Goal: Task Accomplishment & Management: Use online tool/utility

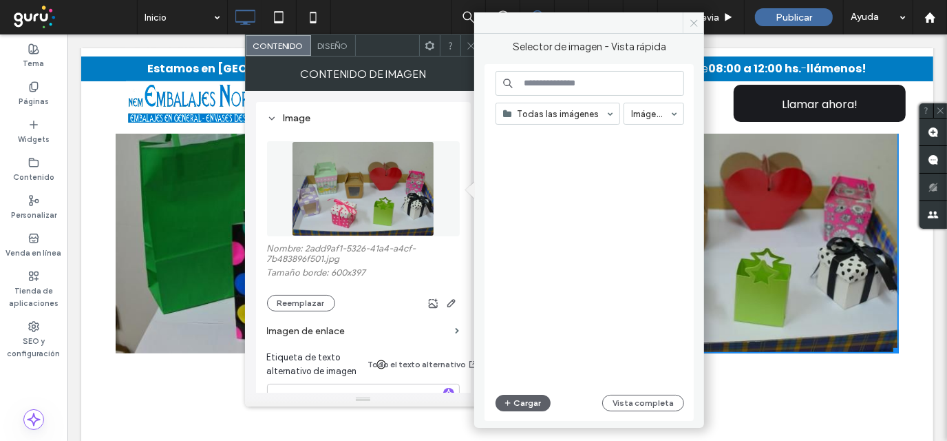
scroll to position [700, 0]
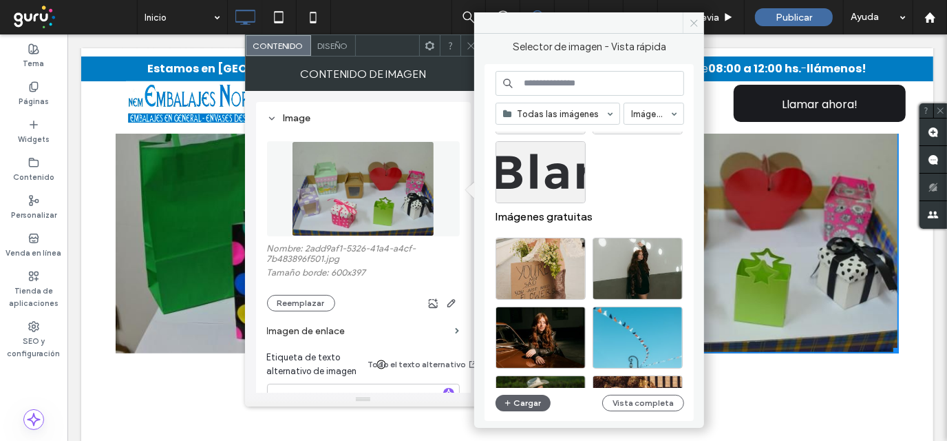
click at [695, 23] on icon at bounding box center [694, 23] width 10 height 10
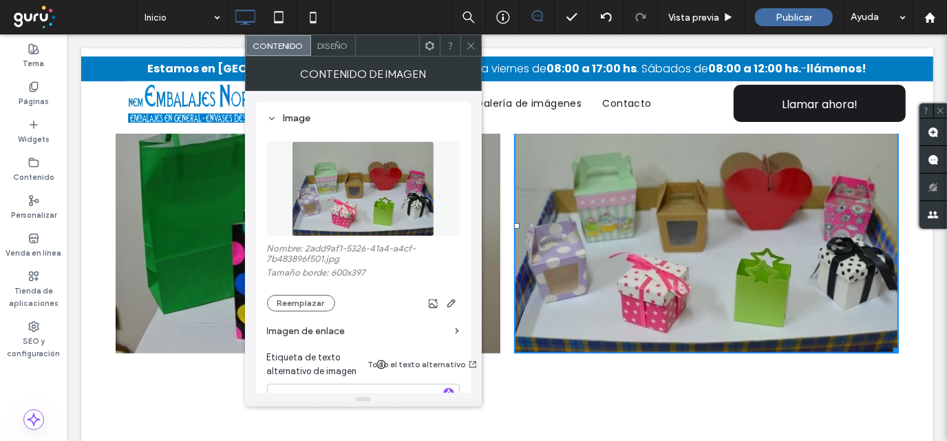
click at [469, 45] on icon at bounding box center [471, 46] width 10 height 10
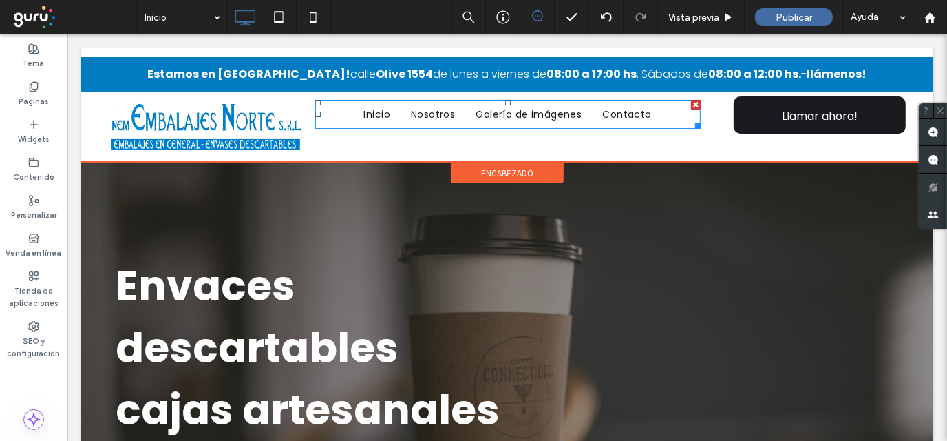
scroll to position [0, 0]
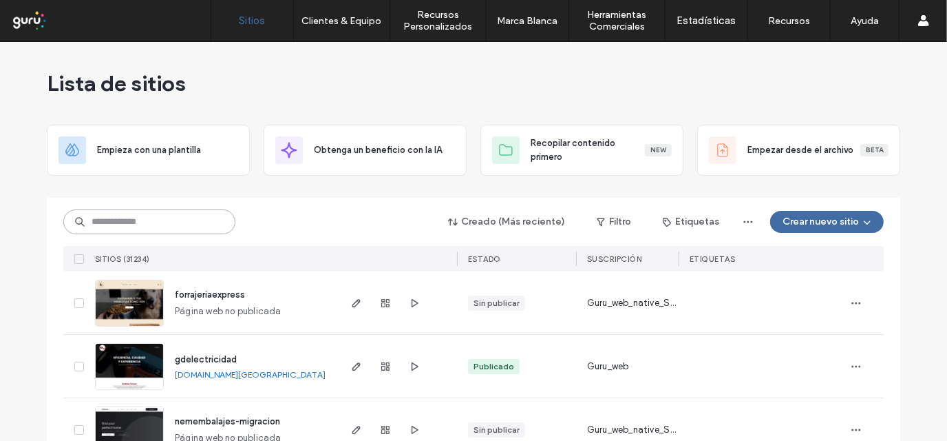
click at [124, 215] on input at bounding box center [149, 221] width 172 height 25
paste input "**********"
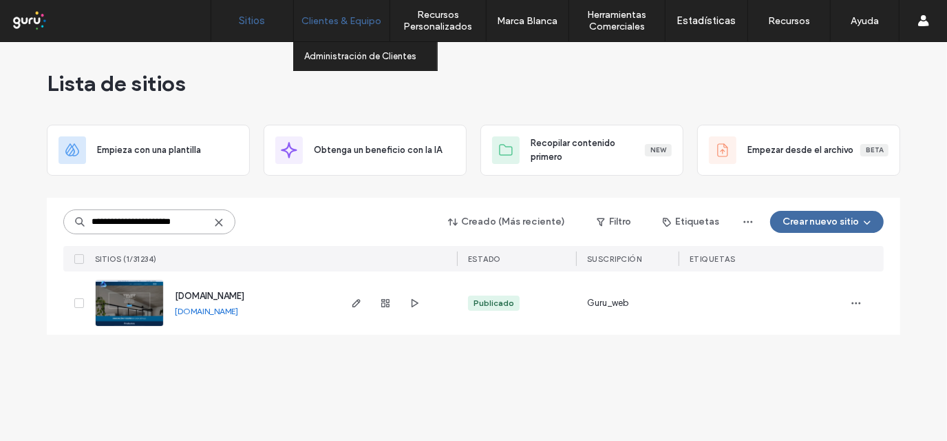
type input "**********"
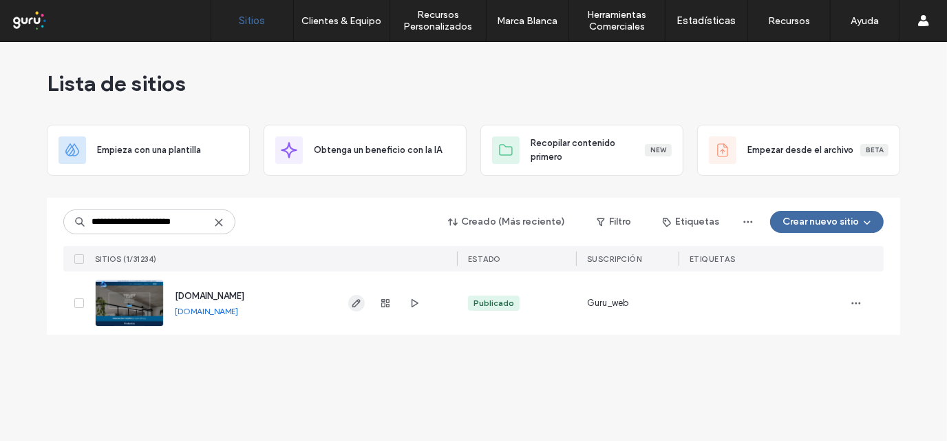
click at [349, 300] on span "button" at bounding box center [356, 303] width 17 height 17
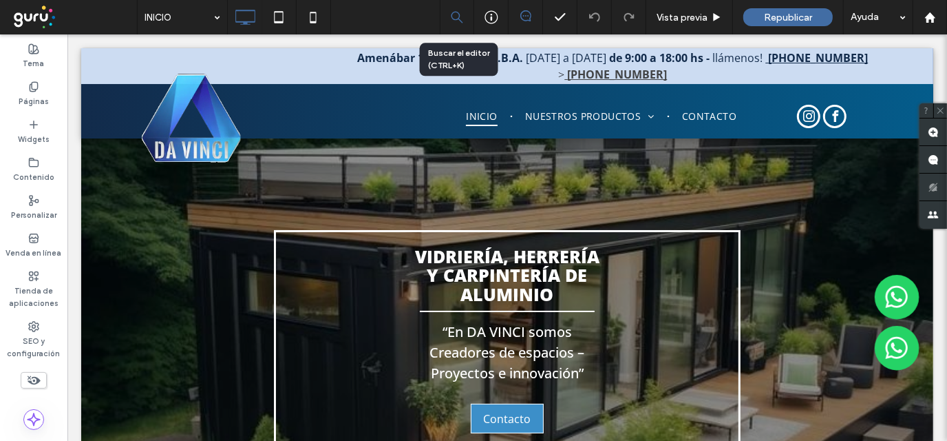
click at [461, 17] on icon at bounding box center [457, 17] width 12 height 12
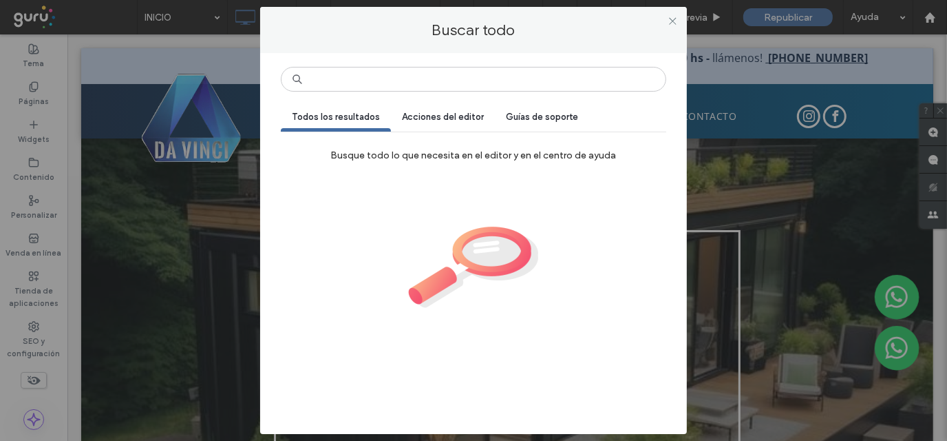
drag, startPoint x: 672, startPoint y: 19, endPoint x: 644, endPoint y: 23, distance: 28.0
click at [669, 20] on icon at bounding box center [673, 21] width 10 height 10
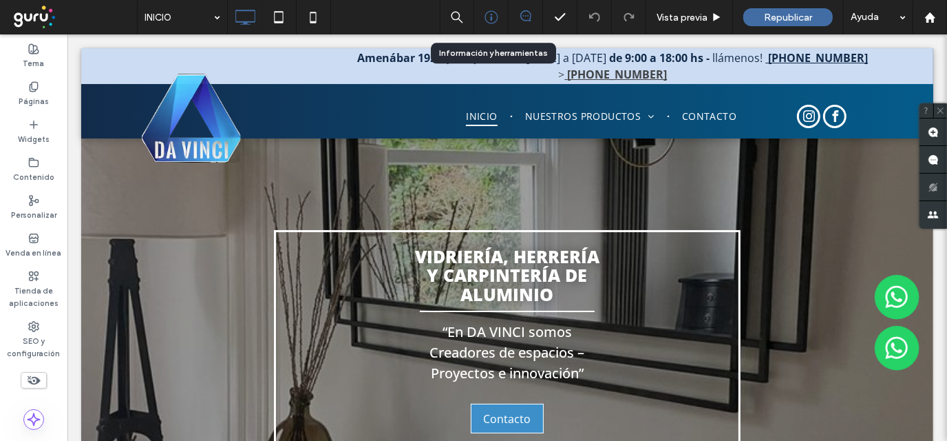
click at [494, 18] on icon at bounding box center [492, 17] width 14 height 14
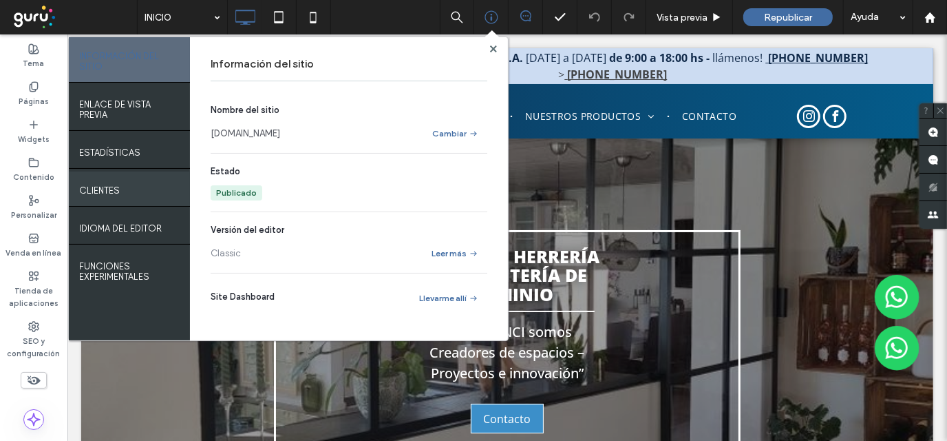
click at [116, 196] on label "Clientes" at bounding box center [99, 186] width 41 height 17
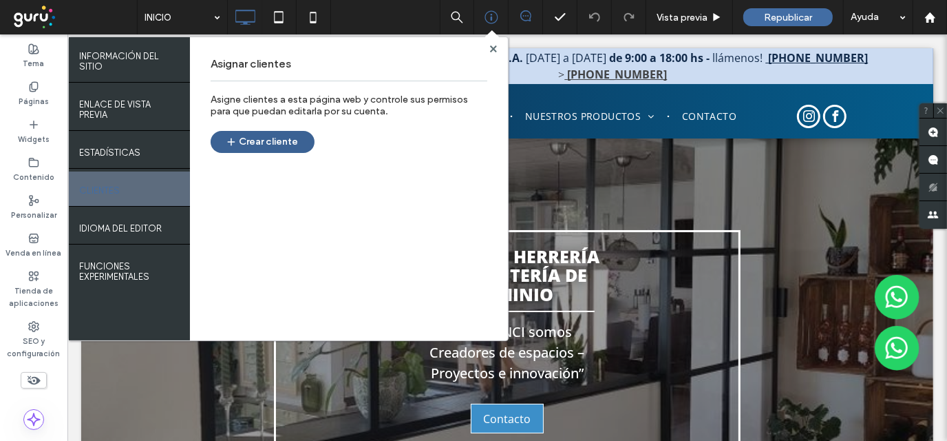
click at [260, 142] on button "Crear cliente" at bounding box center [263, 142] width 104 height 22
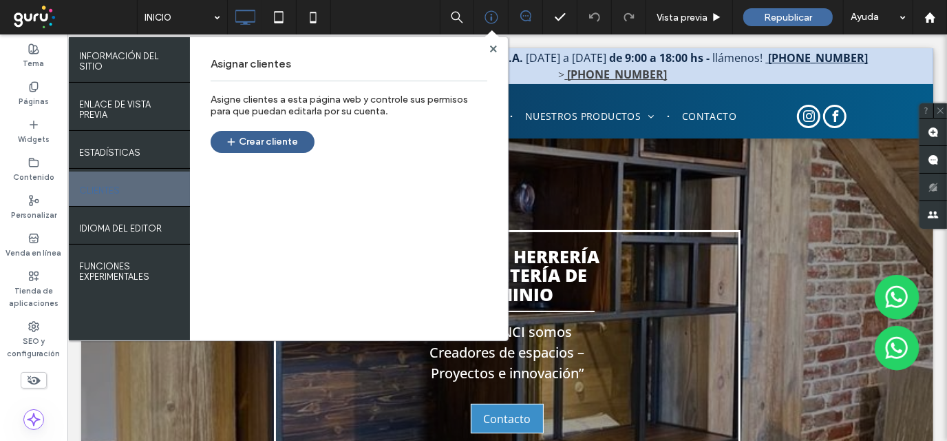
click at [264, 145] on button "Crear cliente" at bounding box center [263, 142] width 104 height 22
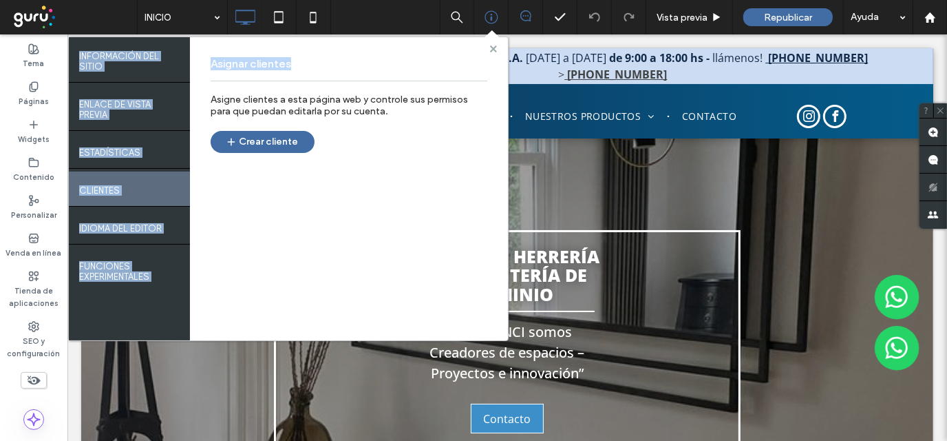
click at [491, 52] on div "INFORMACIÓN DEL SITIO ENLACE DE VISTA PREVIA ESTADÍSTICAS Clientes IDIOMA DEL E…" at bounding box center [288, 188] width 441 height 304
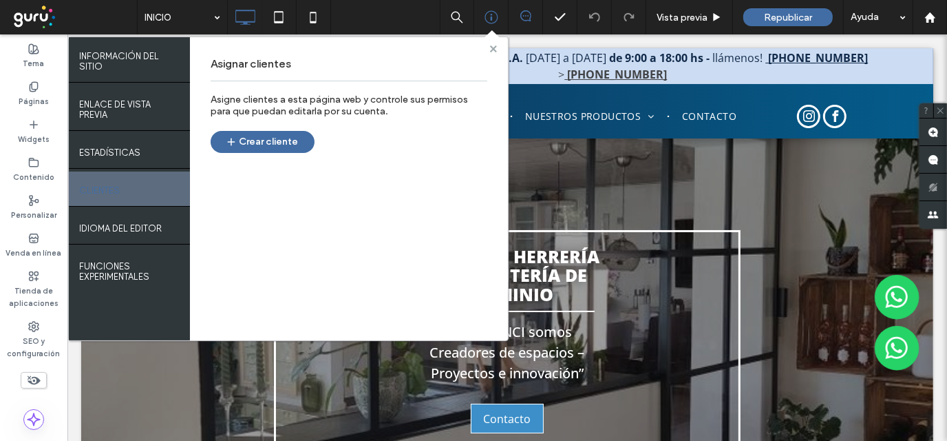
click at [490, 43] on span at bounding box center [493, 48] width 7 height 10
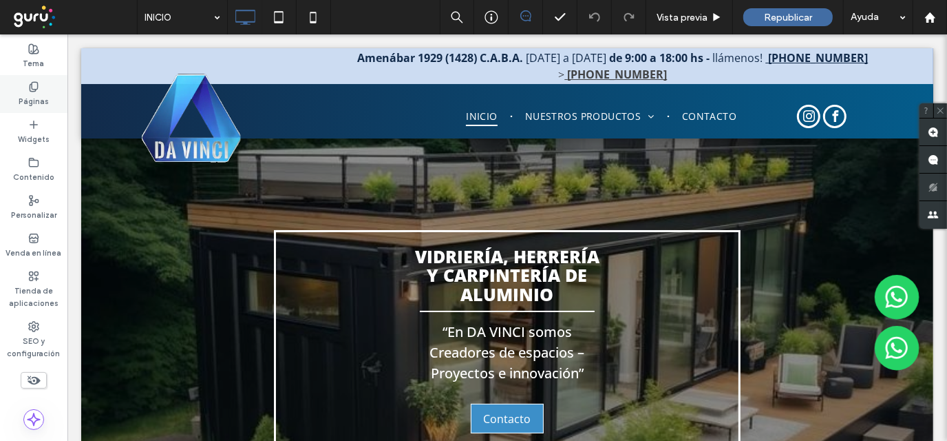
click at [24, 100] on label "Páginas" at bounding box center [34, 99] width 30 height 15
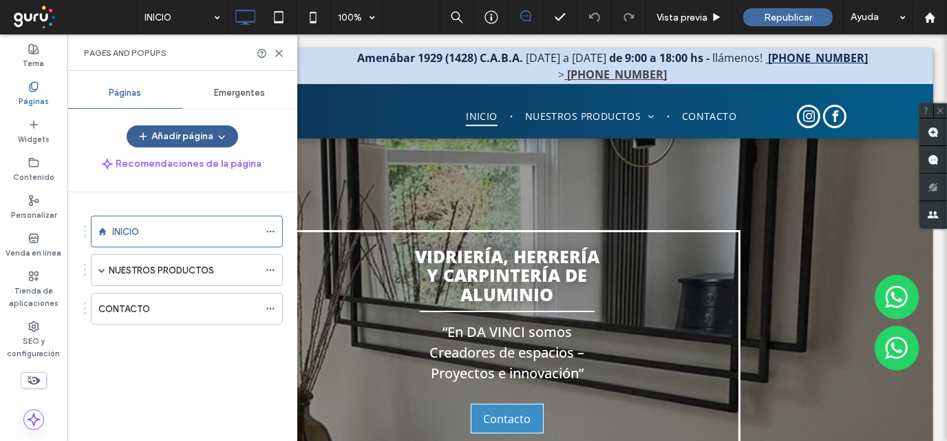
click at [186, 129] on button "Añadir página" at bounding box center [183, 136] width 112 height 22
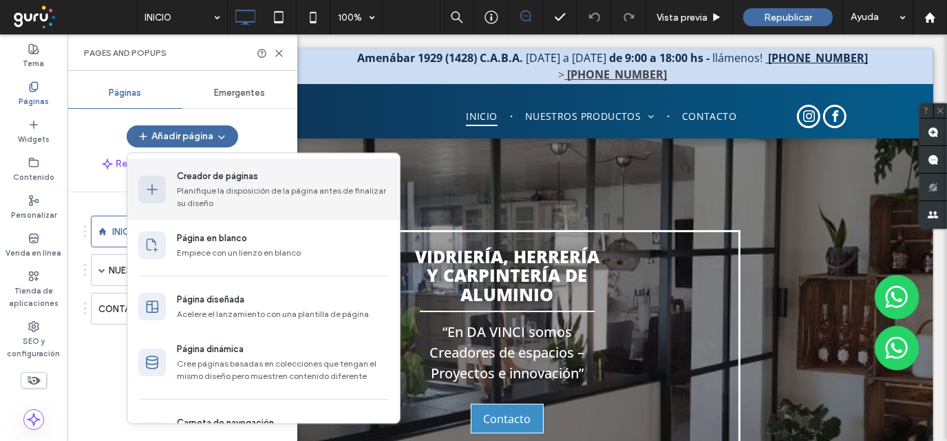
click at [220, 176] on div "Creador de páginas" at bounding box center [217, 176] width 81 height 14
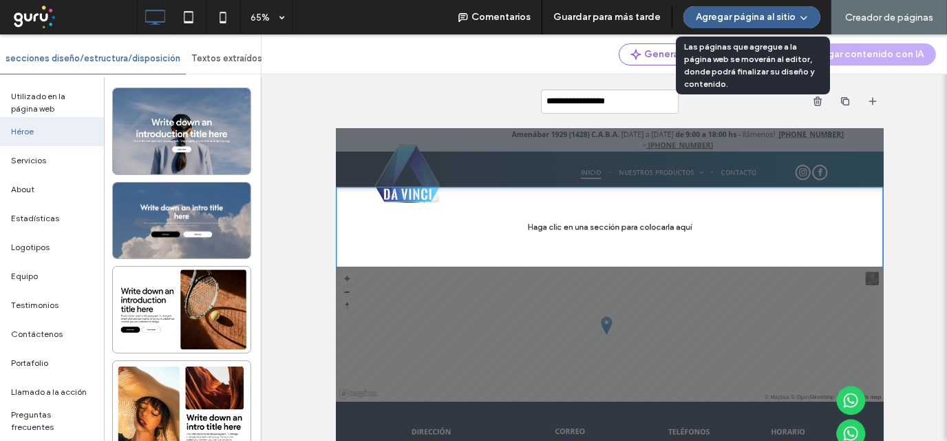
type input "**********"
click at [806, 18] on use "button" at bounding box center [804, 18] width 7 height 3
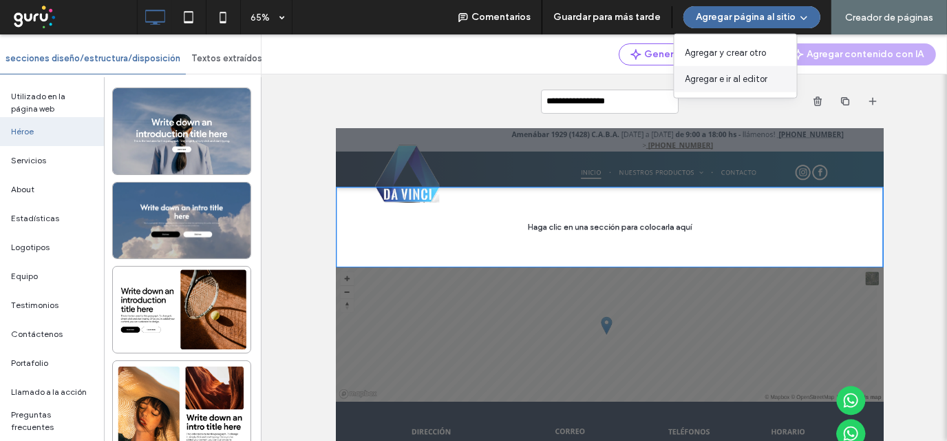
click at [742, 87] on div "Agregar e ir al editor" at bounding box center [736, 79] width 123 height 26
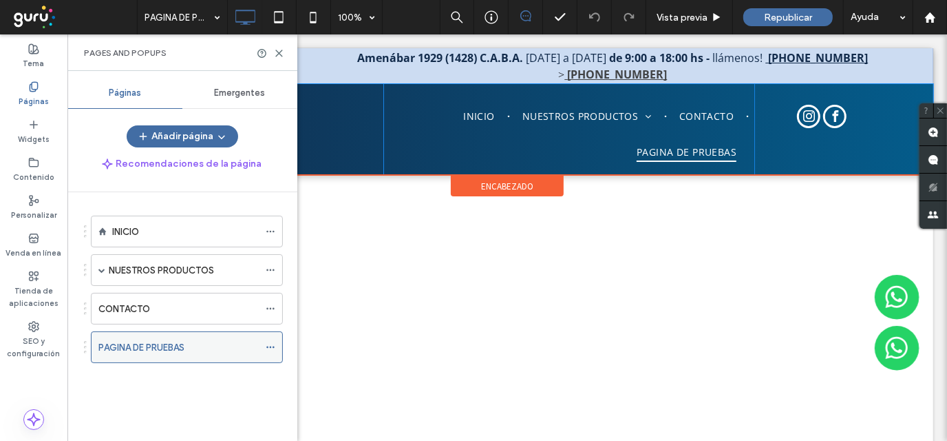
click at [271, 344] on icon at bounding box center [271, 347] width 10 height 10
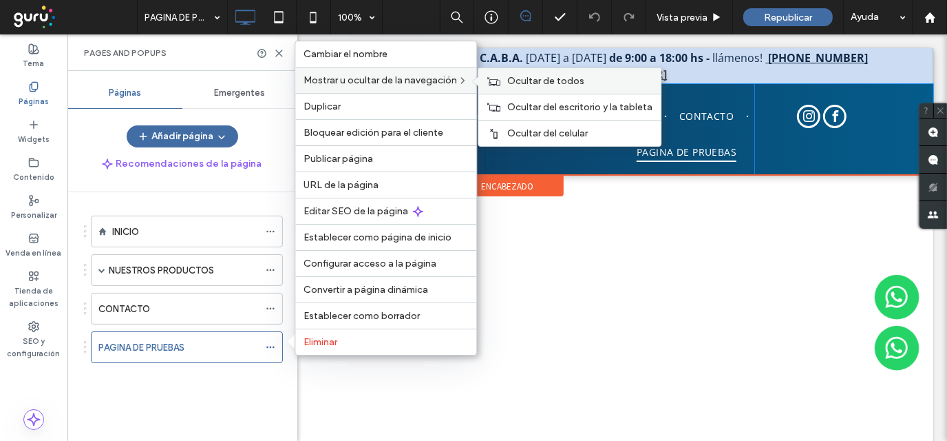
click at [524, 77] on span "Ocultar de todos" at bounding box center [545, 81] width 77 height 12
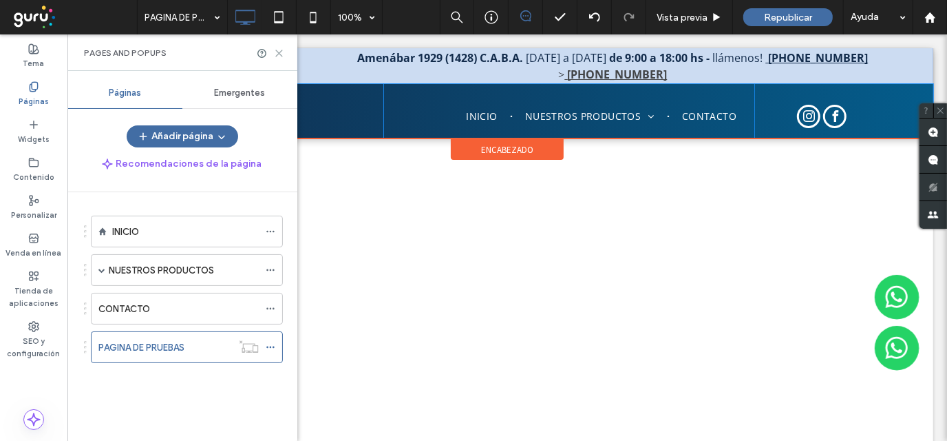
click at [283, 54] on icon at bounding box center [279, 53] width 10 height 10
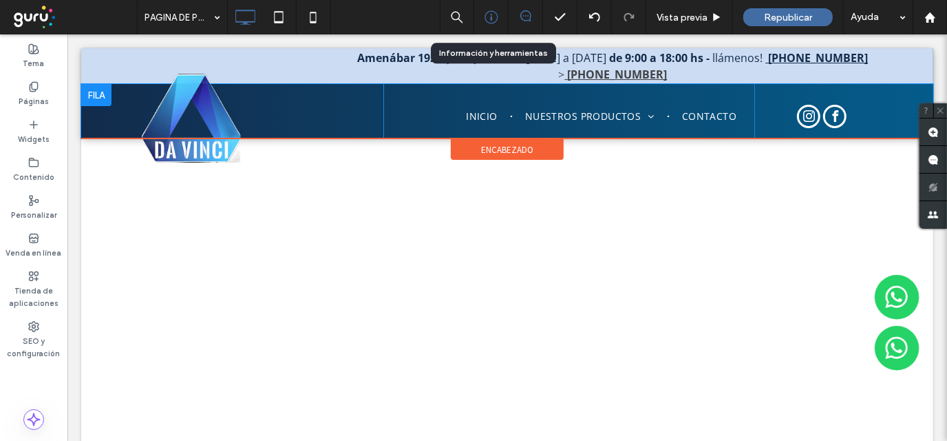
click at [492, 17] on use at bounding box center [491, 17] width 13 height 13
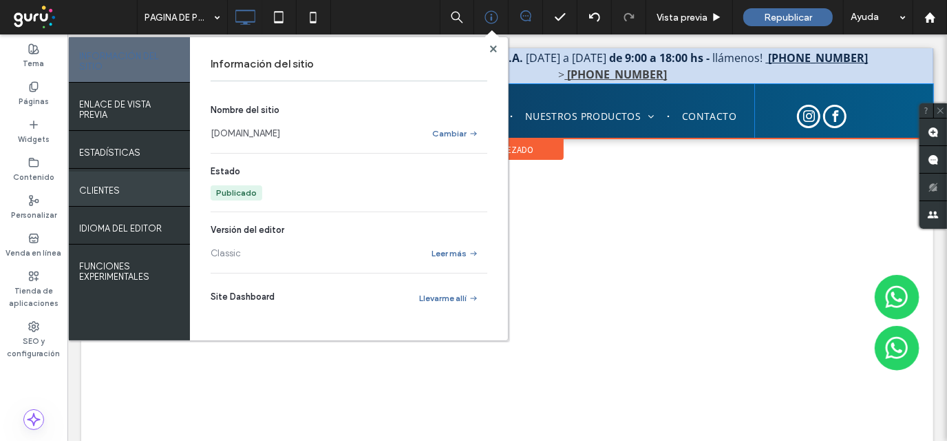
click at [102, 186] on label "Clientes" at bounding box center [99, 186] width 41 height 17
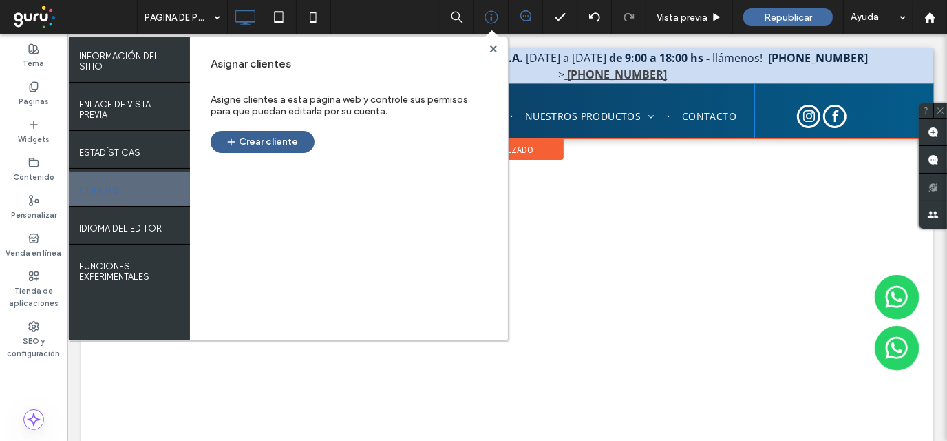
click at [254, 143] on button "Crear cliente" at bounding box center [263, 142] width 104 height 22
click at [494, 48] on use at bounding box center [493, 48] width 7 height 7
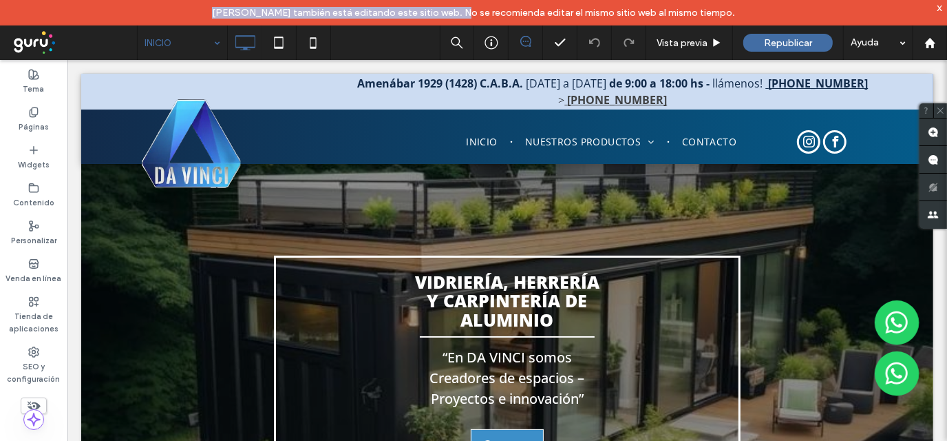
drag, startPoint x: 213, startPoint y: 12, endPoint x: 500, endPoint y: 9, distance: 286.5
click at [463, 10] on span "Florencia Gonzales también está editando este sitio web. No se recomienda edita…" at bounding box center [473, 13] width 523 height 12
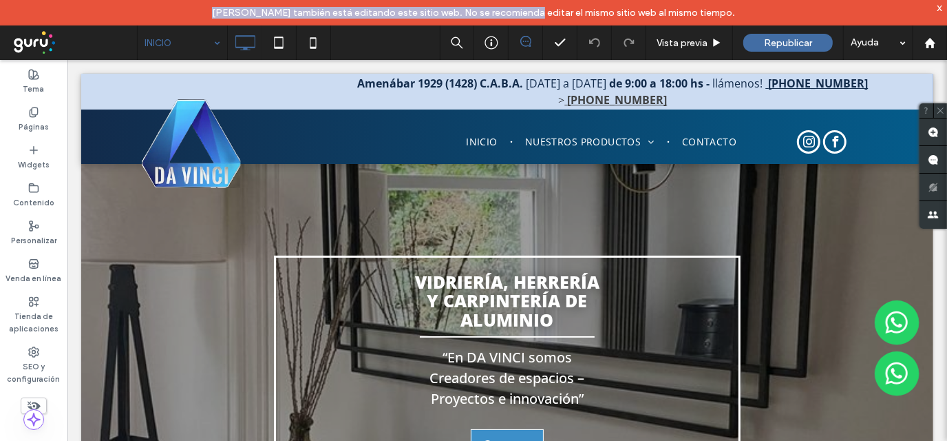
drag, startPoint x: 518, startPoint y: 8, endPoint x: 628, endPoint y: 6, distance: 109.5
click at [643, 5] on div "Florencia Gonzales también está editando este sitio web. No se recomienda edita…" at bounding box center [473, 12] width 947 height 25
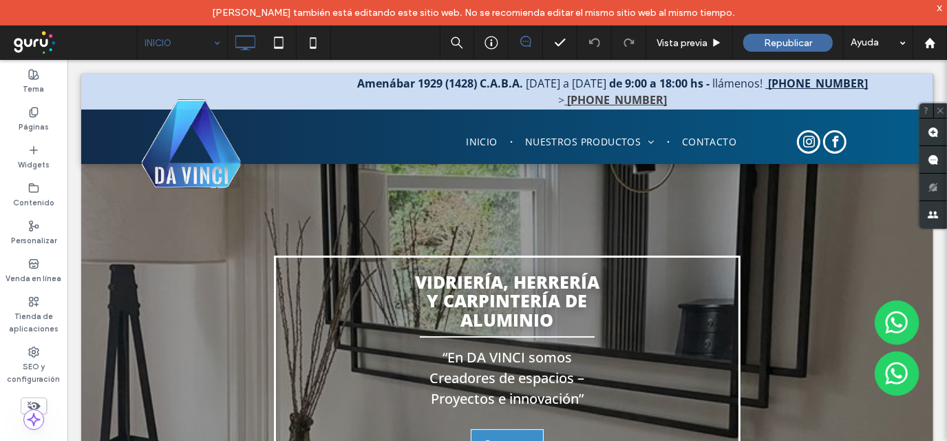
click at [587, 12] on span "Florencia Gonzales también está editando este sitio web. No se recomienda edita…" at bounding box center [473, 13] width 523 height 12
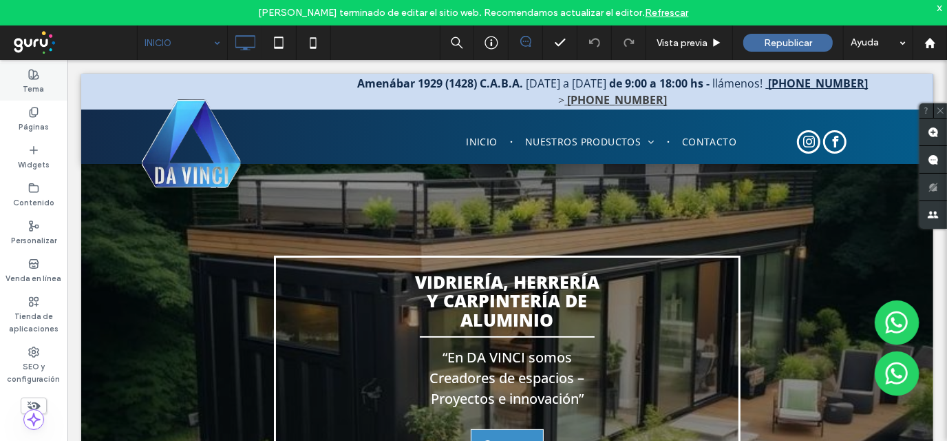
click at [38, 77] on use at bounding box center [34, 75] width 10 height 10
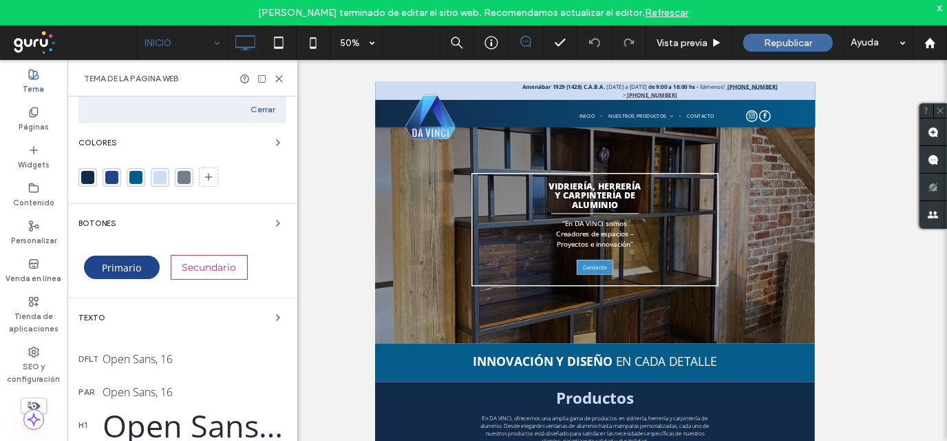
scroll to position [69, 0]
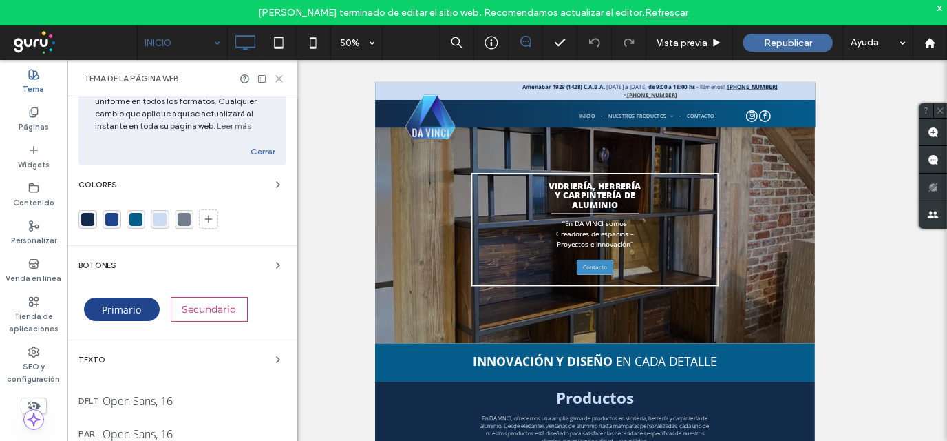
click at [281, 78] on icon at bounding box center [279, 79] width 10 height 10
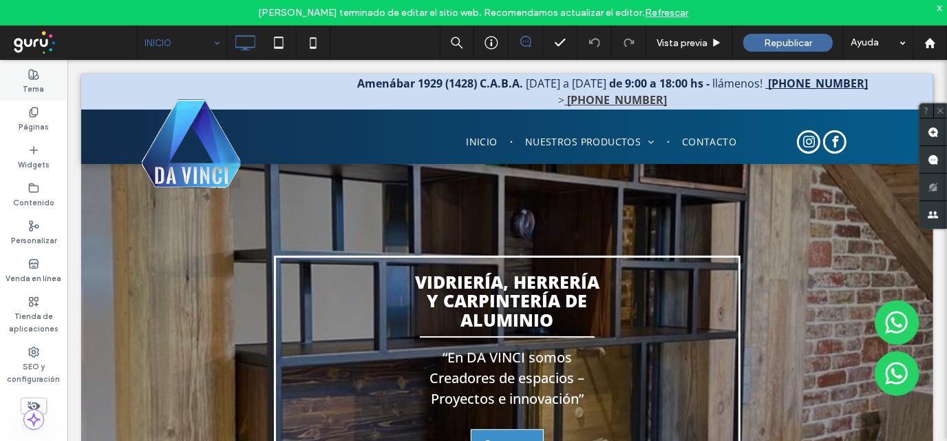
click at [34, 76] on icon at bounding box center [33, 74] width 11 height 11
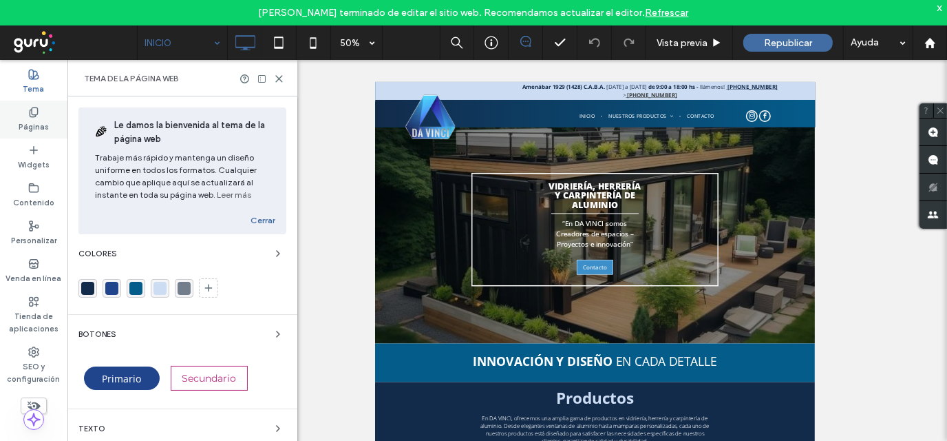
click at [32, 125] on label "Páginas" at bounding box center [34, 125] width 30 height 15
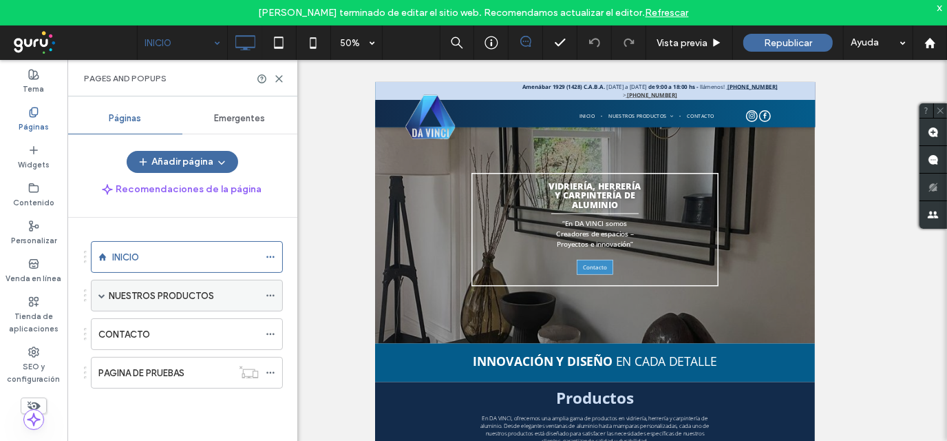
click at [174, 293] on label "NUESTROS PRODUCTOS" at bounding box center [161, 296] width 105 height 24
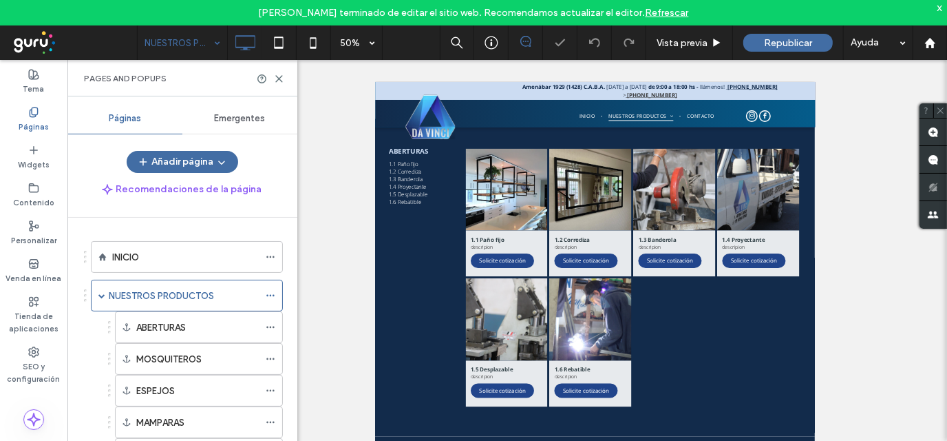
click at [295, 249] on div "Tema Páginas Widgets Contenido Personalizar Venda en línea Tienda de aplicacion…" at bounding box center [473, 263] width 947 height 406
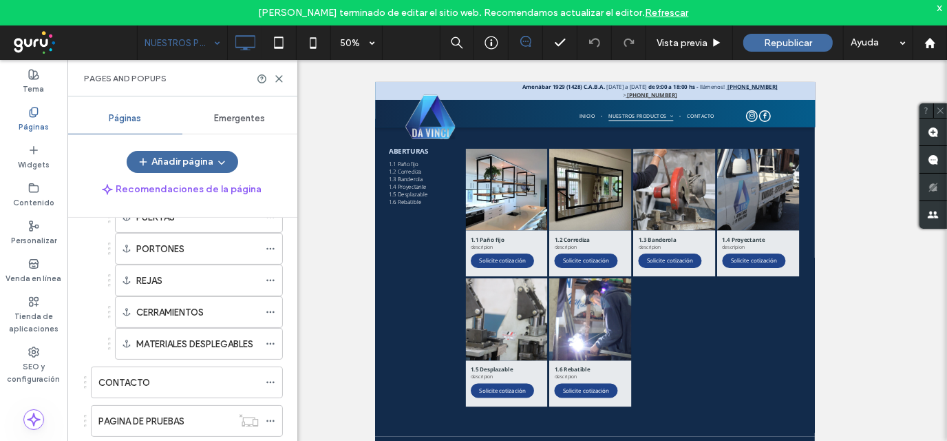
scroll to position [273, 0]
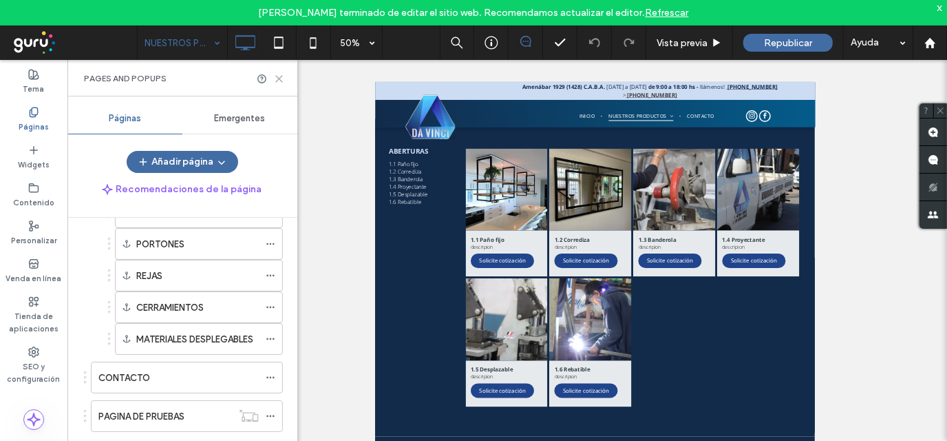
click at [278, 76] on icon at bounding box center [279, 79] width 10 height 10
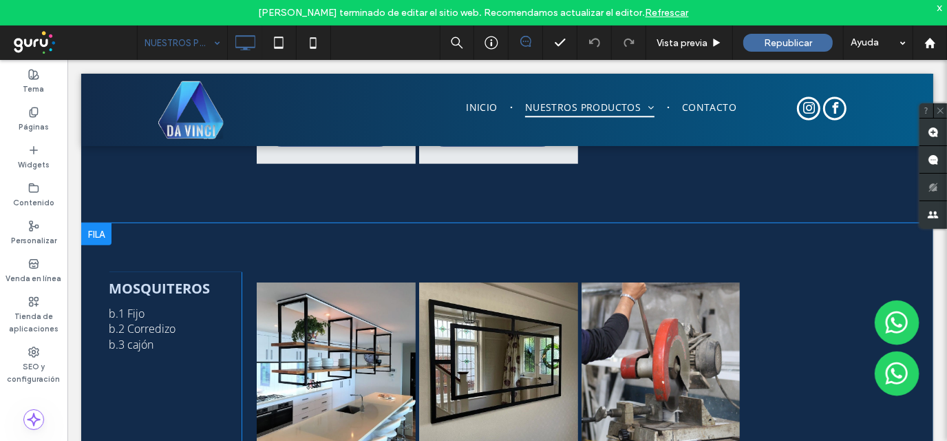
scroll to position [551, 0]
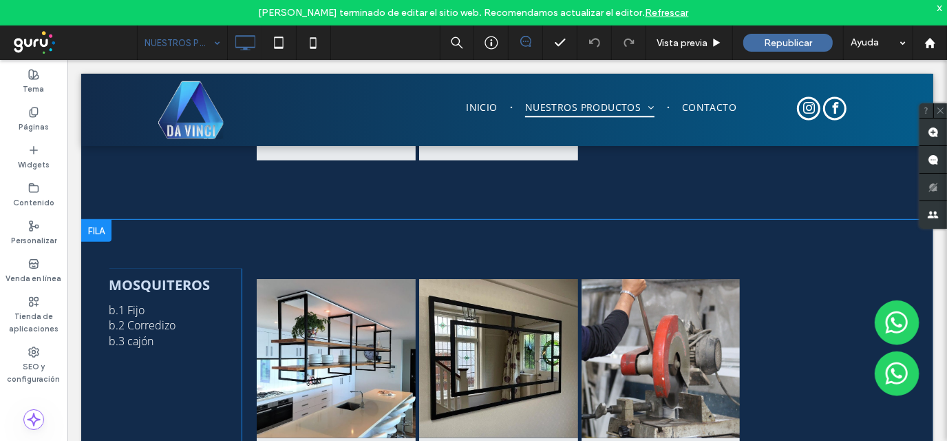
click at [95, 224] on div at bounding box center [96, 230] width 30 height 22
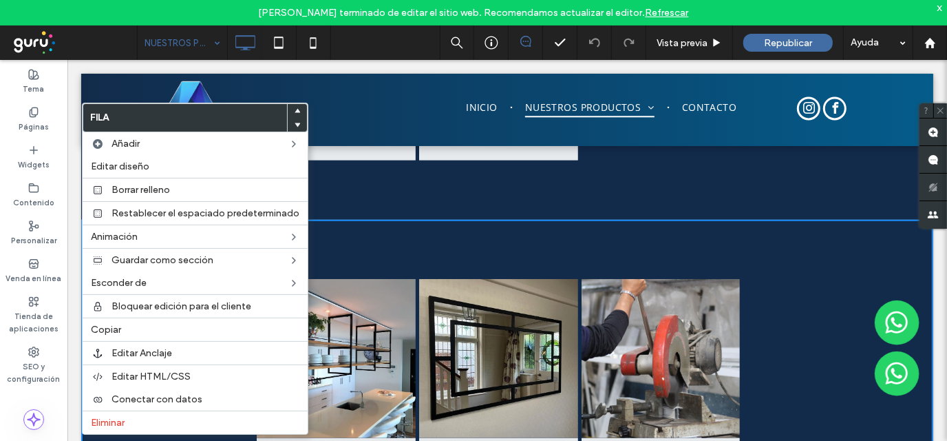
click at [837, 231] on div "MOSQUITEROS b.1 Fijo b.2 Corredizo b.3 cajón Click To Paste b.1 Fijo descripion…" at bounding box center [507, 403] width 852 height 369
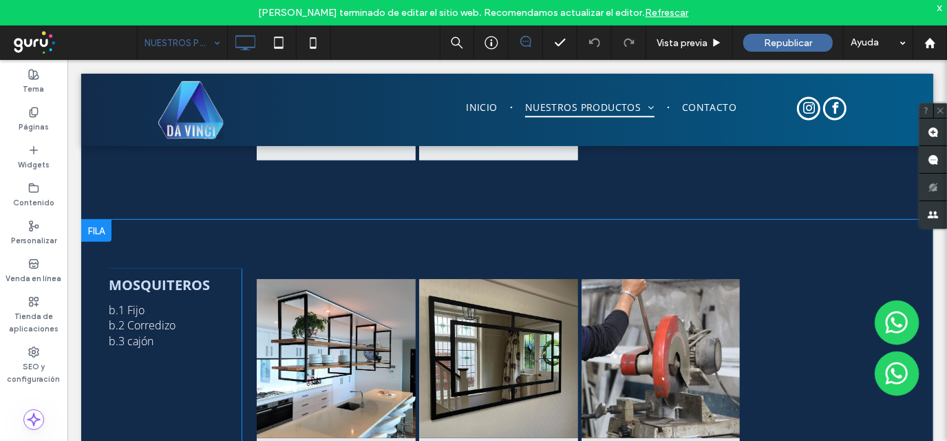
click at [99, 225] on div at bounding box center [96, 230] width 30 height 22
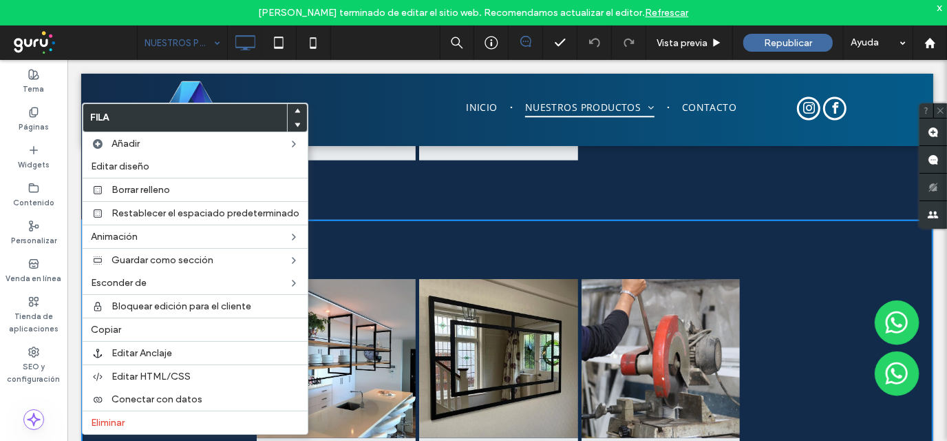
click at [377, 238] on div "MOSQUITEROS b.1 Fijo b.2 Corredizo b.3 cajón Click To Paste b.1 Fijo descripion…" at bounding box center [507, 403] width 852 height 369
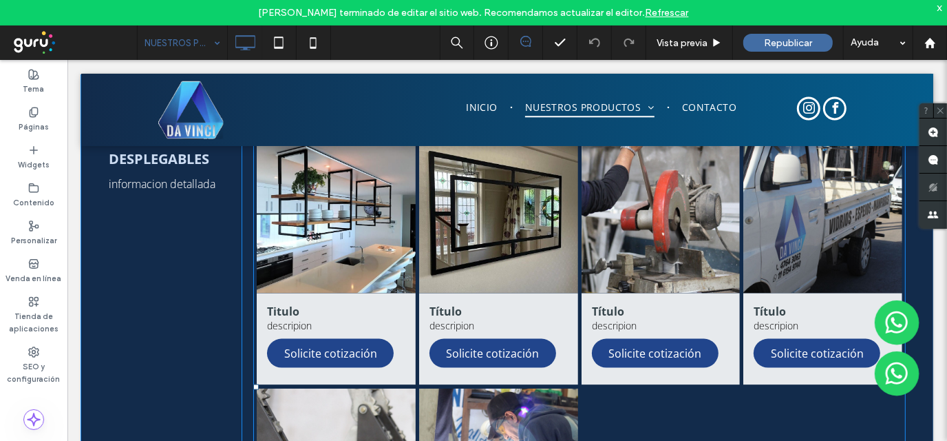
scroll to position [5302, 0]
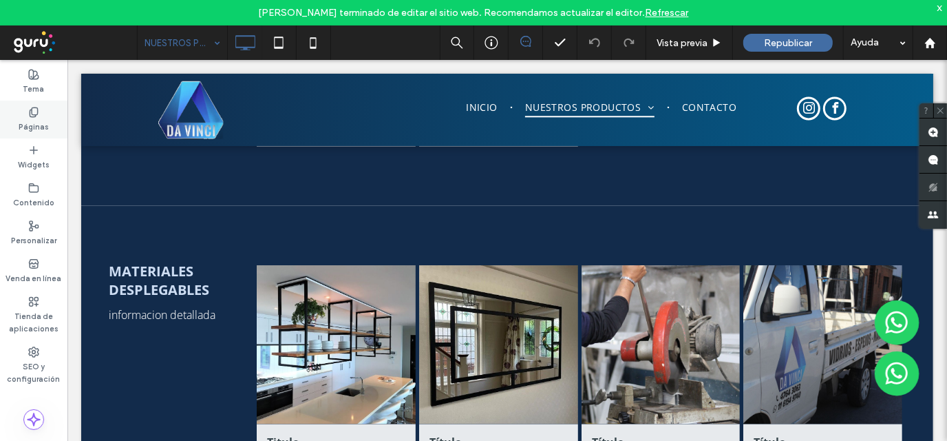
click at [36, 121] on label "Páginas" at bounding box center [34, 125] width 30 height 15
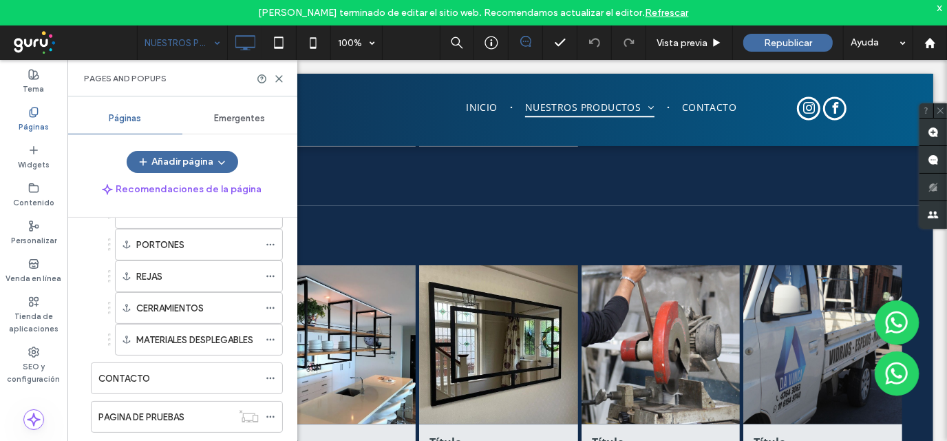
scroll to position [273, 0]
click at [151, 413] on label "PAGINA DE PRUEBAS" at bounding box center [141, 416] width 86 height 24
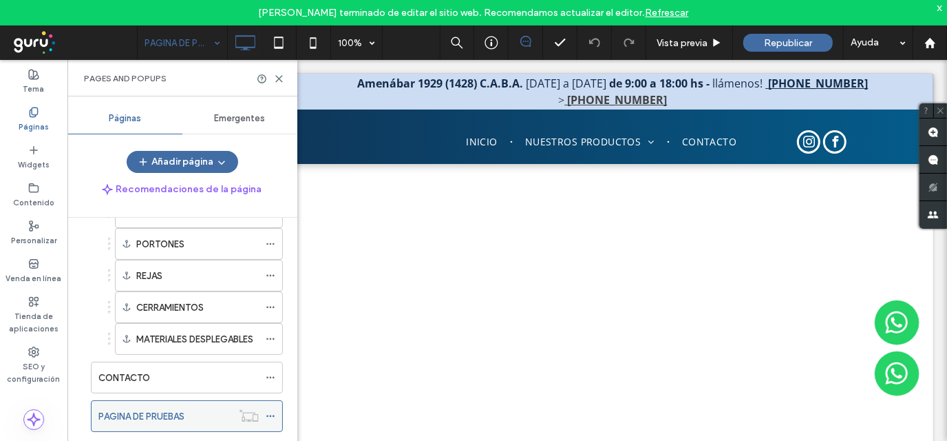
scroll to position [0, 0]
click at [277, 83] on div "Pages and Popups" at bounding box center [182, 78] width 197 height 11
click at [275, 78] on icon at bounding box center [279, 79] width 10 height 10
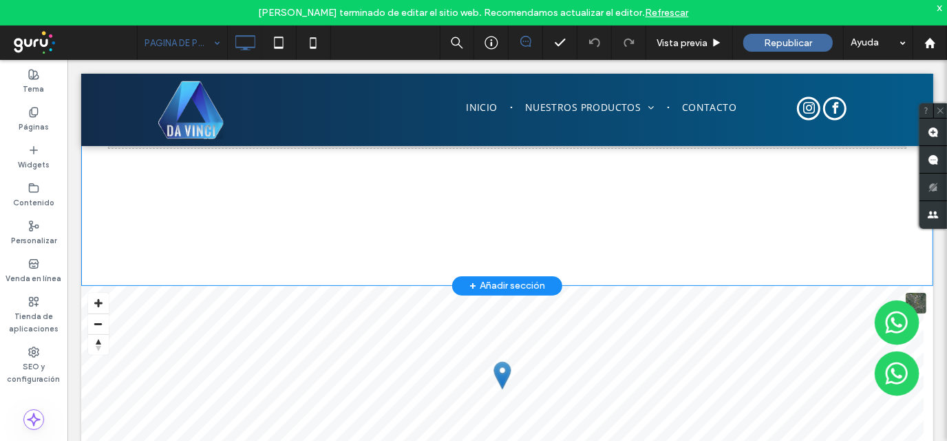
scroll to position [207, 0]
click at [512, 277] on div "+ Añadir sección" at bounding box center [507, 284] width 76 height 15
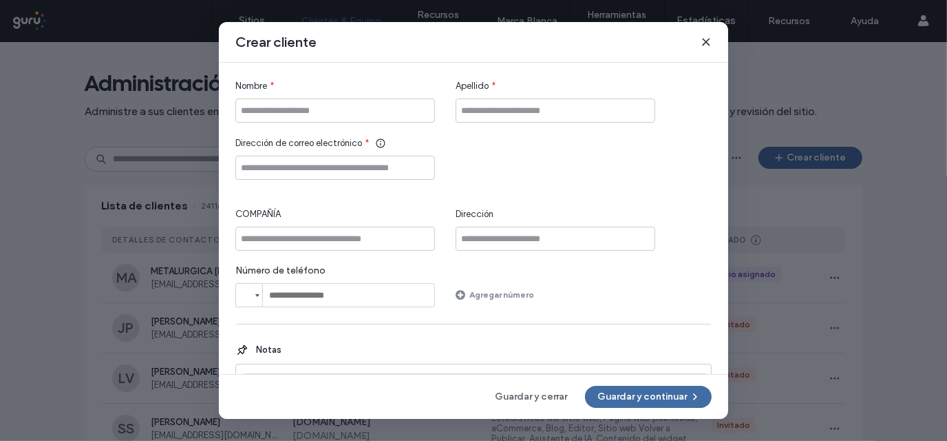
click at [700, 45] on div "Crear cliente" at bounding box center [474, 42] width 510 height 41
click at [708, 39] on icon at bounding box center [706, 41] width 11 height 11
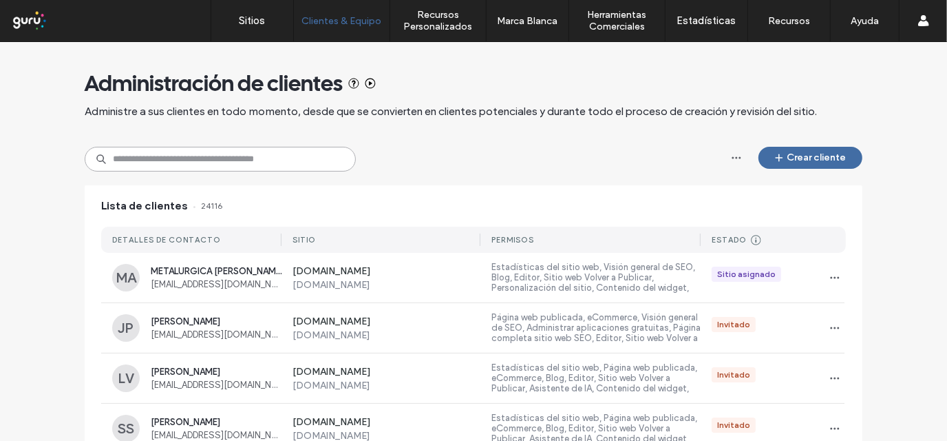
click at [233, 166] on input at bounding box center [220, 159] width 271 height 25
paste input "**********"
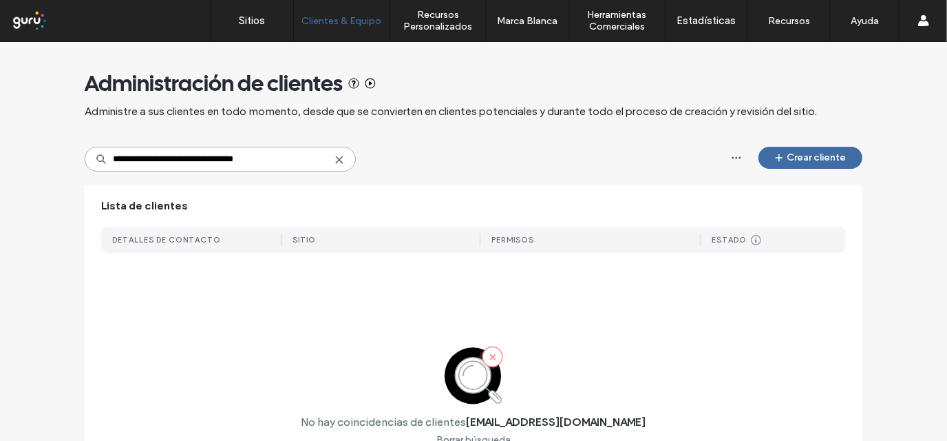
click at [118, 159] on input "**********" at bounding box center [220, 159] width 271 height 25
type input "**********"
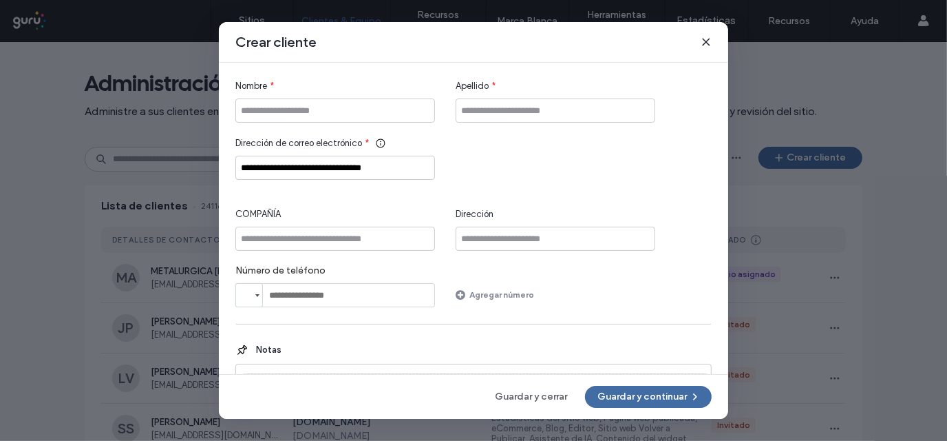
click at [254, 166] on input "**********" at bounding box center [335, 168] width 200 height 24
type input "**********"
click at [309, 111] on input "Nombre" at bounding box center [335, 110] width 200 height 24
drag, startPoint x: 299, startPoint y: 109, endPoint x: 295, endPoint y: 119, distance: 10.9
click at [297, 117] on input "Nombre" at bounding box center [335, 110] width 200 height 24
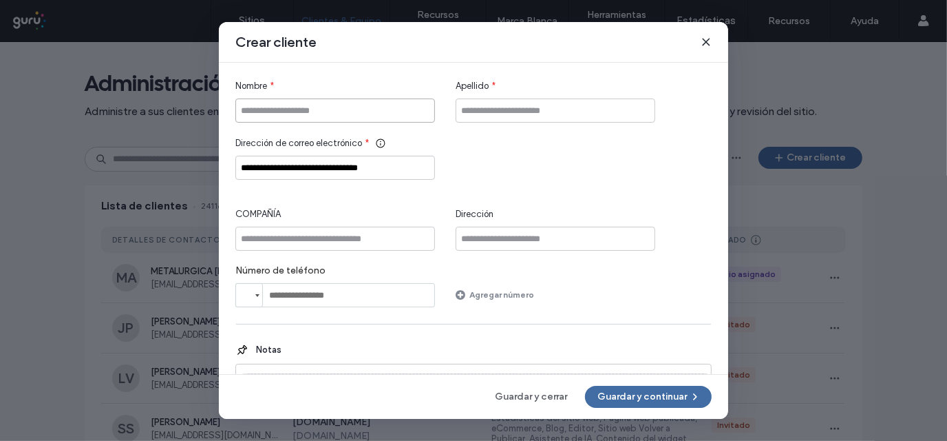
click at [267, 112] on input "Nombre" at bounding box center [335, 110] width 200 height 24
click at [266, 113] on input "Nombre" at bounding box center [335, 110] width 200 height 24
drag, startPoint x: 250, startPoint y: 111, endPoint x: 270, endPoint y: 119, distance: 21.6
click at [253, 114] on input "Nombre" at bounding box center [335, 110] width 200 height 24
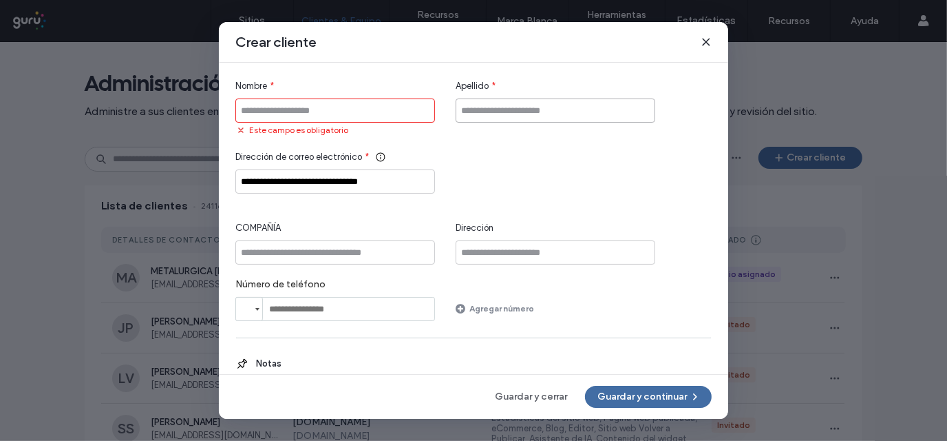
drag, startPoint x: 530, startPoint y: 114, endPoint x: 461, endPoint y: 104, distance: 69.6
click at [520, 111] on input "Apellido" at bounding box center [556, 110] width 200 height 24
click at [317, 112] on input "Nombre" at bounding box center [335, 110] width 200 height 24
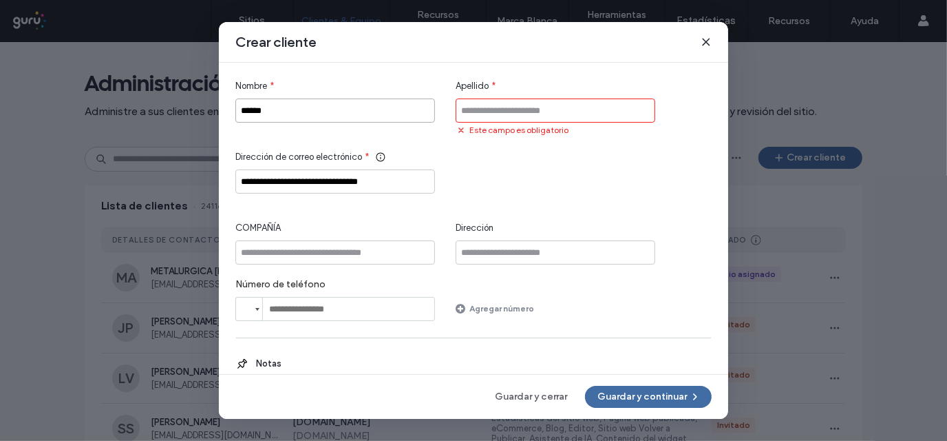
click at [353, 107] on input "******" at bounding box center [335, 110] width 200 height 24
type input "*********"
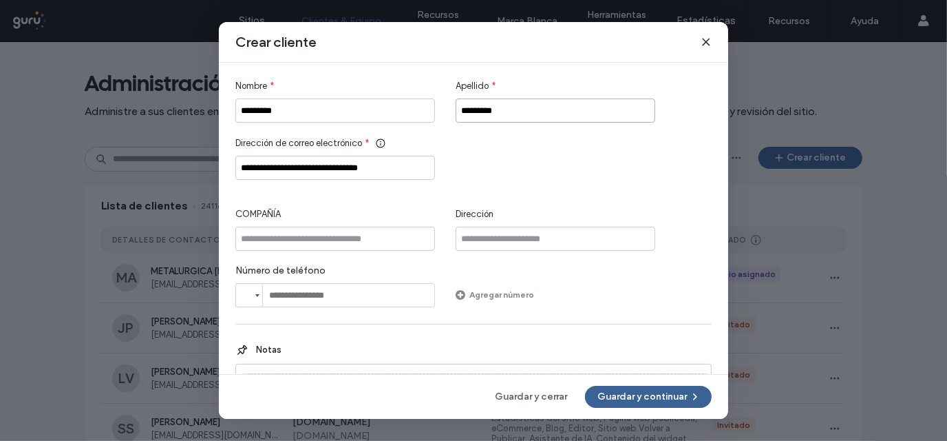
type input "********"
click at [654, 399] on button "Guardar y continuar" at bounding box center [648, 397] width 127 height 22
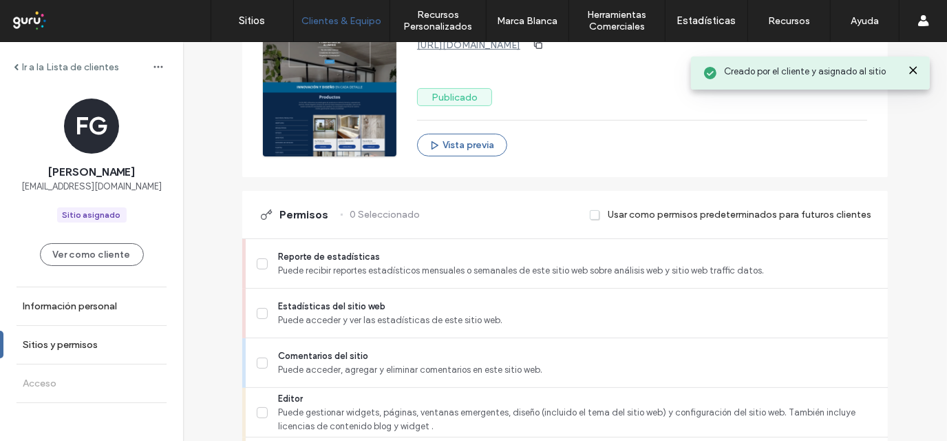
scroll to position [207, 0]
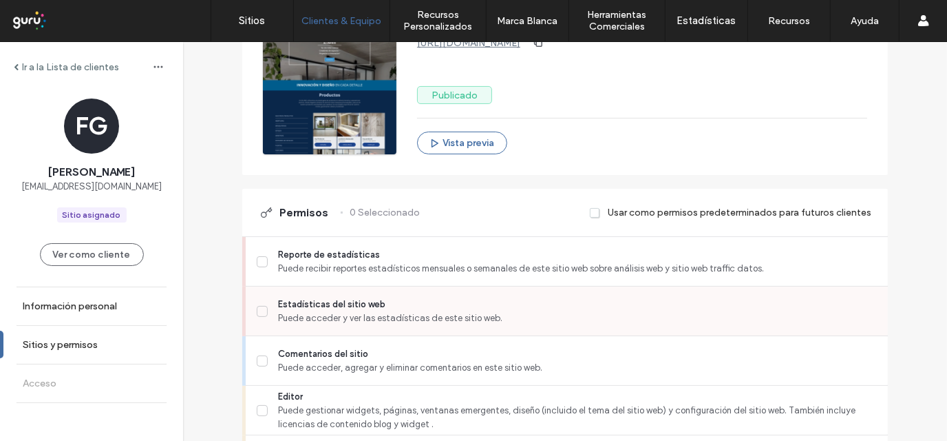
click at [257, 313] on span at bounding box center [262, 311] width 11 height 11
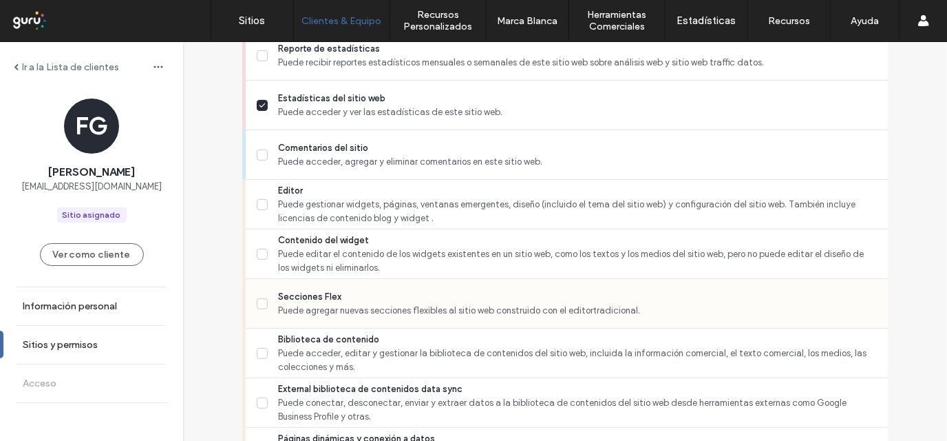
scroll to position [413, 0]
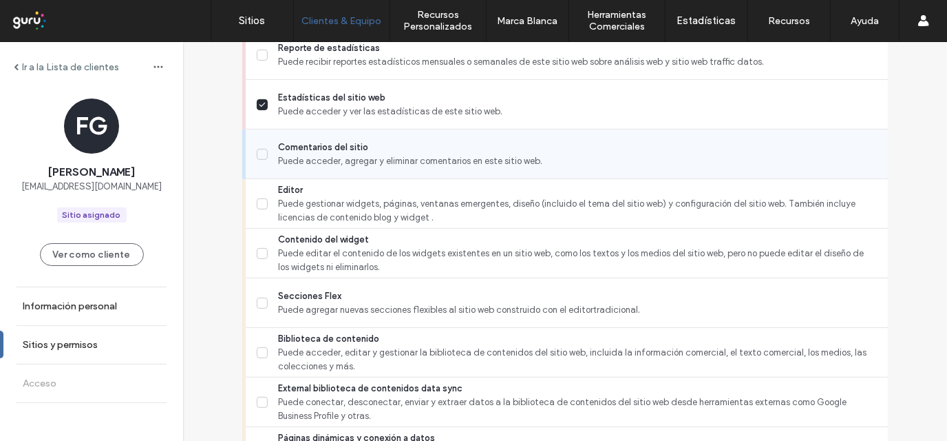
click at [259, 154] on icon at bounding box center [262, 154] width 7 height 6
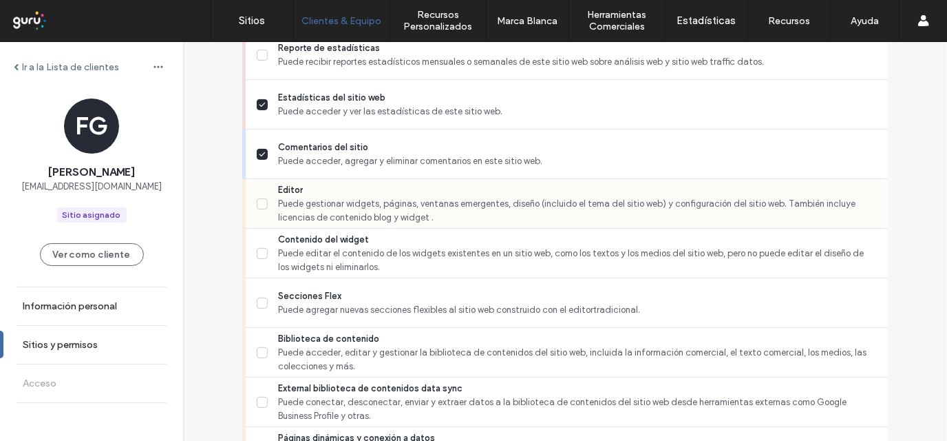
click at [257, 210] on label "Editor Puede gestionar widgets, páginas, ventanas emergentes, diseño (incluido …" at bounding box center [567, 203] width 620 height 41
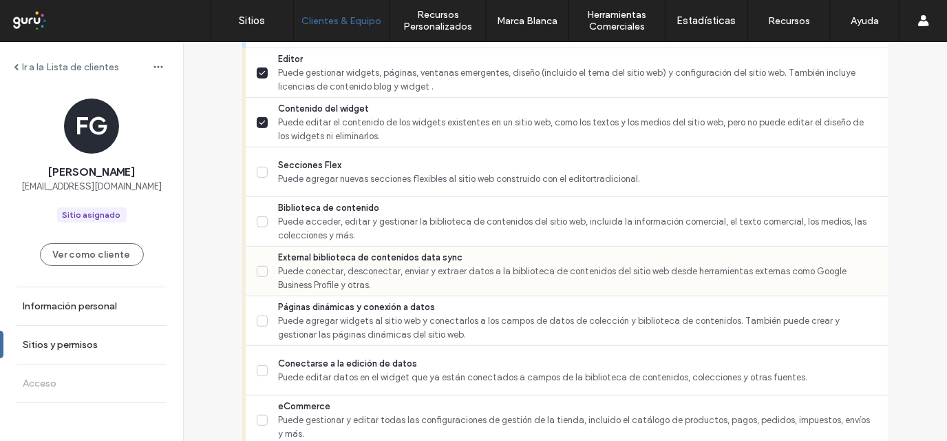
scroll to position [551, 0]
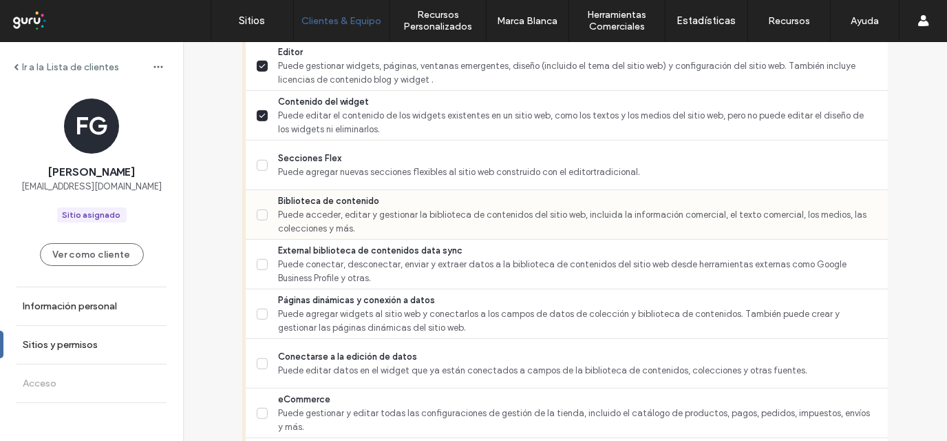
click at [260, 213] on icon at bounding box center [263, 214] width 6 height 3
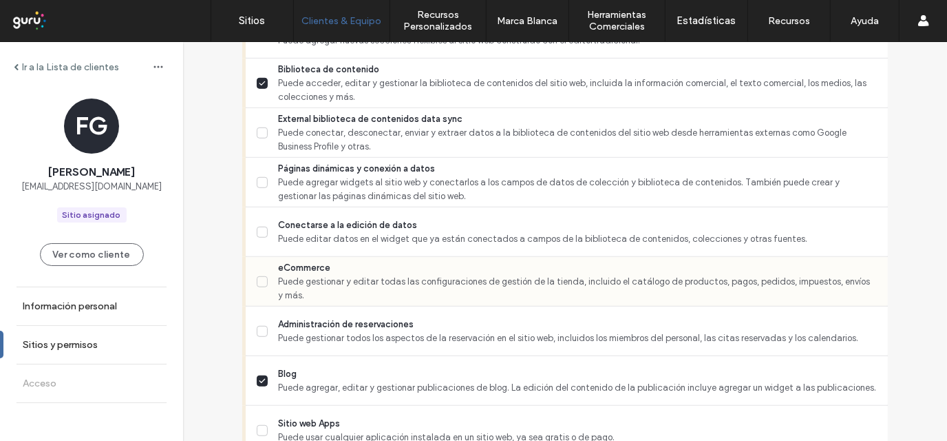
scroll to position [689, 0]
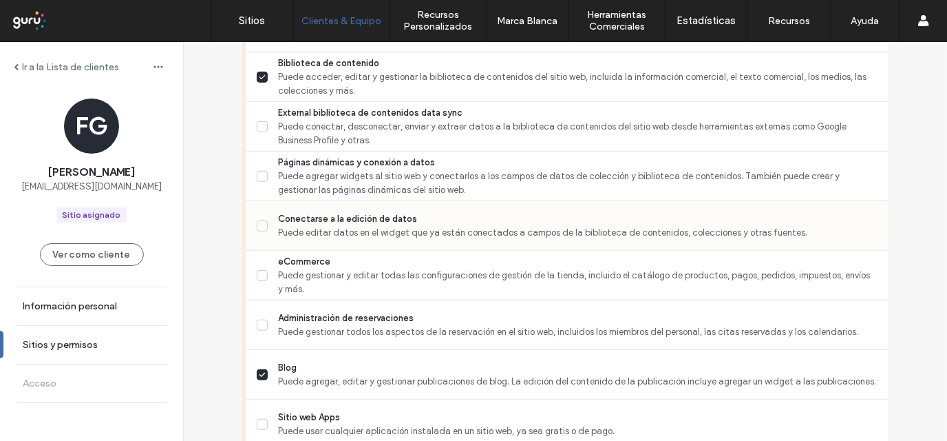
click at [257, 229] on span at bounding box center [262, 225] width 11 height 11
click at [259, 229] on span at bounding box center [262, 225] width 11 height 11
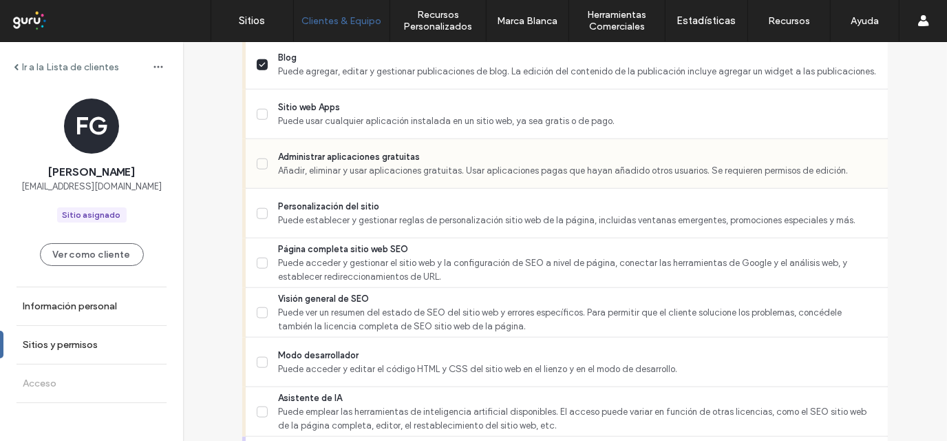
scroll to position [1033, 0]
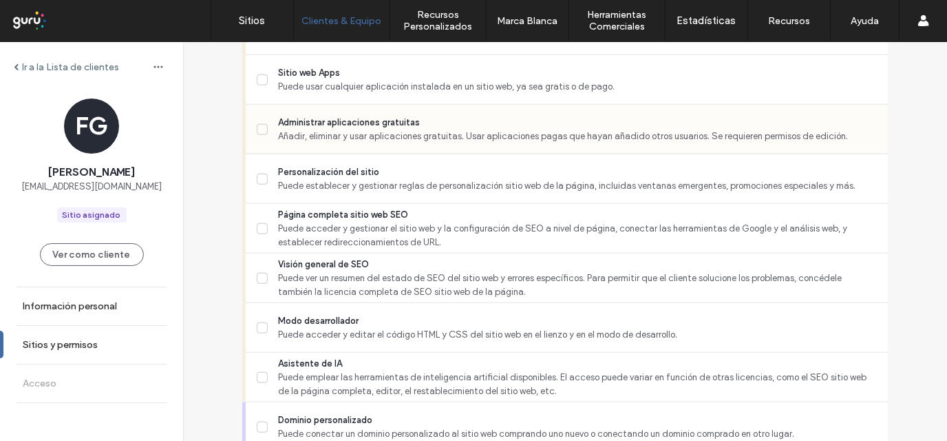
click at [260, 131] on span at bounding box center [262, 129] width 11 height 11
click at [258, 183] on label "Personalización del sitio Puede establecer y gestionar reglas de personalizació…" at bounding box center [567, 179] width 620 height 28
click at [257, 279] on span at bounding box center [262, 278] width 11 height 11
click at [259, 226] on icon at bounding box center [262, 229] width 7 height 6
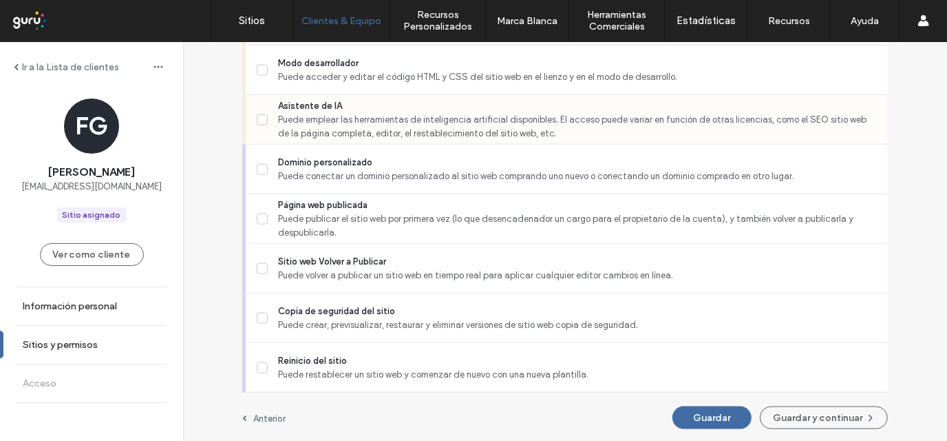
scroll to position [1291, 0]
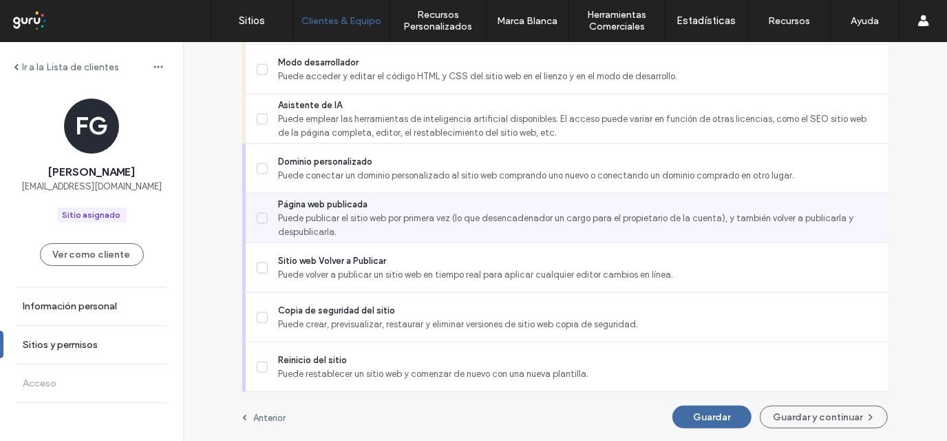
click at [259, 216] on icon at bounding box center [262, 219] width 7 height 6
click at [257, 217] on span at bounding box center [262, 218] width 11 height 11
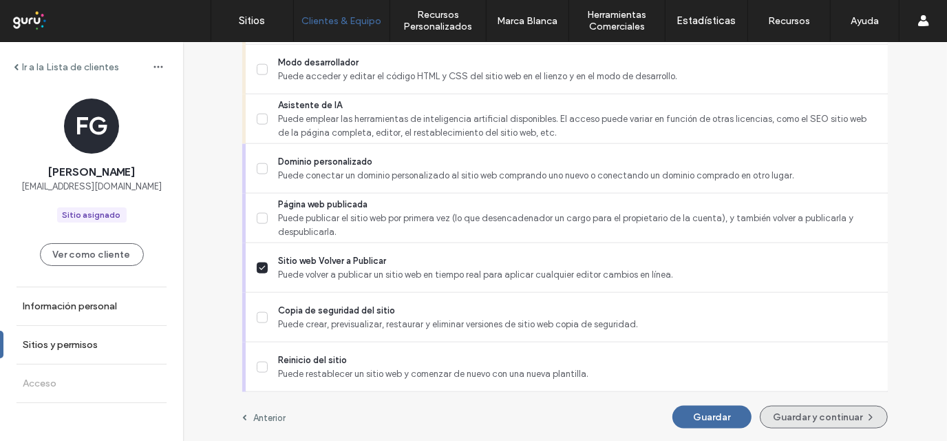
click at [833, 418] on button "Guardar y continuar" at bounding box center [824, 417] width 128 height 23
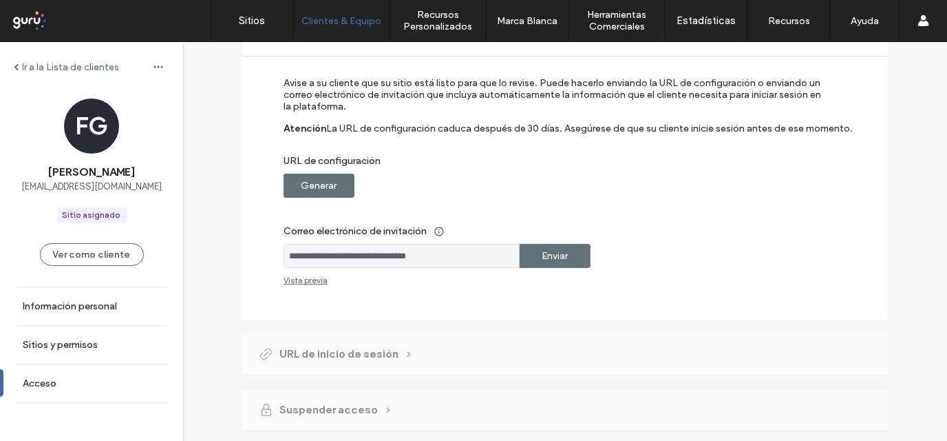
scroll to position [137, 0]
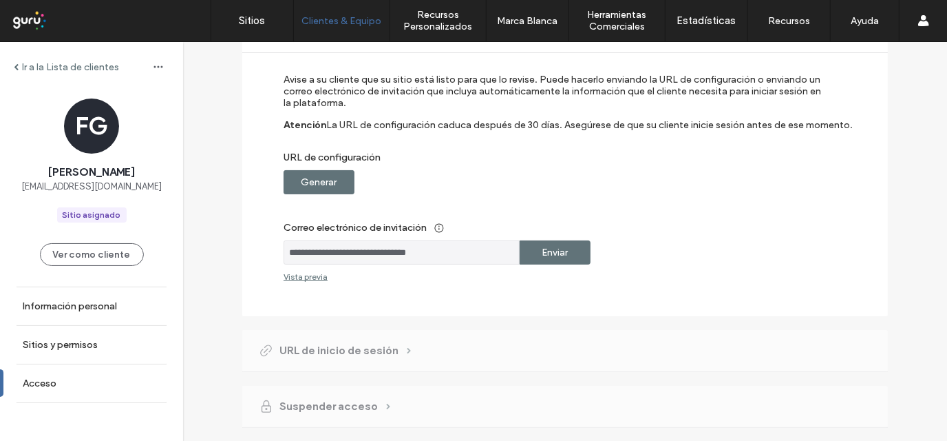
click at [313, 178] on label "Generar" at bounding box center [320, 181] width 36 height 25
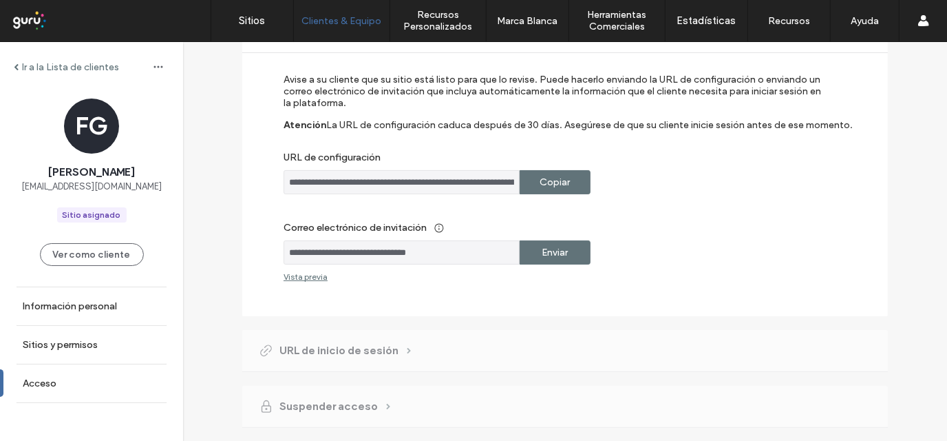
click at [560, 247] on label "Enviar" at bounding box center [556, 252] width 26 height 25
drag, startPoint x: 273, startPoint y: 155, endPoint x: 359, endPoint y: 156, distance: 86.1
click at [359, 156] on div "**********" at bounding box center [565, 163] width 646 height 305
click at [390, 159] on label "URL de configuración" at bounding box center [556, 160] width 545 height 19
drag, startPoint x: 391, startPoint y: 160, endPoint x: 257, endPoint y: 157, distance: 134.3
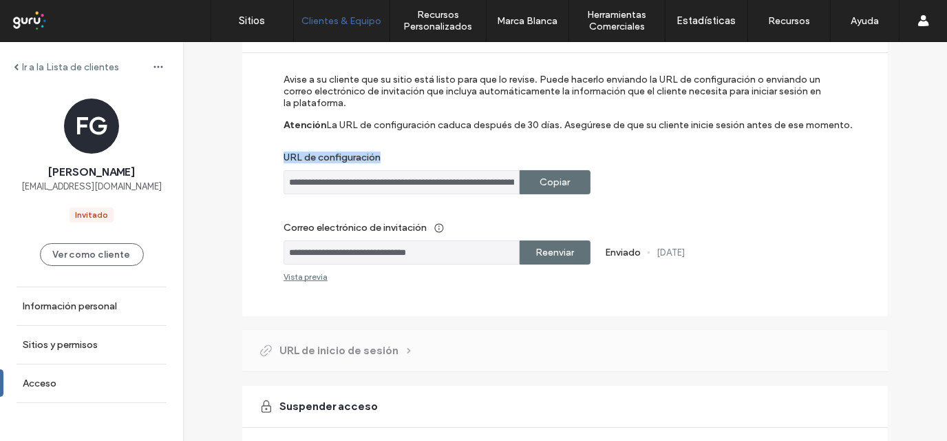
click at [257, 157] on div "**********" at bounding box center [565, 163] width 646 height 305
click at [364, 156] on label "URL de configuración" at bounding box center [556, 160] width 545 height 19
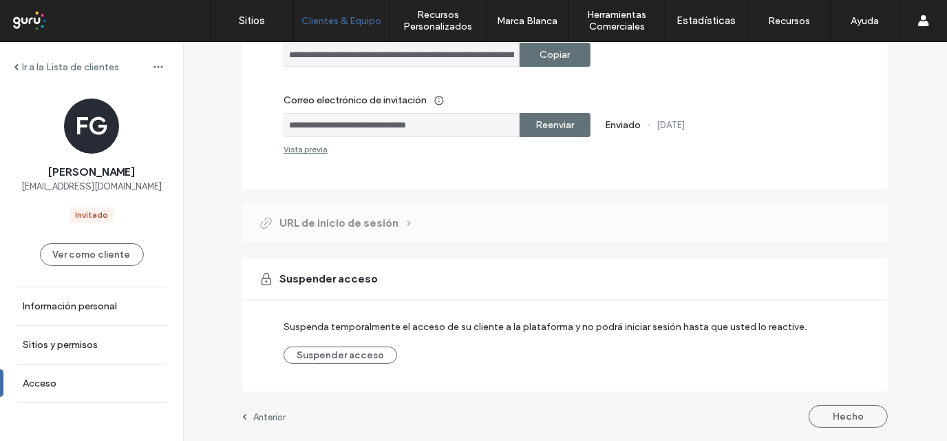
scroll to position [127, 0]
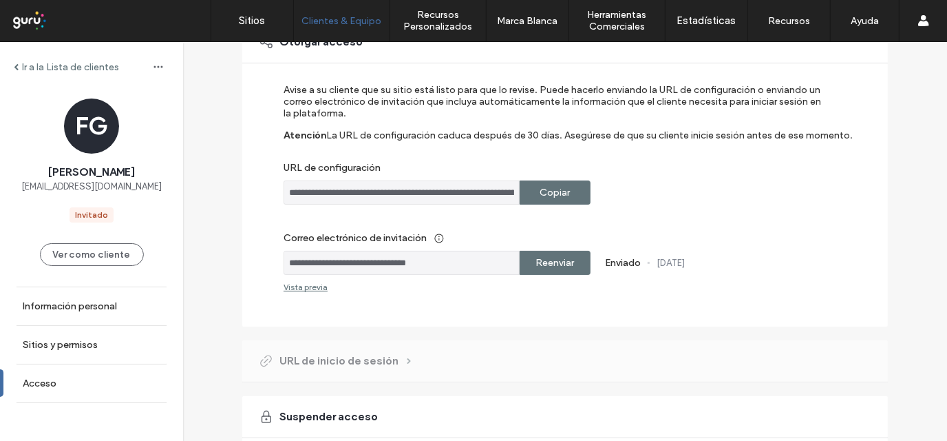
click at [346, 265] on input "**********" at bounding box center [402, 263] width 236 height 24
click at [541, 192] on label "Copiar" at bounding box center [556, 192] width 30 height 25
click at [337, 266] on input "**********" at bounding box center [402, 263] width 236 height 24
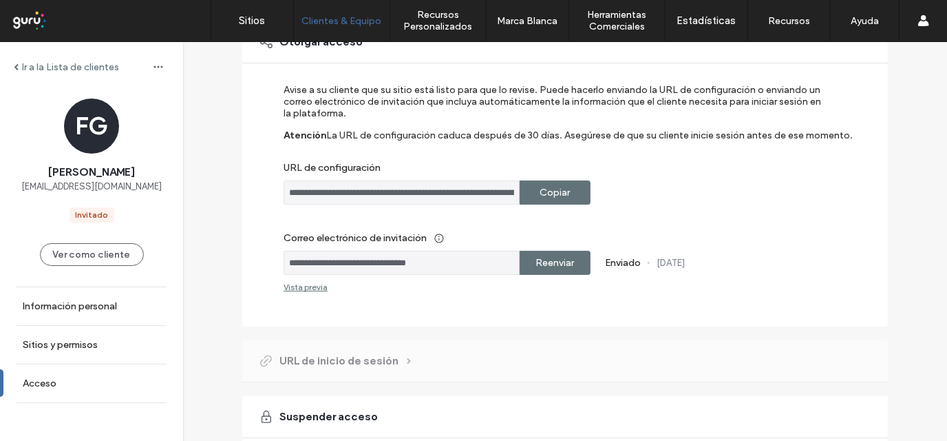
click at [337, 266] on input "**********" at bounding box center [402, 263] width 236 height 24
click at [84, 346] on label "Sitios y permisos" at bounding box center [60, 345] width 75 height 12
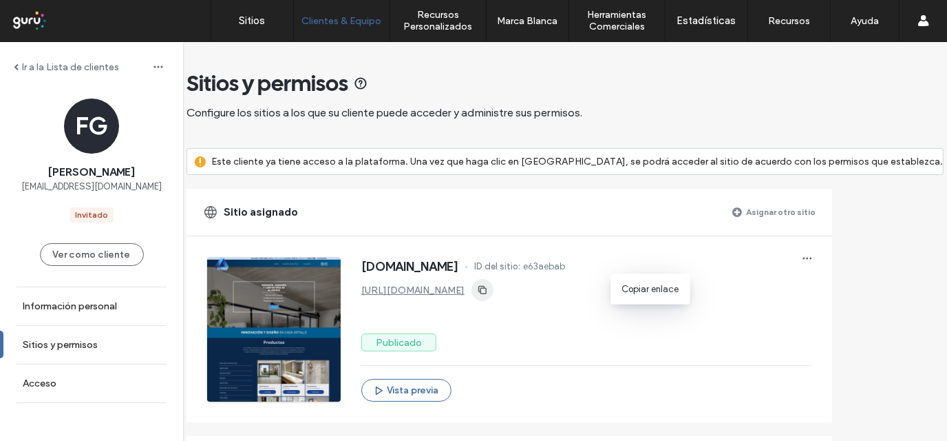
click at [488, 294] on icon "button" at bounding box center [482, 289] width 11 height 11
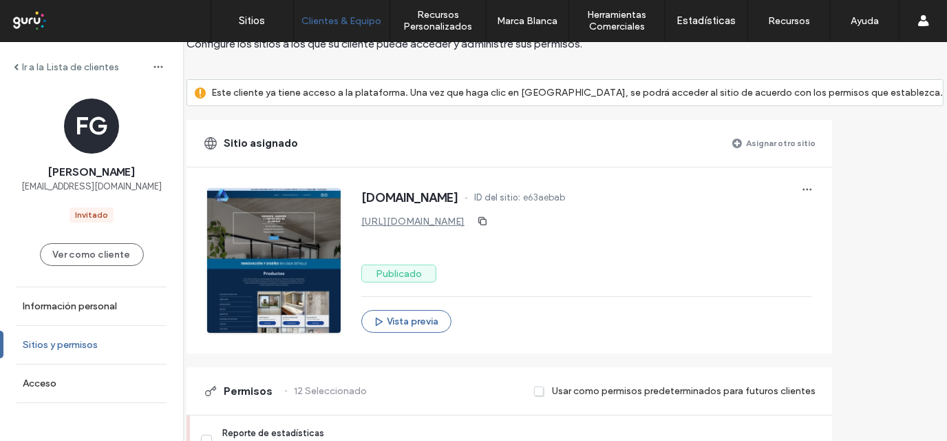
click at [38, 339] on label "Sitios y permisos" at bounding box center [60, 345] width 75 height 12
click at [62, 347] on label "Sitios y permisos" at bounding box center [60, 345] width 75 height 12
click at [62, 346] on label "Sitios y permisos" at bounding box center [60, 345] width 75 height 12
click at [63, 346] on label "Sitios y permisos" at bounding box center [60, 345] width 75 height 12
drag, startPoint x: 63, startPoint y: 346, endPoint x: 137, endPoint y: 335, distance: 74.4
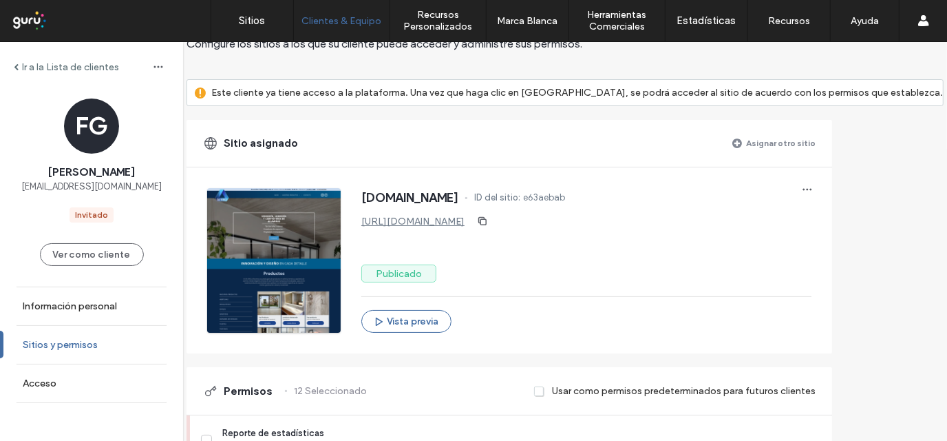
click at [63, 346] on label "Sitios y permisos" at bounding box center [60, 345] width 75 height 12
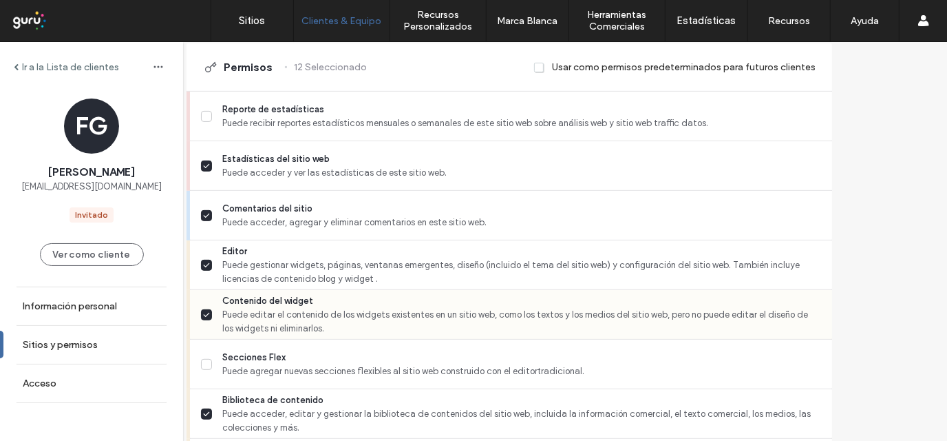
scroll to position [413, 0]
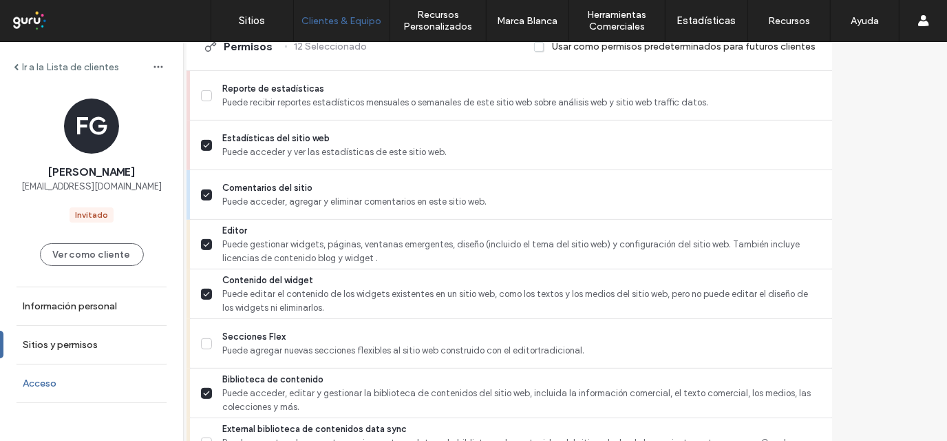
click at [25, 383] on label "Acceso" at bounding box center [40, 383] width 34 height 12
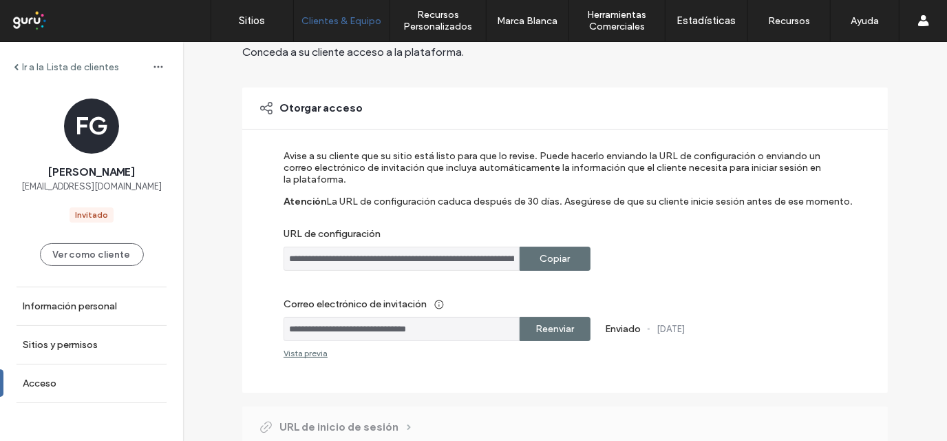
scroll to position [137, 0]
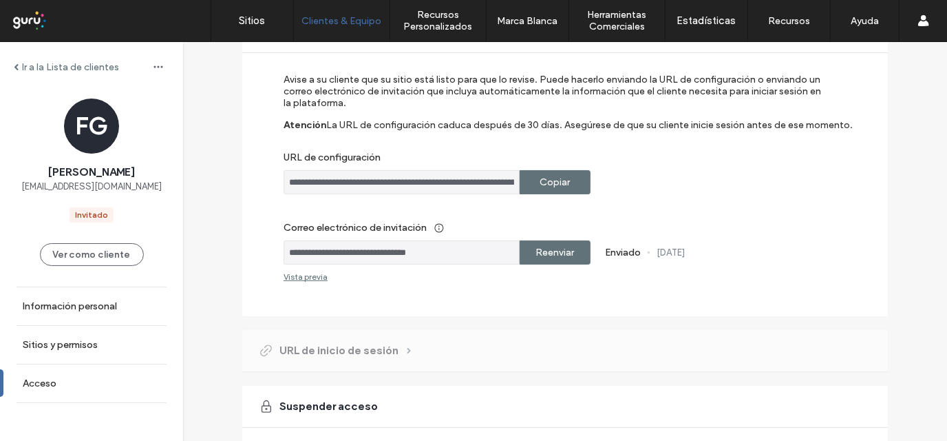
click at [397, 183] on input "**********" at bounding box center [402, 182] width 236 height 24
click at [399, 184] on input "**********" at bounding box center [402, 182] width 236 height 24
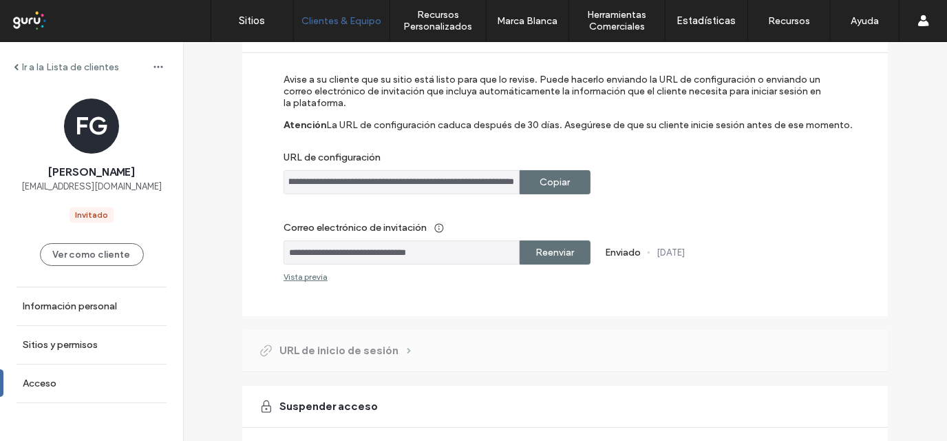
drag, startPoint x: 438, startPoint y: 179, endPoint x: 415, endPoint y: 178, distance: 22.7
click at [620, 171] on div "**********" at bounding box center [556, 182] width 545 height 24
click at [405, 178] on input "**********" at bounding box center [402, 182] width 236 height 24
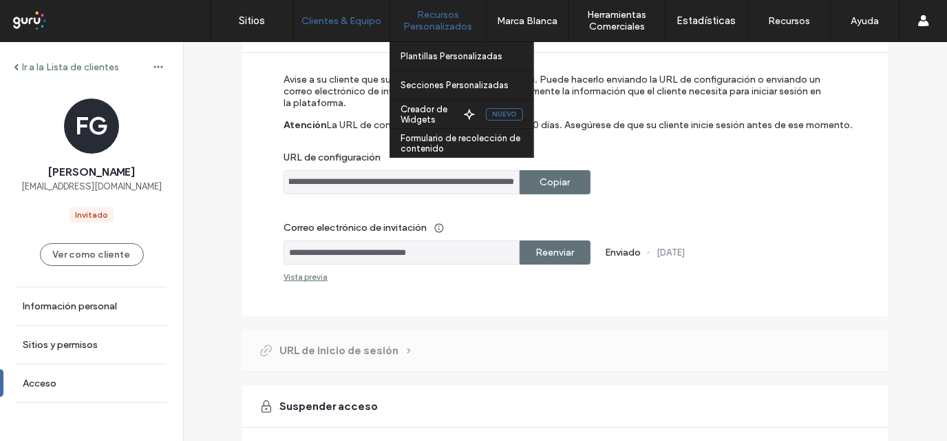
scroll to position [0, 0]
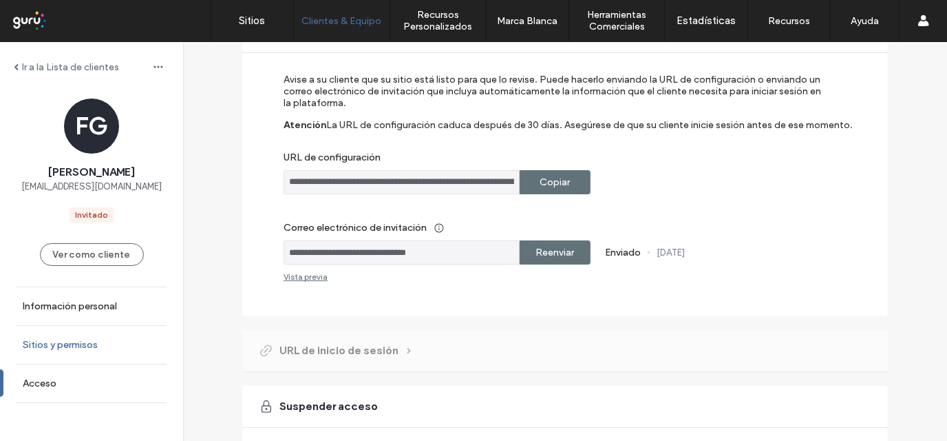
click at [61, 343] on label "Sitios y permisos" at bounding box center [60, 345] width 75 height 12
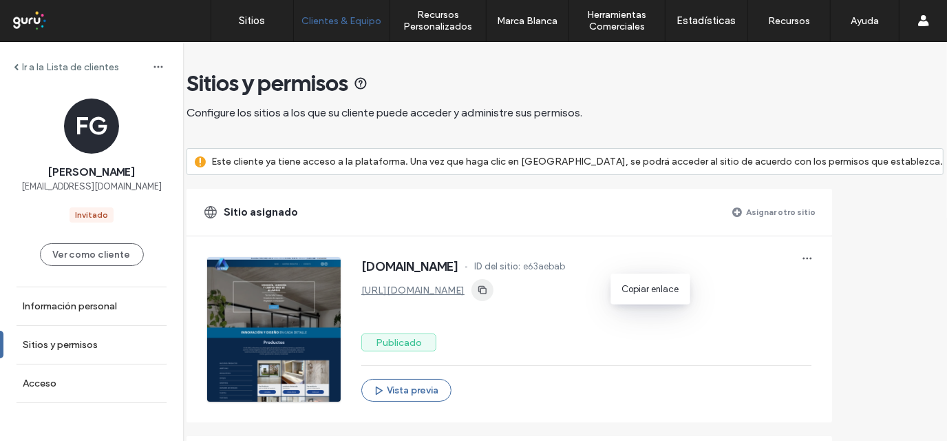
click at [488, 289] on icon "button" at bounding box center [482, 289] width 11 height 11
click at [20, 302] on link "Información personal" at bounding box center [91, 306] width 183 height 38
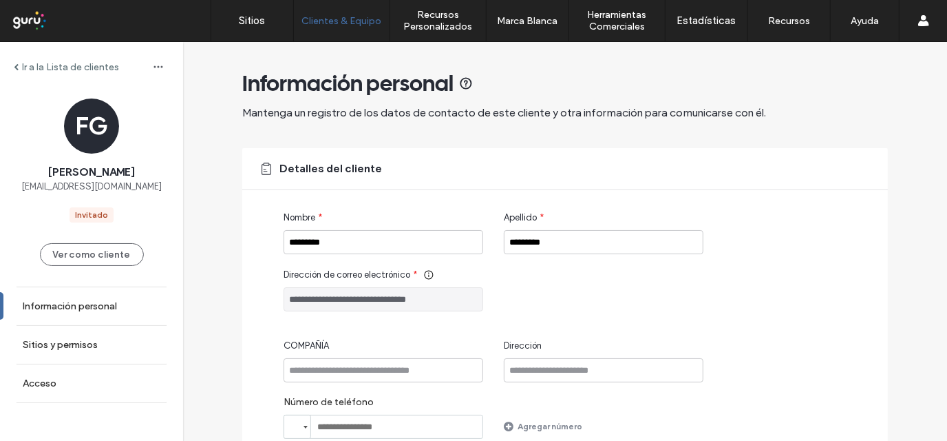
click at [410, 300] on input "**********" at bounding box center [384, 299] width 200 height 24
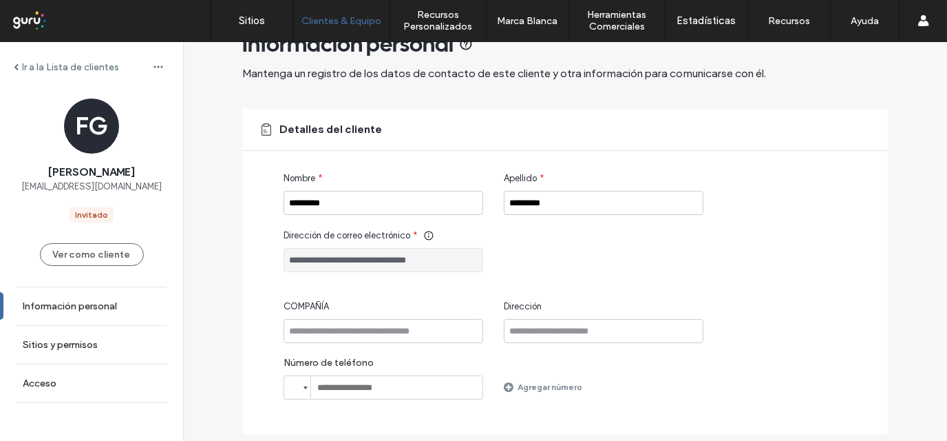
scroll to position [69, 0]
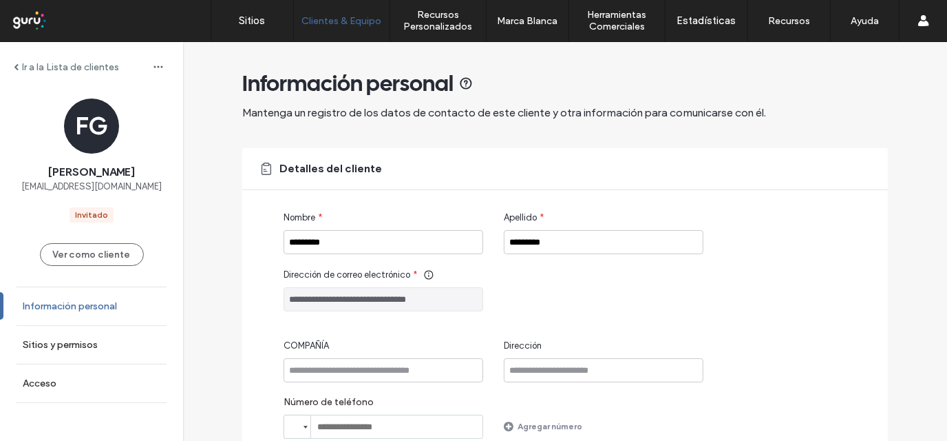
click at [57, 317] on link "Información personal" at bounding box center [91, 306] width 183 height 38
click at [54, 348] on label "Sitios y permisos" at bounding box center [60, 345] width 75 height 12
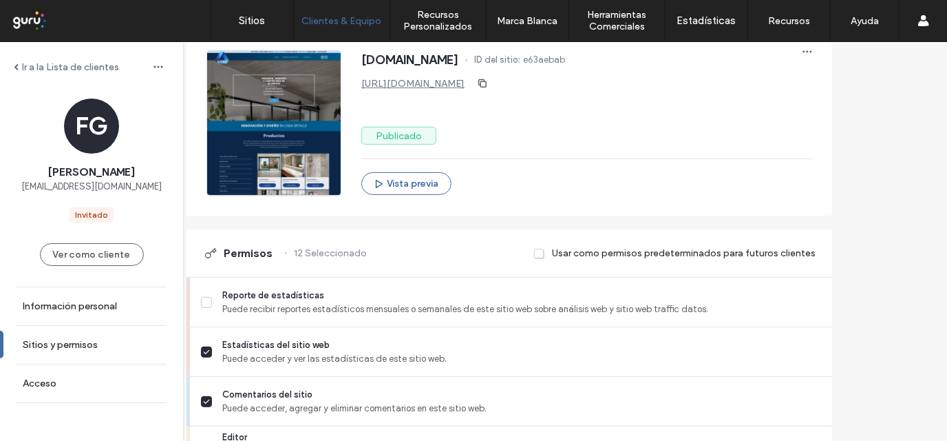
scroll to position [413, 0]
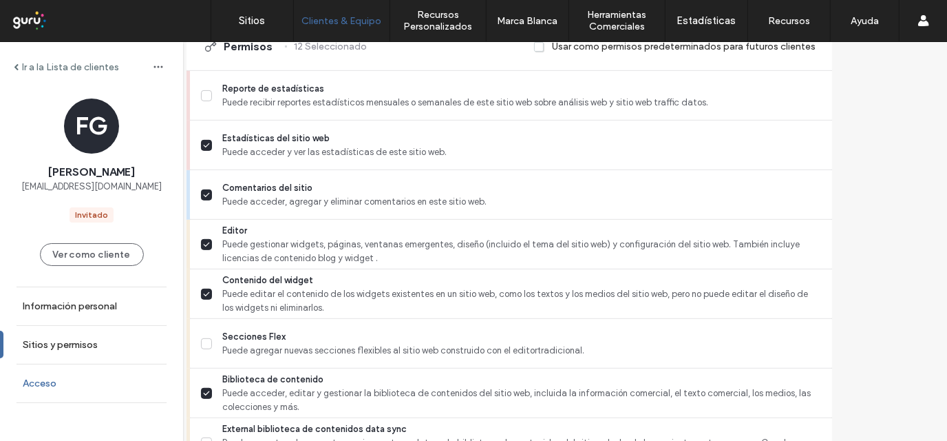
click at [51, 388] on label "Acceso" at bounding box center [40, 383] width 34 height 12
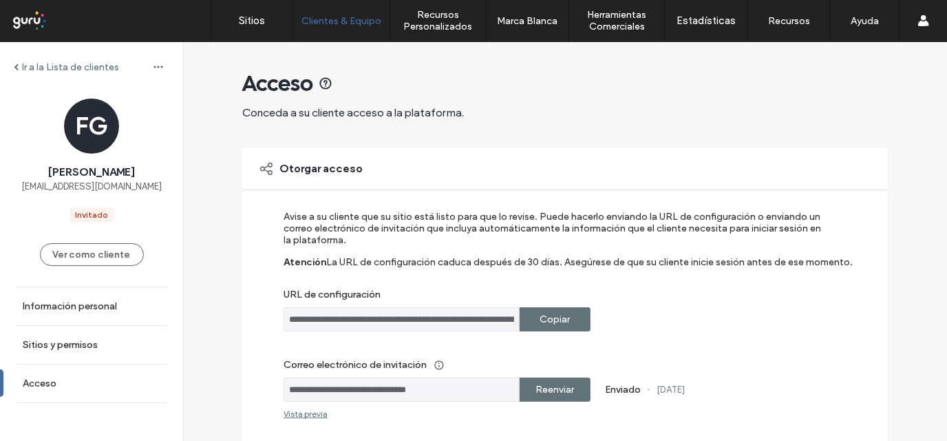
click at [563, 392] on label "Reenviar" at bounding box center [555, 389] width 39 height 25
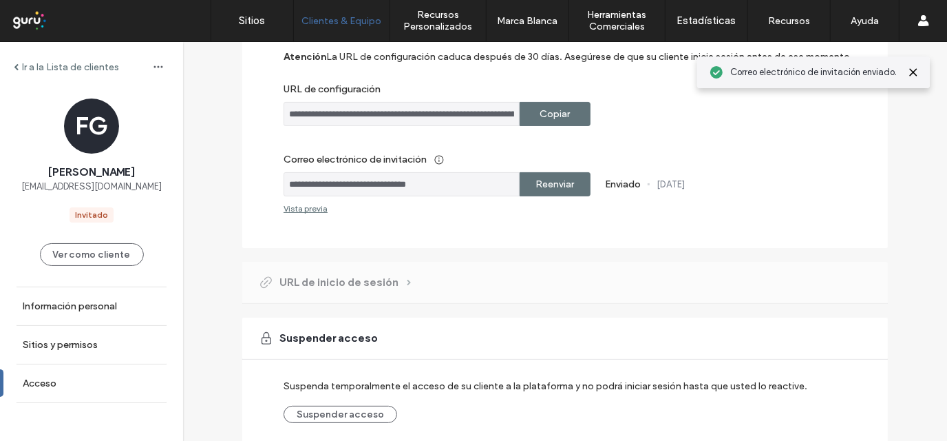
scroll to position [207, 0]
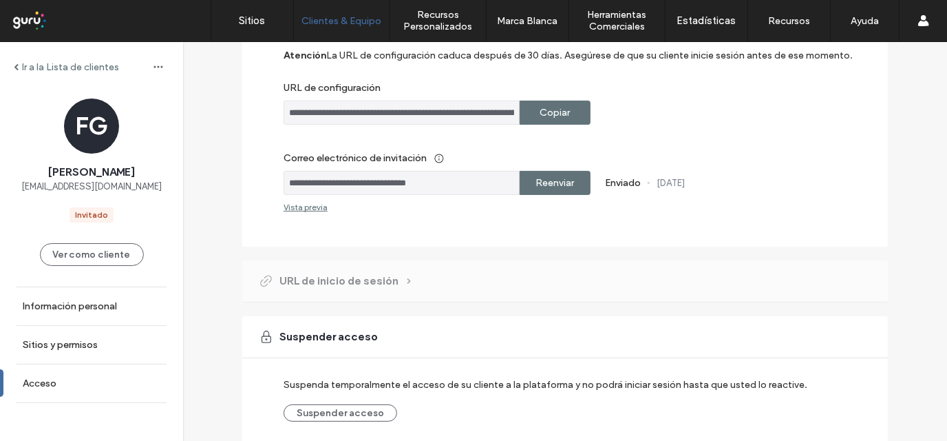
click at [306, 180] on input "**********" at bounding box center [402, 183] width 236 height 24
click at [468, 182] on input "**********" at bounding box center [402, 183] width 236 height 24
click at [454, 180] on input "**********" at bounding box center [402, 183] width 236 height 24
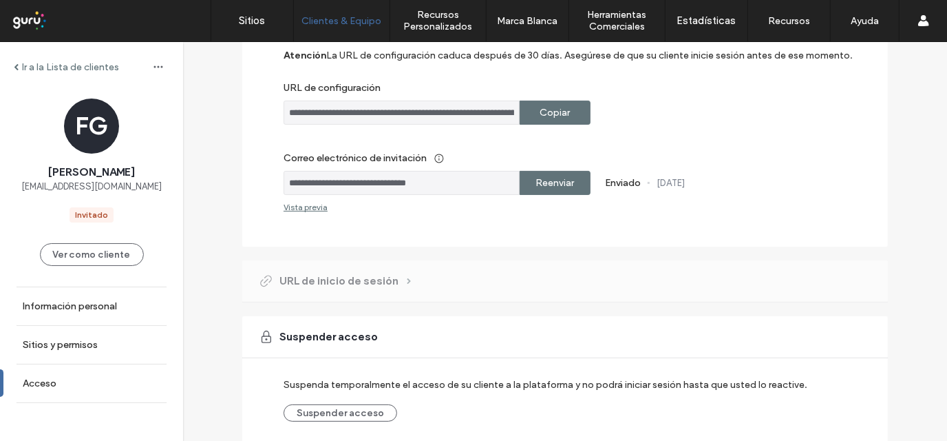
click at [454, 180] on input "**********" at bounding box center [402, 183] width 236 height 24
click at [336, 188] on input "**********" at bounding box center [402, 183] width 236 height 24
click at [333, 185] on input "**********" at bounding box center [402, 183] width 236 height 24
click at [339, 180] on input "**********" at bounding box center [402, 183] width 236 height 24
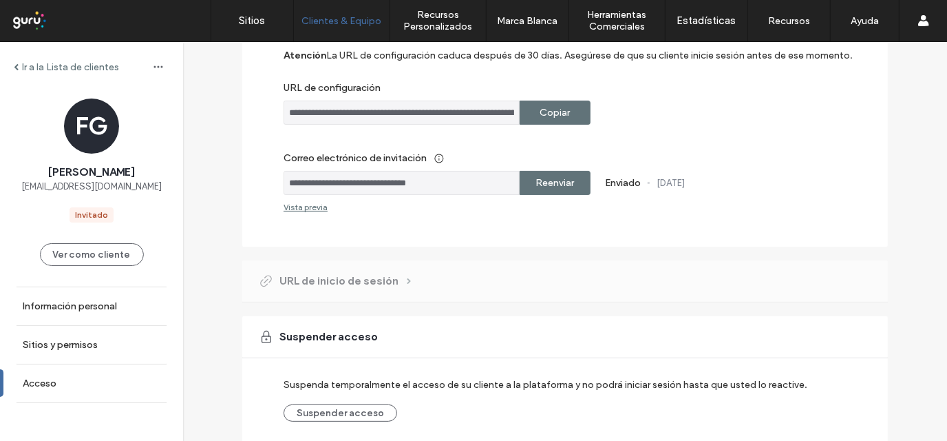
click at [335, 182] on input "**********" at bounding box center [402, 183] width 236 height 24
click at [335, 181] on input "**********" at bounding box center [402, 183] width 236 height 24
click at [337, 185] on input "**********" at bounding box center [402, 183] width 236 height 24
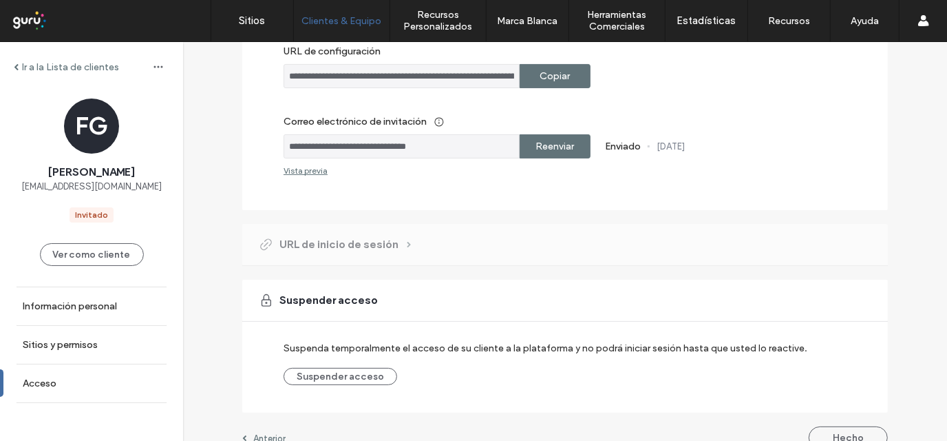
scroll to position [264, 0]
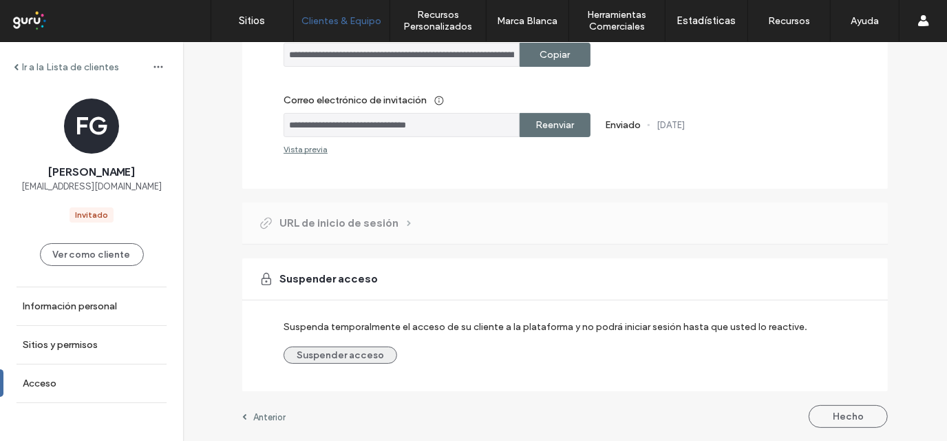
click at [334, 347] on button "Suspender acceso" at bounding box center [341, 354] width 114 height 17
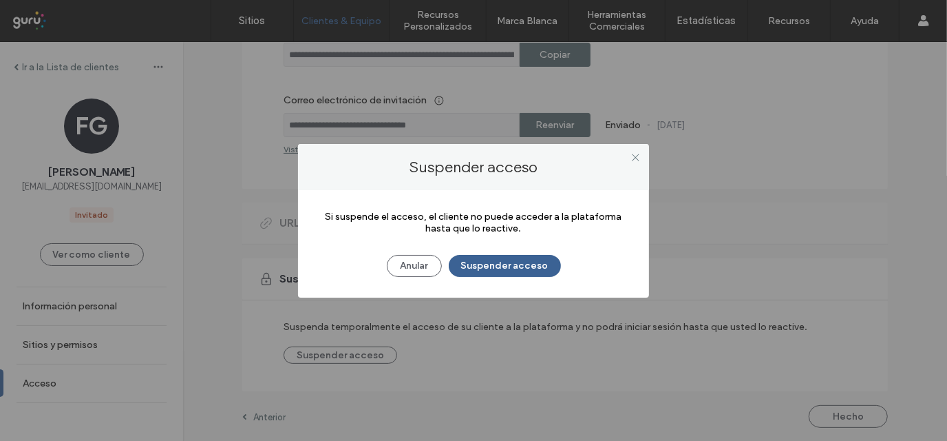
click at [514, 269] on button "Suspender acceso" at bounding box center [505, 266] width 112 height 22
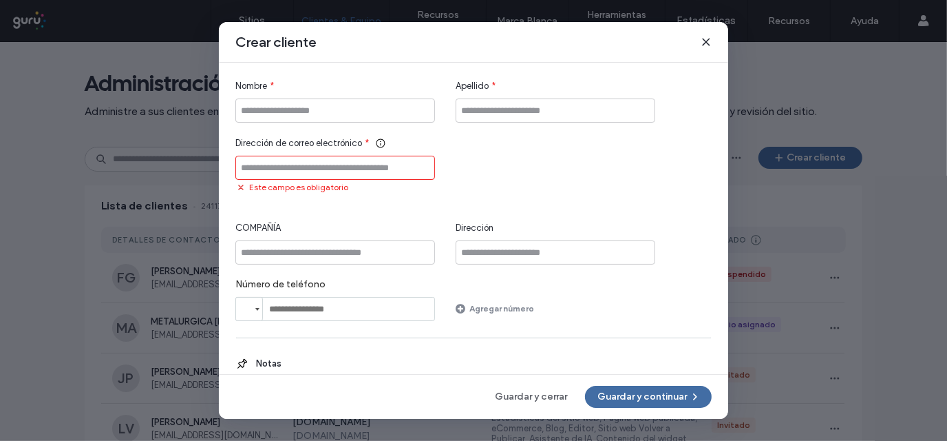
click at [273, 165] on input "Dirección de correo electrónico" at bounding box center [335, 168] width 200 height 24
paste input "**********"
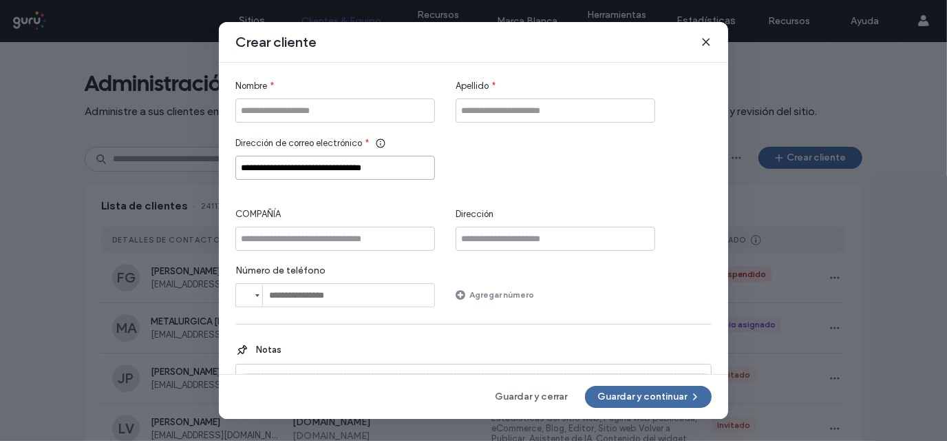
type input "**********"
click at [278, 107] on input "Nombre" at bounding box center [335, 110] width 200 height 24
type input "*"
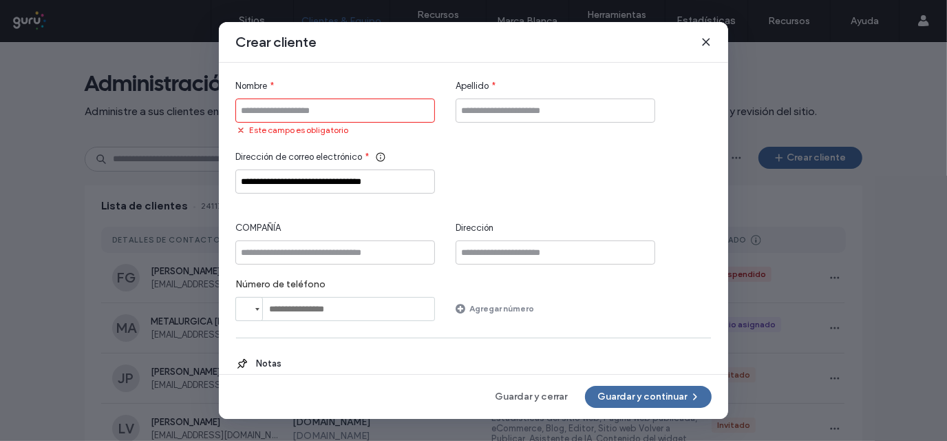
type input "*"
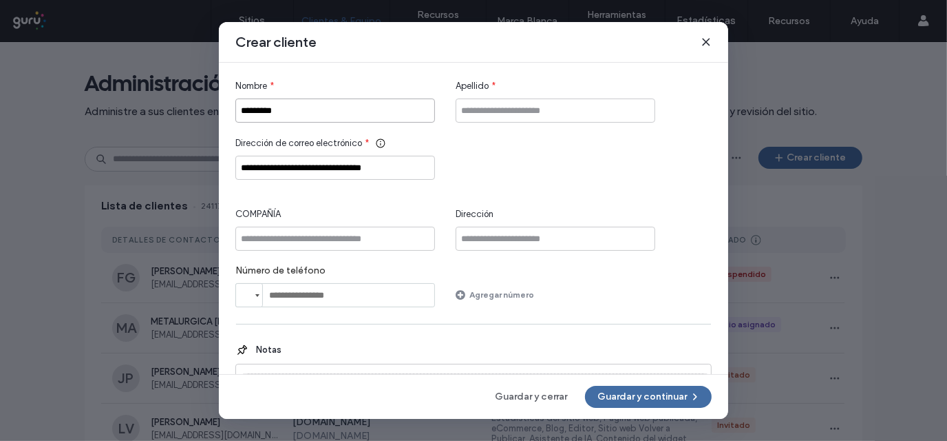
type input "*********"
click at [504, 107] on input "Apellido" at bounding box center [556, 110] width 200 height 24
type input "********"
click at [506, 237] on input "Dirección" at bounding box center [556, 239] width 200 height 24
click at [338, 239] on input "COMPAÑÍA" at bounding box center [335, 239] width 200 height 24
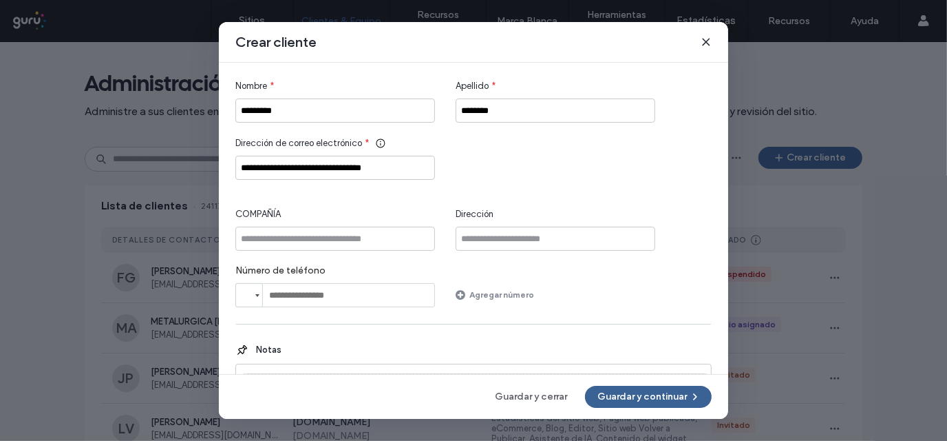
click at [628, 397] on button "Guardar y continuar" at bounding box center [648, 397] width 127 height 22
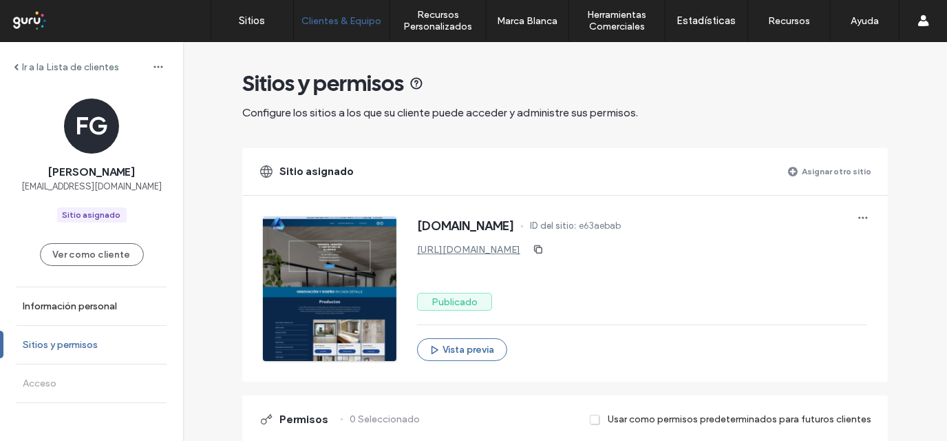
click at [55, 346] on label "Sitios y permisos" at bounding box center [60, 345] width 75 height 12
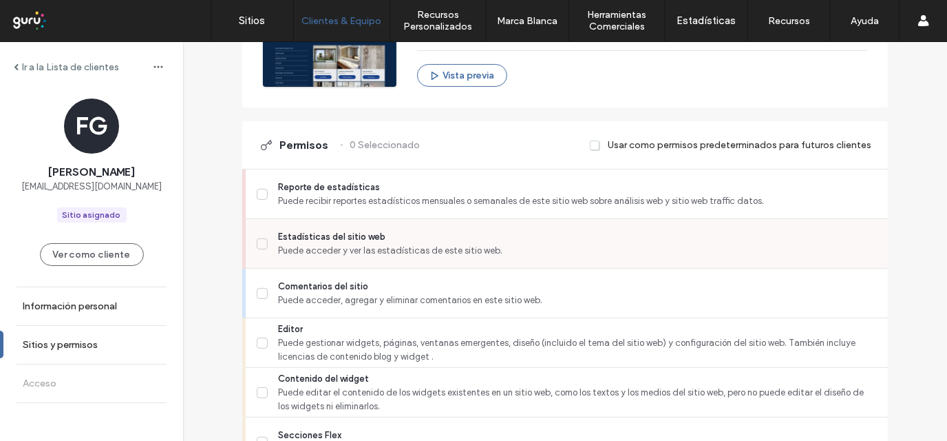
scroll to position [275, 0]
click at [251, 199] on div "Reporte de estadísticas Puede recibir reportes estadísticos mensuales o semanal…" at bounding box center [567, 194] width 642 height 50
click at [260, 238] on span at bounding box center [262, 243] width 11 height 11
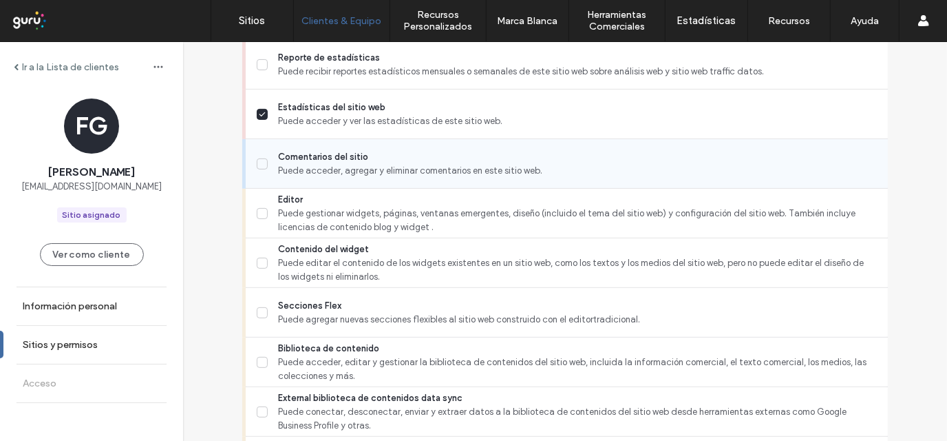
scroll to position [413, 0]
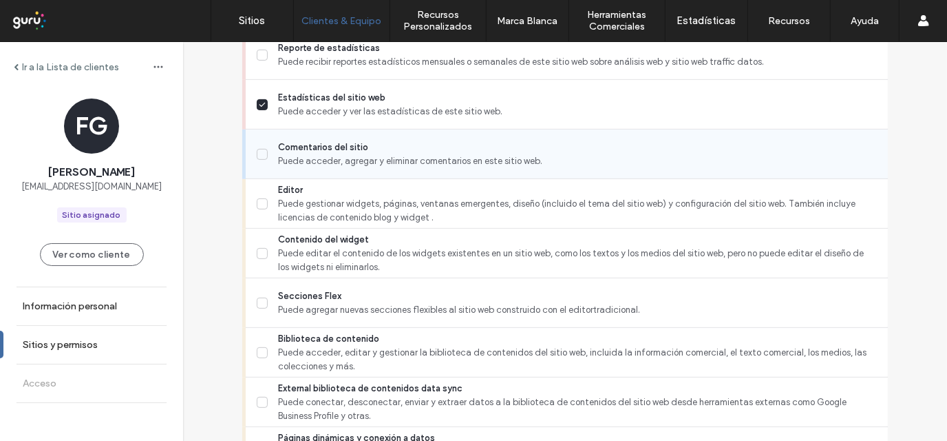
click at [257, 151] on span at bounding box center [262, 154] width 11 height 11
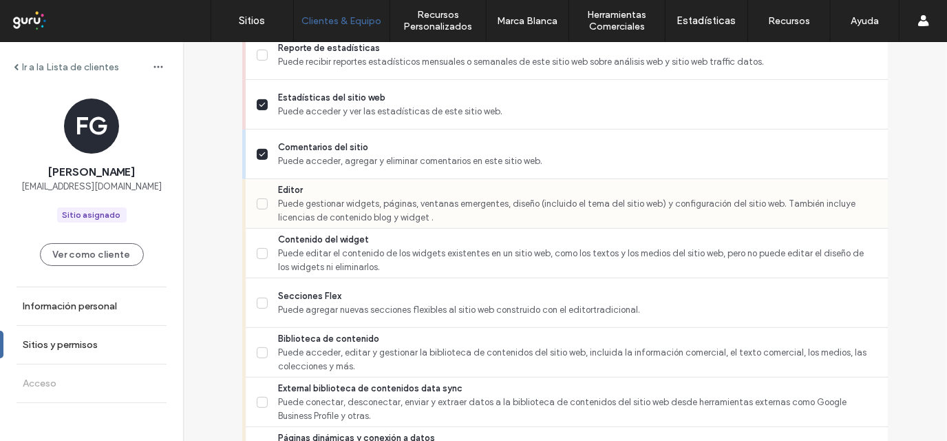
click at [257, 208] on span at bounding box center [262, 203] width 11 height 11
click at [259, 253] on icon at bounding box center [262, 254] width 7 height 6
click at [257, 205] on span at bounding box center [262, 203] width 11 height 11
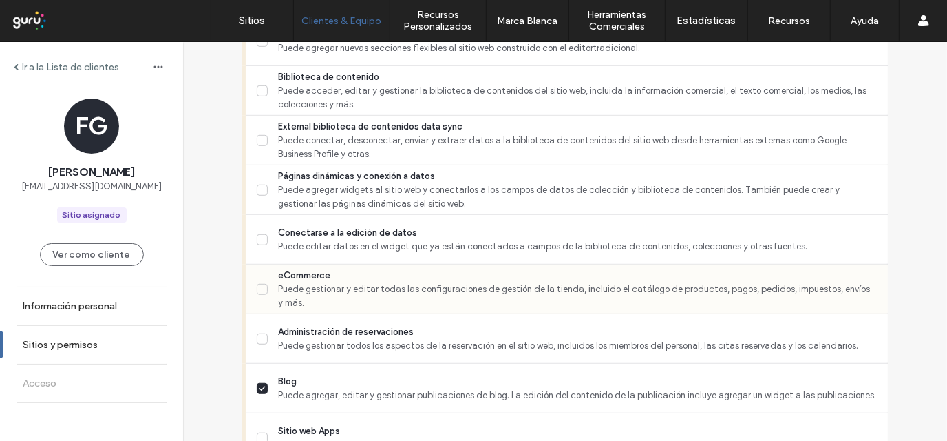
scroll to position [689, 0]
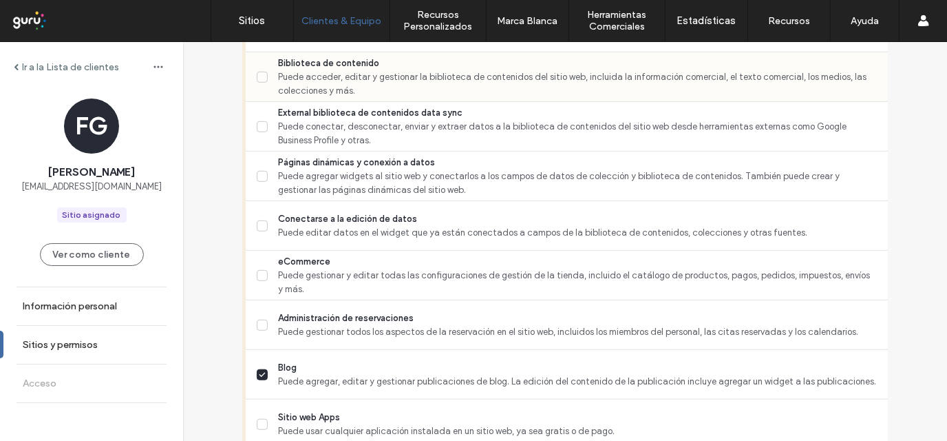
drag, startPoint x: 260, startPoint y: 76, endPoint x: 255, endPoint y: 87, distance: 12.0
click at [259, 76] on icon at bounding box center [262, 77] width 7 height 6
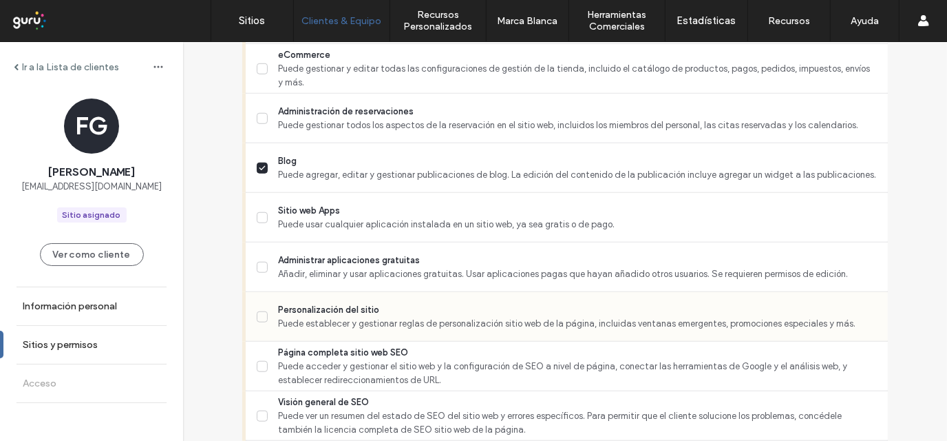
scroll to position [963, 0]
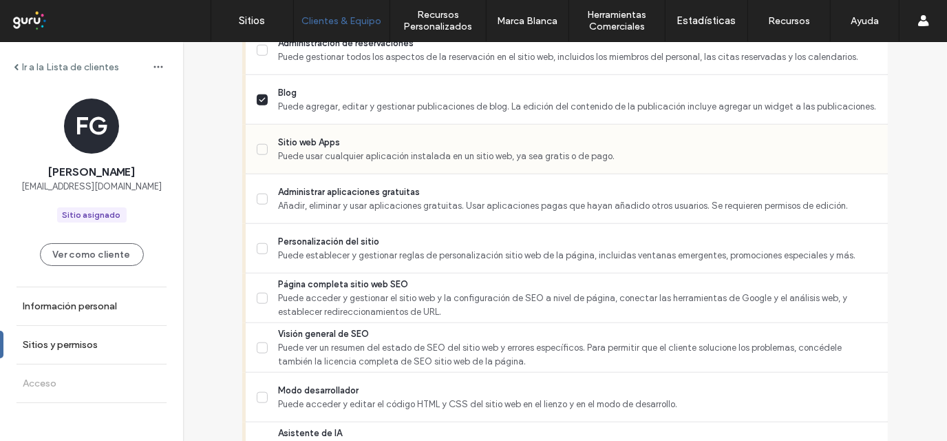
click at [250, 150] on div "Sitio web Apps Puede usar cualquier aplicación instalada en un sitio web, ya se…" at bounding box center [567, 150] width 642 height 50
click at [259, 144] on span at bounding box center [262, 149] width 11 height 11
click at [259, 196] on icon at bounding box center [262, 199] width 7 height 6
click at [257, 250] on span at bounding box center [262, 248] width 11 height 11
click at [258, 290] on label "Página completa sitio web SEO Puede acceder y gestionar el sitio web y la confi…" at bounding box center [567, 297] width 620 height 41
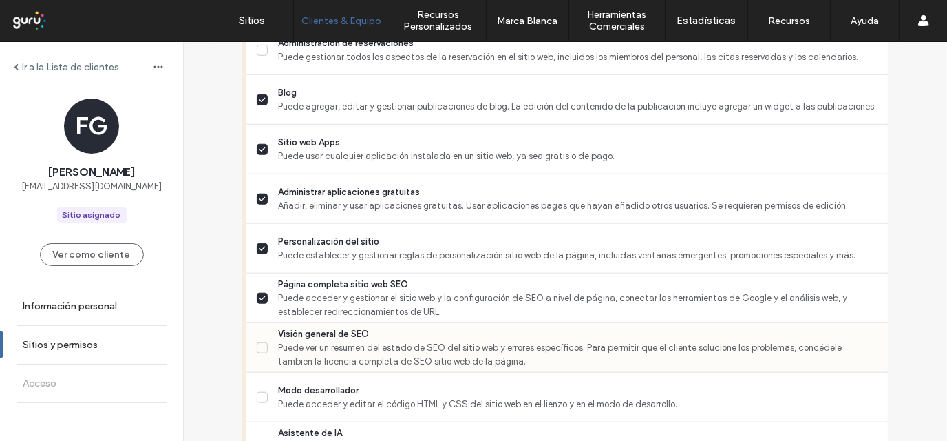
click at [257, 342] on span at bounding box center [262, 347] width 11 height 11
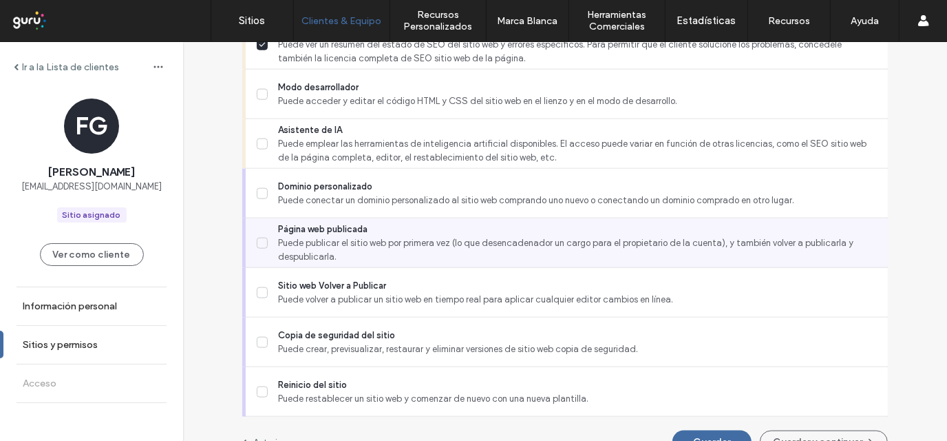
scroll to position [1291, 0]
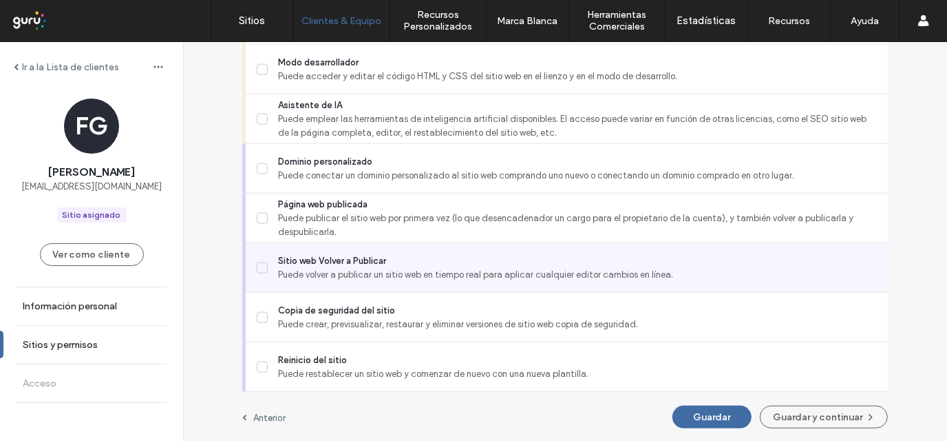
click at [259, 268] on icon at bounding box center [262, 268] width 7 height 6
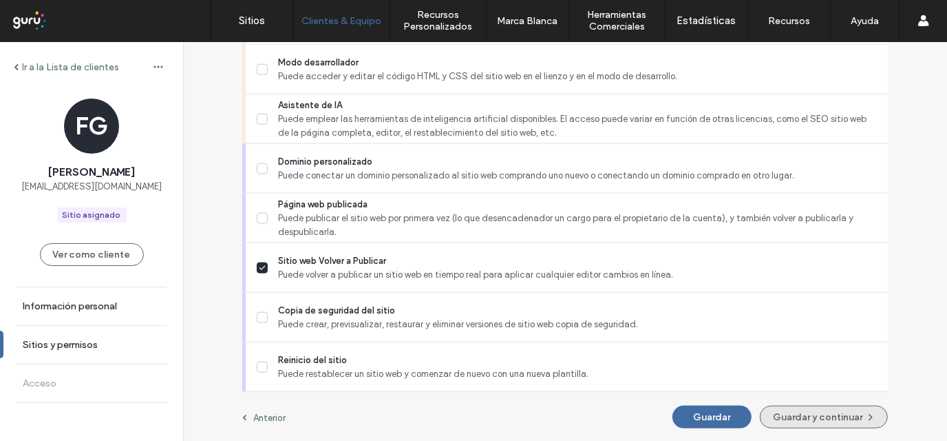
click at [780, 412] on button "Guardar y continuar" at bounding box center [824, 417] width 128 height 23
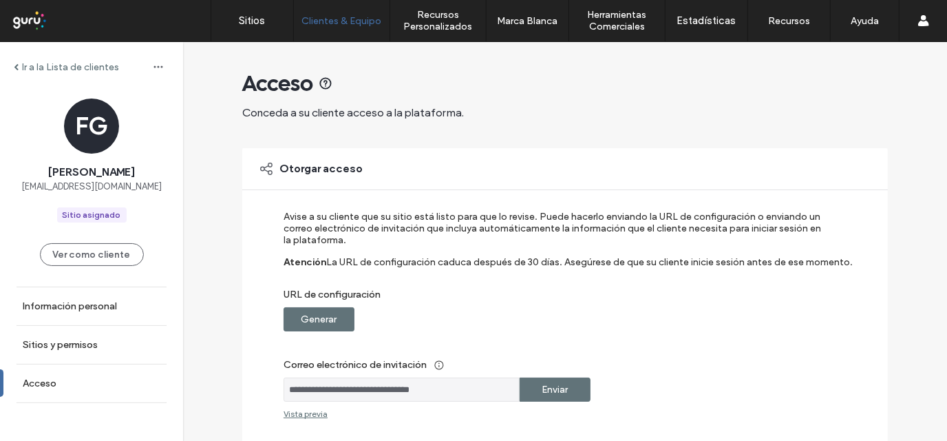
click at [311, 312] on label "Generar" at bounding box center [320, 318] width 36 height 25
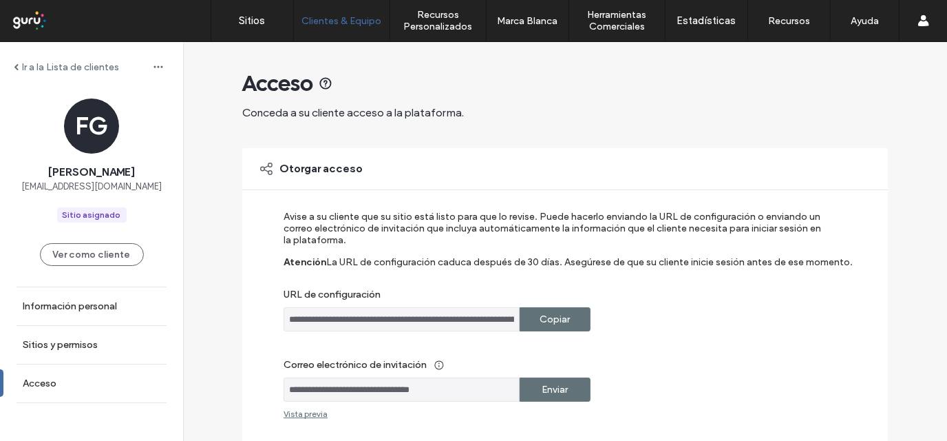
click at [560, 385] on label "Enviar" at bounding box center [556, 389] width 26 height 25
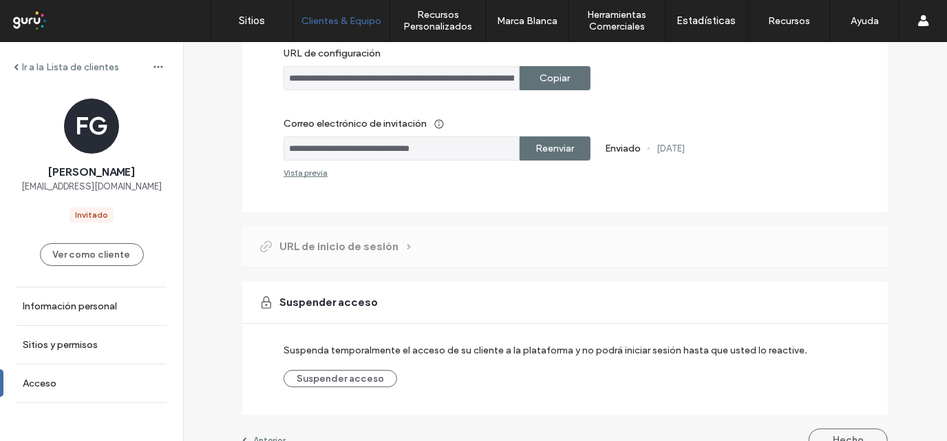
scroll to position [264, 0]
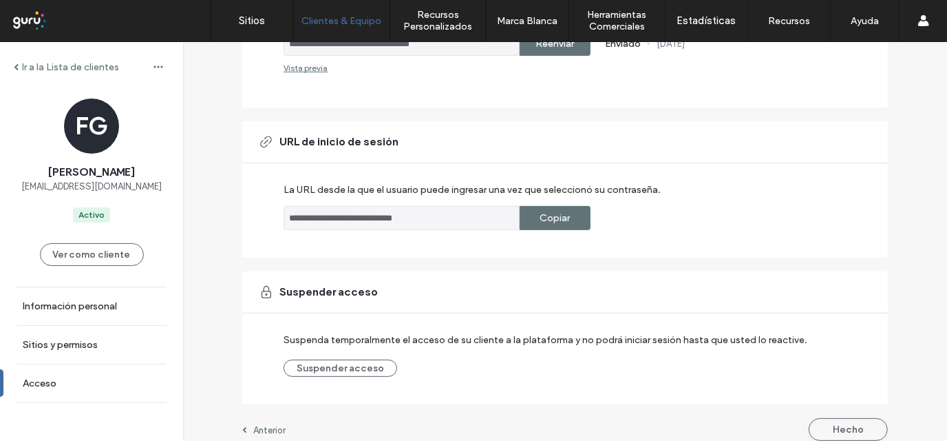
scroll to position [359, 0]
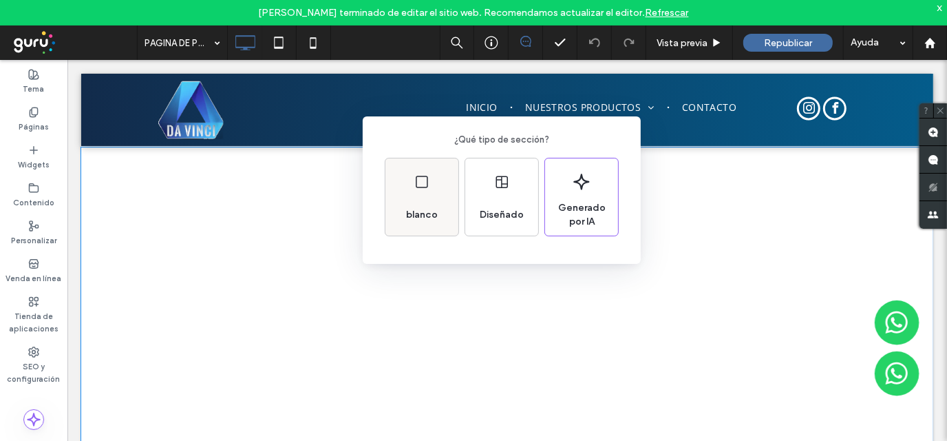
click at [421, 185] on icon at bounding box center [422, 182] width 17 height 17
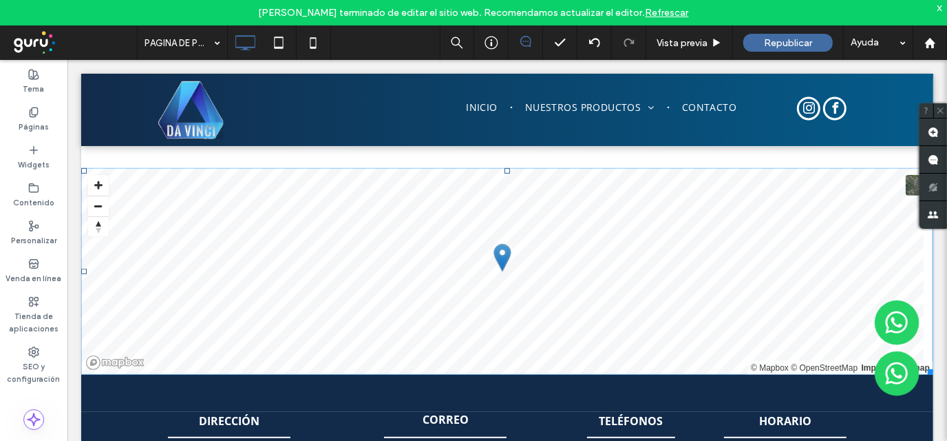
scroll to position [547, 0]
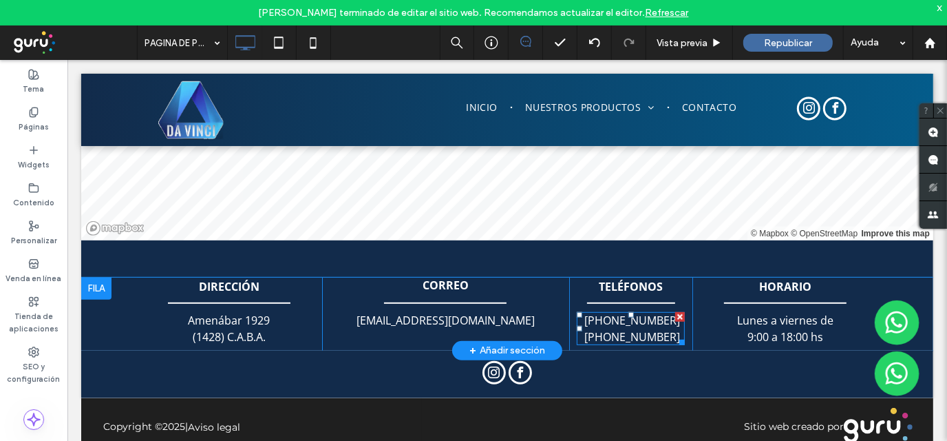
click at [662, 331] on p "[PHONE_NUMBER]" at bounding box center [630, 336] width 109 height 17
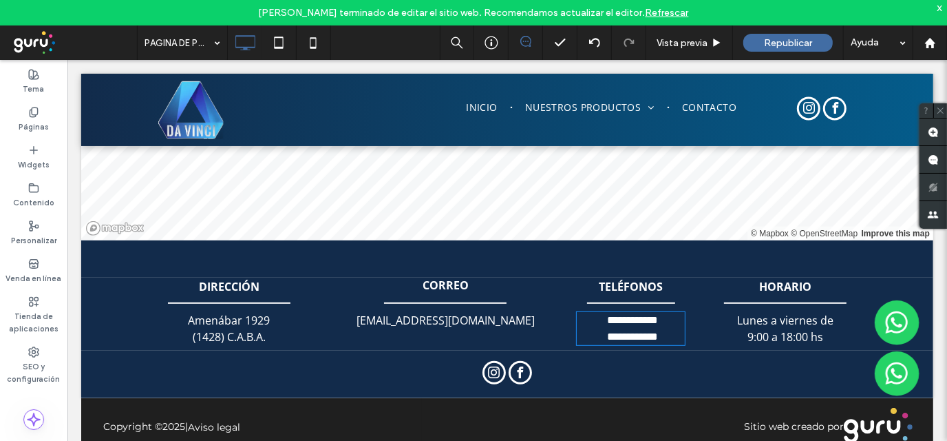
type input "*********"
type input "**"
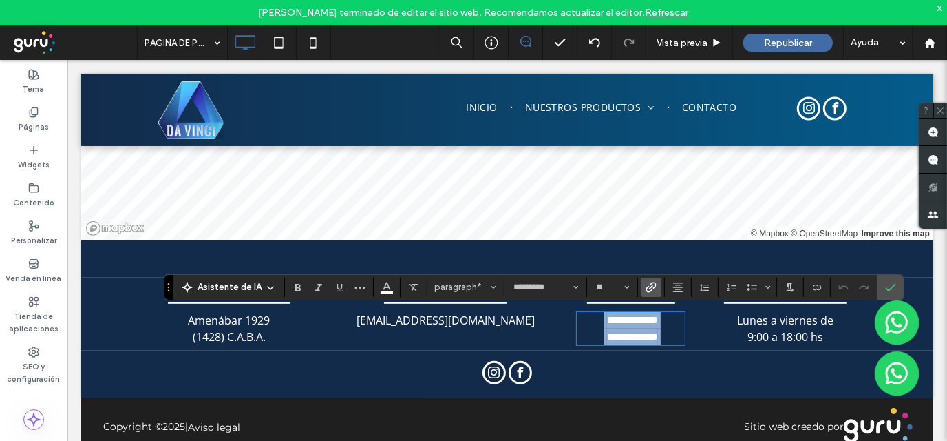
click at [636, 328] on p "**********" at bounding box center [630, 336] width 109 height 17
click at [634, 317] on link "**********" at bounding box center [632, 319] width 51 height 10
click at [616, 320] on link "**********" at bounding box center [632, 319] width 51 height 10
click at [885, 282] on icon "Confirmar" at bounding box center [890, 287] width 11 height 11
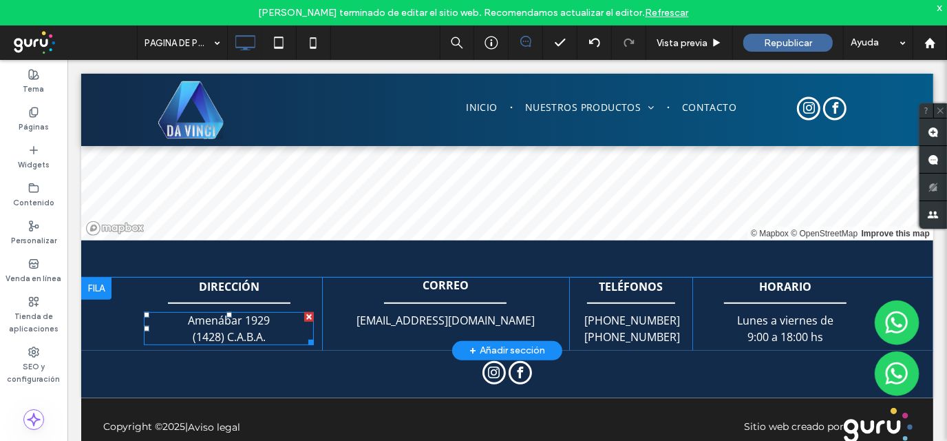
click at [215, 328] on span "(1428) C.A.B.A." at bounding box center [228, 335] width 73 height 15
type input "*********"
type input "**"
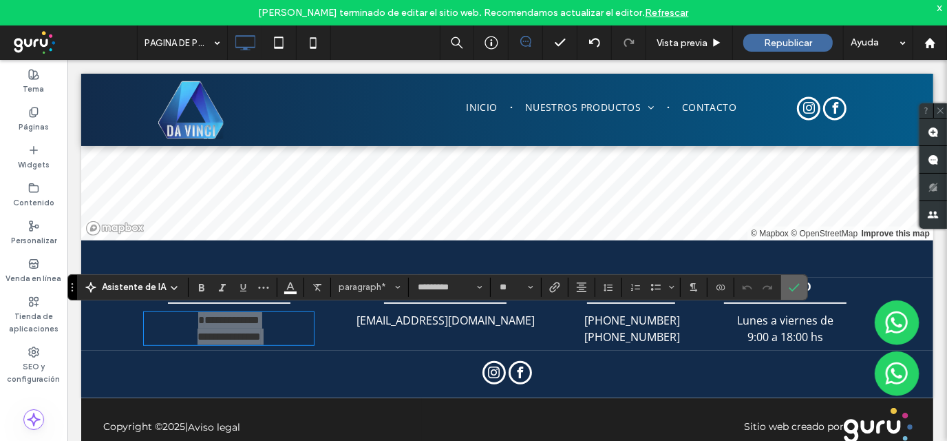
click at [797, 288] on label "Confirmar" at bounding box center [794, 287] width 21 height 25
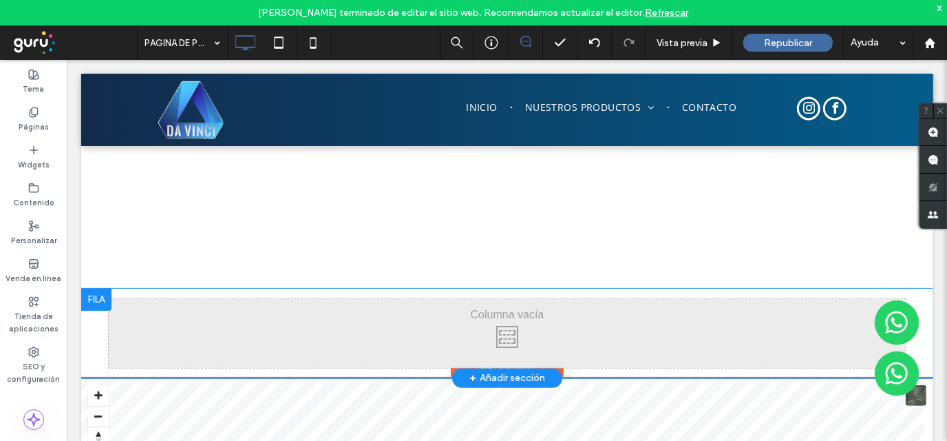
scroll to position [207, 0]
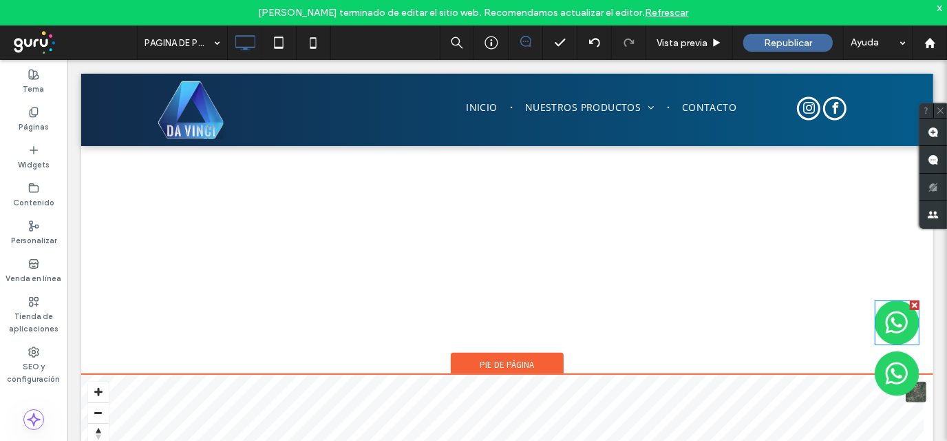
click at [888, 302] on img at bounding box center [896, 322] width 45 height 45
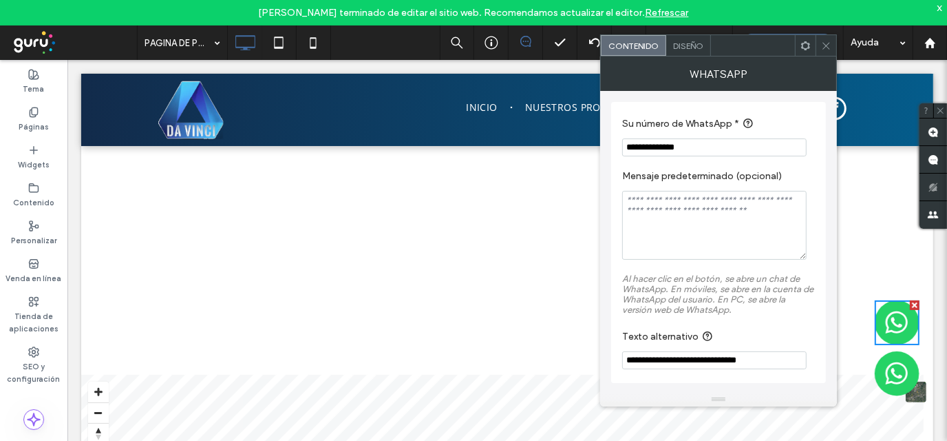
click at [822, 45] on icon at bounding box center [826, 46] width 10 height 10
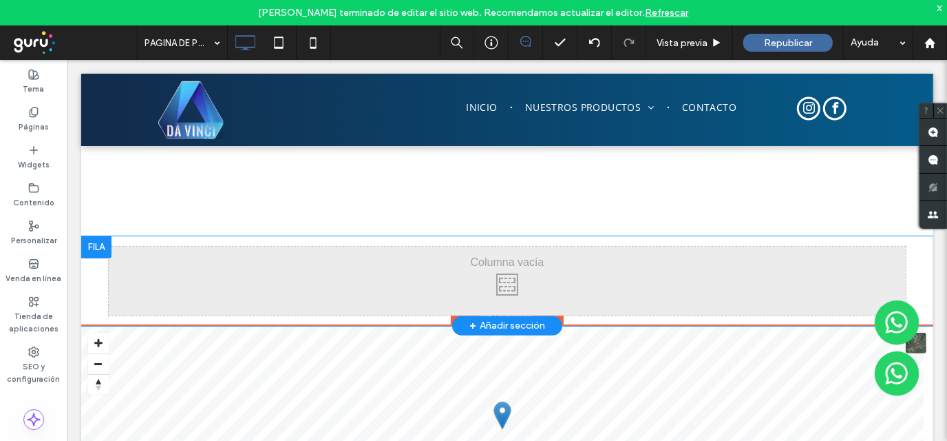
scroll to position [275, 0]
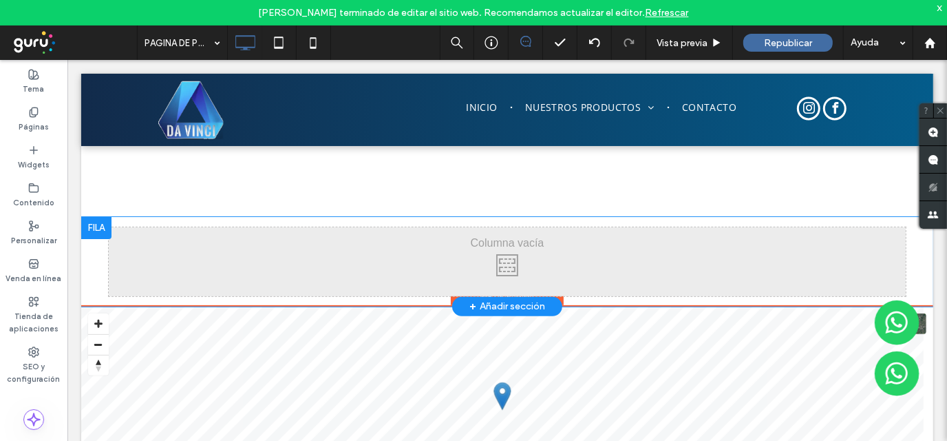
click at [90, 227] on div at bounding box center [96, 227] width 30 height 22
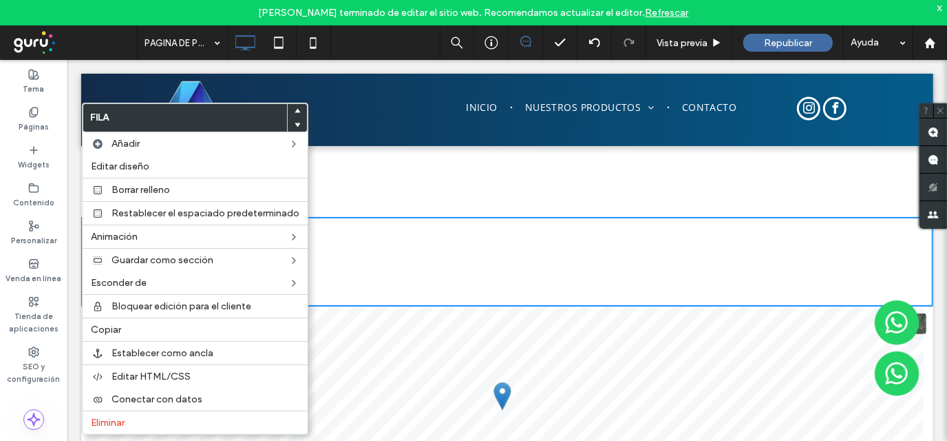
click at [512, 229] on div "Click To Paste Click To Paste" at bounding box center [506, 261] width 797 height 69
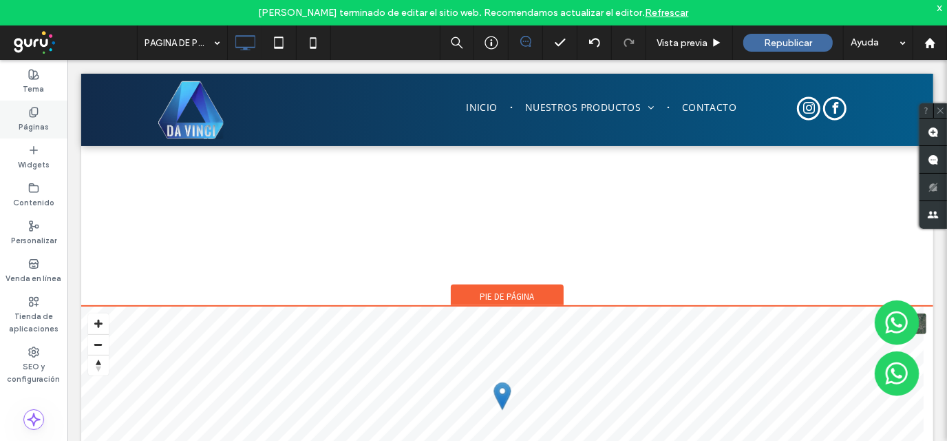
click at [36, 114] on icon at bounding box center [33, 112] width 11 height 11
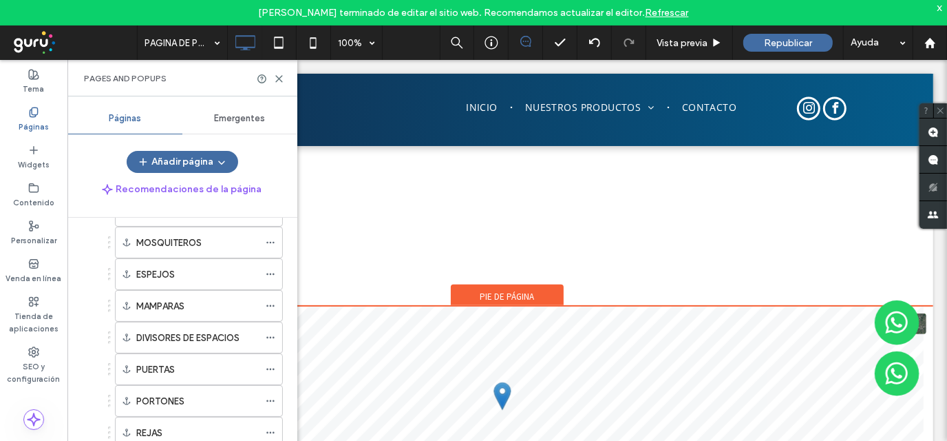
scroll to position [273, 0]
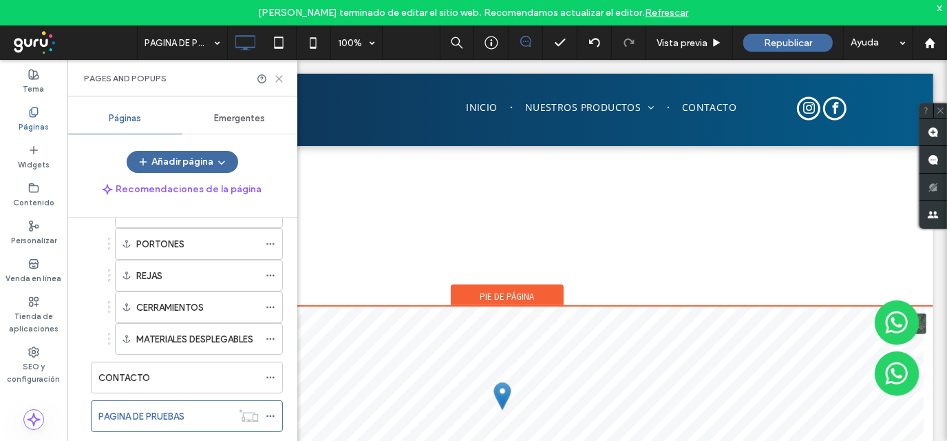
click at [278, 83] on icon at bounding box center [279, 79] width 10 height 10
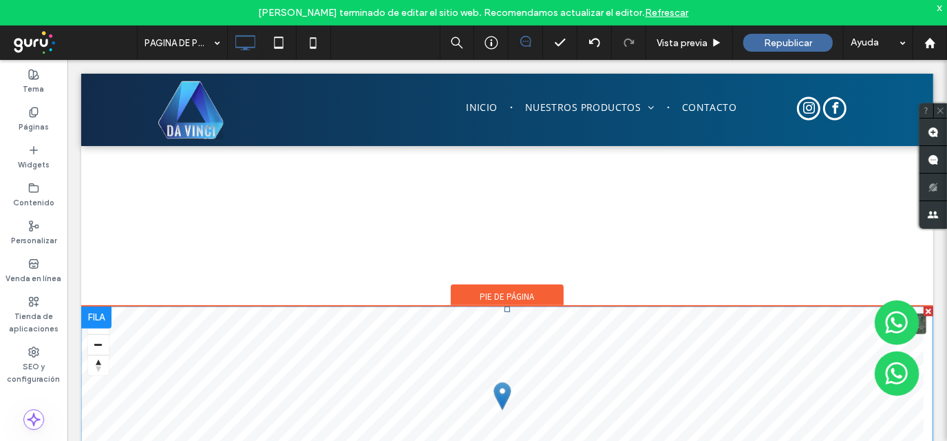
scroll to position [137, 0]
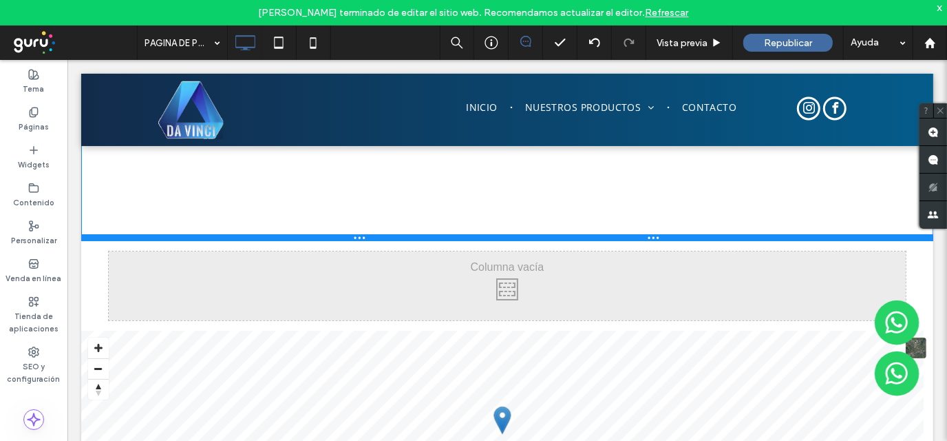
drag, startPoint x: 417, startPoint y: 351, endPoint x: 424, endPoint y: 240, distance: 111.8
click at [424, 240] on div at bounding box center [507, 236] width 852 height 7
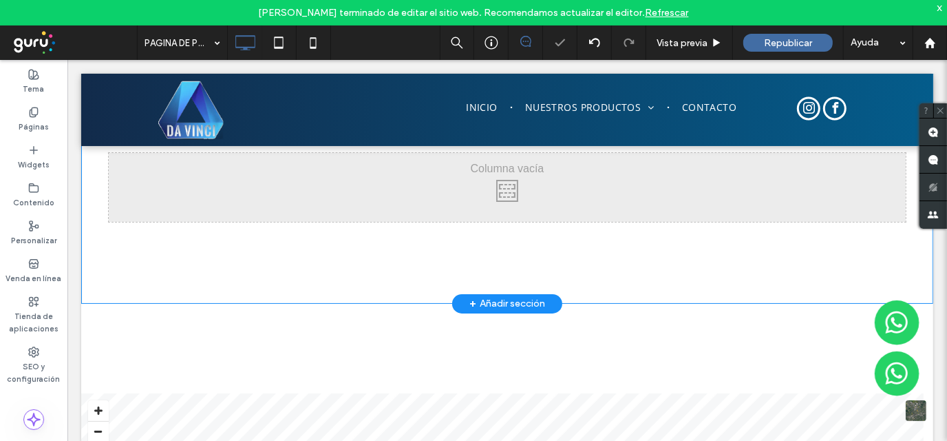
scroll to position [0, 0]
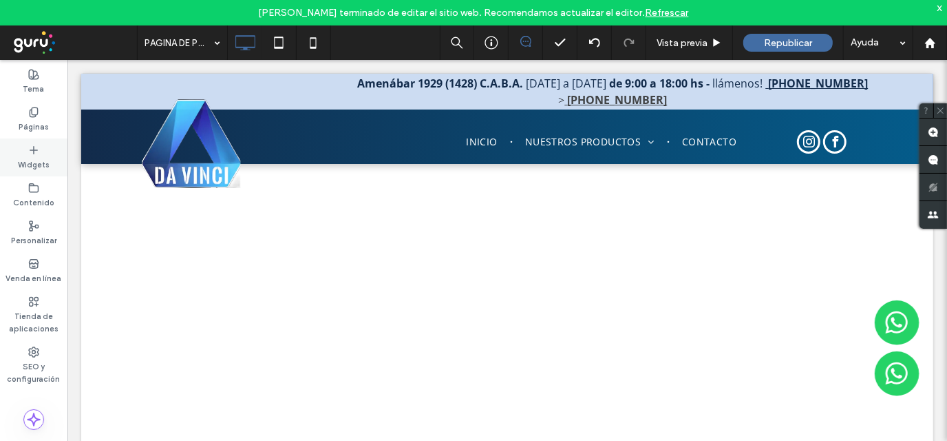
click at [29, 150] on icon at bounding box center [33, 150] width 11 height 11
type input "*********"
type input "**"
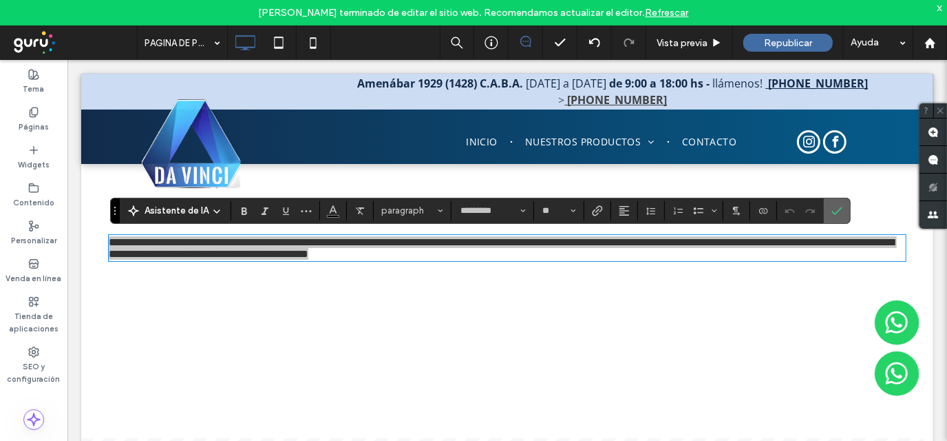
click at [832, 207] on icon "Confirmar" at bounding box center [837, 210] width 11 height 11
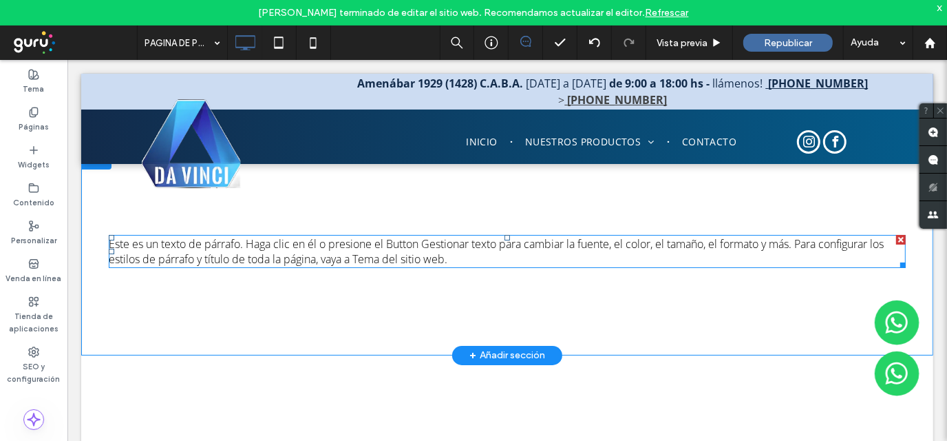
click at [384, 245] on span "Este es un texto de párrafo. Haga clic en él o presione el Button Gestionar tex…" at bounding box center [495, 250] width 775 height 30
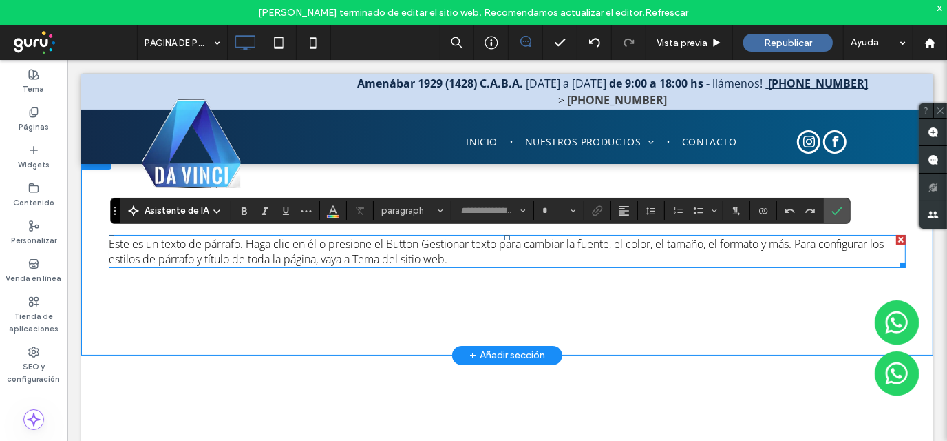
type input "*********"
type input "**"
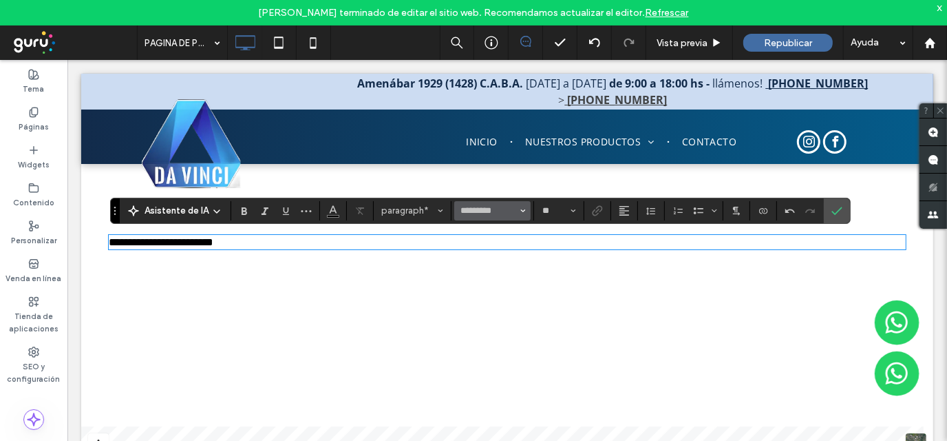
click at [523, 206] on span "Fuente y peso de la fuente" at bounding box center [524, 211] width 6 height 18
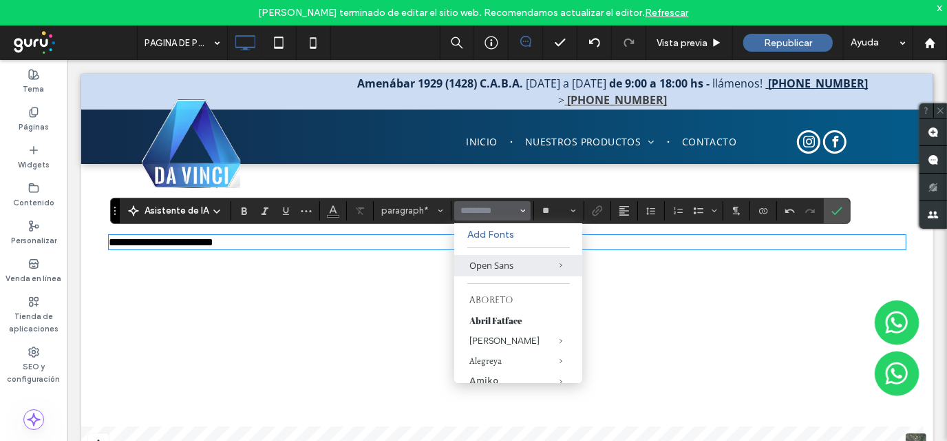
click at [523, 206] on span "Fuente y peso de la fuente" at bounding box center [524, 211] width 6 height 18
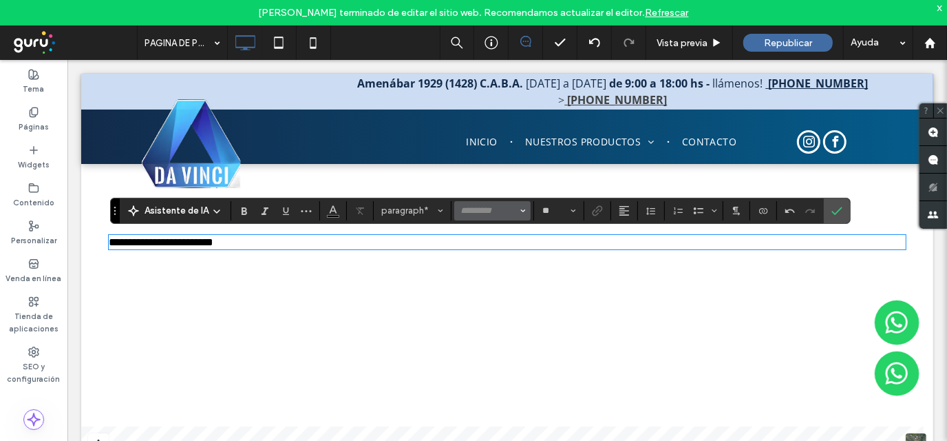
type input "*********"
click at [571, 206] on span "Tamaño borde" at bounding box center [574, 211] width 6 height 18
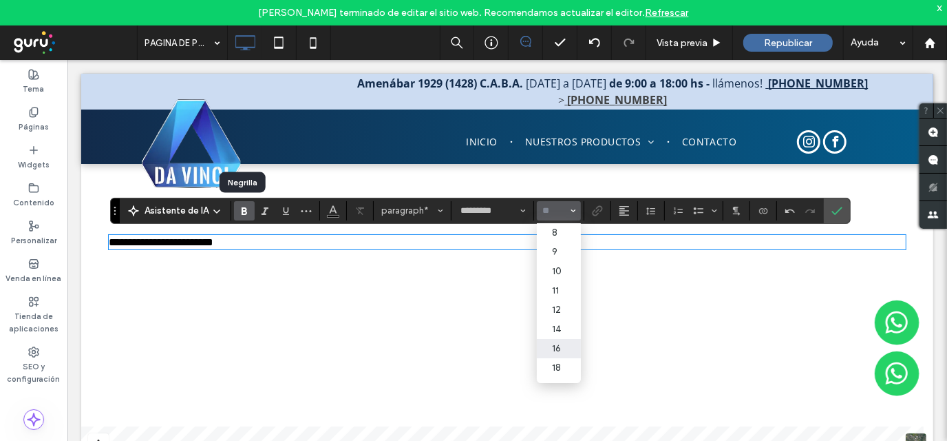
click at [242, 207] on use "Negrilla" at bounding box center [245, 211] width 6 height 8
type input "**"
click at [243, 207] on use "Negrilla" at bounding box center [245, 211] width 6 height 8
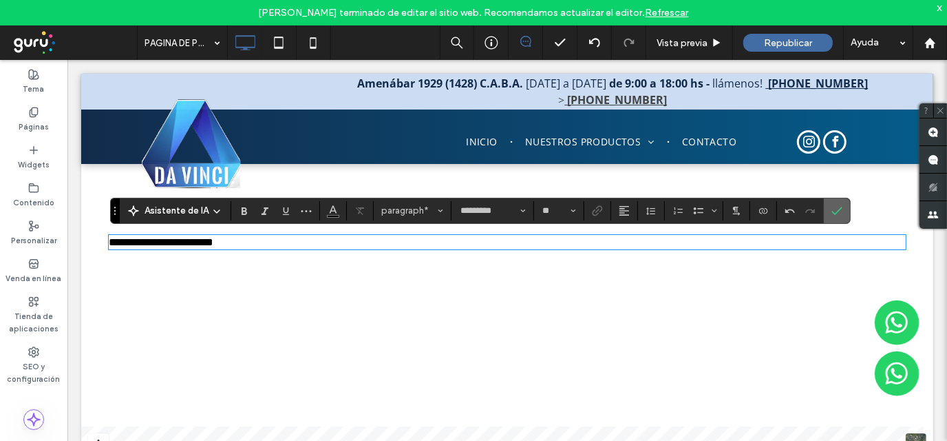
click at [827, 211] on label "Confirmar" at bounding box center [837, 210] width 21 height 25
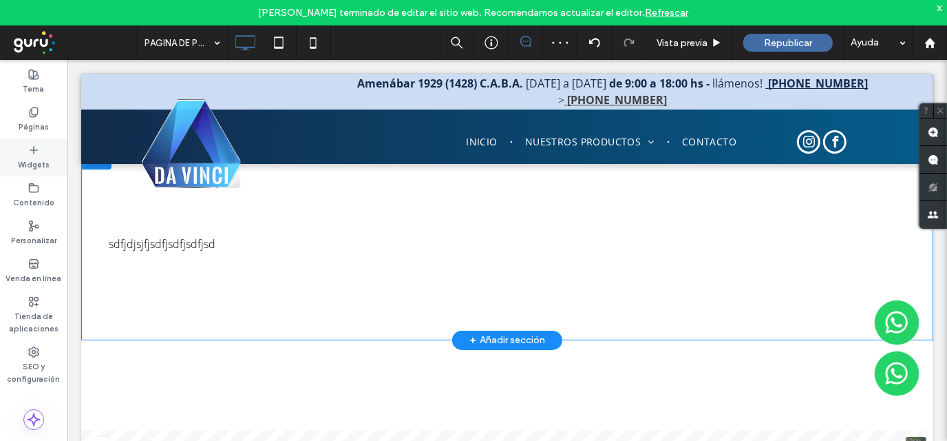
click at [34, 152] on icon at bounding box center [33, 150] width 11 height 11
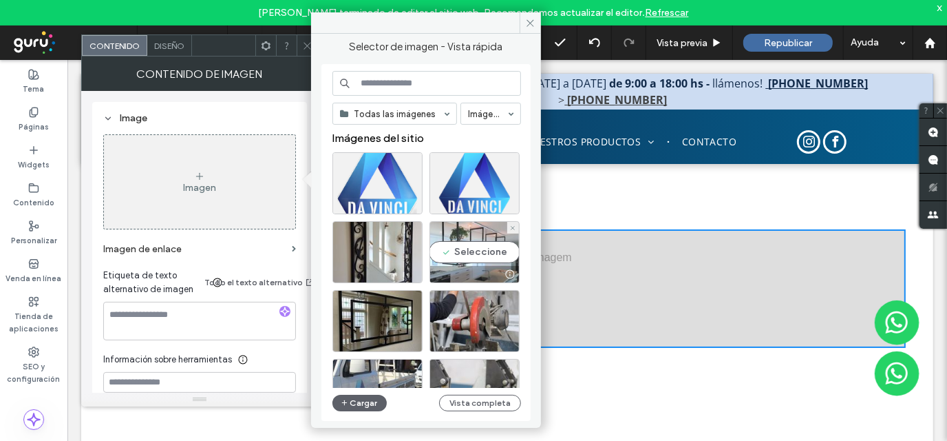
click at [473, 240] on div "Seleccione" at bounding box center [475, 252] width 90 height 62
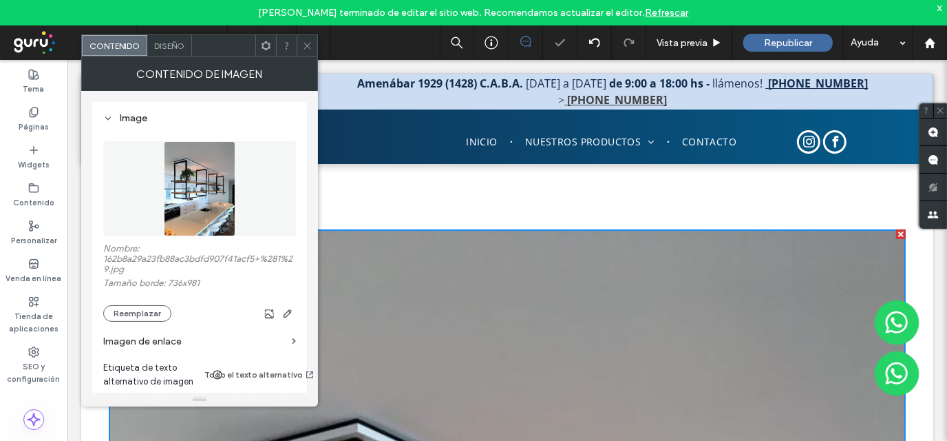
click at [308, 41] on icon at bounding box center [307, 46] width 10 height 10
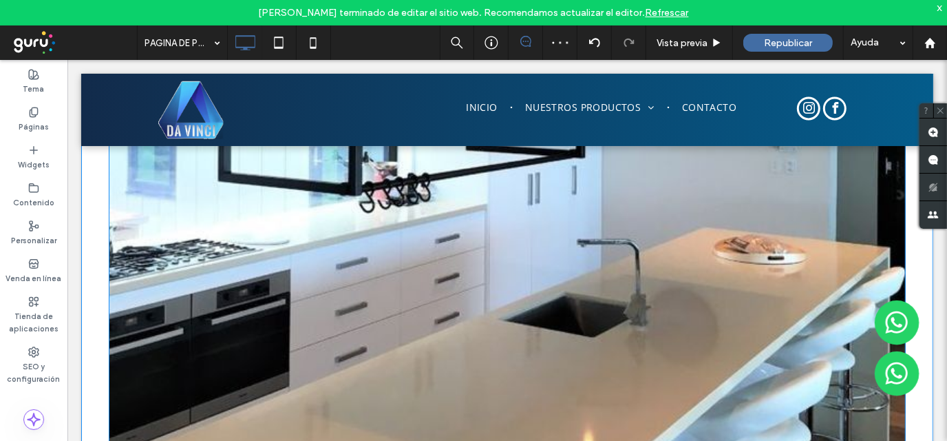
scroll to position [689, 0]
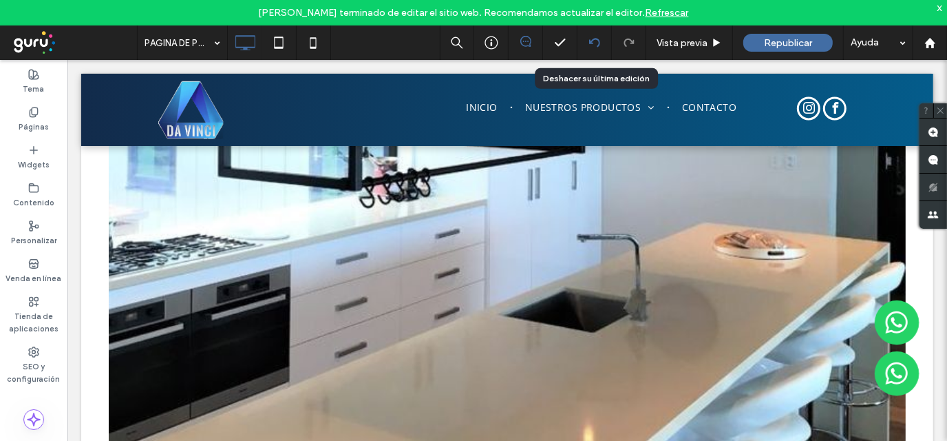
click at [593, 42] on icon at bounding box center [594, 42] width 11 height 11
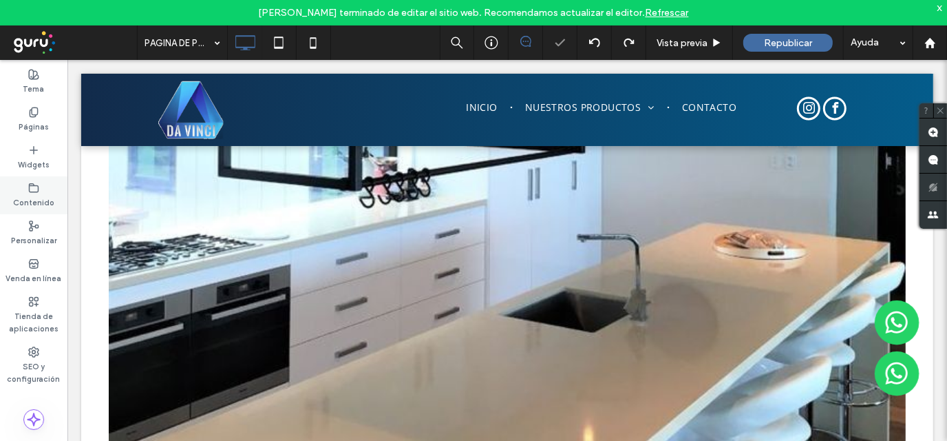
drag, startPoint x: 34, startPoint y: 156, endPoint x: 48, endPoint y: 182, distance: 30.2
click at [34, 156] on label "Widgets" at bounding box center [34, 163] width 32 height 15
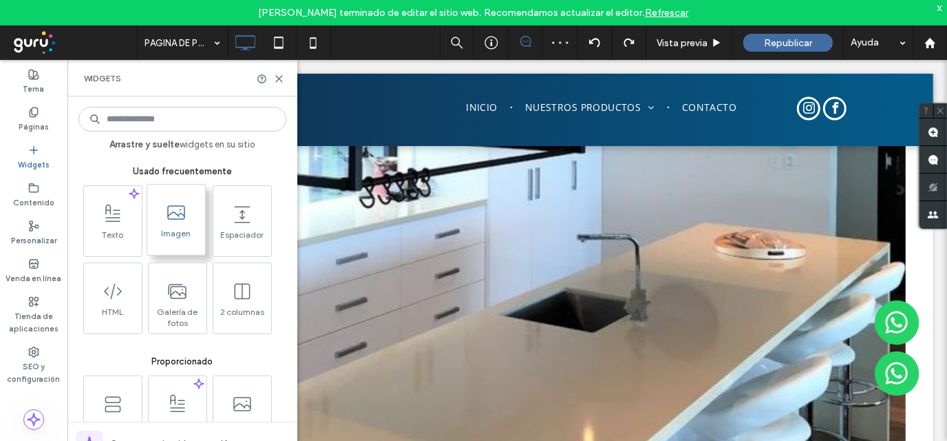
scroll to position [69, 0]
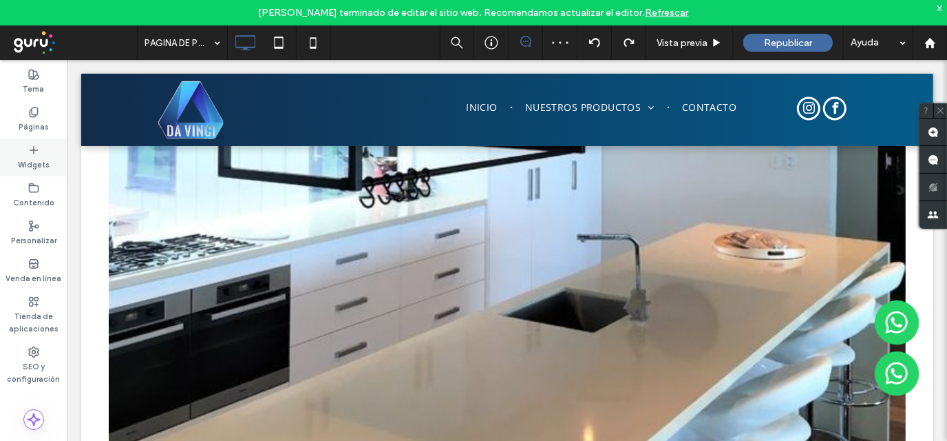
click at [32, 149] on icon at bounding box center [33, 150] width 11 height 11
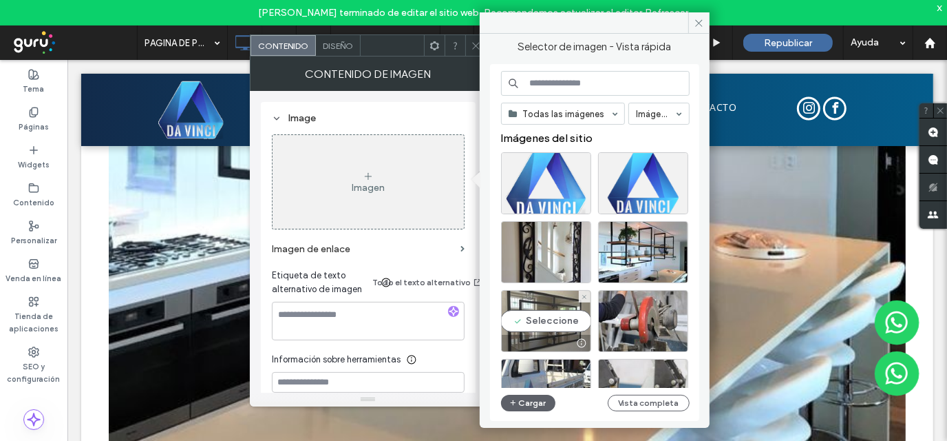
click at [536, 300] on div "Seleccione" at bounding box center [546, 321] width 90 height 62
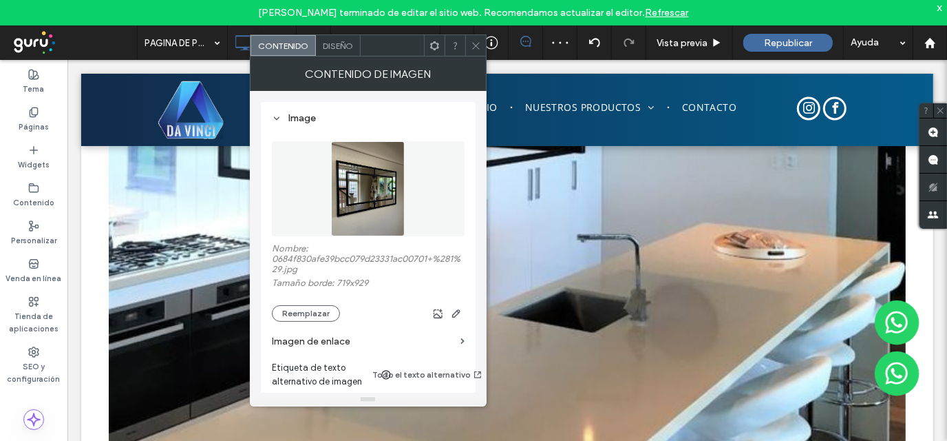
click at [477, 49] on icon at bounding box center [476, 46] width 10 height 10
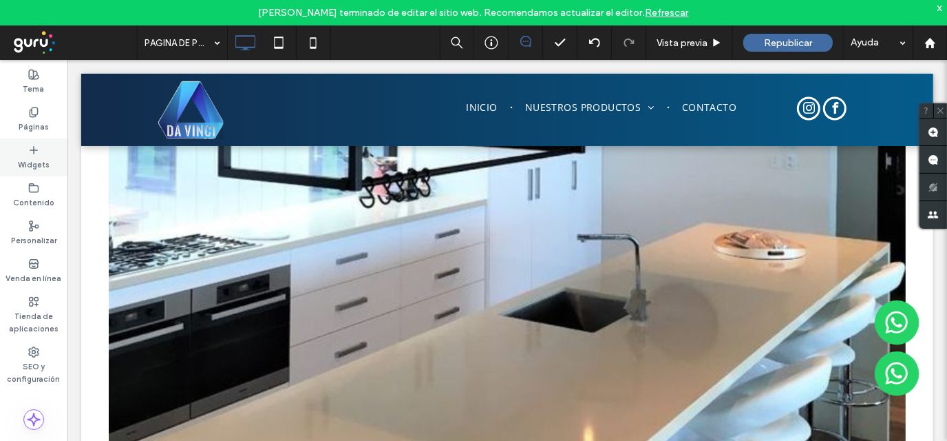
click at [29, 157] on label "Widgets" at bounding box center [34, 163] width 32 height 15
type input "*********"
type input "**"
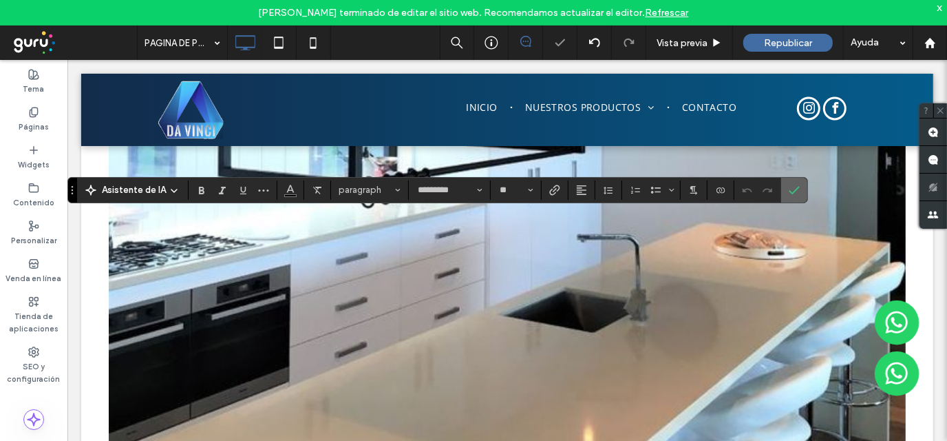
click at [791, 187] on icon "Confirmar" at bounding box center [794, 190] width 11 height 11
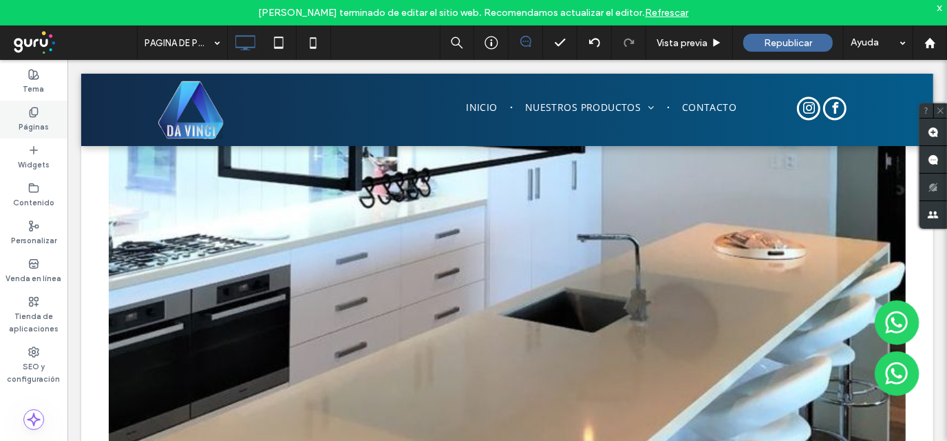
click at [31, 118] on label "Páginas" at bounding box center [34, 125] width 30 height 15
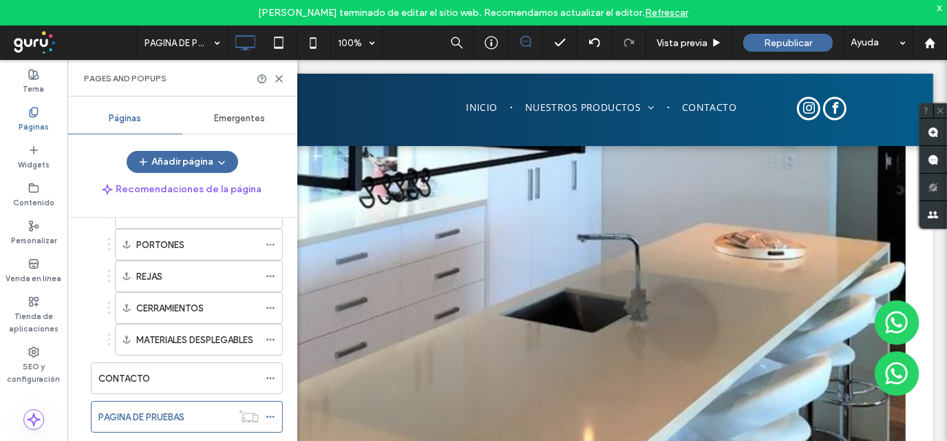
scroll to position [273, 0]
click at [283, 78] on icon at bounding box center [279, 79] width 10 height 10
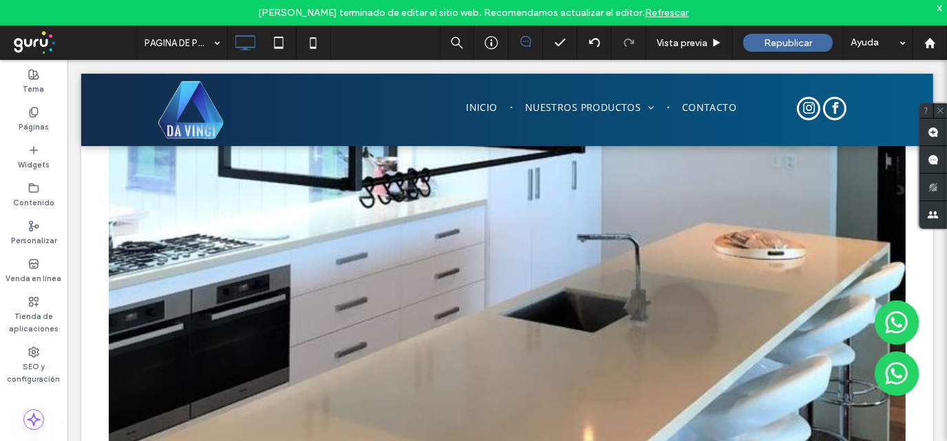
type input "*********"
type input "**"
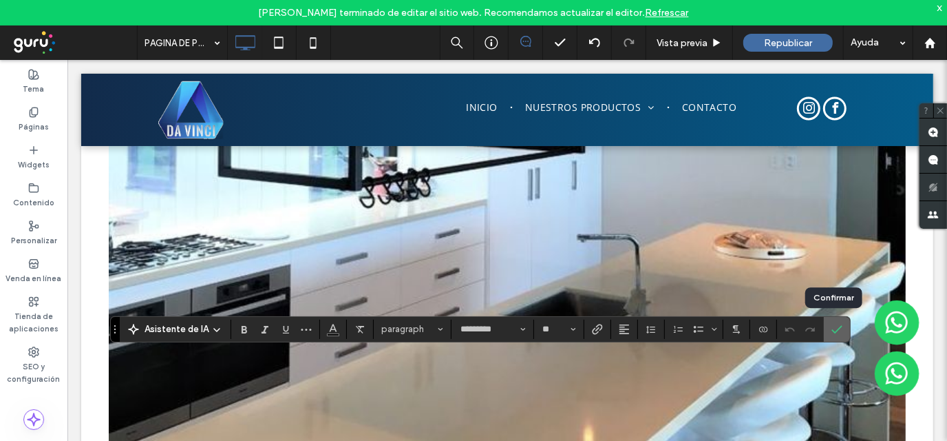
click at [833, 335] on span "Confirmar" at bounding box center [835, 329] width 6 height 25
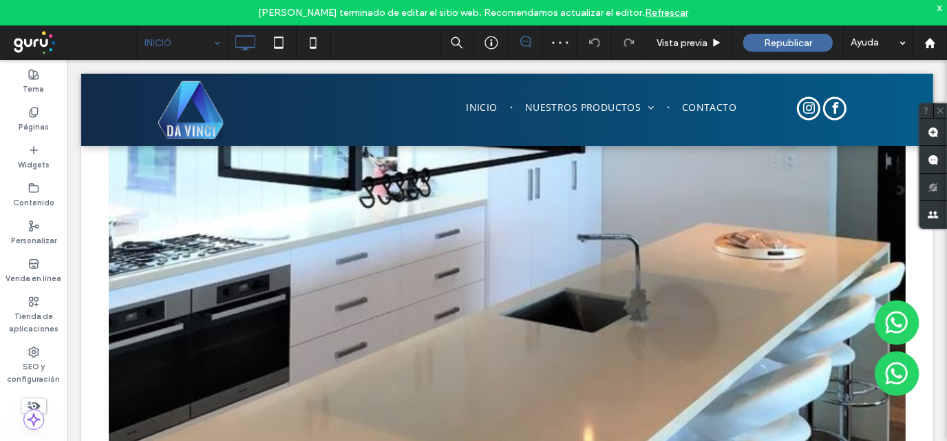
type input "*********"
type input "**"
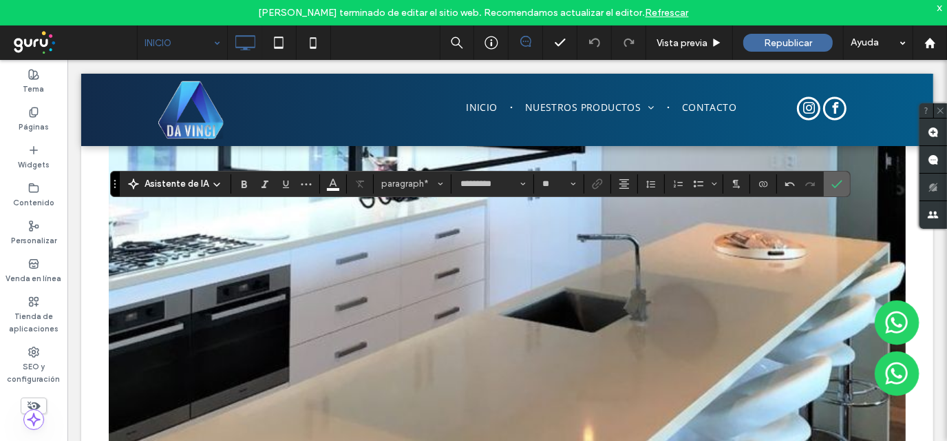
click at [832, 183] on icon "Confirmar" at bounding box center [837, 183] width 11 height 11
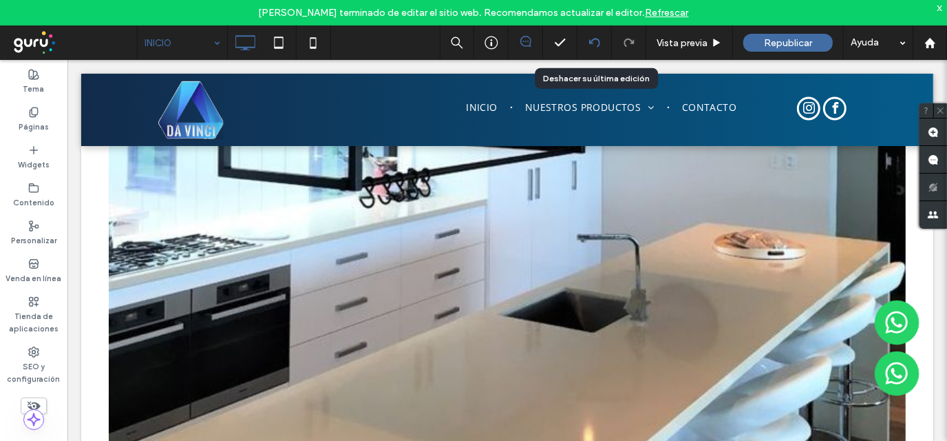
click at [598, 41] on icon at bounding box center [594, 42] width 11 height 11
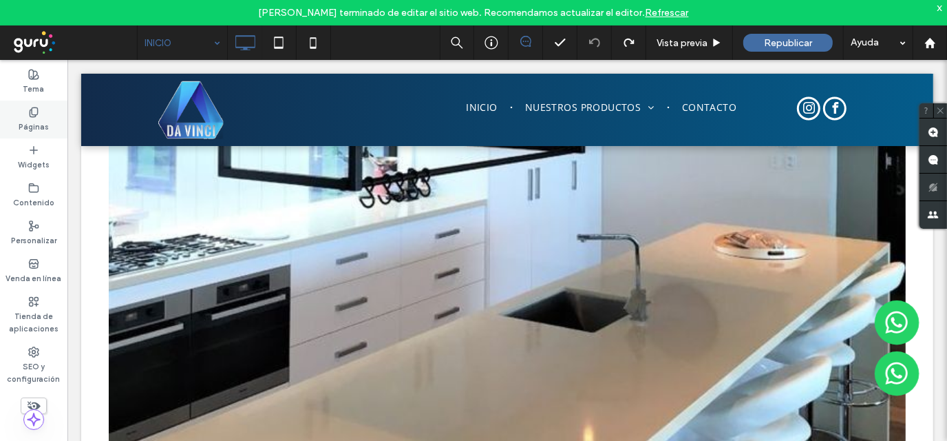
click at [29, 125] on label "Páginas" at bounding box center [34, 125] width 30 height 15
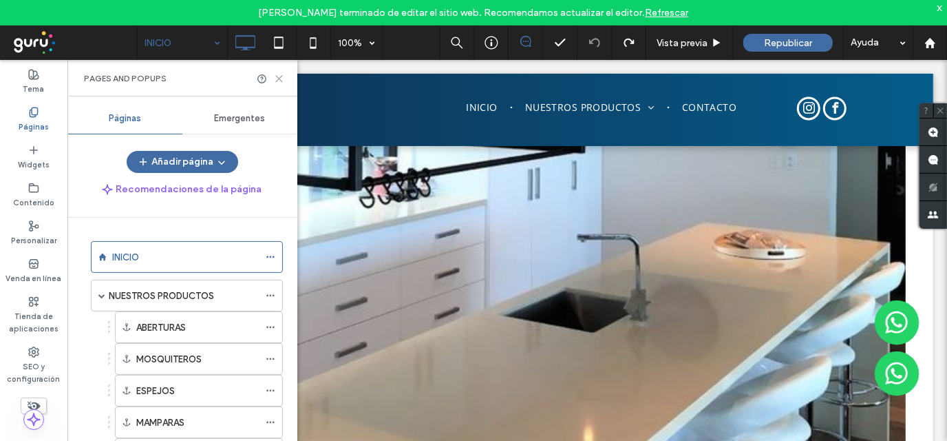
click at [279, 79] on icon at bounding box center [279, 79] width 10 height 10
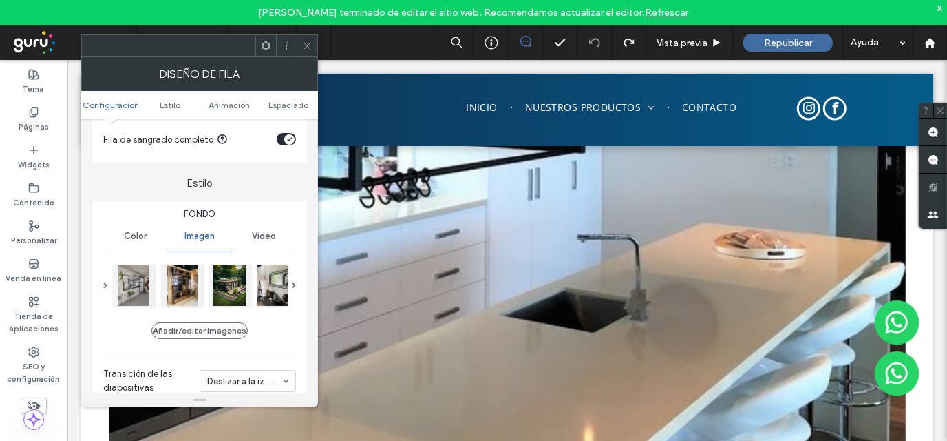
scroll to position [137, 0]
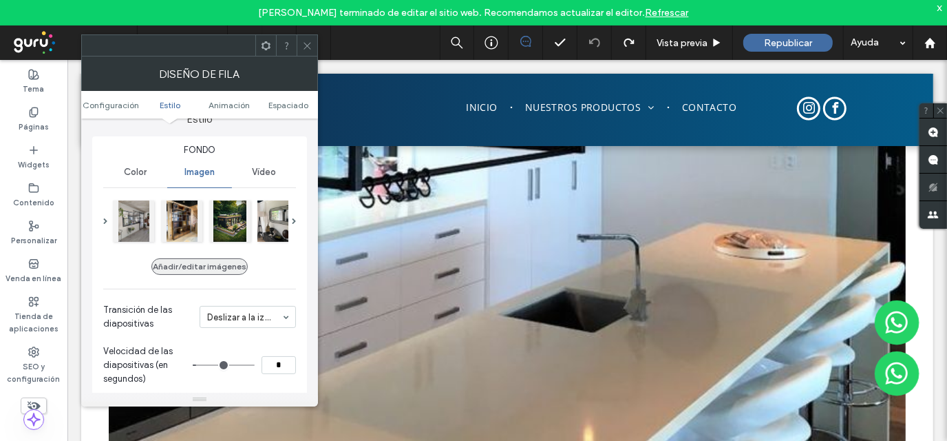
click at [200, 266] on button "Añadir/editar imágenes" at bounding box center [199, 266] width 96 height 17
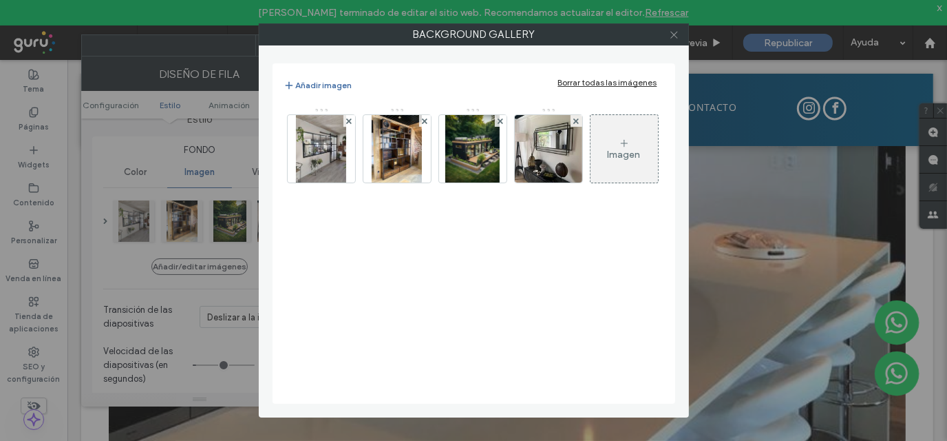
click at [673, 36] on icon at bounding box center [674, 35] width 10 height 10
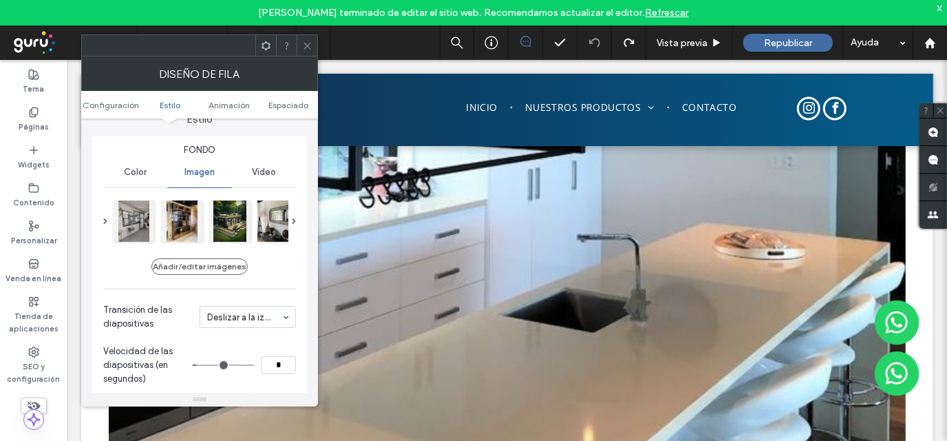
click at [309, 46] on icon at bounding box center [307, 46] width 10 height 10
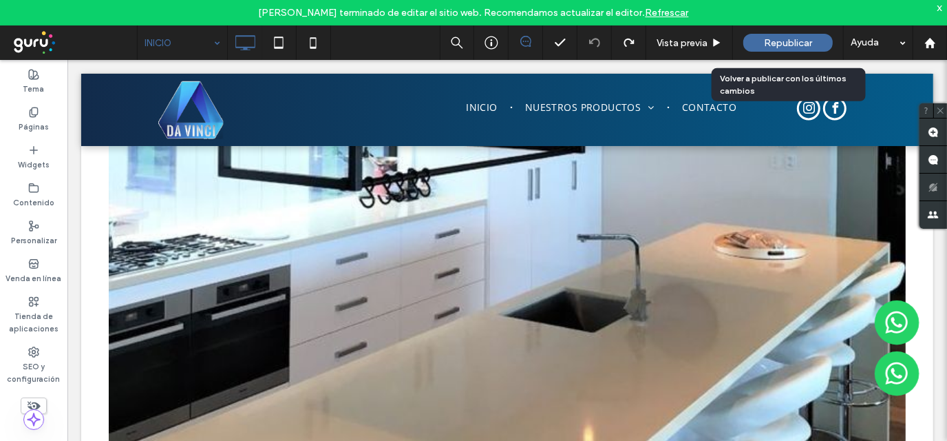
click at [780, 42] on span "Republicar" at bounding box center [788, 43] width 48 height 12
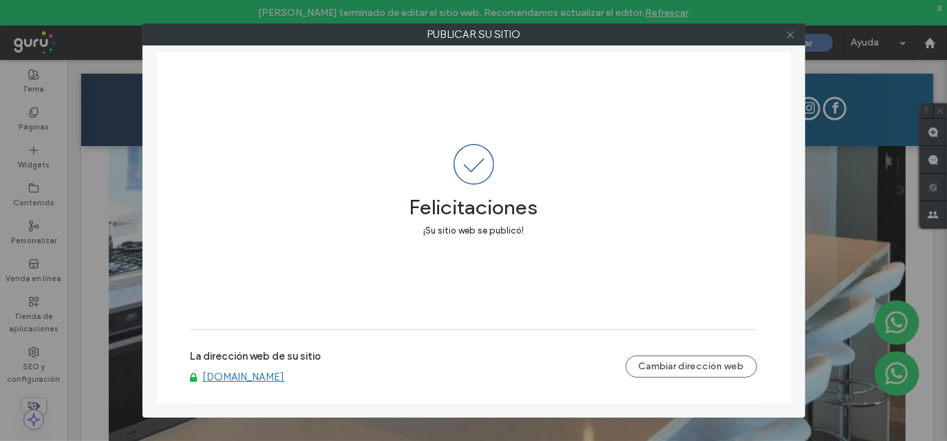
click at [792, 35] on use at bounding box center [790, 34] width 7 height 7
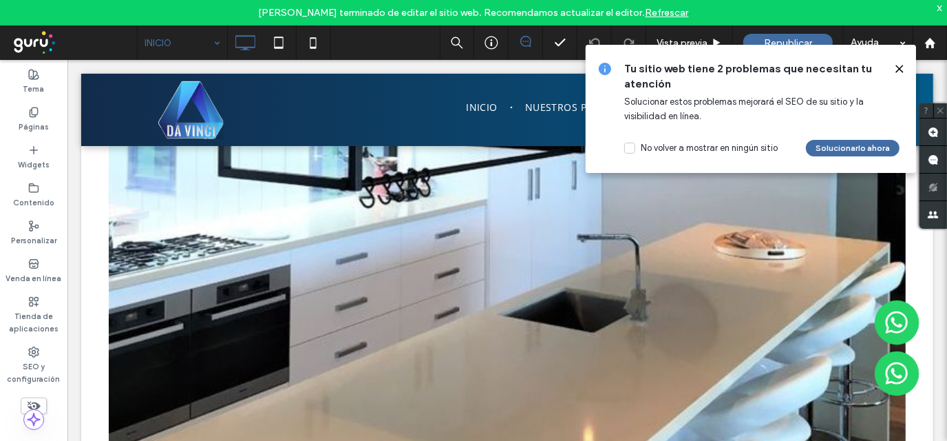
click at [897, 66] on icon at bounding box center [899, 68] width 11 height 11
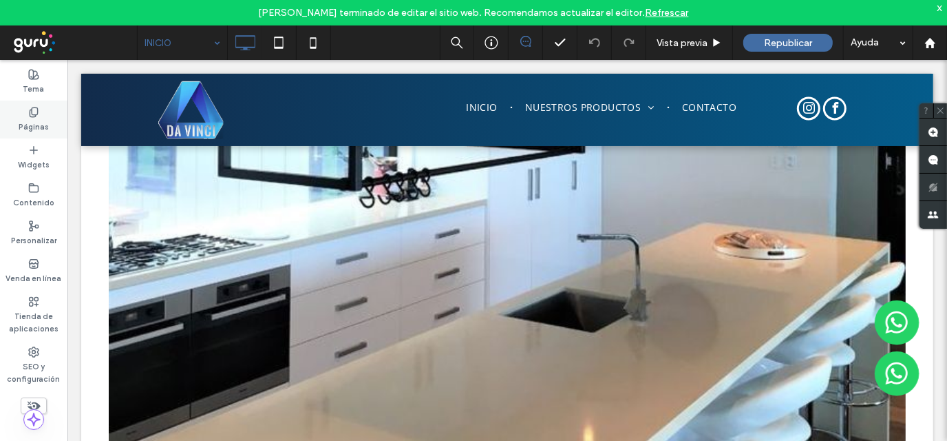
click at [28, 109] on icon at bounding box center [33, 112] width 11 height 11
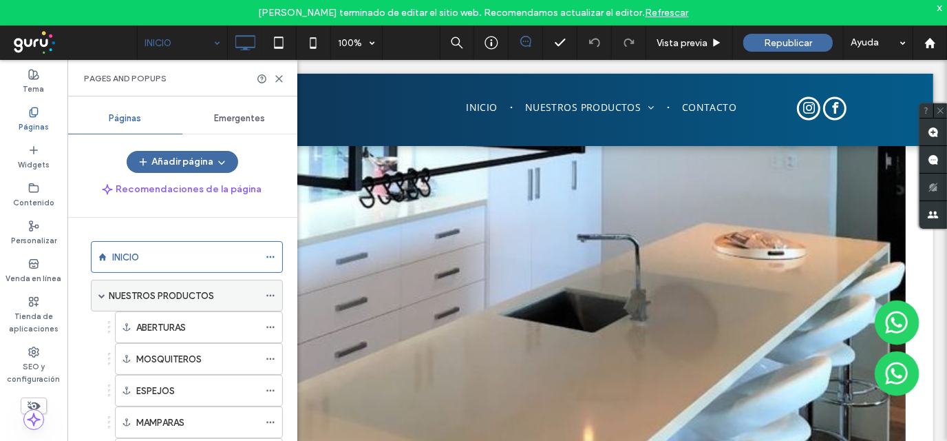
click at [103, 292] on span at bounding box center [101, 295] width 7 height 7
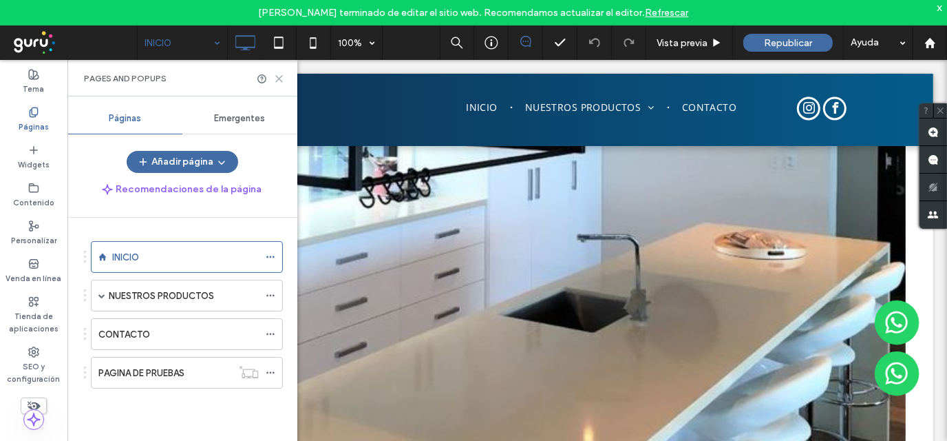
click at [278, 78] on use at bounding box center [279, 79] width 6 height 6
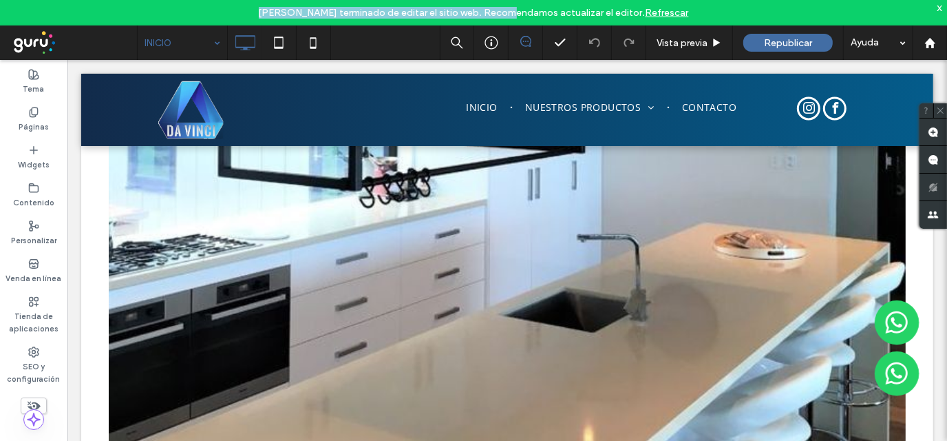
drag, startPoint x: 487, startPoint y: 12, endPoint x: 587, endPoint y: 2, distance: 101.1
click at [587, 2] on div "Florencia Gonzales terminado de editar el sitio web. Recomendamos actualizar el…" at bounding box center [473, 12] width 947 height 25
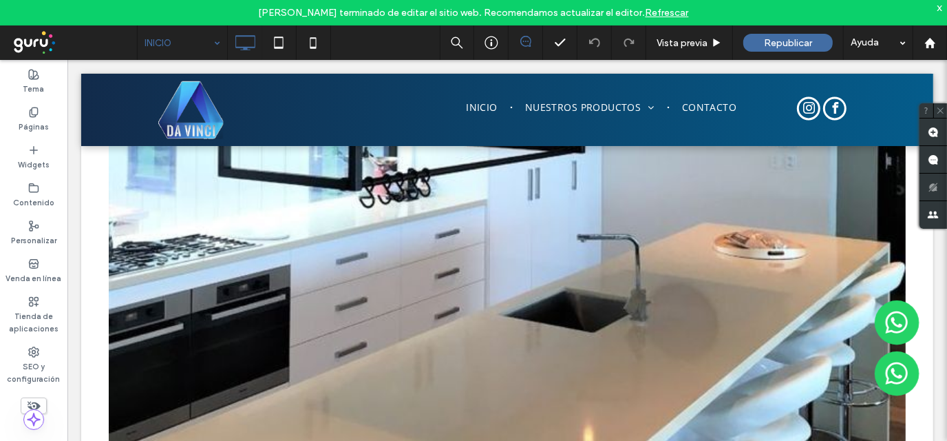
click at [584, 8] on span "Florencia Gonzales terminado de editar el sitio web. Recomendamos actualizar el…" at bounding box center [474, 13] width 430 height 12
click at [590, 7] on span "Florencia Gonzales terminado de editar el sitio web. Recomendamos actualizar el…" at bounding box center [474, 13] width 430 height 12
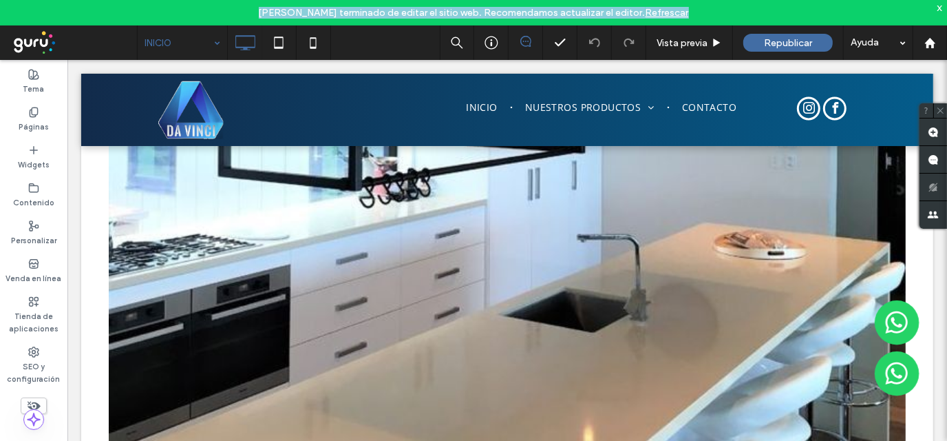
click at [590, 7] on span "Florencia Gonzales terminado de editar el sitio web. Recomendamos actualizar el…" at bounding box center [474, 13] width 430 height 12
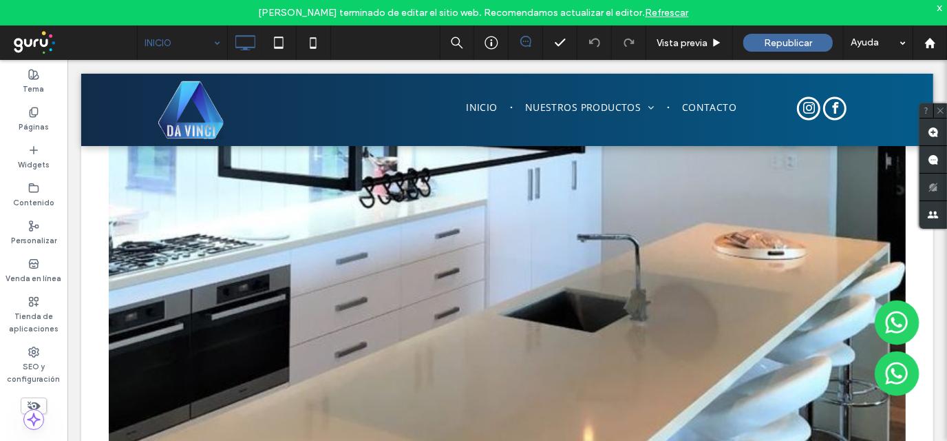
click at [478, 5] on div "Florencia Gonzales terminado de editar el sitio web. Recomendamos actualizar el…" at bounding box center [473, 12] width 947 height 25
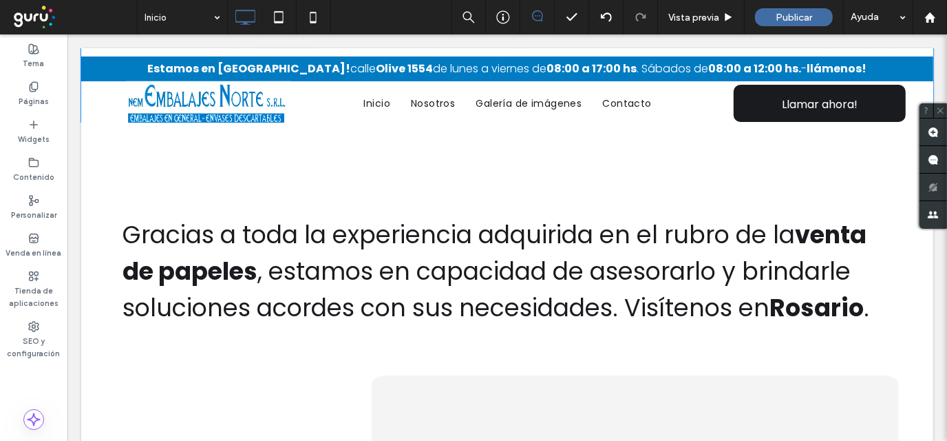
scroll to position [1171, 0]
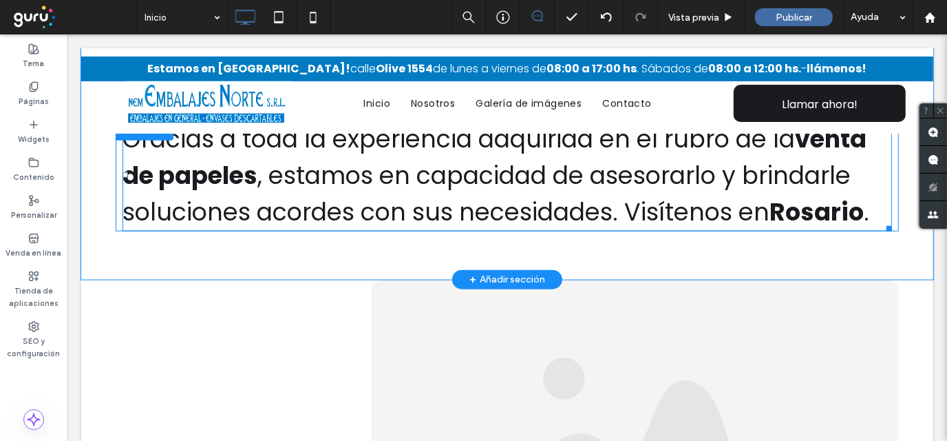
click at [432, 179] on span ", estamos en capacidad de asesorarlo y brindarle soluciones acordes con sus nec…" at bounding box center [486, 193] width 729 height 70
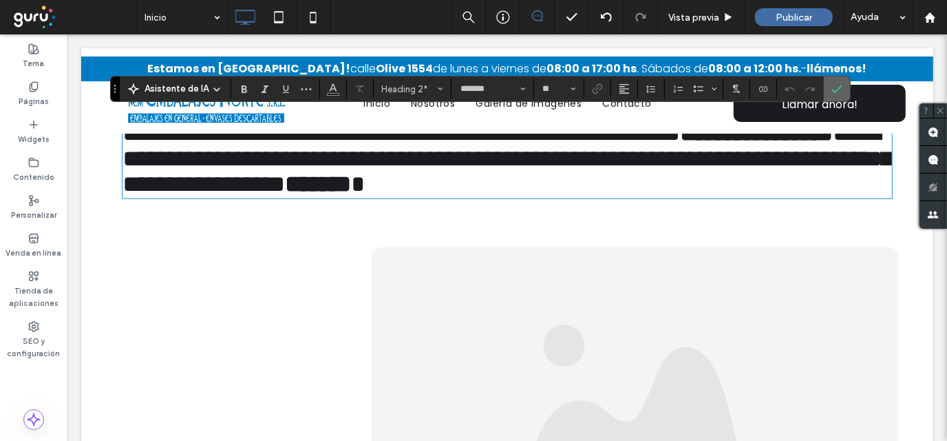
drag, startPoint x: 830, startPoint y: 85, endPoint x: 537, endPoint y: 182, distance: 309.0
click at [832, 85] on icon "Confirmar" at bounding box center [837, 88] width 11 height 11
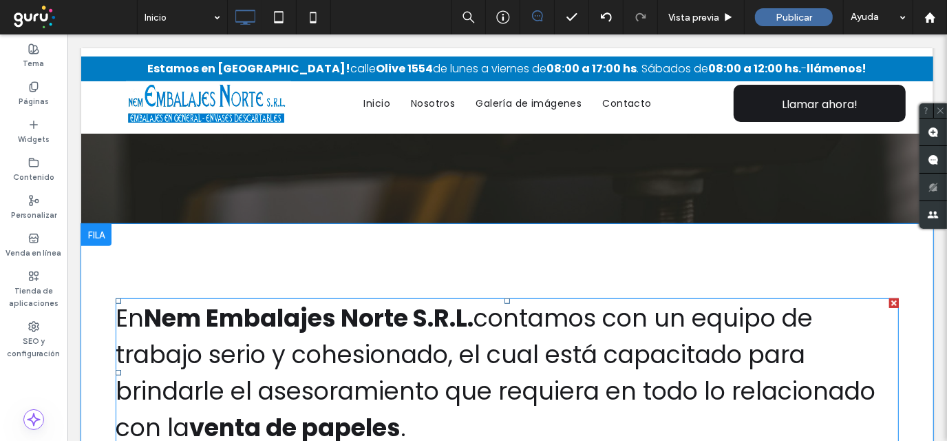
scroll to position [481, 0]
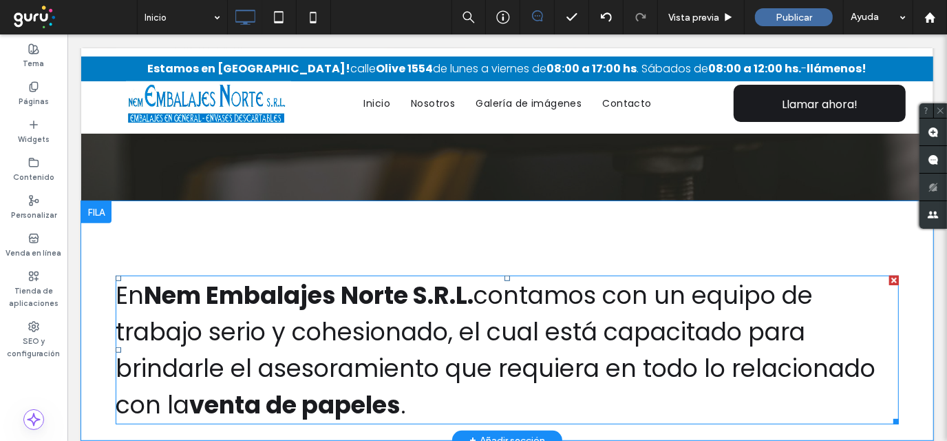
click at [454, 309] on h2 "En Nem Embalajes Norte S.R.L. contamos con un equipo de trabajo serio y cohesio…" at bounding box center [507, 349] width 784 height 146
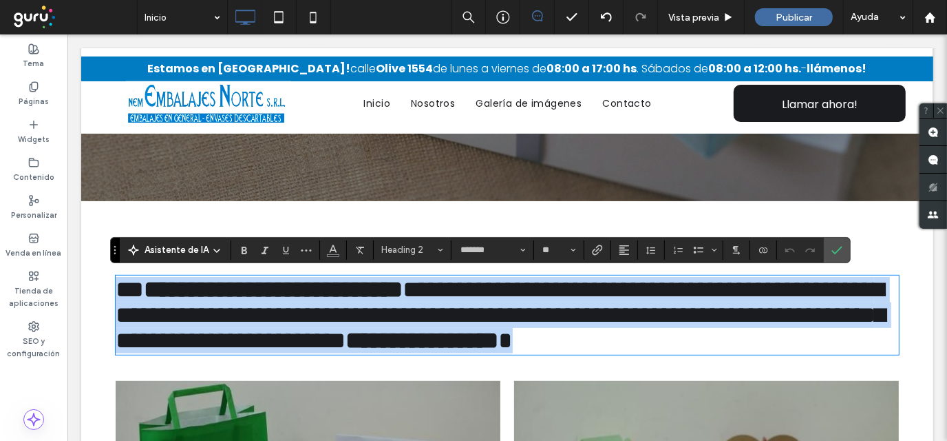
drag, startPoint x: 432, startPoint y: 402, endPoint x: 80, endPoint y: 271, distance: 376.0
click at [81, 271] on div "**********" at bounding box center [507, 284] width 852 height 169
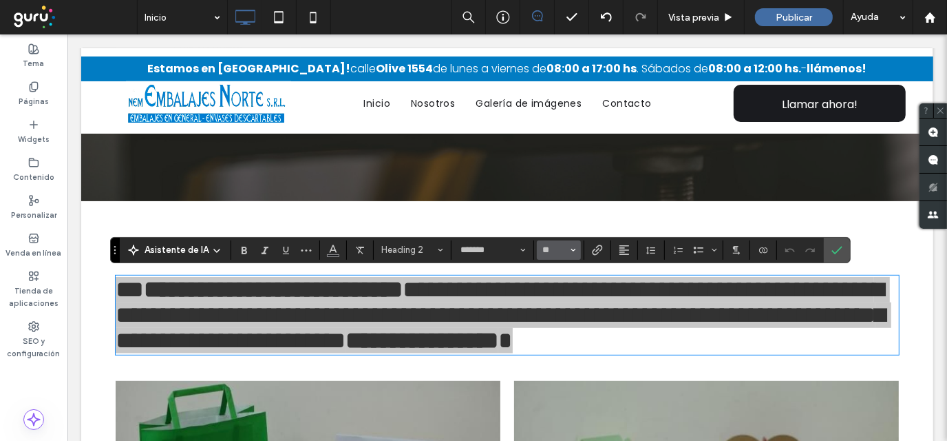
click at [572, 249] on icon "Tamaño borde" at bounding box center [574, 250] width 6 height 6
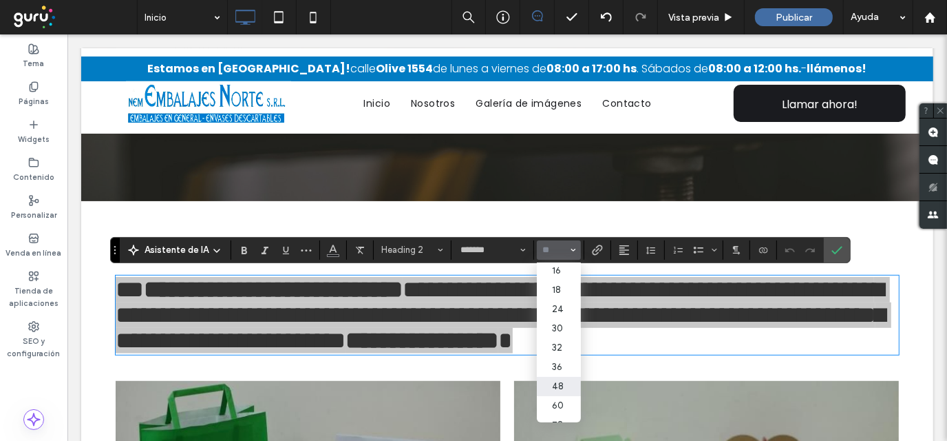
scroll to position [137, 0]
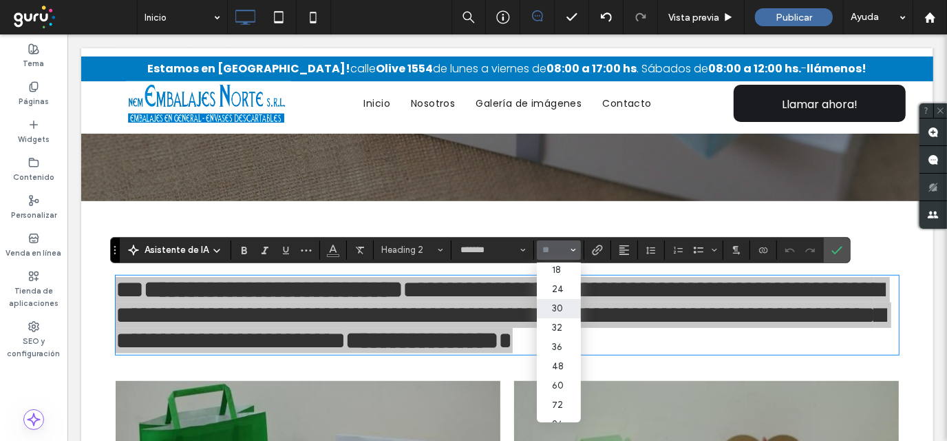
click at [552, 315] on label "30" at bounding box center [559, 308] width 44 height 19
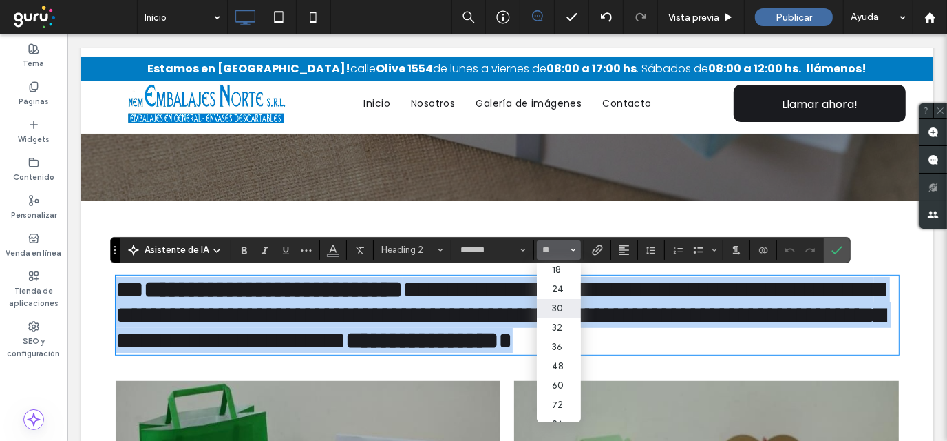
type input "**"
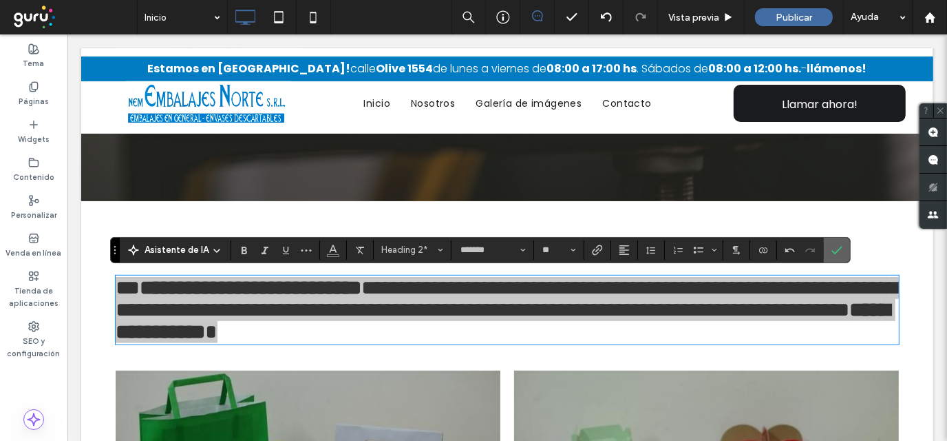
click at [838, 247] on use "Confirmar" at bounding box center [837, 250] width 11 height 8
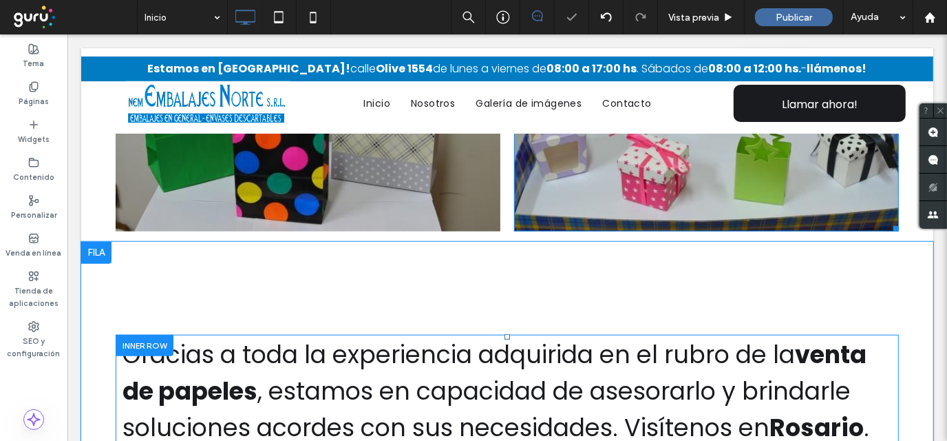
scroll to position [963, 0]
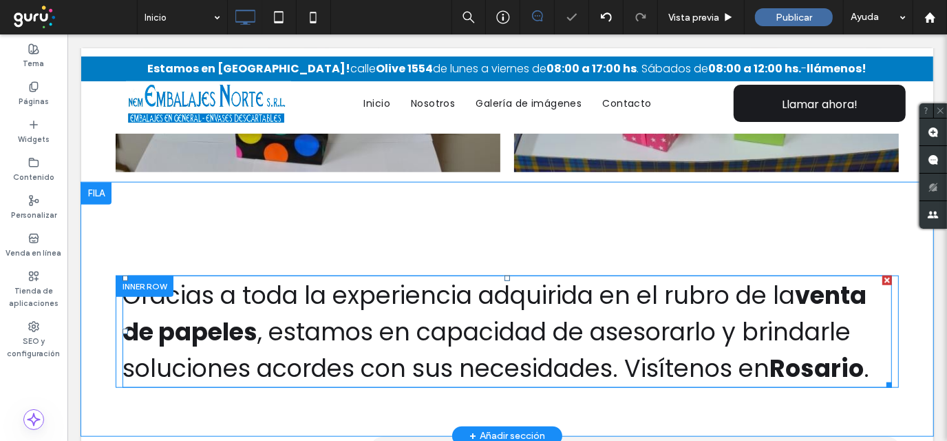
click at [531, 304] on h2 "Gracias a toda la experiencia adquirida en el rubro de la venta de papeles , es…" at bounding box center [507, 330] width 770 height 109
type input "*******"
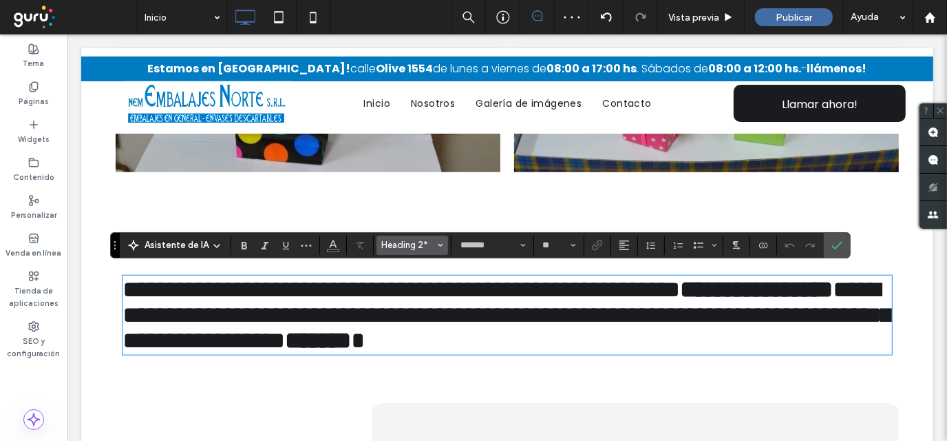
click at [438, 244] on icon "Estilos" at bounding box center [441, 245] width 6 height 6
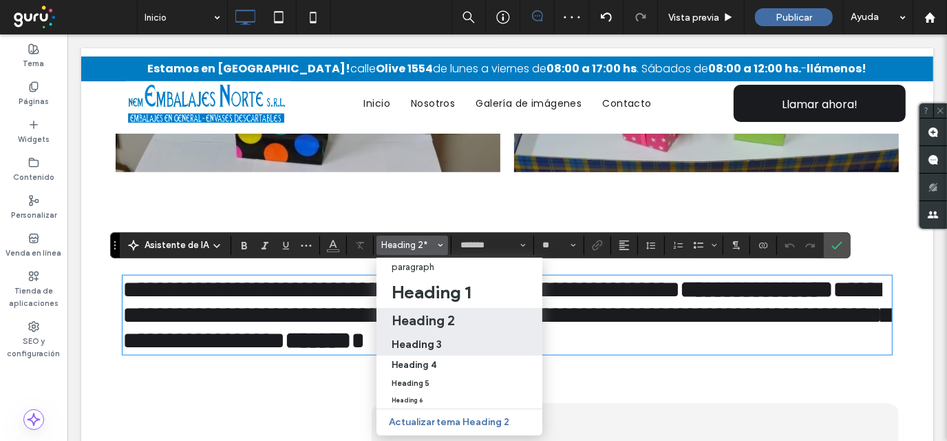
click at [430, 340] on h3 "Heading 3" at bounding box center [417, 343] width 50 height 13
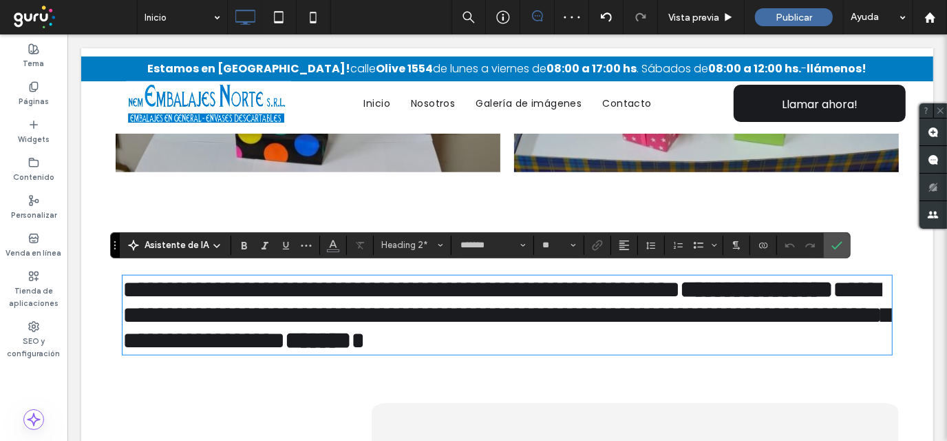
type input "**"
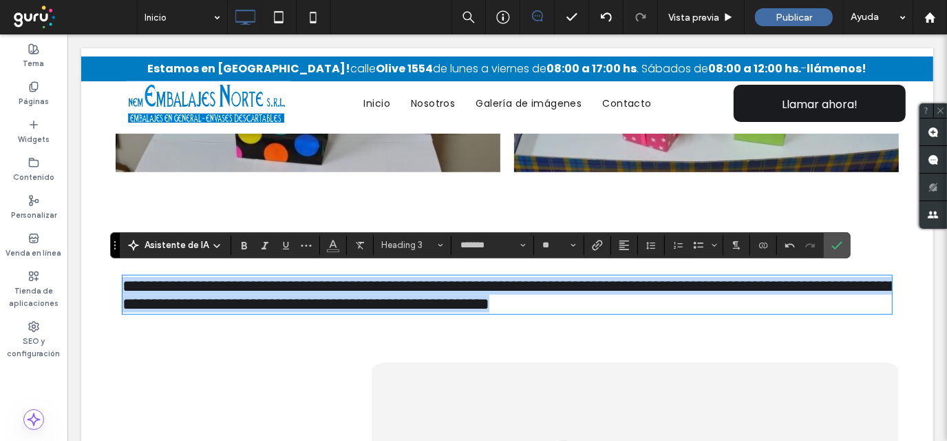
drag, startPoint x: 233, startPoint y: 326, endPoint x: 65, endPoint y: 251, distance: 183.7
click at [67, 251] on html "Click To Paste Fila Inicio Nosotros Galería de imágenes Contacto Click To Paste…" at bounding box center [507, 83] width 880 height 2026
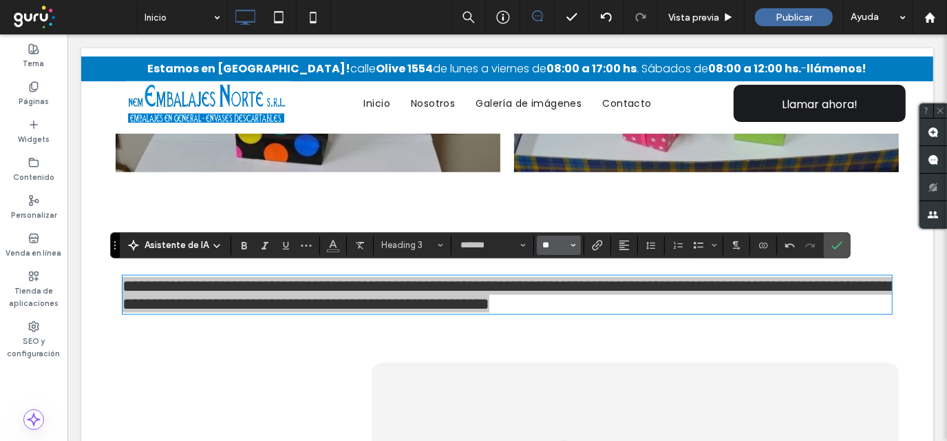
click at [565, 244] on input "**" at bounding box center [555, 245] width 27 height 11
click at [553, 307] on label "30" at bounding box center [559, 303] width 44 height 19
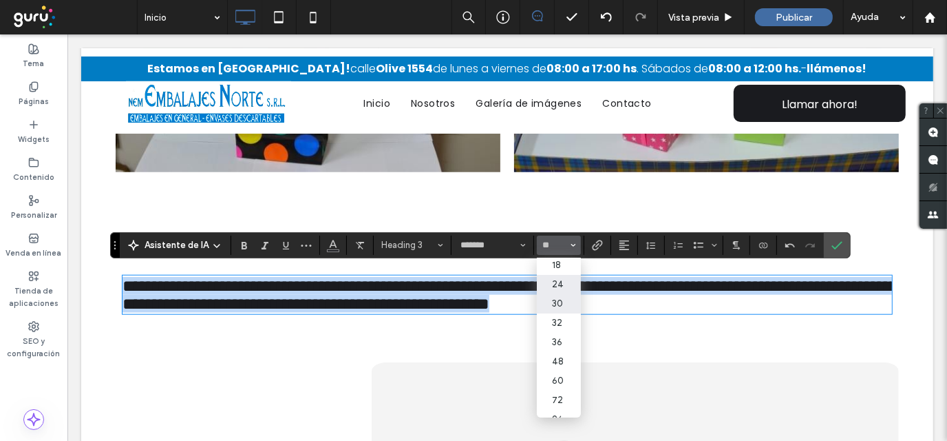
type input "**"
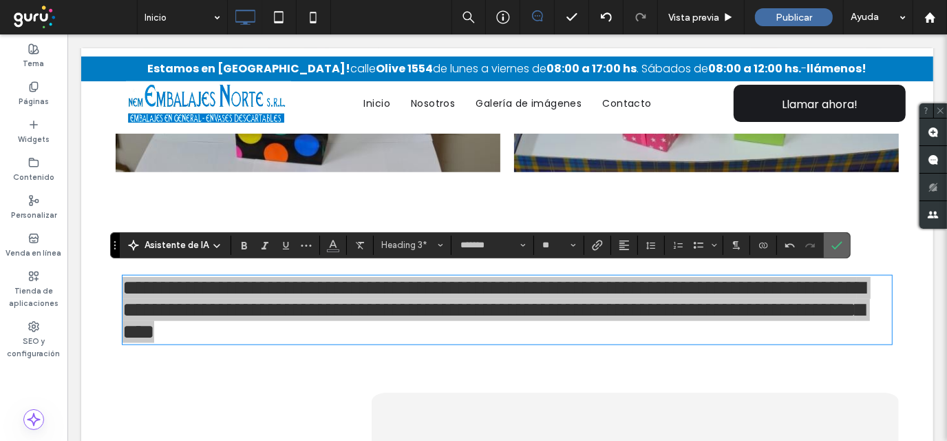
drag, startPoint x: 830, startPoint y: 242, endPoint x: 759, endPoint y: 208, distance: 78.2
click at [832, 242] on icon "Confirmar" at bounding box center [837, 245] width 11 height 11
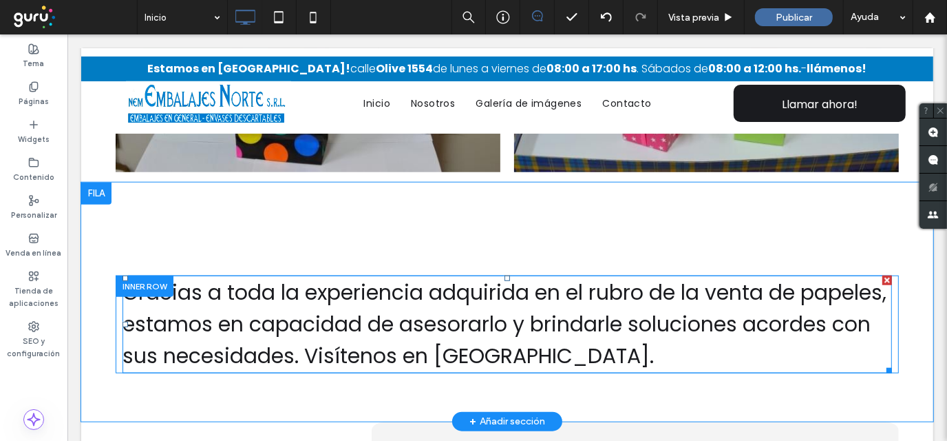
click at [461, 315] on span "Gracias a toda la experiencia adquirida en el rubro de la venta de papeles, est…" at bounding box center [504, 323] width 764 height 93
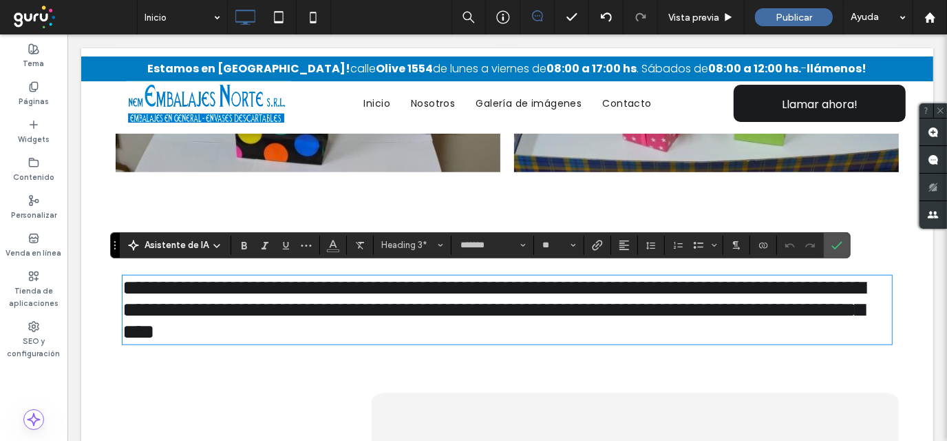
click at [707, 282] on span "**********" at bounding box center [493, 309] width 743 height 64
drag, startPoint x: 709, startPoint y: 281, endPoint x: 203, endPoint y: 303, distance: 506.6
click at [203, 303] on span "**********" at bounding box center [493, 309] width 743 height 64
drag, startPoint x: 243, startPoint y: 243, endPoint x: 263, endPoint y: 249, distance: 20.9
click at [242, 243] on icon "Negrilla" at bounding box center [244, 245] width 11 height 11
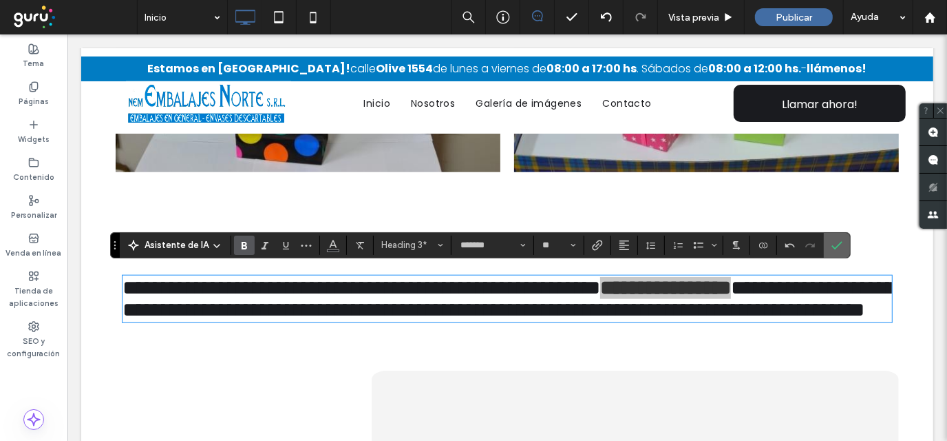
drag, startPoint x: 833, startPoint y: 241, endPoint x: 758, endPoint y: 209, distance: 81.5
click at [833, 241] on icon "Confirmar" at bounding box center [837, 245] width 11 height 11
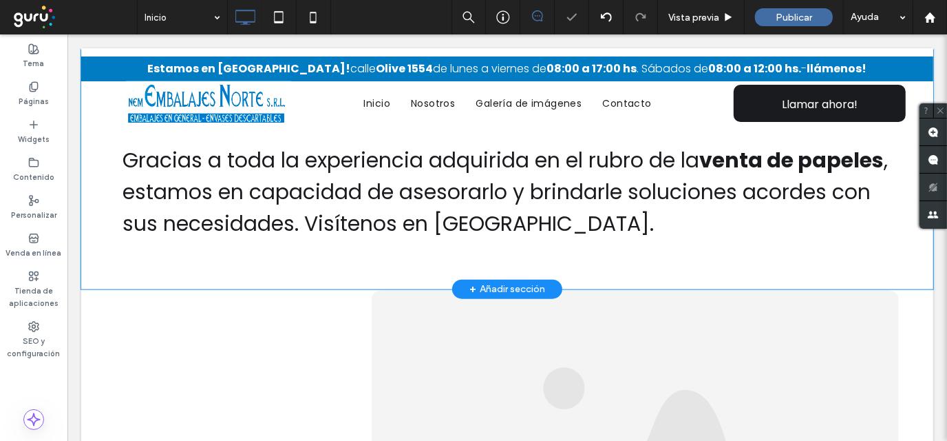
scroll to position [1101, 0]
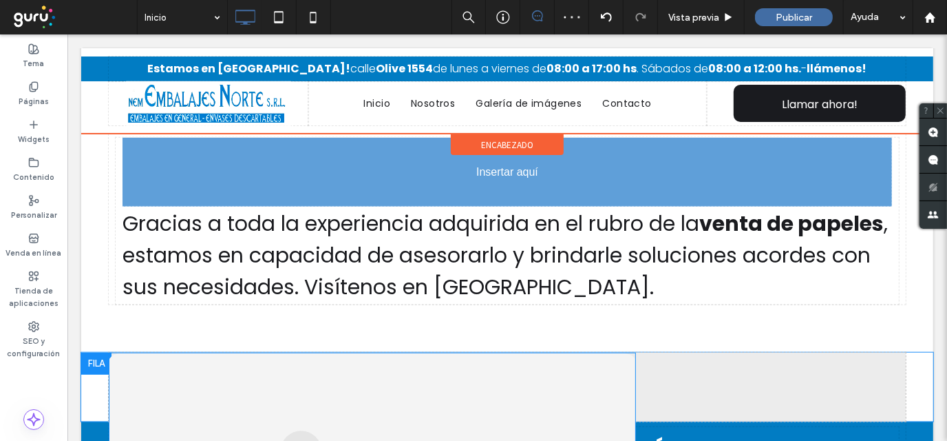
drag, startPoint x: 594, startPoint y: 274, endPoint x: 595, endPoint y: 244, distance: 29.6
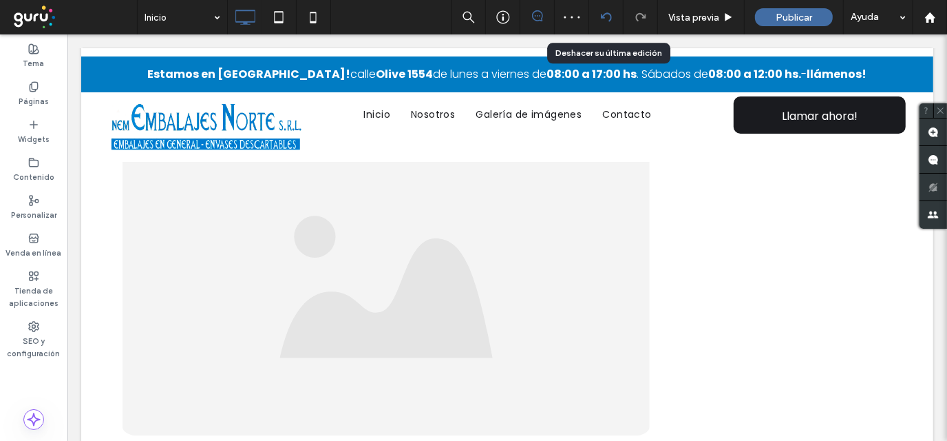
click at [602, 15] on icon at bounding box center [606, 17] width 11 height 11
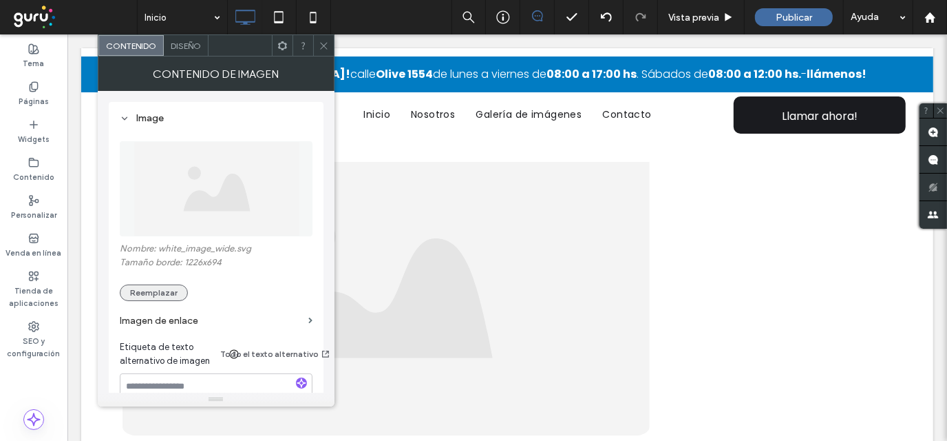
click at [131, 295] on button "Reemplazar" at bounding box center [154, 292] width 68 height 17
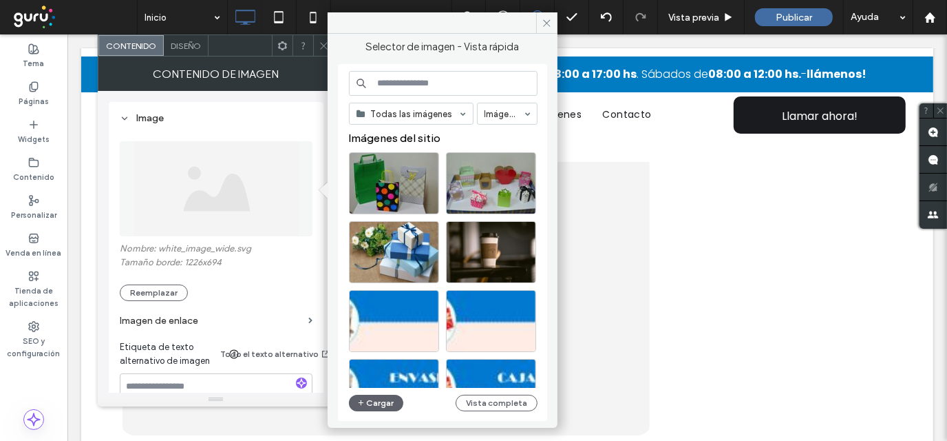
drag, startPoint x: 381, startPoint y: 80, endPoint x: 376, endPoint y: 86, distance: 8.3
click at [377, 83] on input at bounding box center [443, 83] width 189 height 25
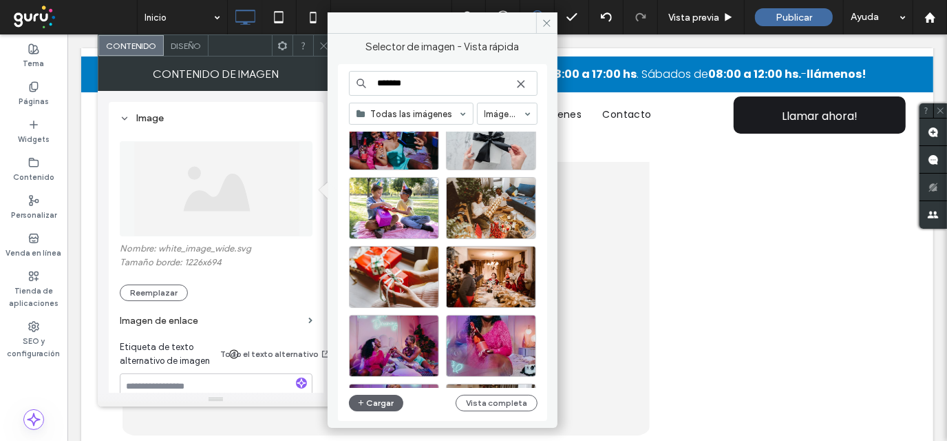
scroll to position [6470, 0]
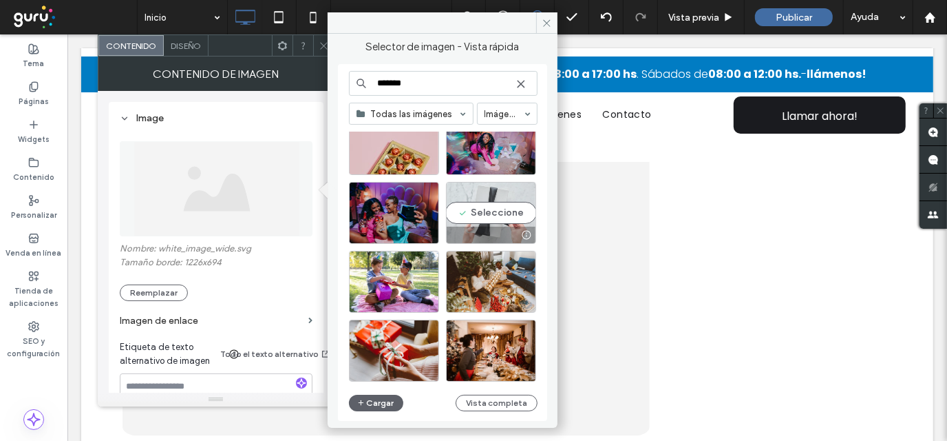
type input "*******"
click at [503, 207] on div "Seleccione" at bounding box center [491, 213] width 90 height 62
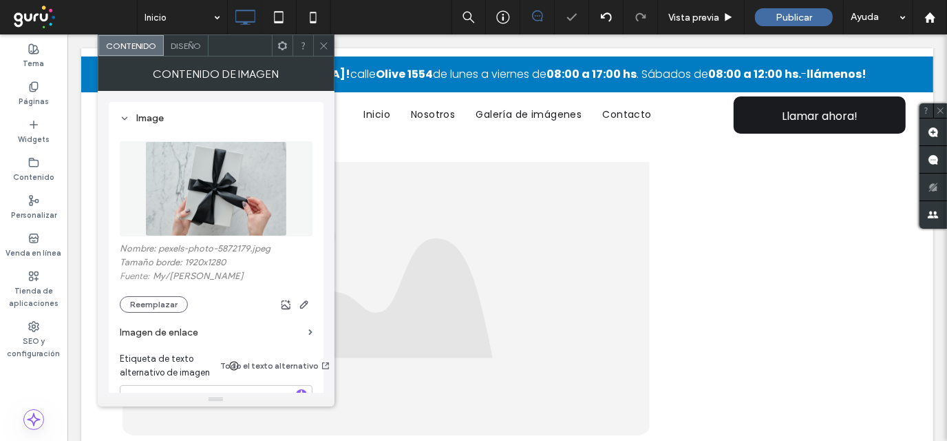
click at [315, 40] on div at bounding box center [323, 45] width 21 height 21
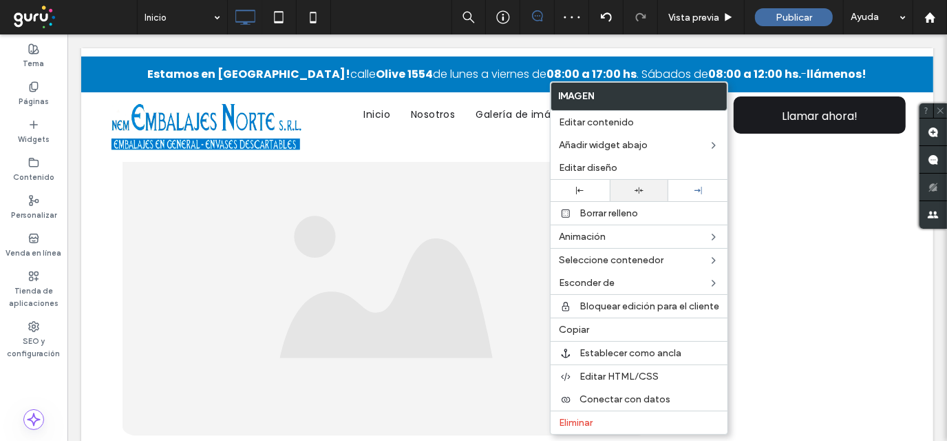
click at [639, 189] on icon at bounding box center [639, 190] width 9 height 9
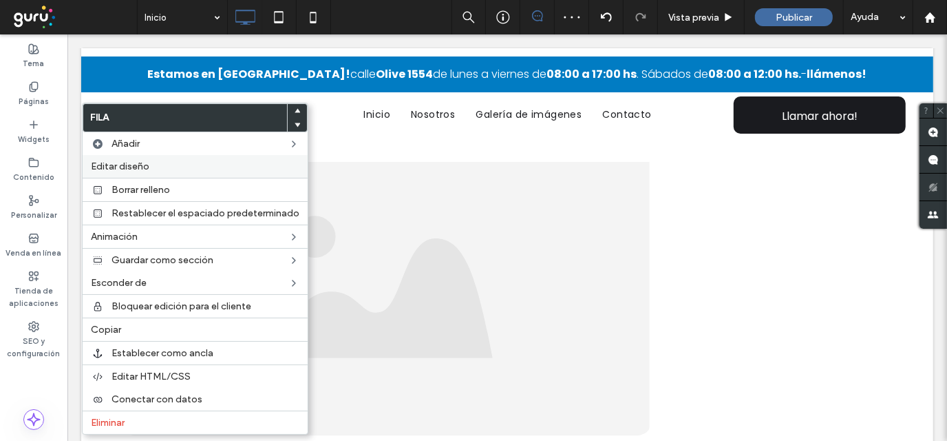
click at [153, 166] on label "Editar diseño" at bounding box center [195, 166] width 209 height 12
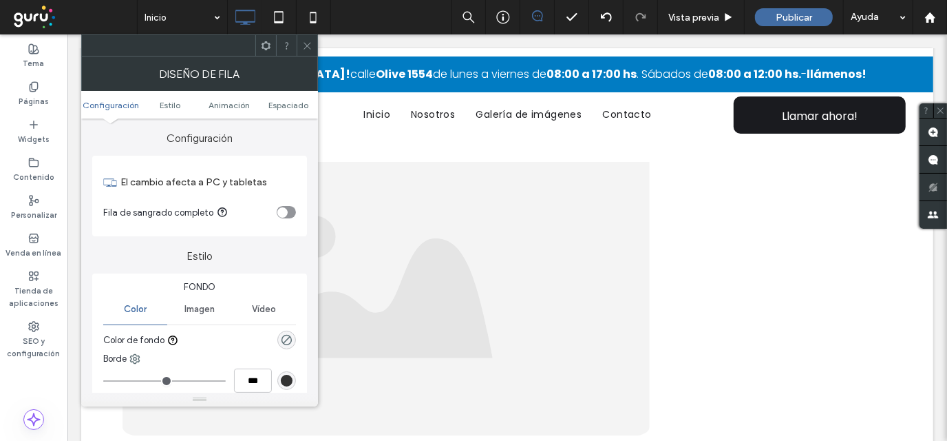
click at [205, 308] on span "Imagen" at bounding box center [200, 309] width 30 height 11
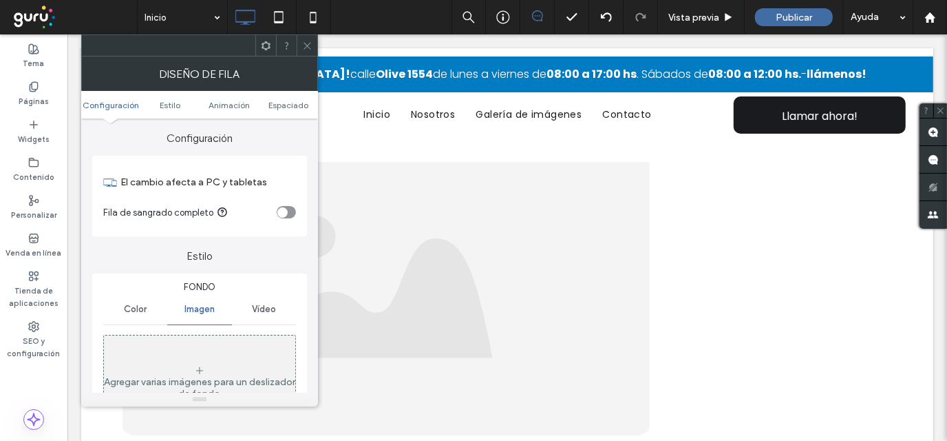
scroll to position [69, 0]
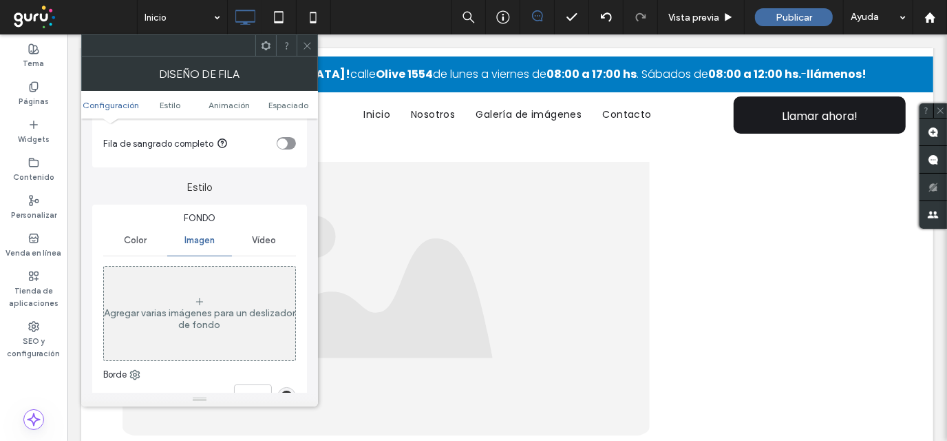
click at [209, 308] on div "Agregar varias imágenes para un deslizador de fondo" at bounding box center [199, 318] width 191 height 23
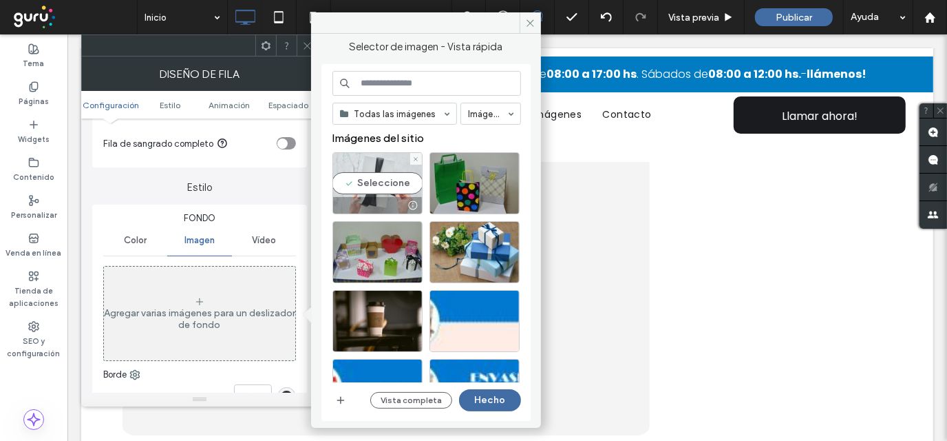
click at [370, 200] on div at bounding box center [377, 205] width 89 height 17
click at [497, 396] on button "Hecho" at bounding box center [490, 400] width 62 height 22
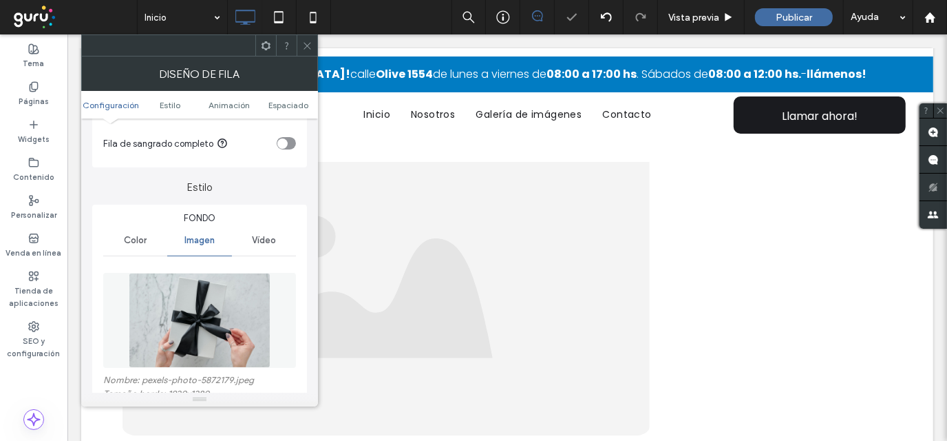
drag, startPoint x: 305, startPoint y: 44, endPoint x: 315, endPoint y: 62, distance: 20.3
click at [305, 46] on icon at bounding box center [307, 46] width 10 height 10
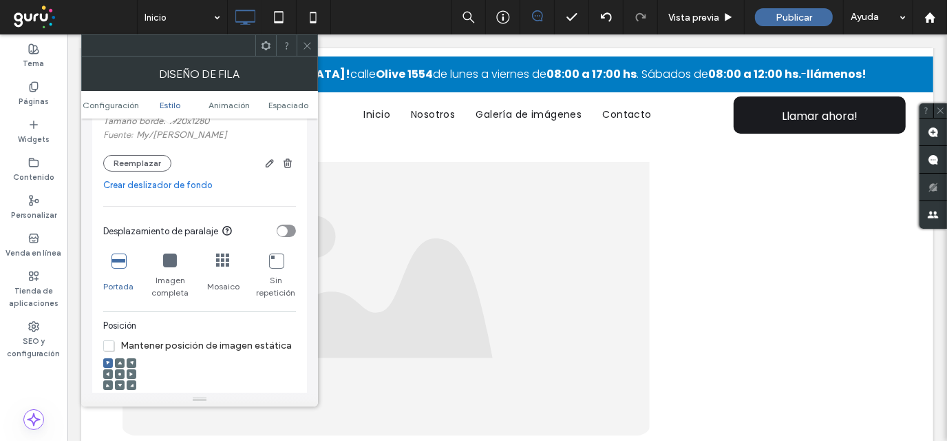
scroll to position [344, 0]
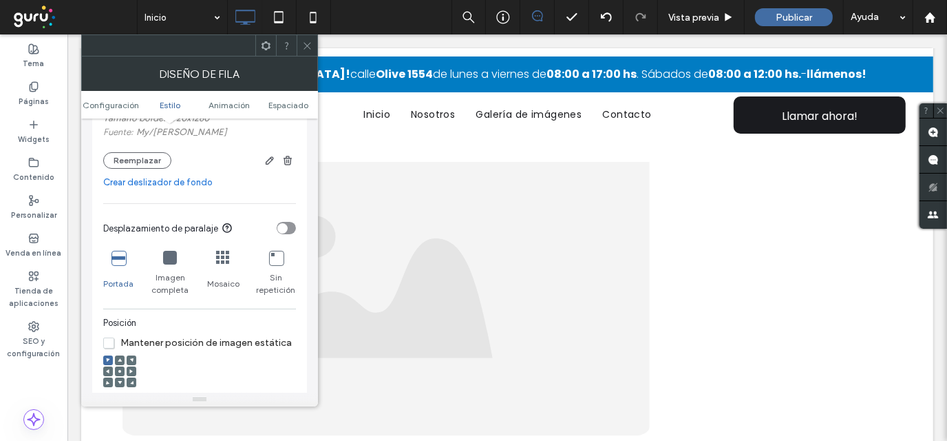
click at [118, 373] on use at bounding box center [119, 371] width 3 height 3
click at [306, 45] on icon at bounding box center [307, 46] width 10 height 10
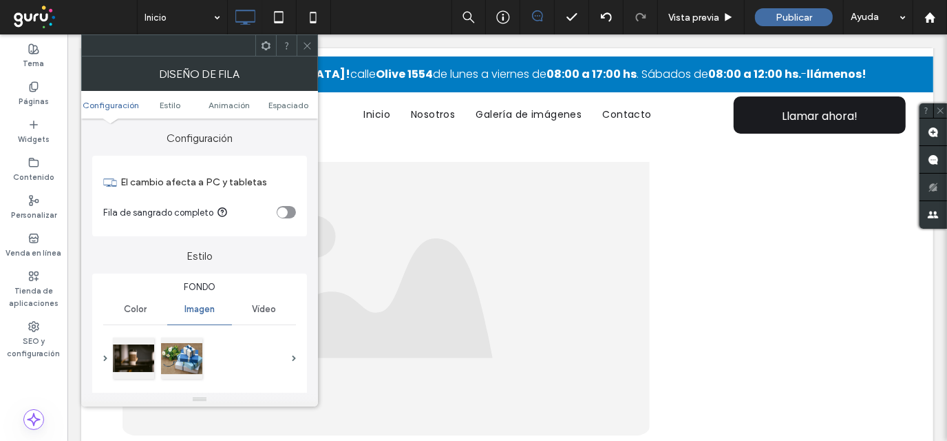
drag, startPoint x: 309, startPoint y: 39, endPoint x: 292, endPoint y: 75, distance: 39.7
click at [309, 43] on span at bounding box center [307, 45] width 10 height 21
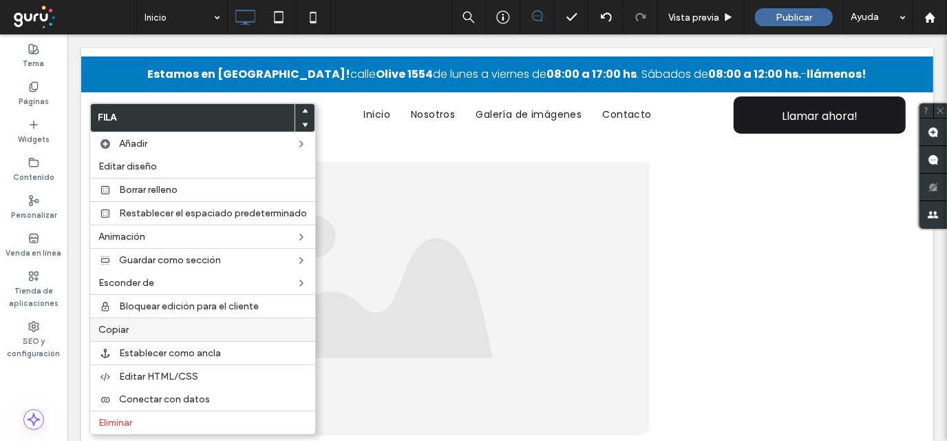
click at [107, 324] on span "Copiar" at bounding box center [113, 330] width 30 height 12
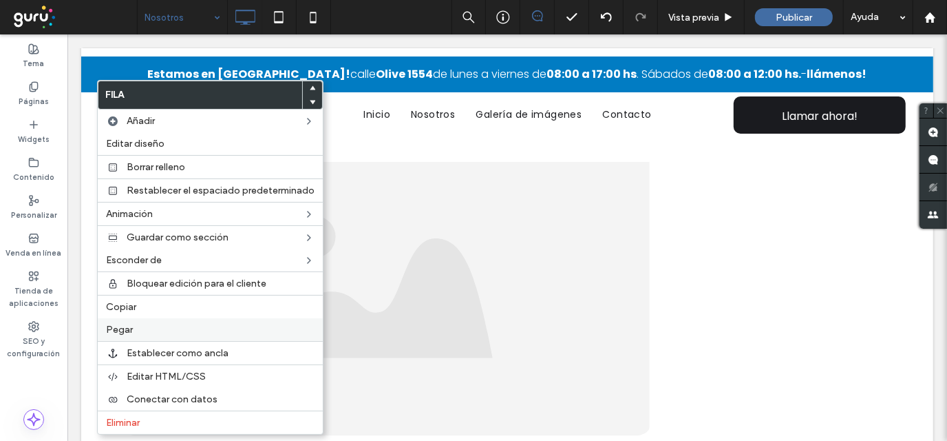
click at [134, 330] on label "Pegar" at bounding box center [210, 330] width 209 height 12
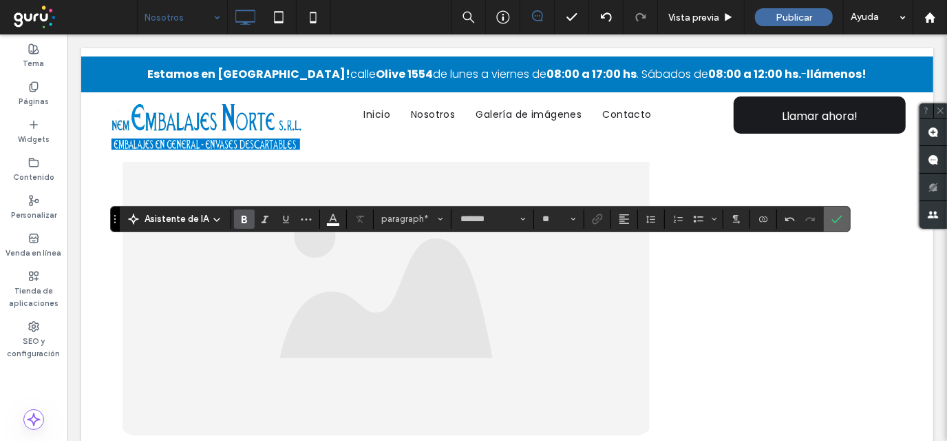
click at [835, 222] on icon "Confirmar" at bounding box center [837, 218] width 11 height 11
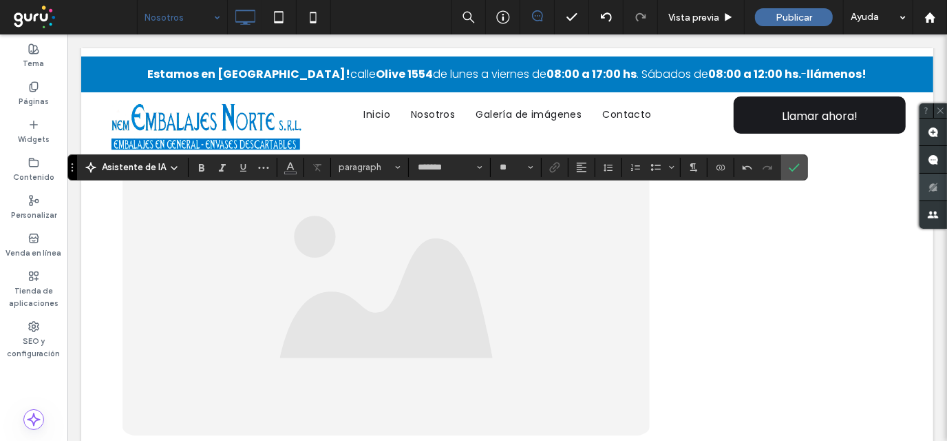
type input "**"
click at [789, 163] on icon "Confirmar" at bounding box center [794, 167] width 11 height 11
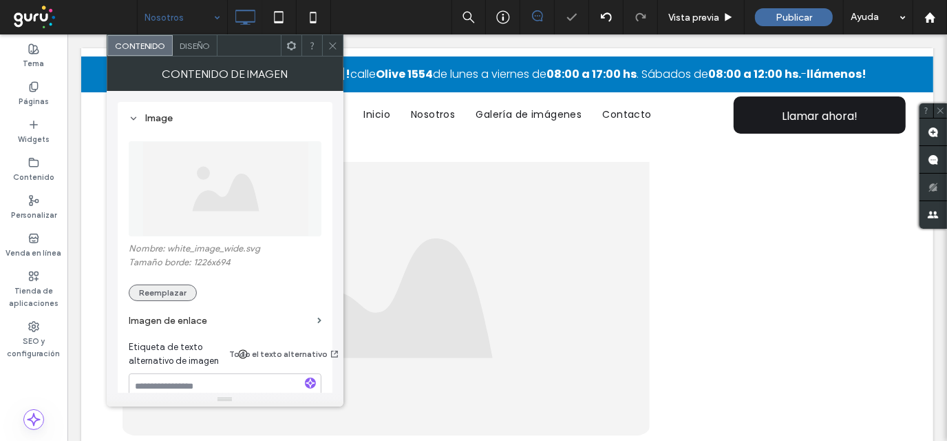
click at [171, 299] on button "Reemplazar" at bounding box center [163, 292] width 68 height 17
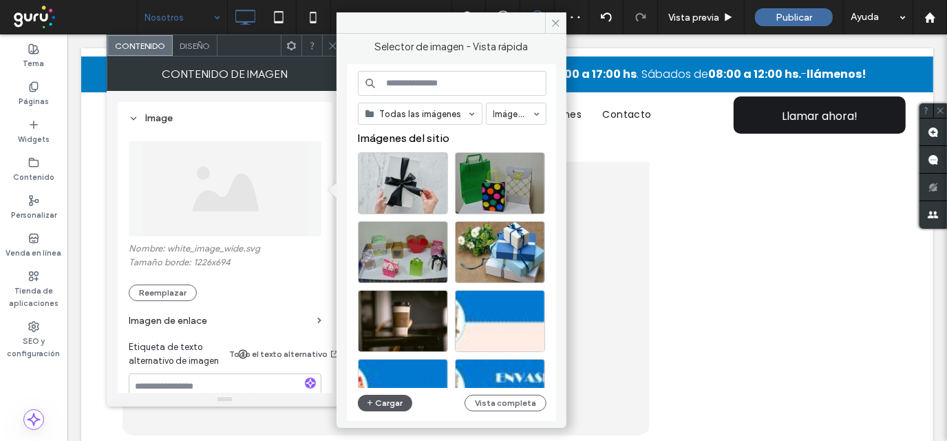
click at [386, 402] on button "Cargar" at bounding box center [385, 403] width 55 height 17
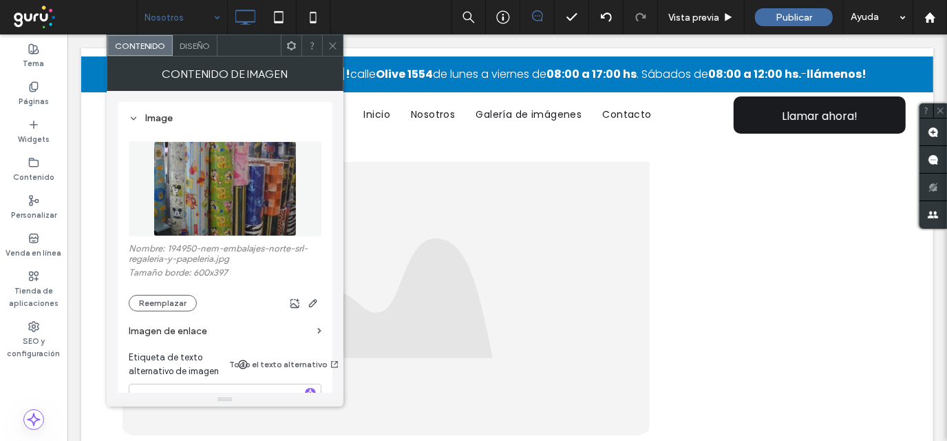
click at [332, 43] on icon at bounding box center [333, 46] width 10 height 10
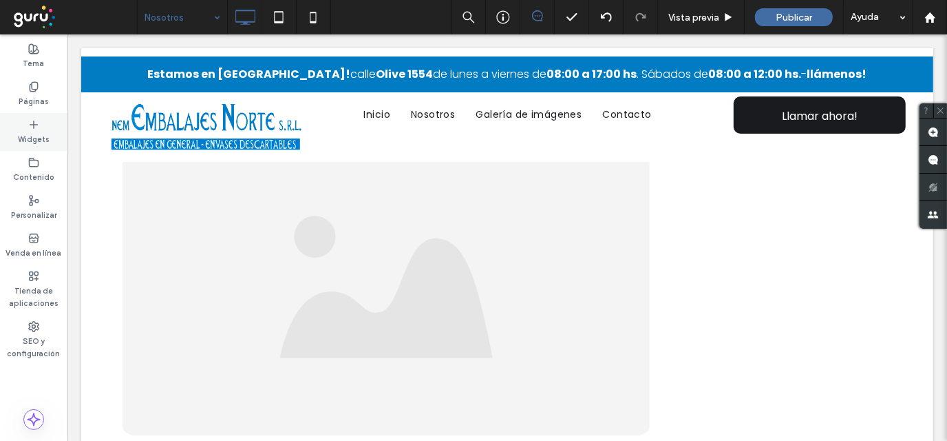
click at [45, 136] on label "Widgets" at bounding box center [34, 137] width 32 height 15
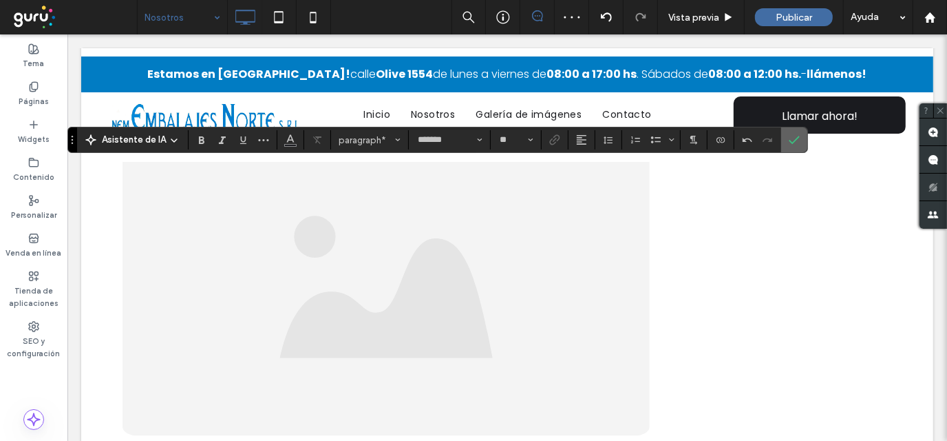
click at [792, 135] on icon "Confirmar" at bounding box center [794, 139] width 11 height 11
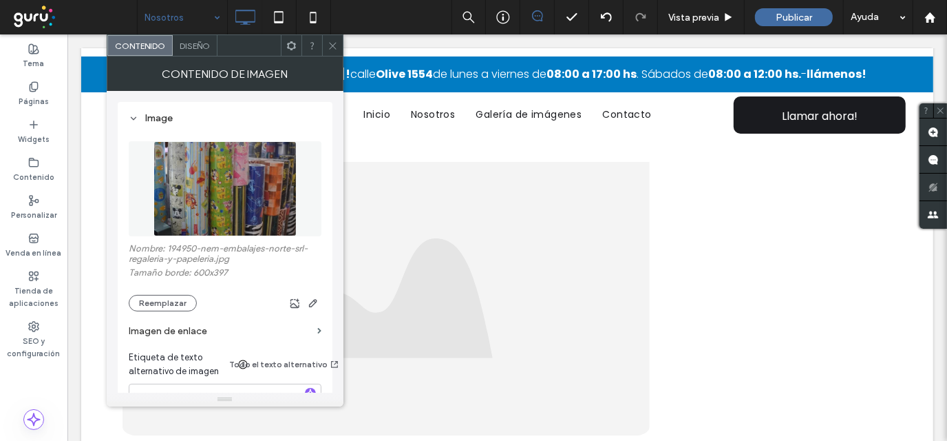
click at [328, 41] on icon at bounding box center [333, 46] width 10 height 10
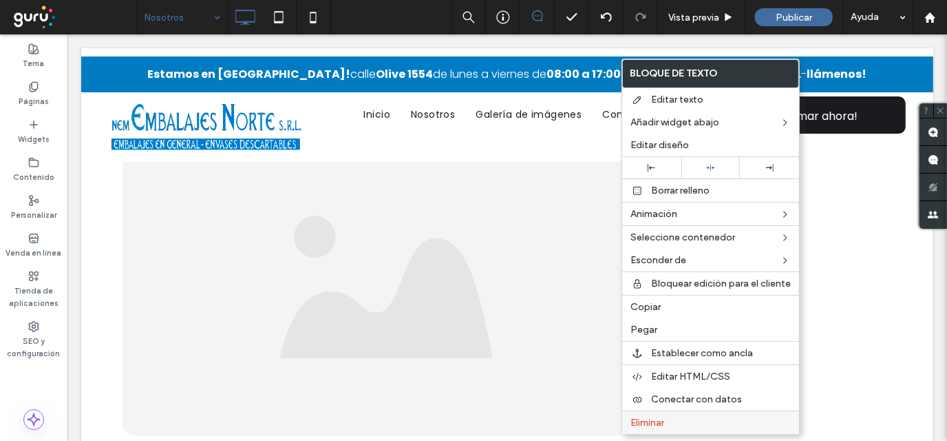
click at [669, 421] on label "Eliminar" at bounding box center [711, 423] width 160 height 12
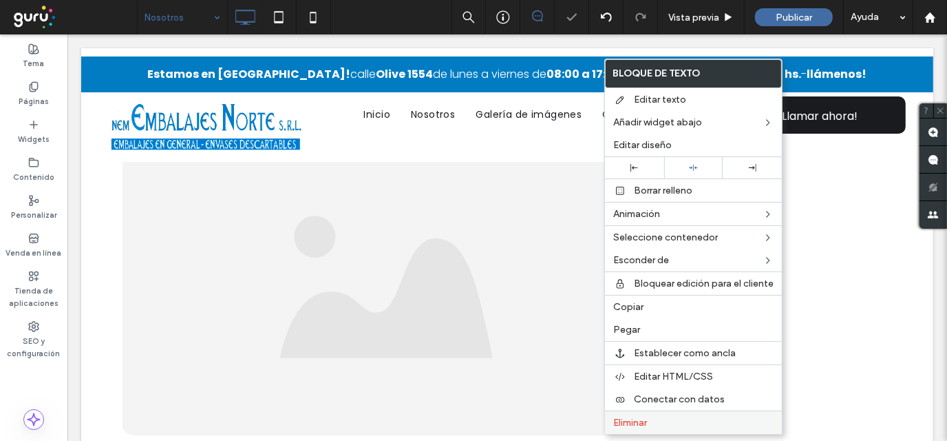
click at [640, 419] on span "Eliminar" at bounding box center [631, 423] width 34 height 12
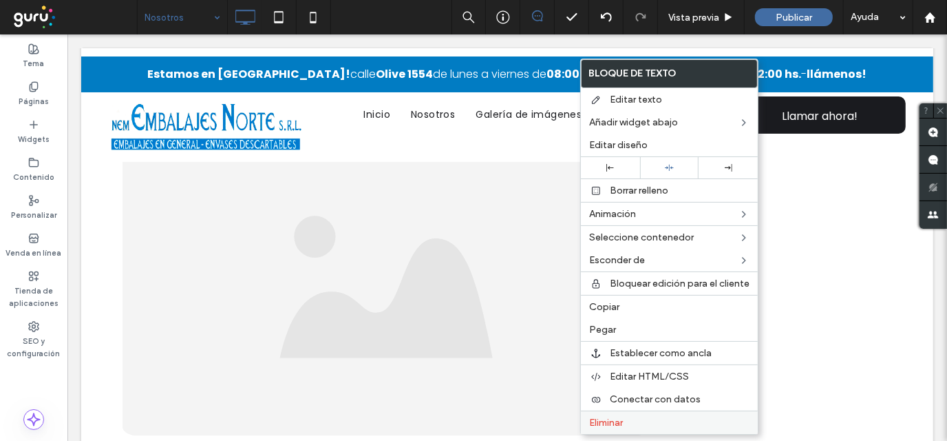
click at [629, 418] on label "Eliminar" at bounding box center [669, 423] width 160 height 12
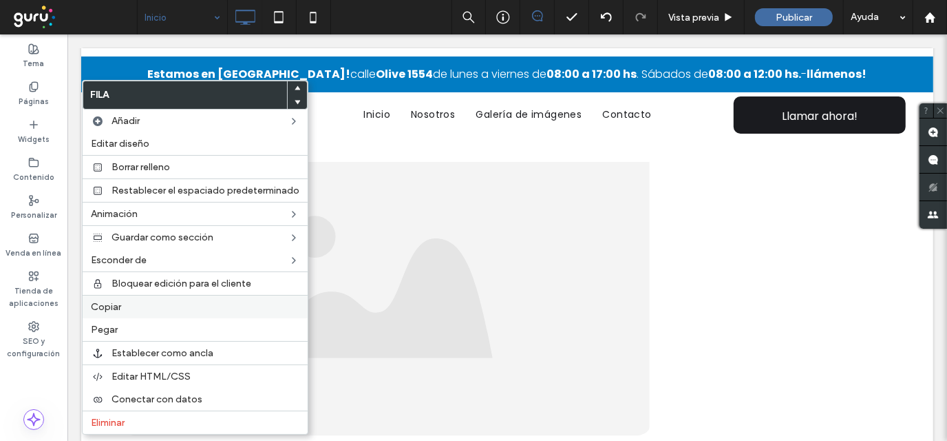
click at [108, 306] on span "Copiar" at bounding box center [106, 307] width 30 height 12
click at [112, 335] on span "Pegar" at bounding box center [104, 330] width 27 height 12
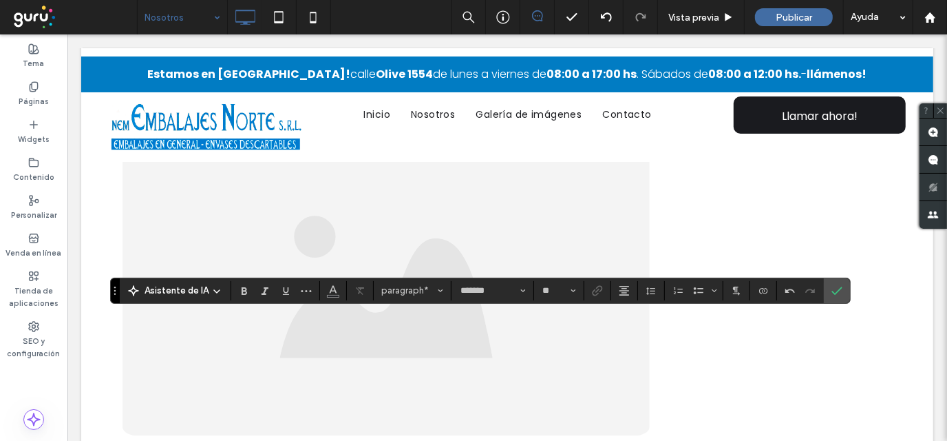
type input "**"
click at [622, 293] on icon "Alineación" at bounding box center [624, 290] width 11 height 11
click at [635, 223] on use "ui.textEditor.alignment.center" at bounding box center [636, 228] width 10 height 10
click at [839, 286] on label "Confirmar" at bounding box center [837, 290] width 21 height 25
type input "**"
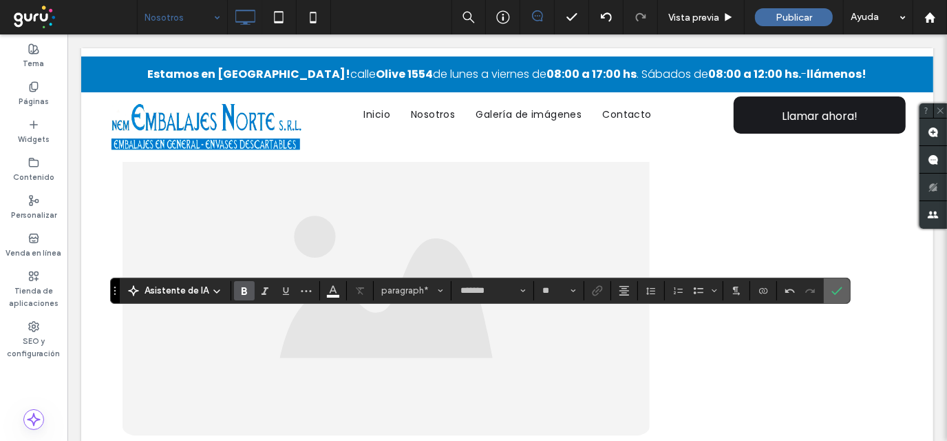
click at [832, 285] on icon "Confirmar" at bounding box center [837, 290] width 11 height 11
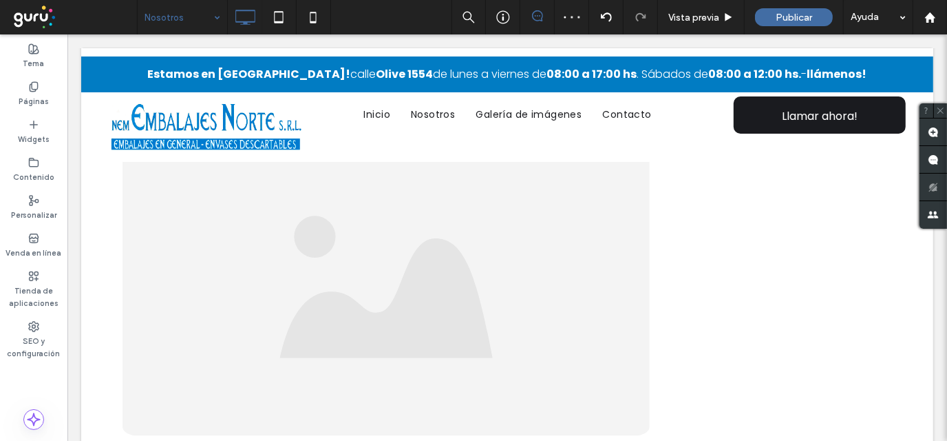
type input "*******"
type input "**"
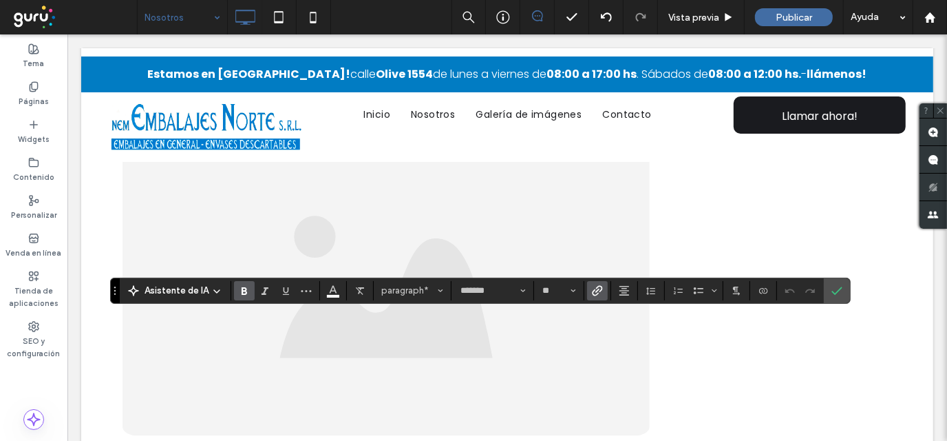
click at [592, 289] on icon "Enlace" at bounding box center [597, 290] width 11 height 11
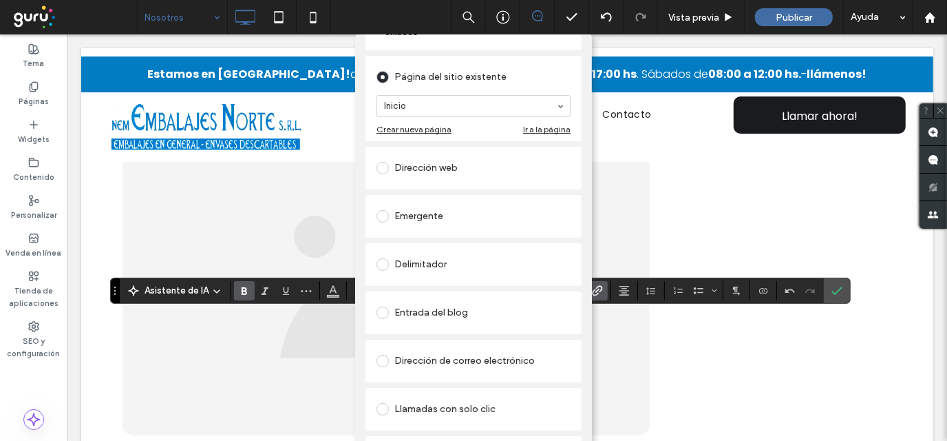
scroll to position [116, 0]
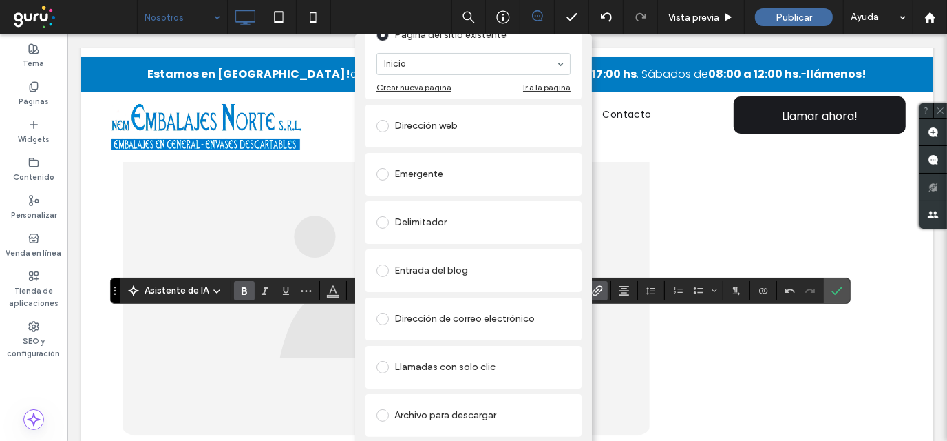
click at [442, 362] on div "Llamadas con solo clic" at bounding box center [474, 367] width 194 height 22
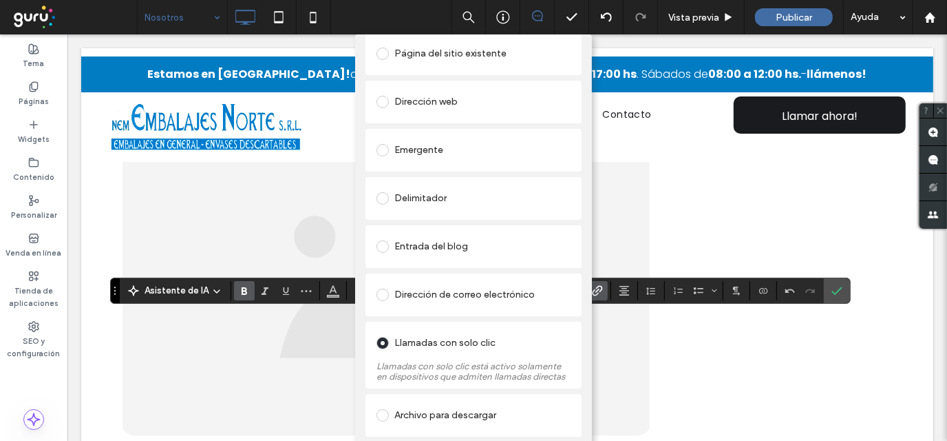
scroll to position [89, 0]
paste input "**********"
type input "**********"
click at [534, 345] on div "Llamadas con solo clic" at bounding box center [474, 343] width 194 height 22
click at [405, 398] on input at bounding box center [470, 400] width 172 height 10
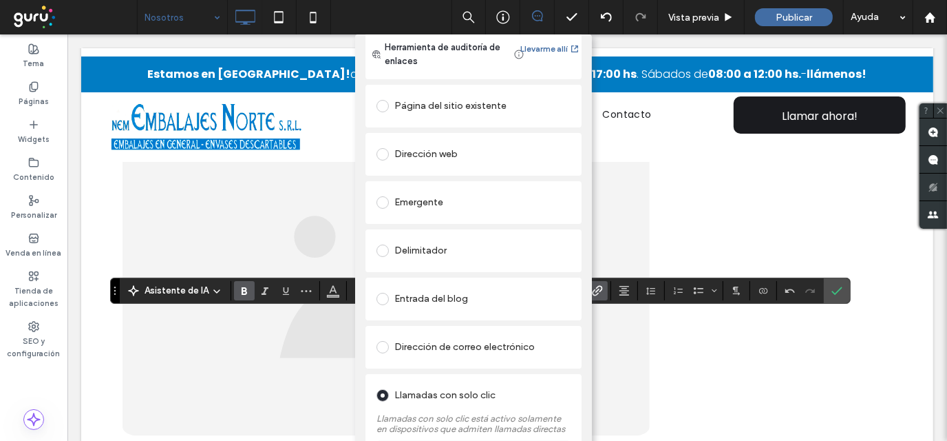
scroll to position [0, 0]
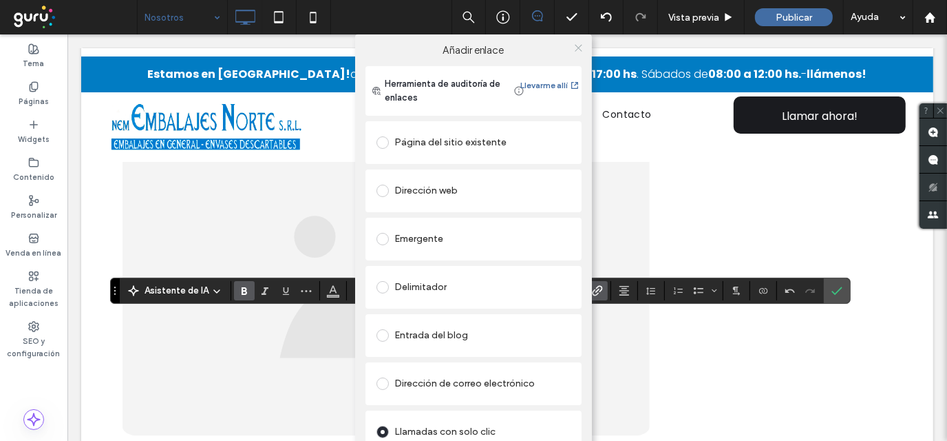
click at [574, 46] on icon at bounding box center [579, 48] width 10 height 10
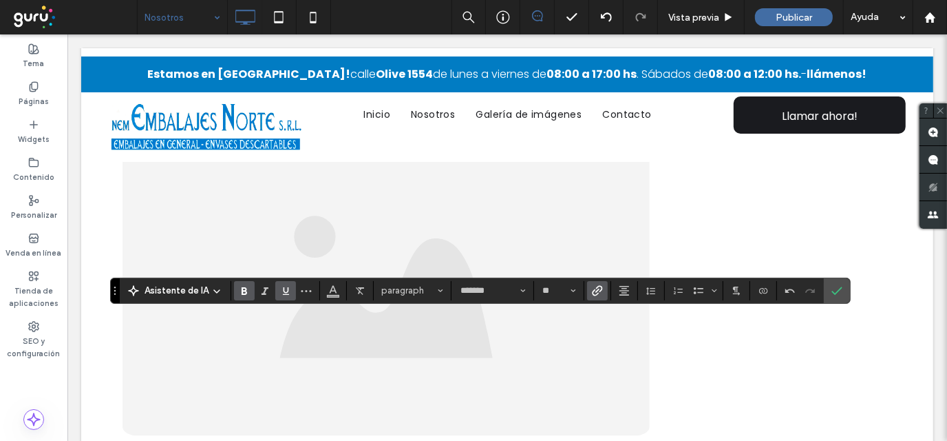
click at [280, 289] on icon "Subrayado" at bounding box center [285, 290] width 11 height 11
click at [280, 288] on icon "Subrayado" at bounding box center [285, 290] width 11 height 11
click at [837, 293] on icon "Confirmar" at bounding box center [837, 290] width 11 height 11
click at [331, 295] on span "Color" at bounding box center [333, 289] width 11 height 18
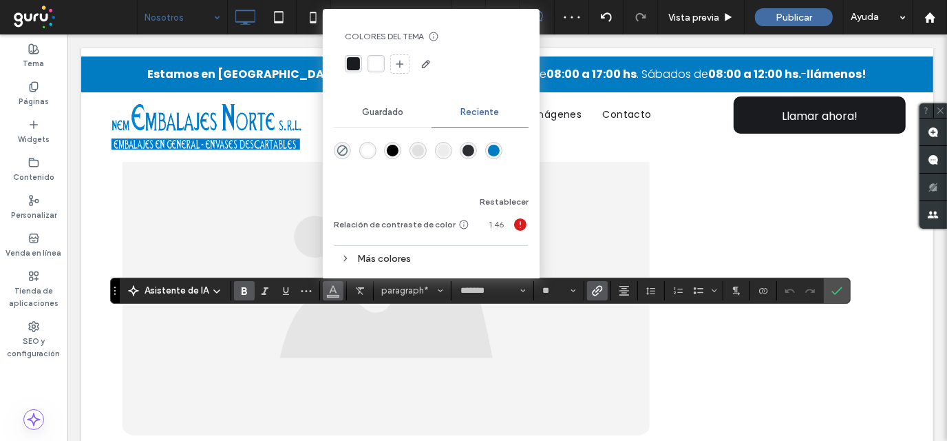
click at [362, 151] on div "rgba(255, 255, 255, 1)" at bounding box center [368, 151] width 12 height 12
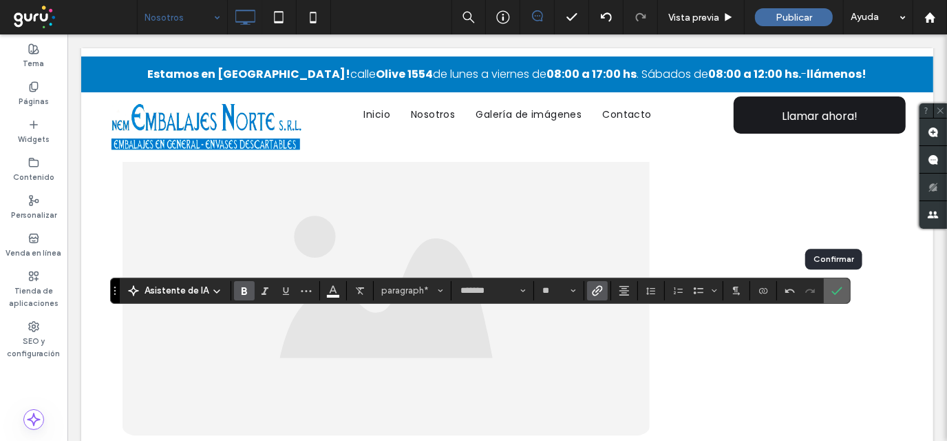
click at [841, 291] on label "Confirmar" at bounding box center [837, 290] width 21 height 25
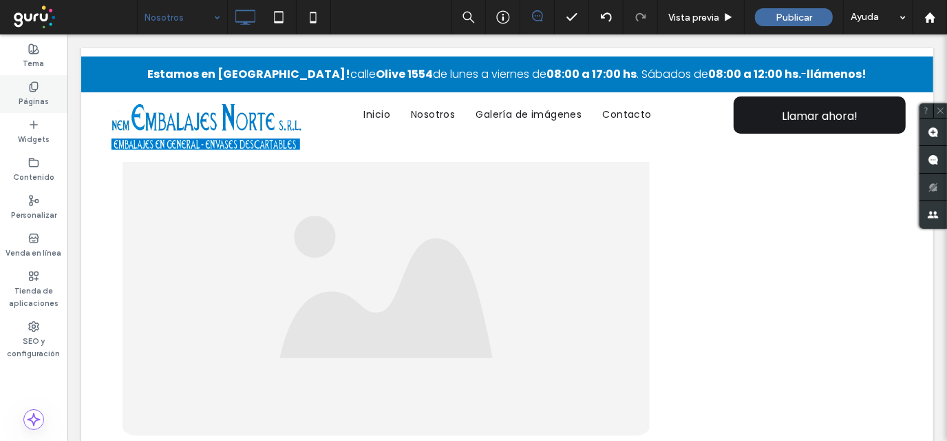
click at [34, 96] on label "Páginas" at bounding box center [34, 99] width 30 height 15
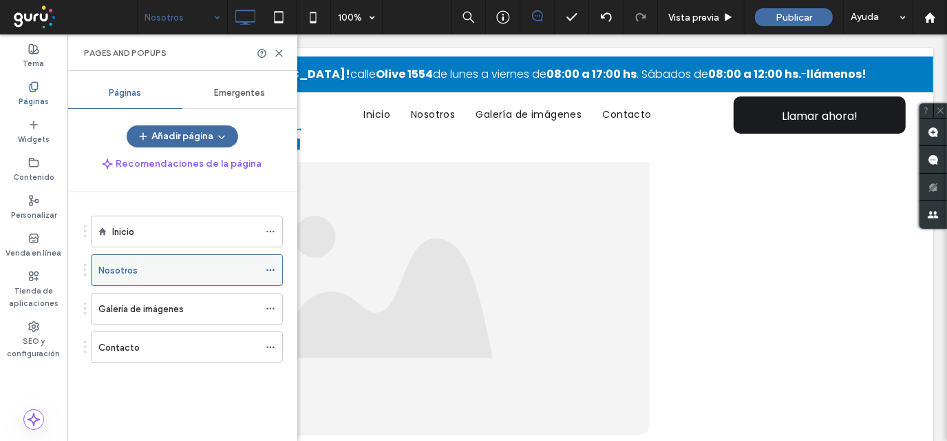
click at [269, 268] on icon at bounding box center [271, 270] width 10 height 10
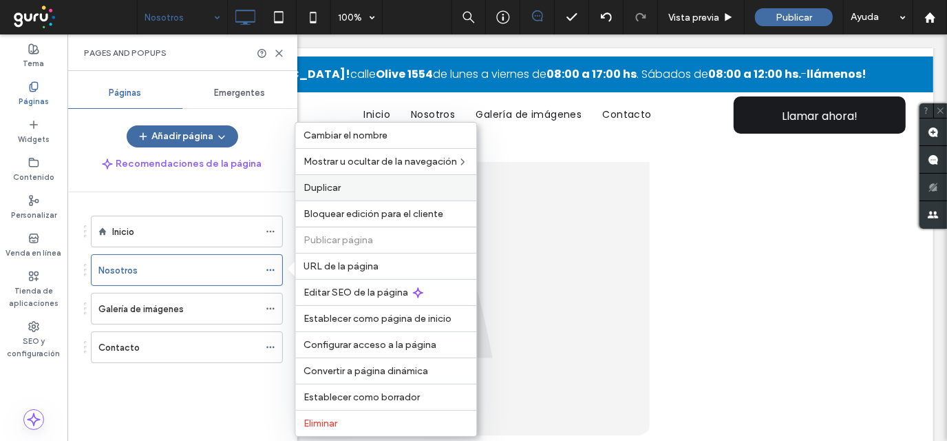
click at [346, 187] on label "Duplicar" at bounding box center [386, 188] width 165 height 12
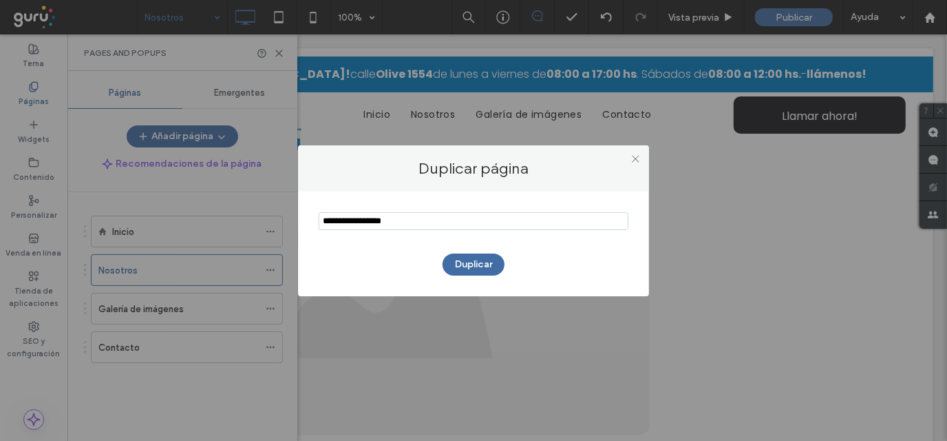
click at [364, 224] on input "notEmpty" at bounding box center [474, 221] width 310 height 18
type input "**********"
click at [466, 255] on button "Duplicar" at bounding box center [474, 264] width 62 height 22
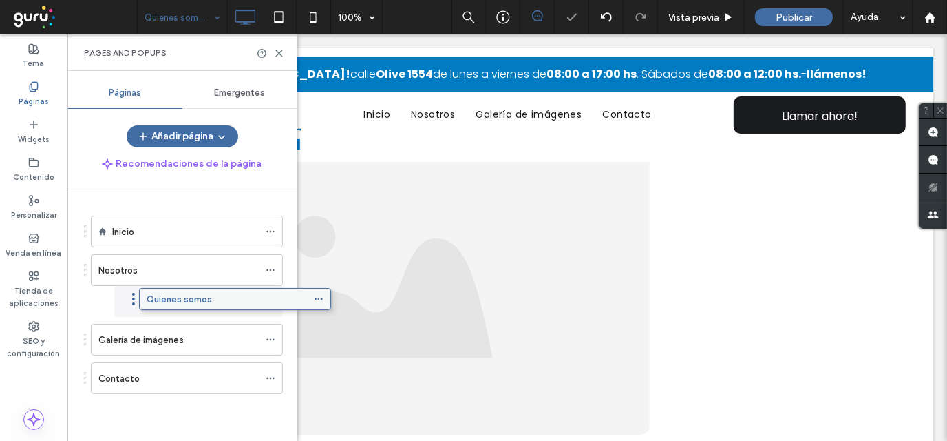
drag, startPoint x: 165, startPoint y: 381, endPoint x: 213, endPoint y: 302, distance: 93.3
click at [282, 56] on icon at bounding box center [279, 53] width 10 height 10
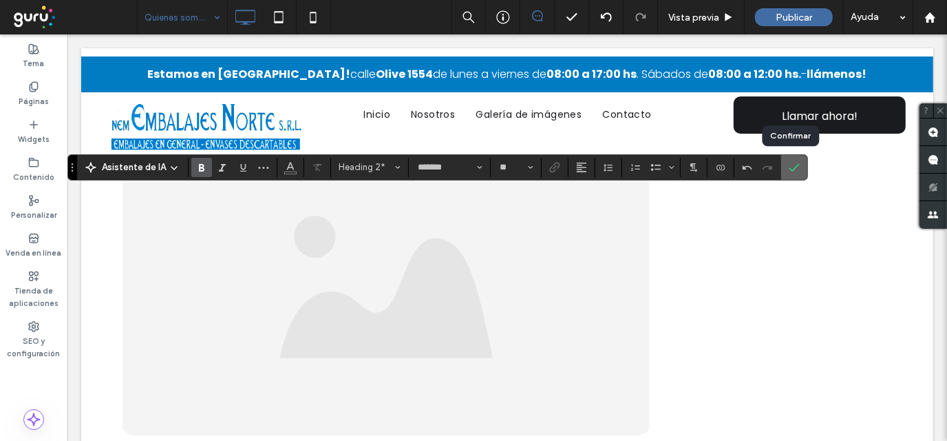
click at [794, 161] on span "Confirmar" at bounding box center [794, 167] width 11 height 23
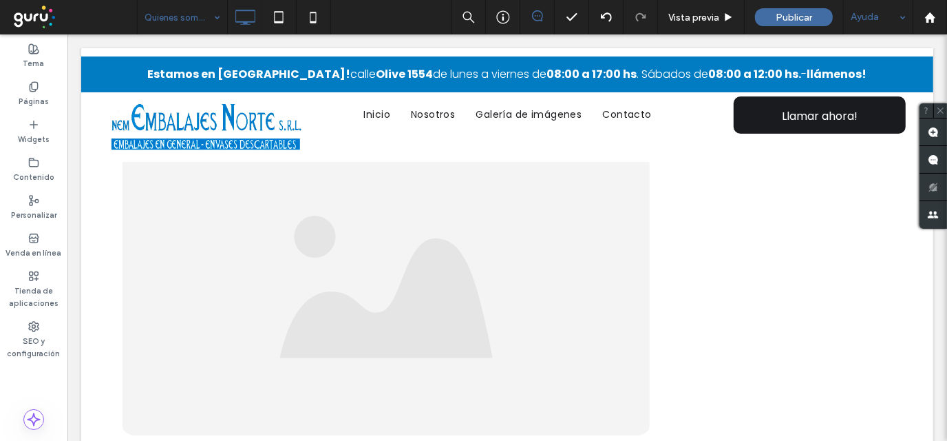
type input "*******"
type input "**"
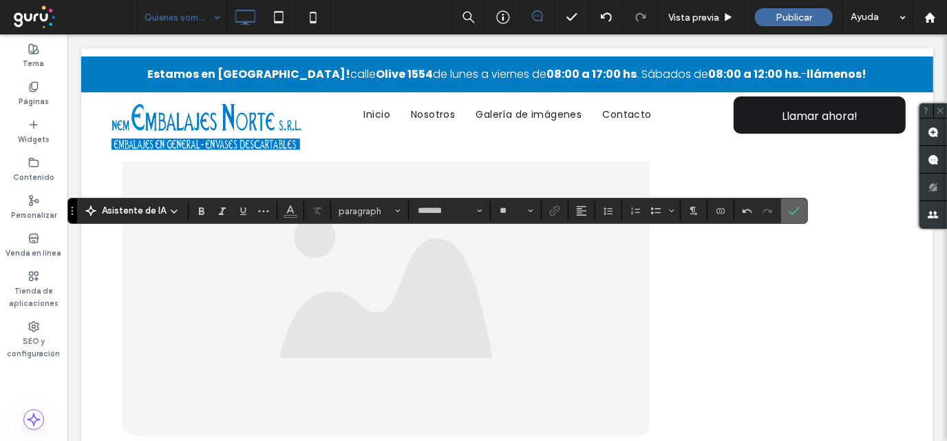
click at [791, 211] on use "Confirmar" at bounding box center [795, 211] width 11 height 8
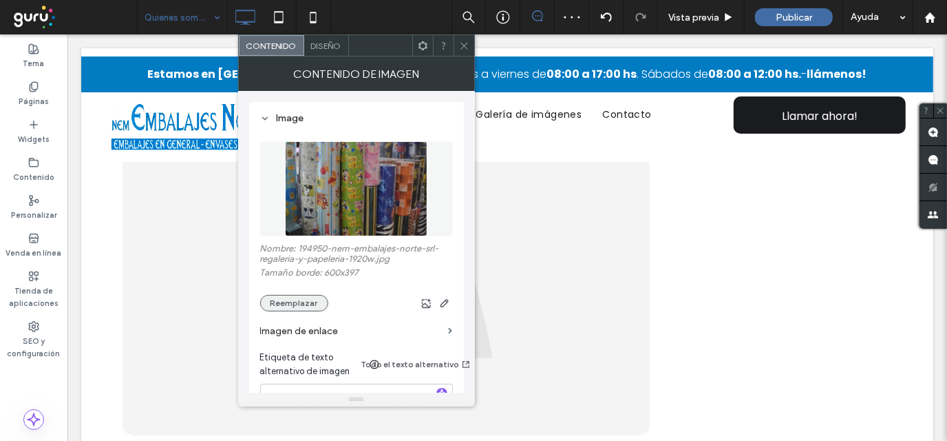
click at [278, 302] on button "Reemplazar" at bounding box center [294, 303] width 68 height 17
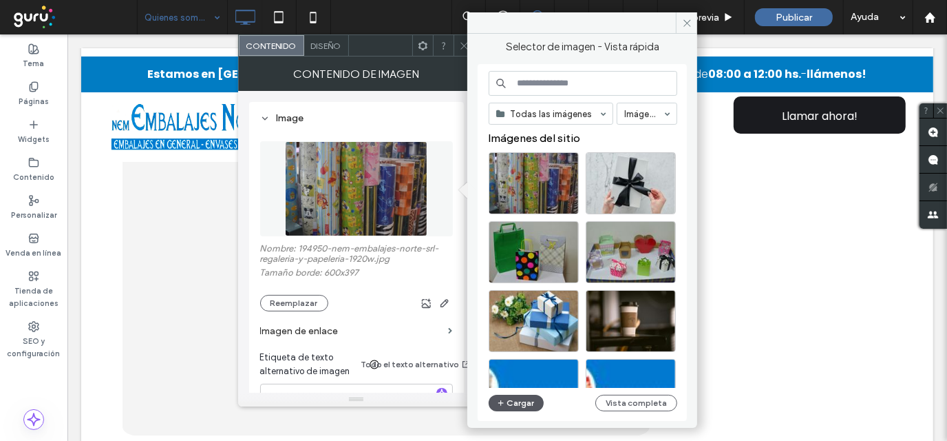
click at [518, 401] on button "Cargar" at bounding box center [516, 403] width 55 height 17
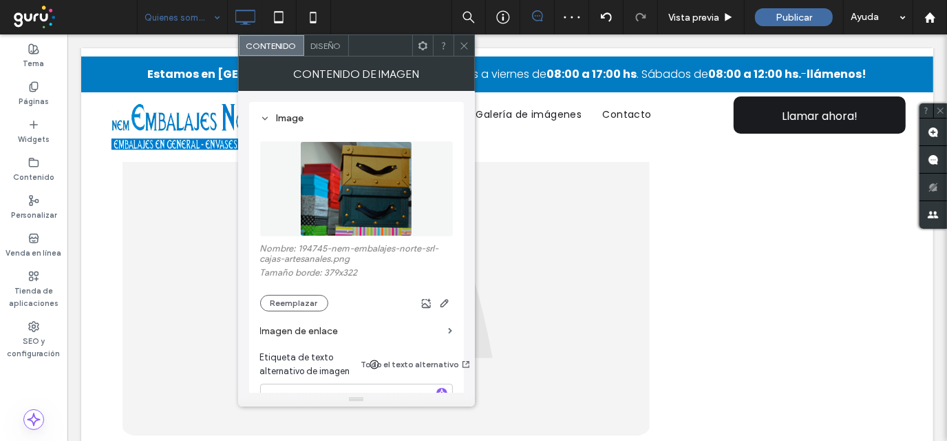
click at [464, 46] on icon at bounding box center [464, 46] width 10 height 10
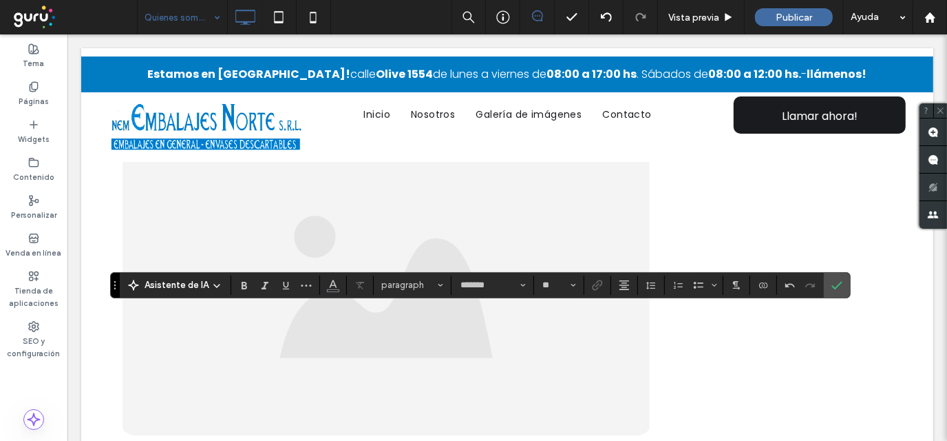
type input "**"
click at [620, 281] on use "Alineación" at bounding box center [625, 285] width 10 height 10
click at [636, 217] on icon "ui.textEditor.alignment.center" at bounding box center [635, 222] width 11 height 11
click at [837, 282] on use "Confirmar" at bounding box center [837, 285] width 11 height 8
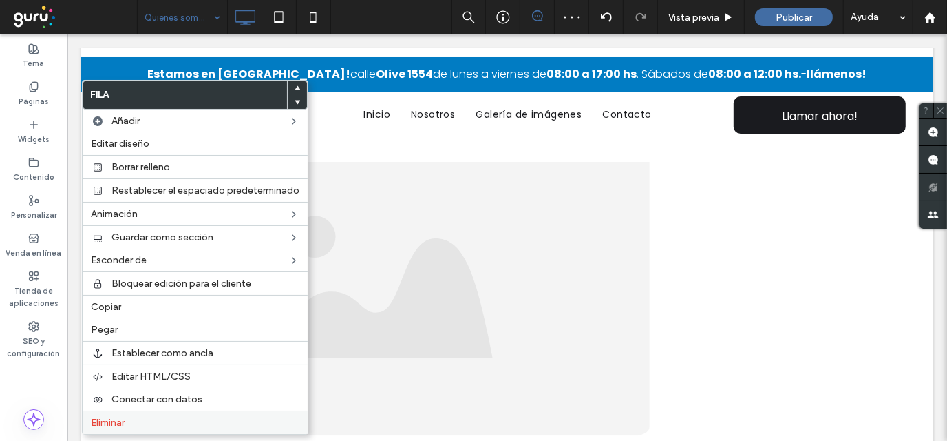
click at [163, 424] on label "Eliminar" at bounding box center [195, 423] width 209 height 12
drag, startPoint x: 129, startPoint y: 425, endPoint x: 129, endPoint y: 417, distance: 8.3
click at [129, 423] on label "Eliminar" at bounding box center [195, 423] width 209 height 12
drag, startPoint x: 125, startPoint y: 427, endPoint x: 123, endPoint y: 418, distance: 9.1
click at [125, 426] on span "Eliminar" at bounding box center [108, 423] width 34 height 12
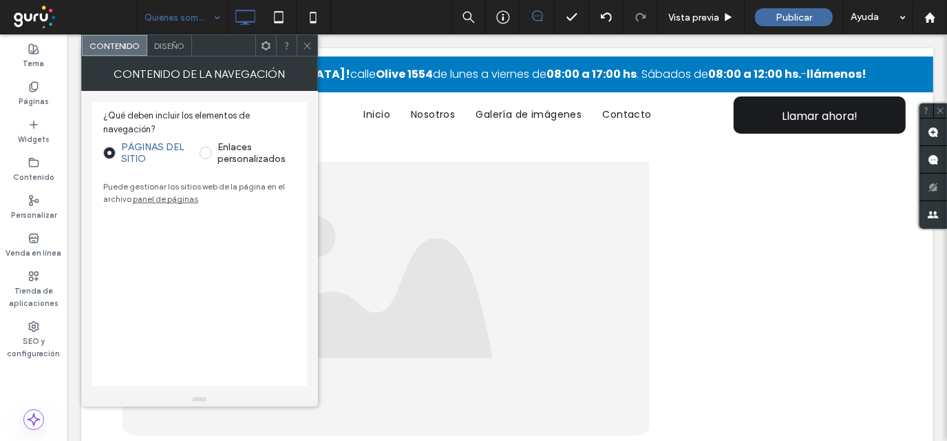
drag, startPoint x: 308, startPoint y: 44, endPoint x: 289, endPoint y: 41, distance: 20.3
click at [307, 44] on icon at bounding box center [307, 46] width 10 height 10
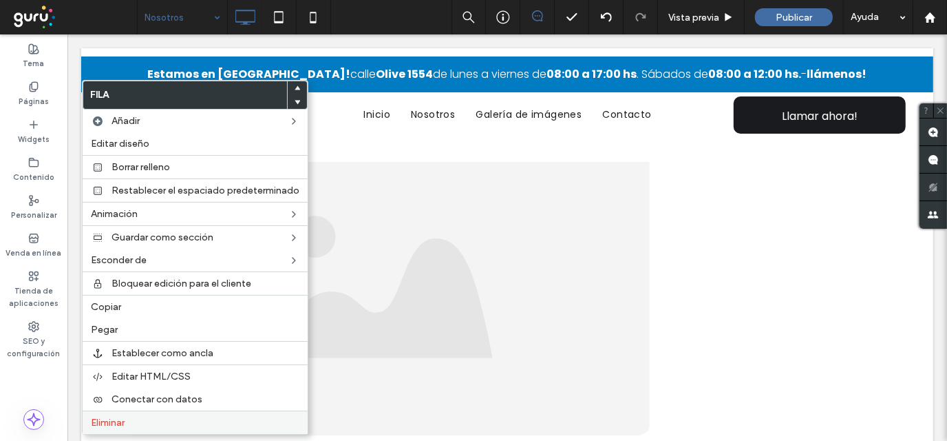
click at [202, 427] on label "Eliminar" at bounding box center [195, 423] width 209 height 12
click at [149, 427] on label "Eliminar" at bounding box center [195, 423] width 209 height 12
click at [152, 420] on label "Eliminar" at bounding box center [195, 423] width 209 height 12
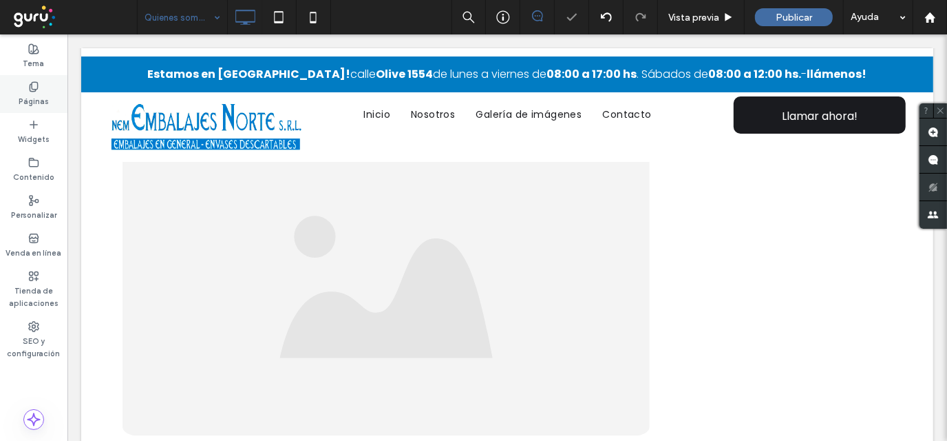
click at [29, 92] on label "Páginas" at bounding box center [34, 99] width 30 height 15
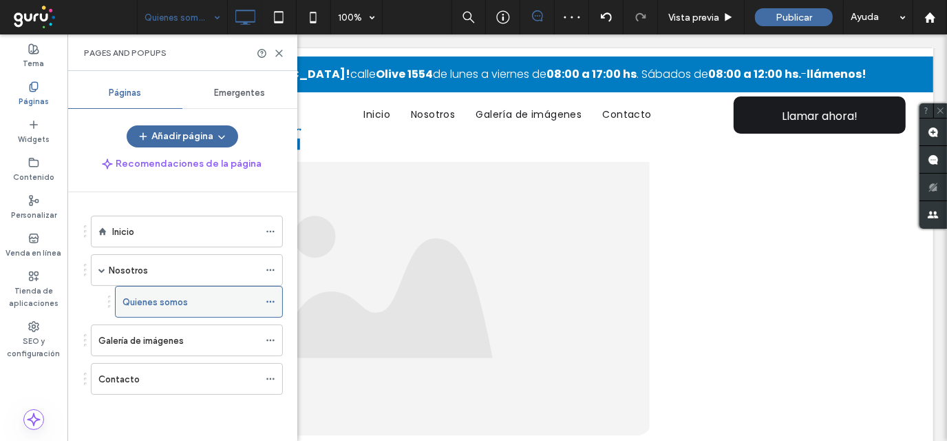
click at [271, 303] on icon at bounding box center [271, 302] width 10 height 10
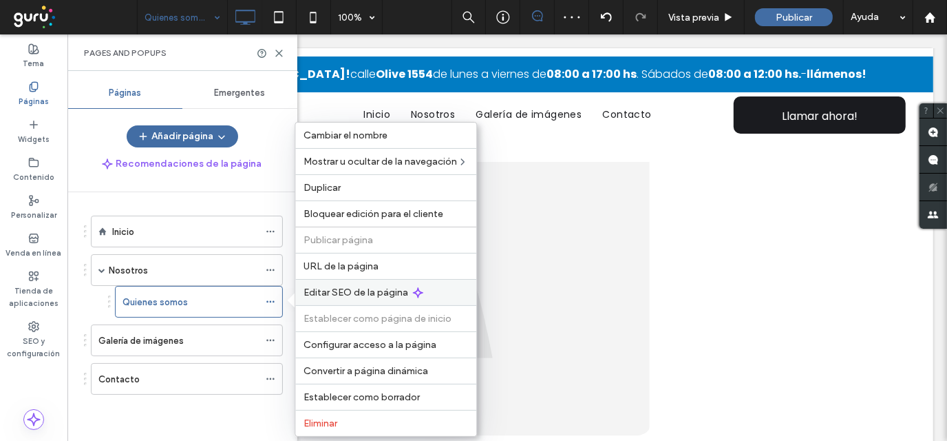
click at [341, 292] on span "Editar SEO de la página" at bounding box center [356, 292] width 105 height 12
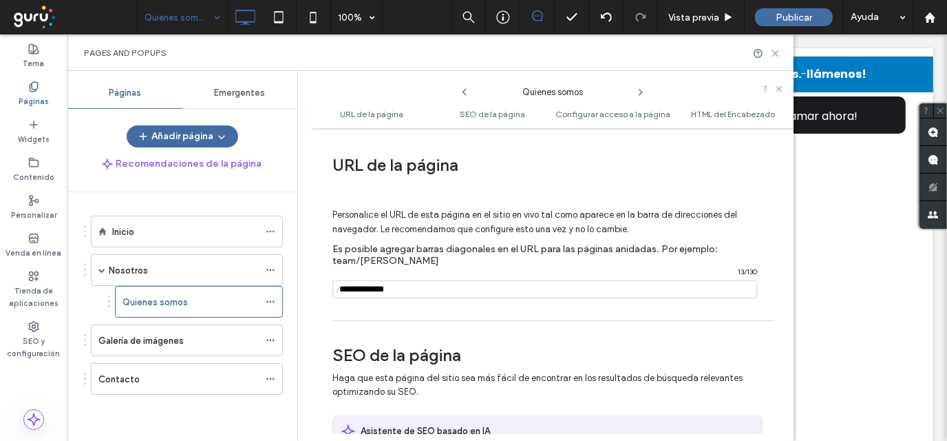
click at [775, 54] on icon at bounding box center [776, 53] width 10 height 10
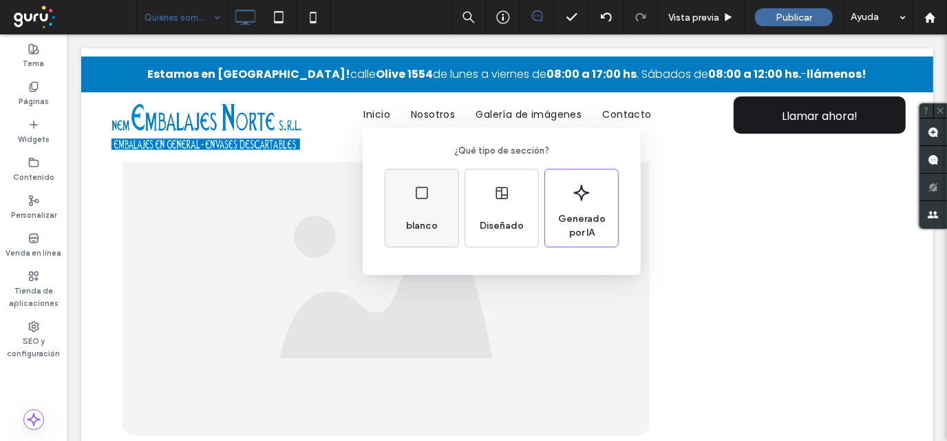
click at [401, 216] on div "blanco" at bounding box center [422, 226] width 43 height 30
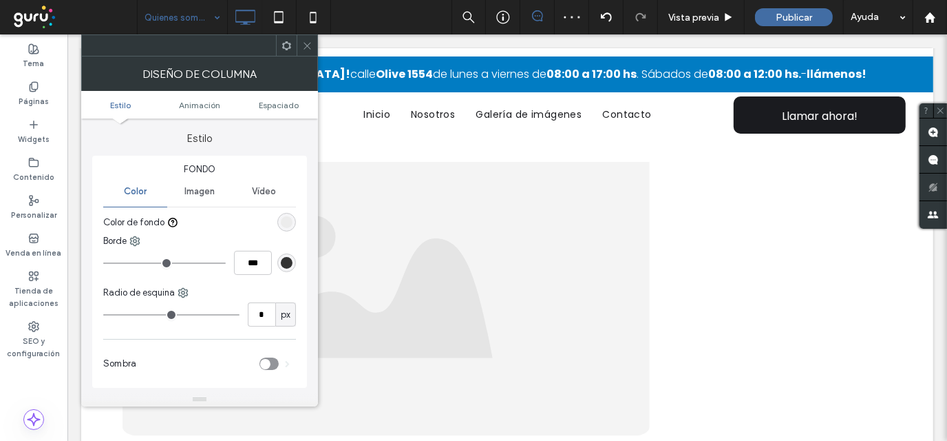
click at [198, 187] on span "Imagen" at bounding box center [200, 191] width 30 height 11
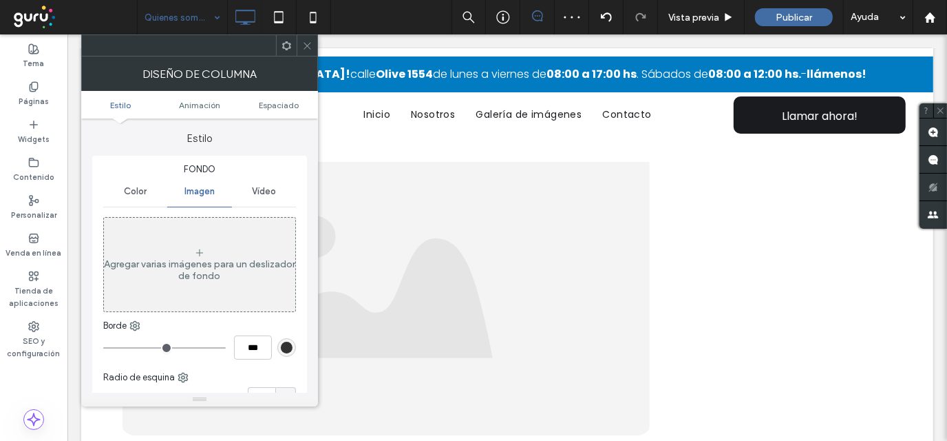
click at [208, 241] on div "Agregar varias imágenes para un deslizador de fondo" at bounding box center [199, 264] width 191 height 91
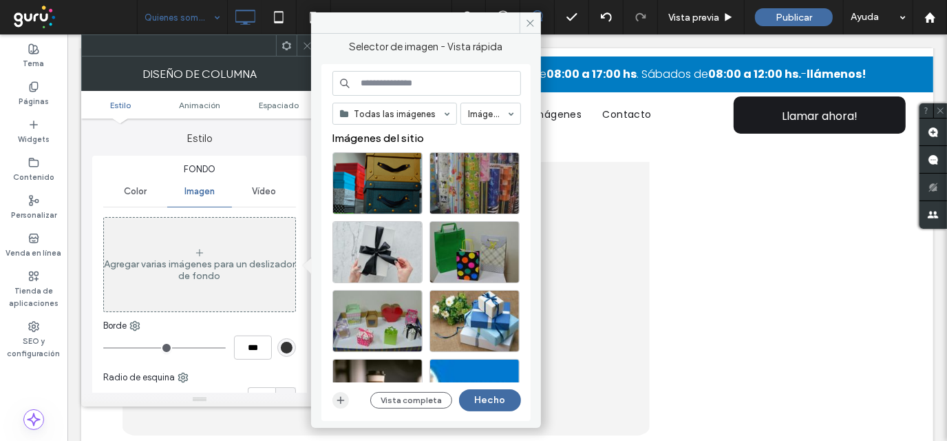
click at [337, 402] on icon "button" at bounding box center [340, 400] width 11 height 11
click at [523, 14] on span at bounding box center [530, 22] width 21 height 21
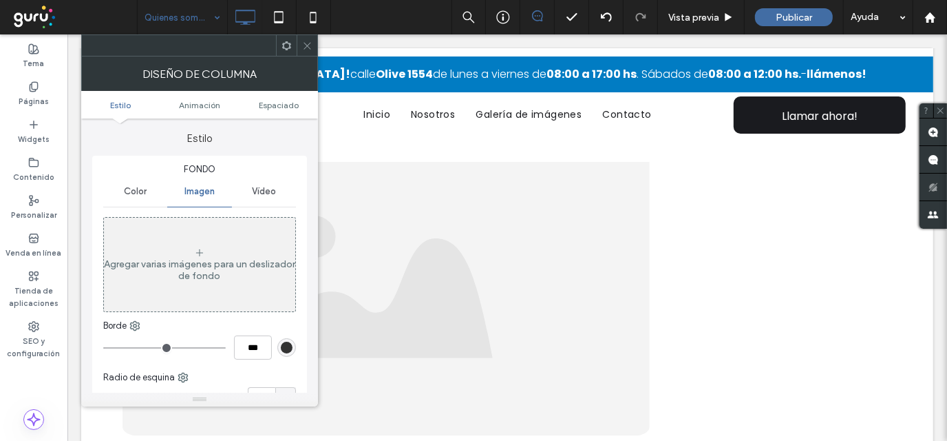
click at [308, 44] on use at bounding box center [307, 45] width 7 height 7
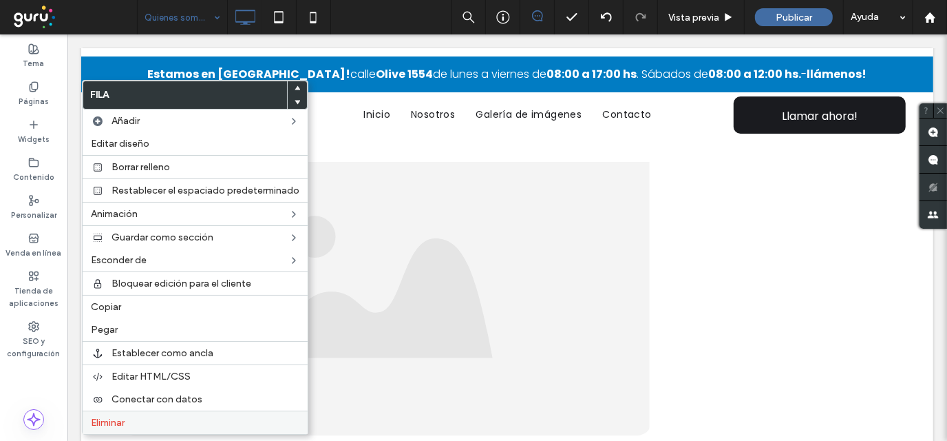
click at [164, 418] on label "Eliminar" at bounding box center [195, 423] width 209 height 12
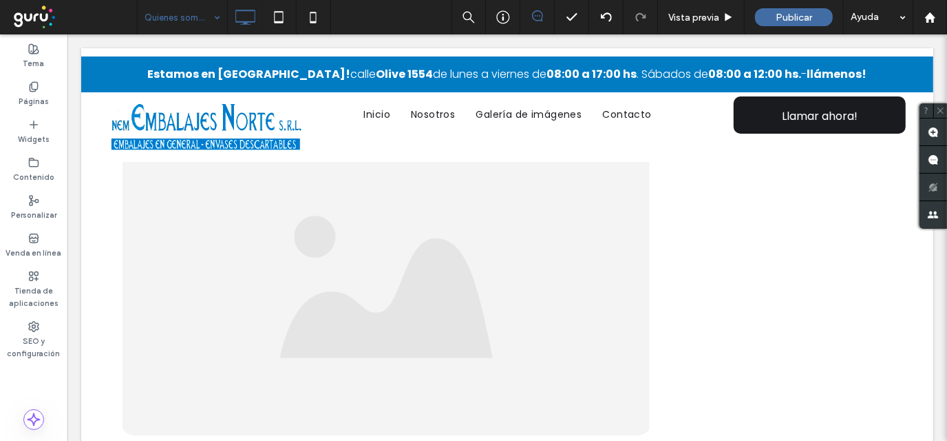
type input "*******"
type input "**"
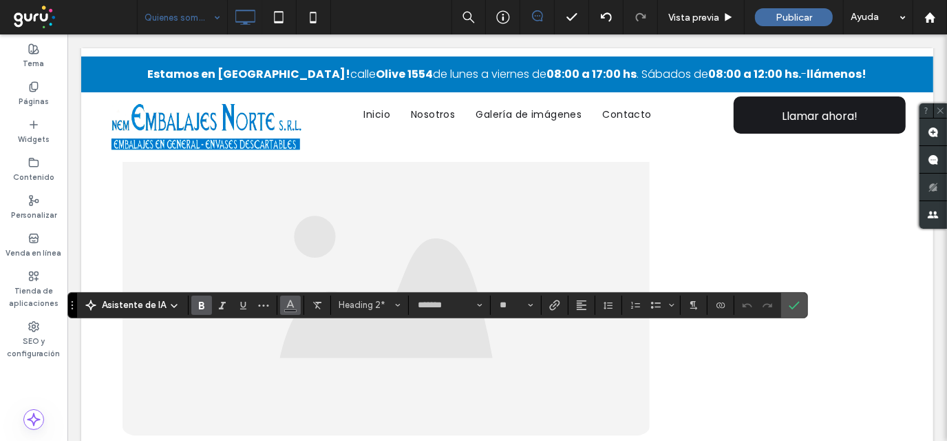
click at [284, 302] on button "Color" at bounding box center [290, 304] width 21 height 19
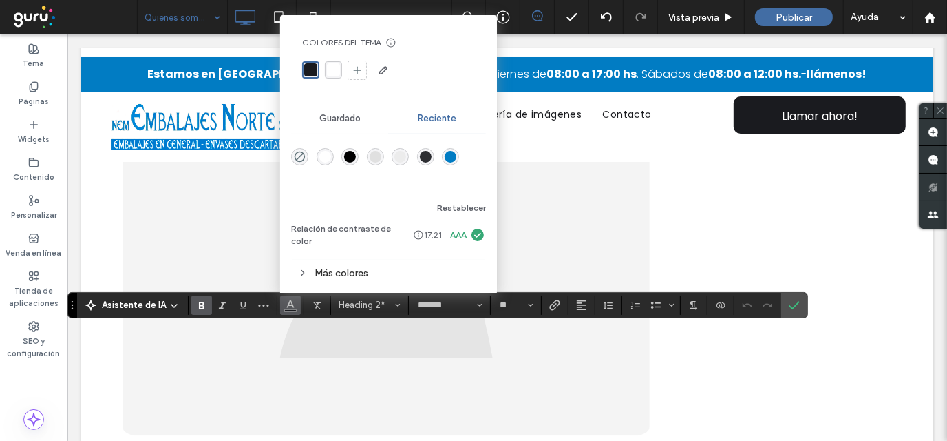
click at [450, 163] on div "rgba(1, 124, 195, 1)" at bounding box center [451, 157] width 12 height 12
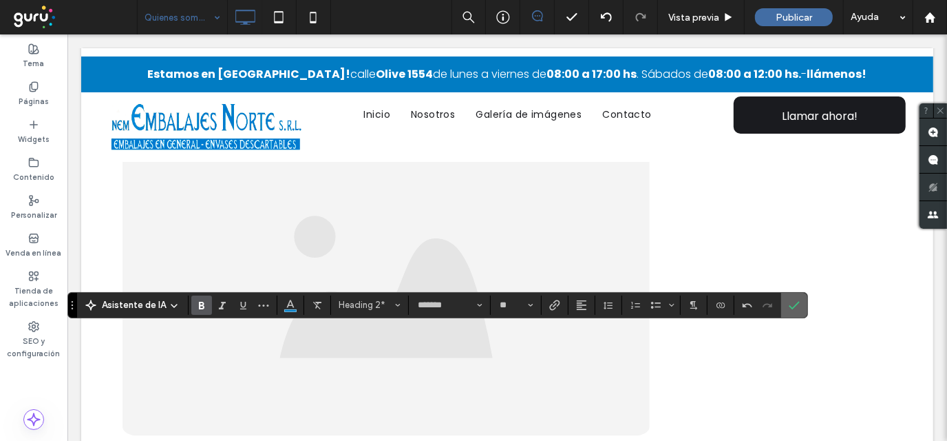
click at [790, 303] on icon "Confirmar" at bounding box center [794, 305] width 11 height 11
click at [286, 304] on use "Color" at bounding box center [290, 304] width 8 height 8
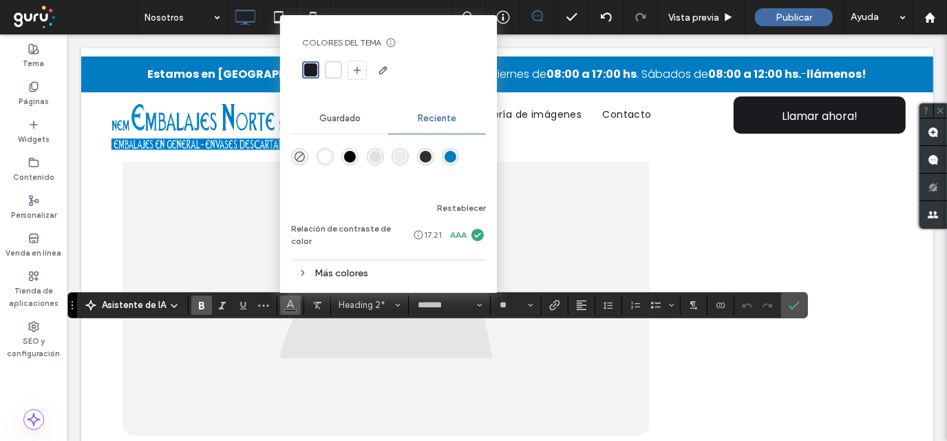
click at [448, 163] on div "rgba(1, 124, 195, 1)" at bounding box center [451, 157] width 12 height 12
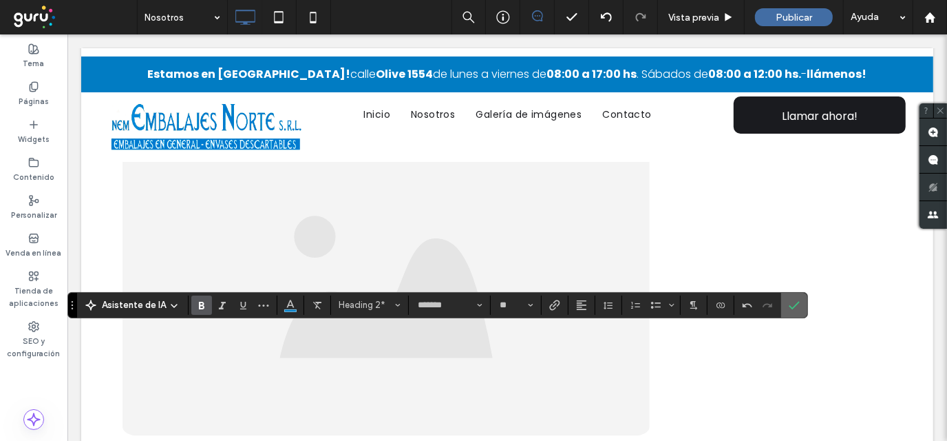
click at [789, 300] on icon "Confirmar" at bounding box center [794, 305] width 11 height 11
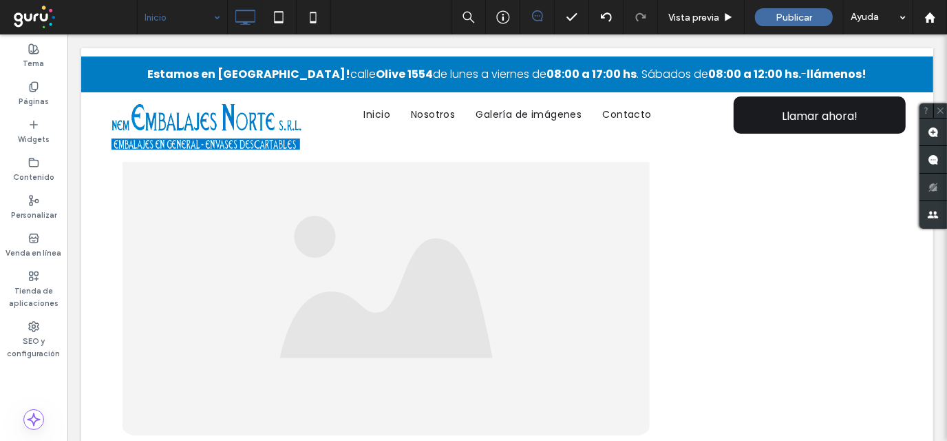
click at [151, 21] on input at bounding box center [179, 17] width 69 height 34
drag, startPoint x: 41, startPoint y: 94, endPoint x: 33, endPoint y: 91, distance: 8.3
click at [38, 94] on label "Páginas" at bounding box center [34, 99] width 30 height 15
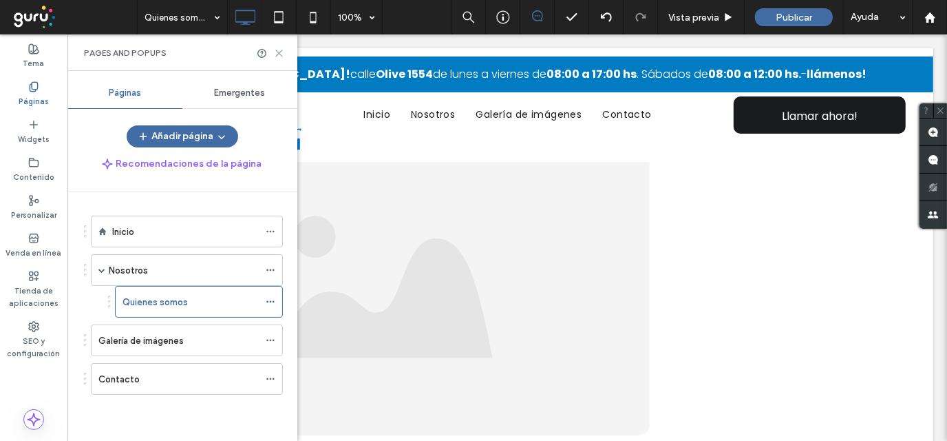
click at [281, 53] on icon at bounding box center [279, 53] width 10 height 10
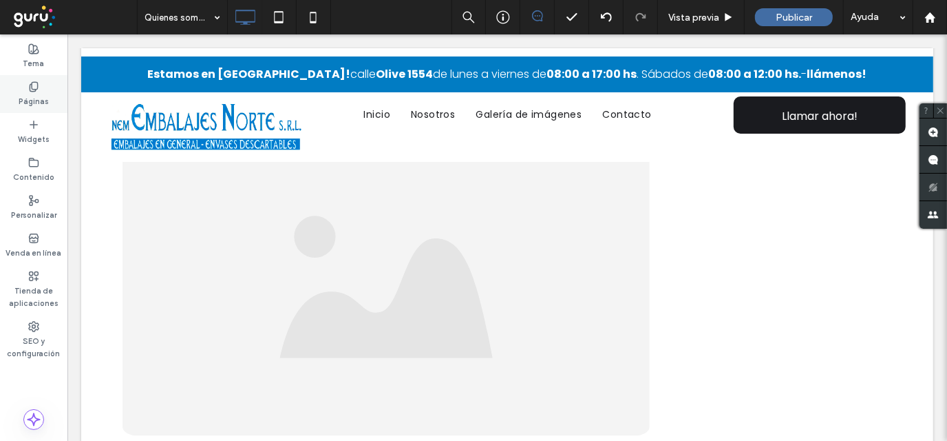
click at [47, 92] on label "Páginas" at bounding box center [34, 99] width 30 height 15
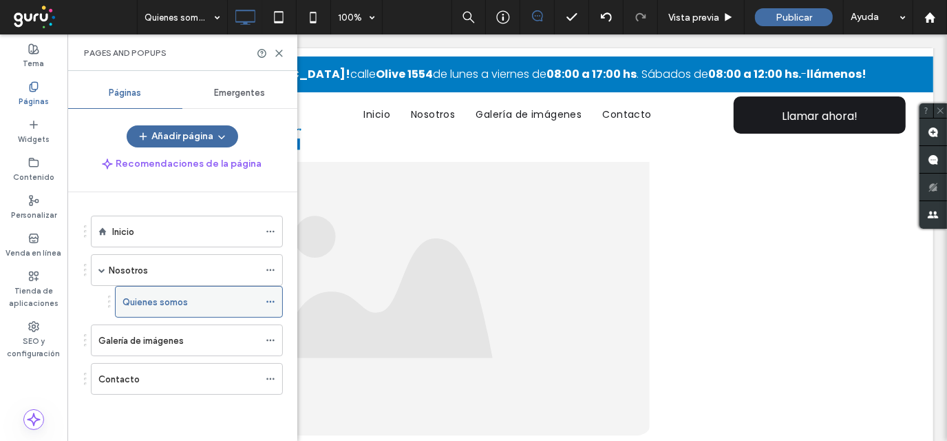
click at [271, 298] on icon at bounding box center [271, 302] width 10 height 10
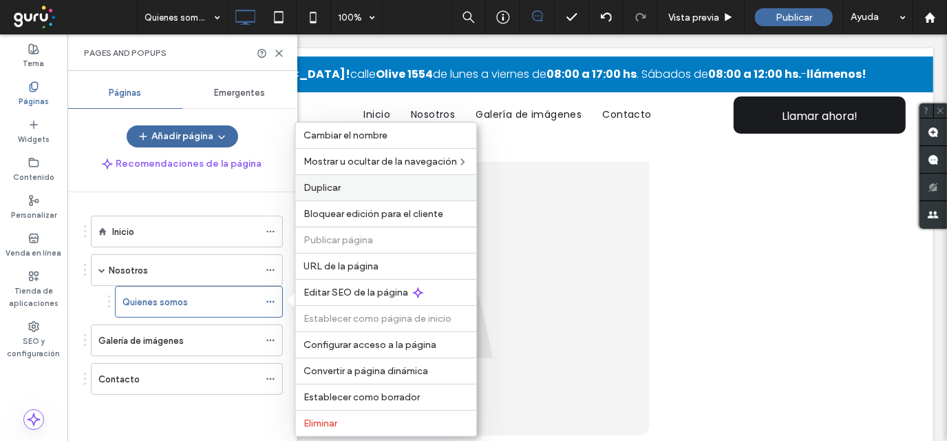
click at [354, 187] on label "Duplicar" at bounding box center [386, 188] width 165 height 12
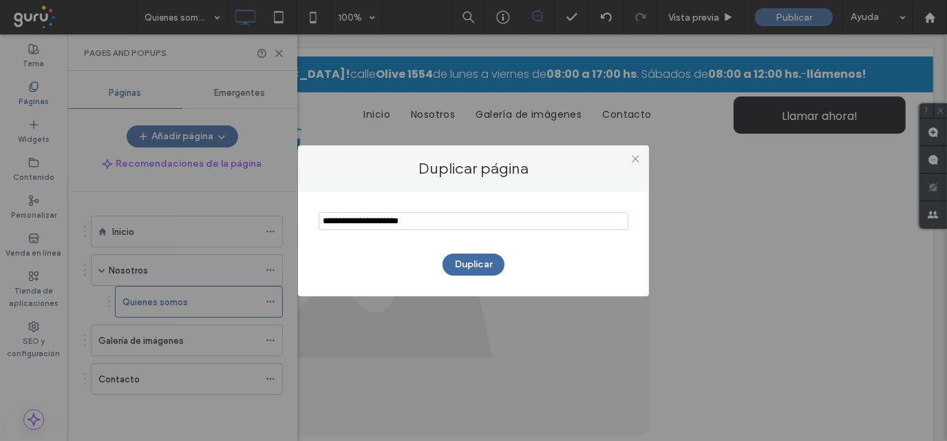
click at [393, 220] on input "notEmpty" at bounding box center [474, 221] width 310 height 18
type input "**********"
click at [485, 267] on button "Duplicar" at bounding box center [474, 264] width 62 height 22
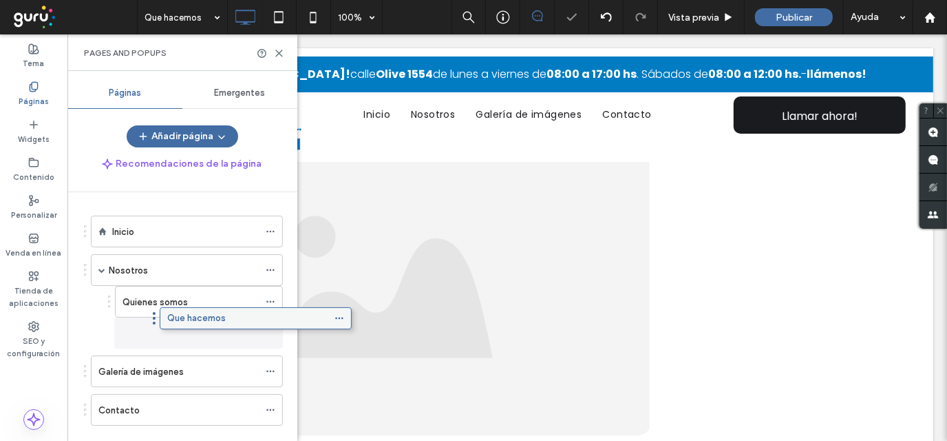
drag, startPoint x: 118, startPoint y: 414, endPoint x: 182, endPoint y: 324, distance: 110.1
click at [283, 53] on icon at bounding box center [279, 53] width 10 height 10
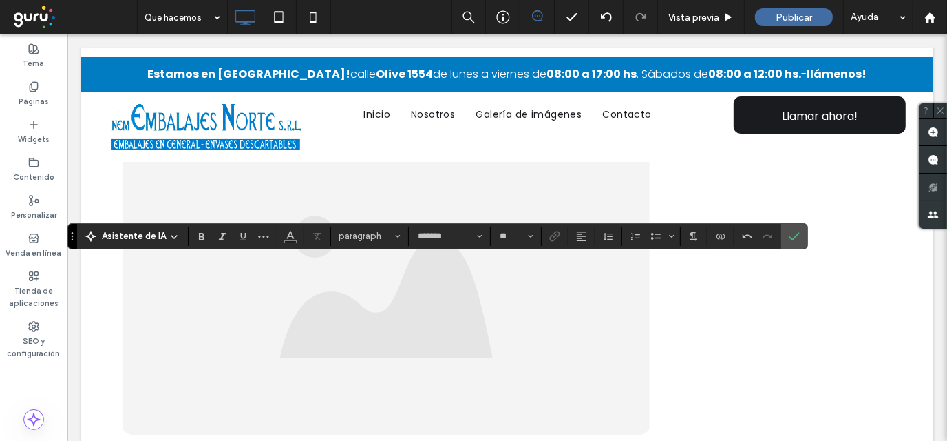
type input "**"
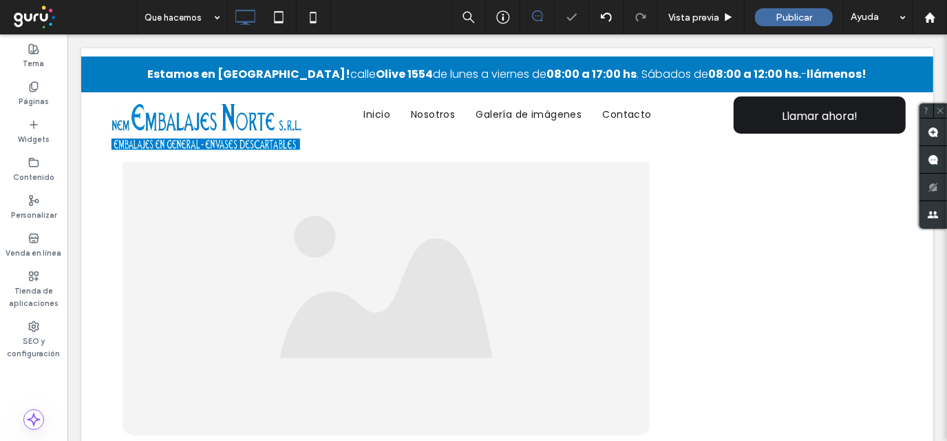
type input "*******"
type input "**"
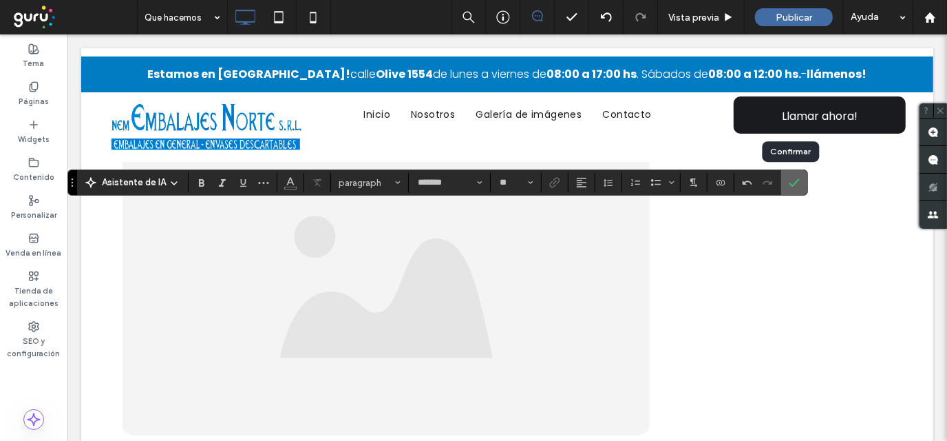
click at [793, 180] on use "Confirmar" at bounding box center [795, 183] width 11 height 8
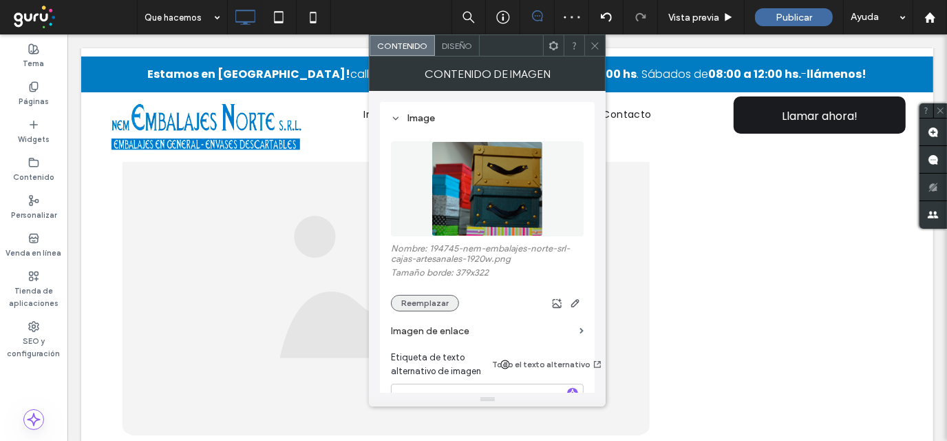
drag, startPoint x: 421, startPoint y: 291, endPoint x: 424, endPoint y: 304, distance: 12.7
click at [421, 295] on div "Nombre: 194745-nem-embalajes-norte-srl-cajas-artesanales-1920w.png Tamaño borde…" at bounding box center [487, 277] width 193 height 68
click at [424, 304] on button "Reemplazar" at bounding box center [425, 303] width 68 height 17
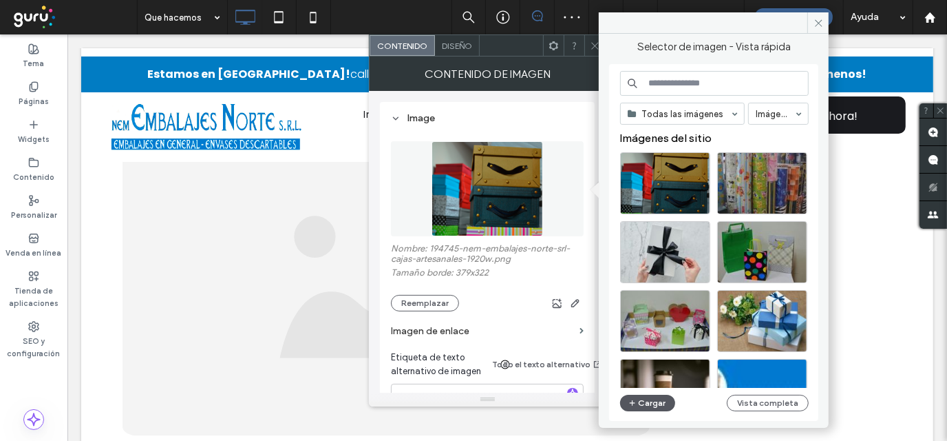
click at [650, 401] on button "Cargar" at bounding box center [647, 403] width 55 height 17
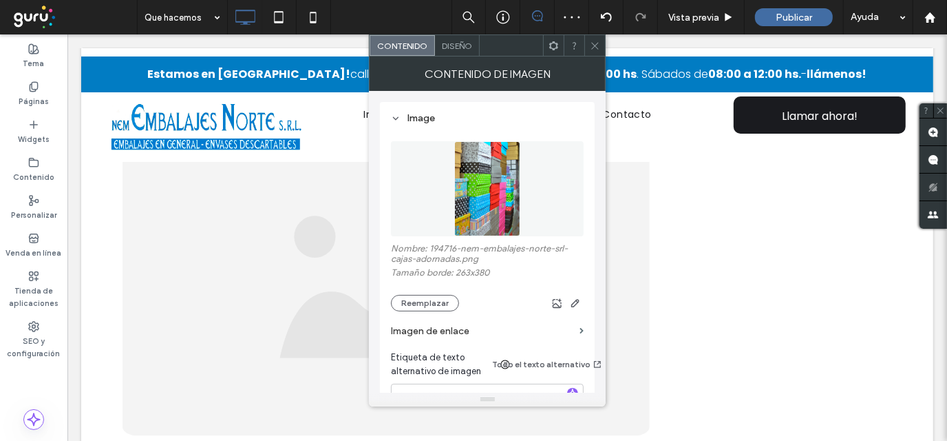
click at [600, 47] on icon at bounding box center [595, 46] width 10 height 10
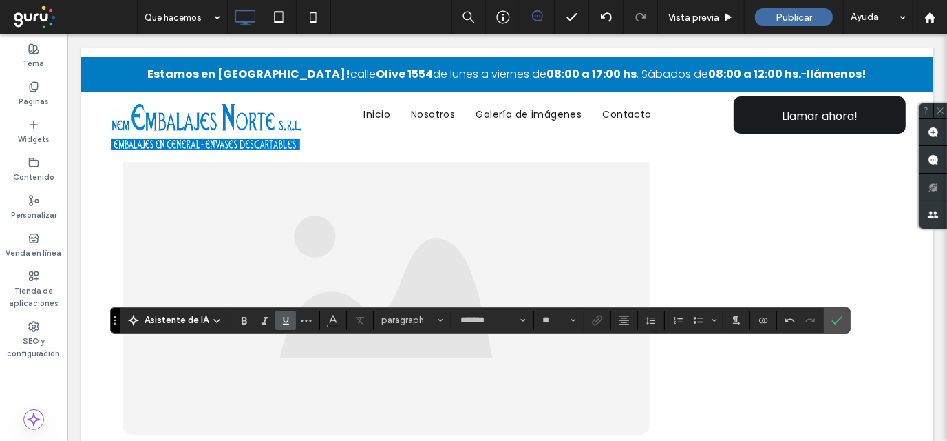
type input "**"
click at [624, 319] on use "Alineación" at bounding box center [625, 320] width 10 height 10
click at [634, 255] on label "ui.textEditor.alignment.center" at bounding box center [638, 258] width 48 height 20
click at [832, 317] on icon "Confirmar" at bounding box center [837, 320] width 11 height 11
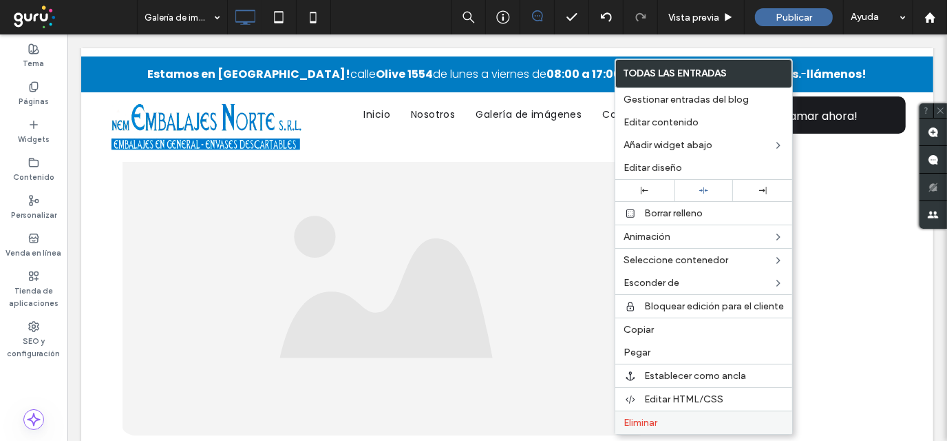
click at [664, 424] on label "Eliminar" at bounding box center [704, 423] width 160 height 12
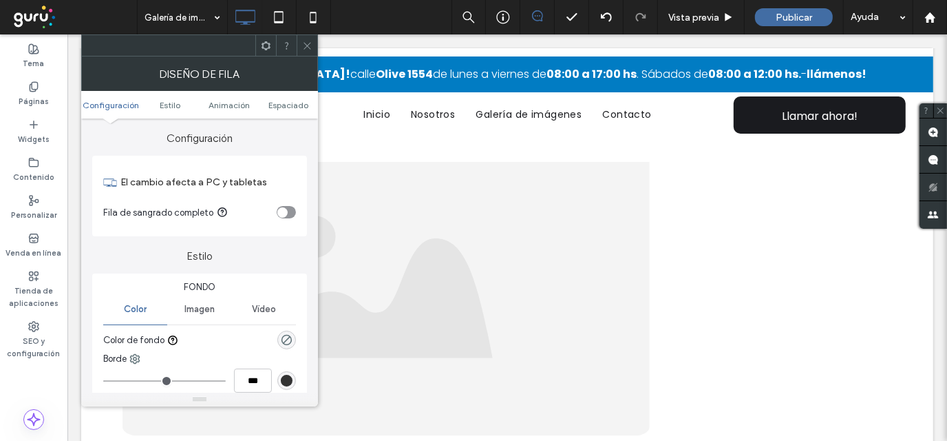
click at [269, 44] on use at bounding box center [266, 45] width 9 height 9
click at [302, 46] on icon at bounding box center [307, 46] width 10 height 10
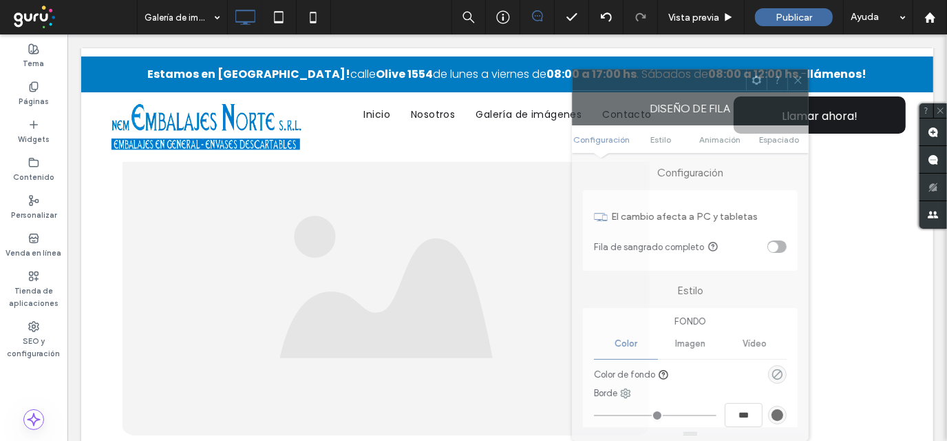
drag, startPoint x: 174, startPoint y: 44, endPoint x: 667, endPoint y: 120, distance: 498.9
click at [667, 120] on div "Diseño de fila Configuración Estilo Animación Espaciado Configuración El cambio…" at bounding box center [690, 255] width 237 height 372
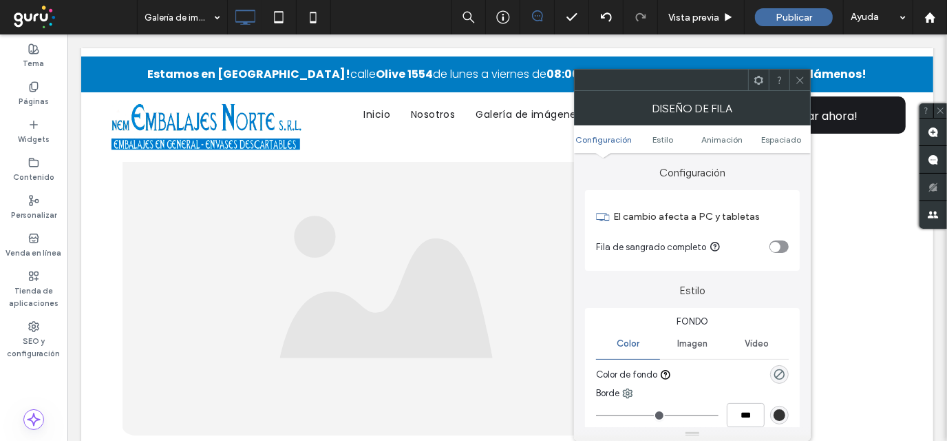
click at [804, 85] on span at bounding box center [800, 80] width 10 height 21
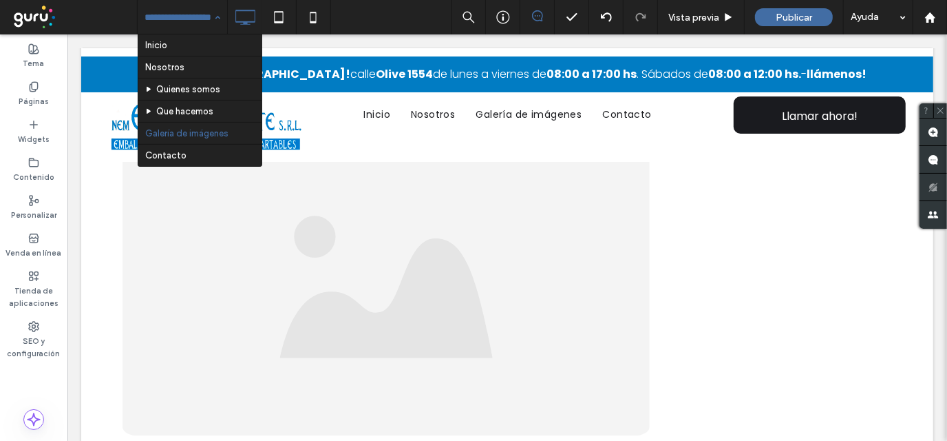
click at [189, 22] on input at bounding box center [179, 17] width 69 height 34
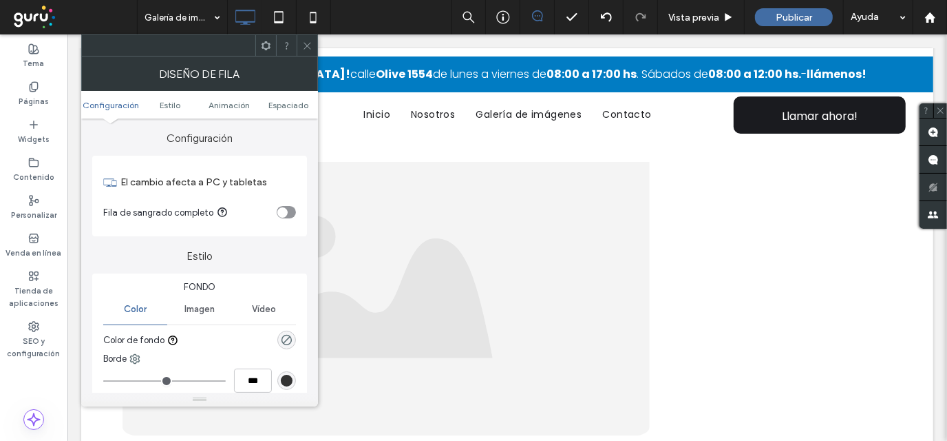
click at [306, 48] on icon at bounding box center [307, 46] width 10 height 10
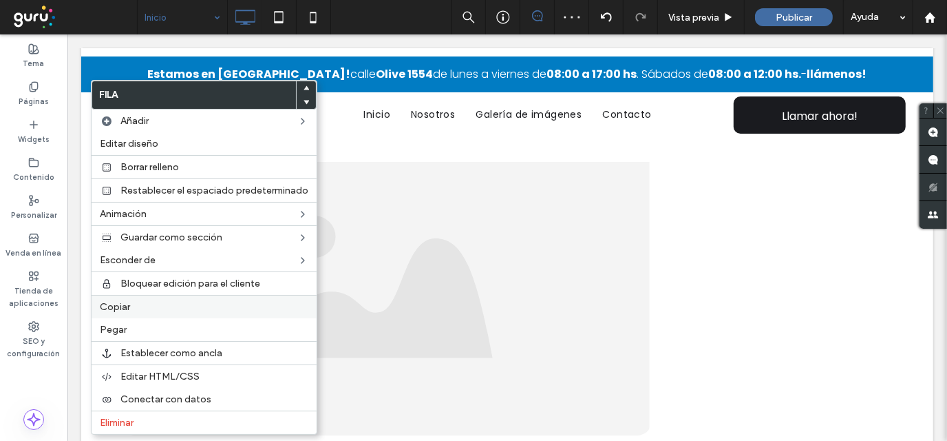
click at [144, 308] on label "Copiar" at bounding box center [204, 307] width 209 height 12
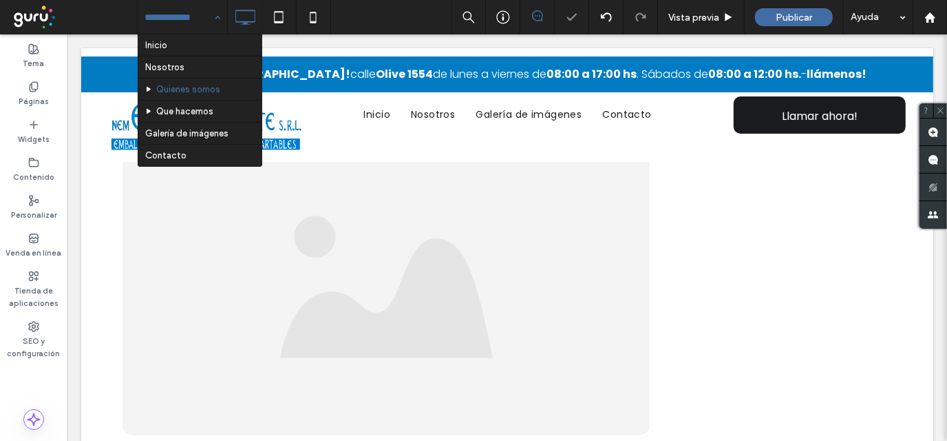
click at [176, 22] on input at bounding box center [179, 17] width 69 height 34
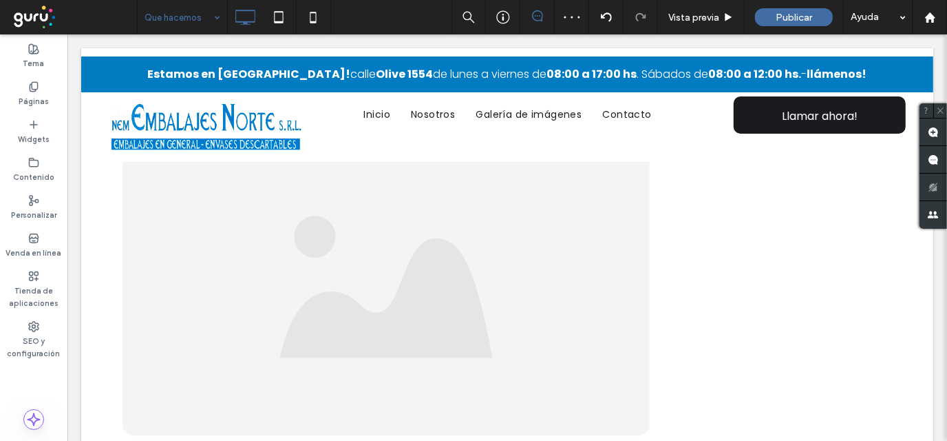
click at [186, 13] on input at bounding box center [179, 17] width 69 height 34
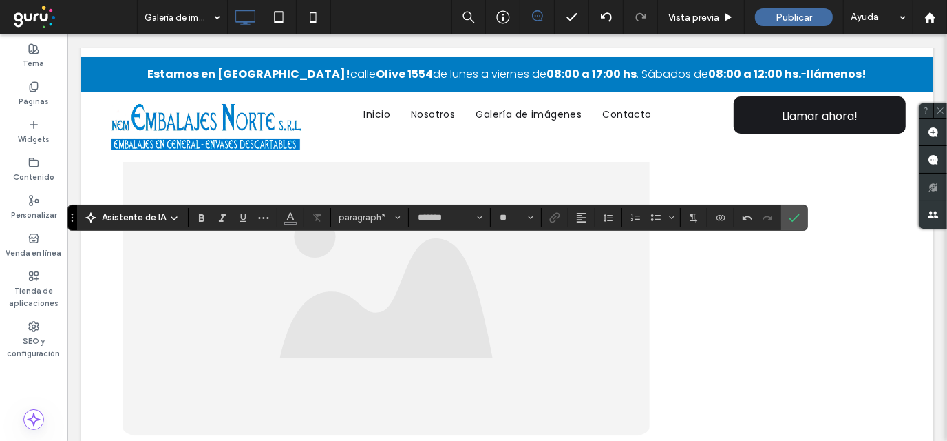
type input "**"
click at [793, 212] on icon "Confirmar" at bounding box center [794, 217] width 11 height 11
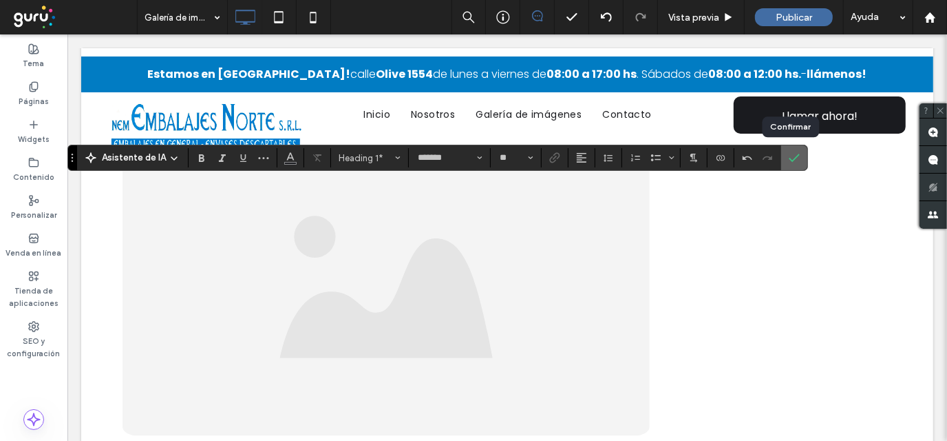
click at [789, 154] on icon "Confirmar" at bounding box center [794, 157] width 11 height 11
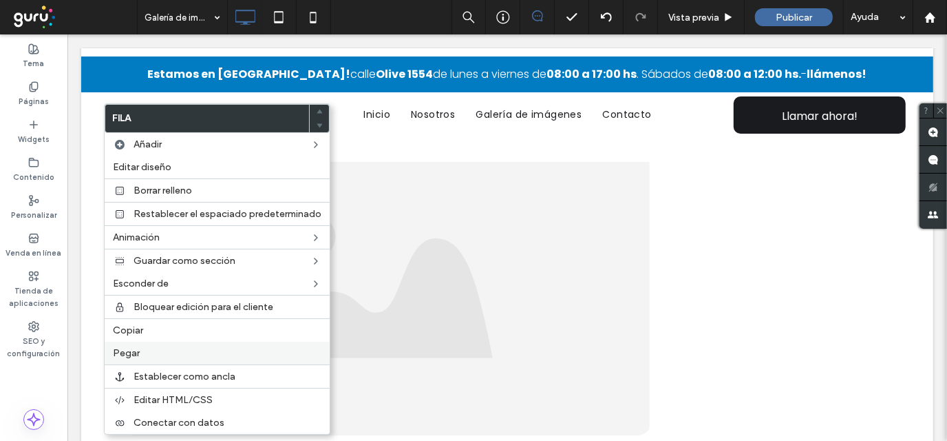
click at [143, 352] on label "Pegar" at bounding box center [217, 353] width 209 height 12
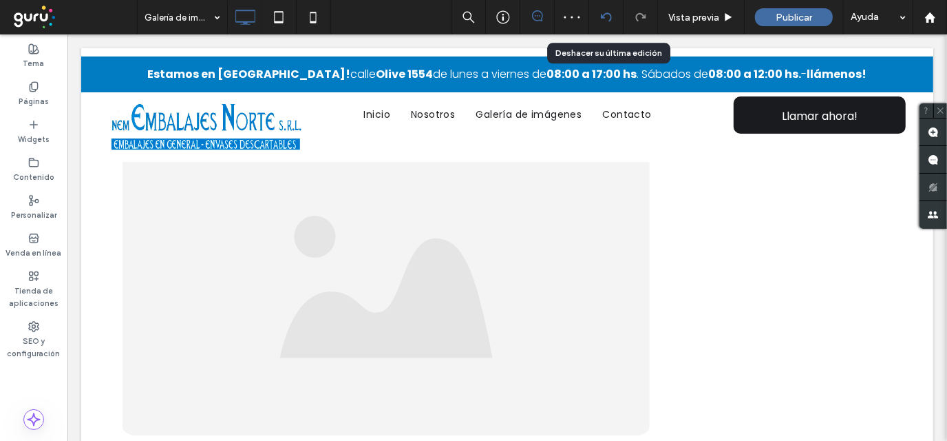
click at [602, 22] on icon at bounding box center [606, 17] width 11 height 11
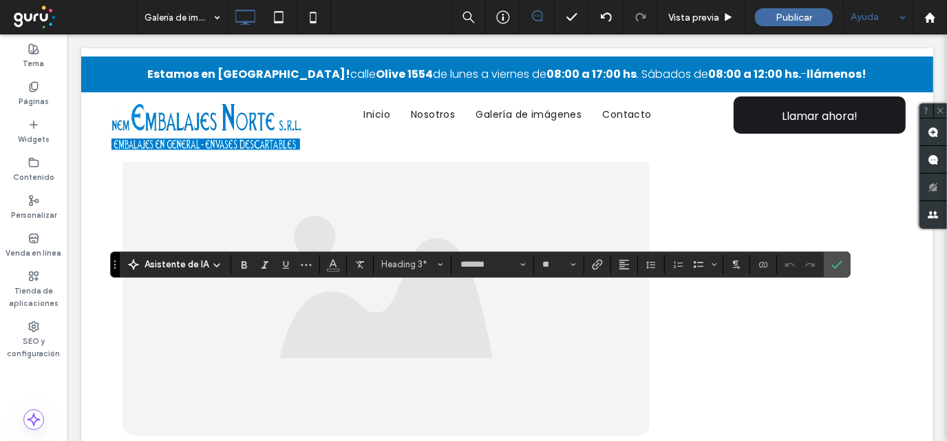
type input "**"
click at [619, 265] on icon "Alineación" at bounding box center [624, 264] width 11 height 11
click at [635, 305] on icon "ui.textEditor.alignment.center" at bounding box center [635, 306] width 11 height 11
click at [839, 256] on label "Confirmar" at bounding box center [837, 264] width 21 height 25
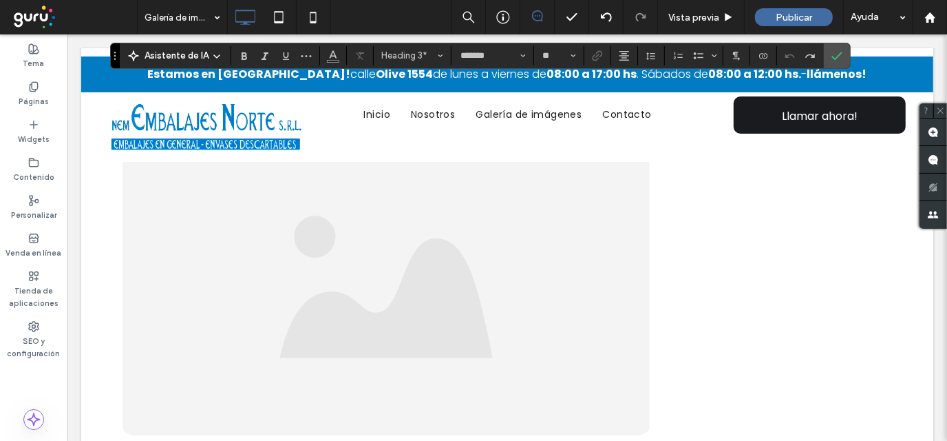
type input "**"
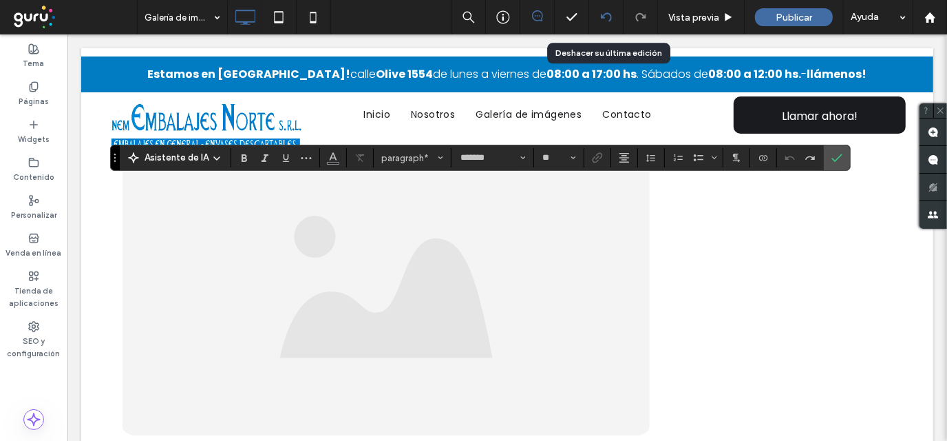
click at [602, 16] on use at bounding box center [605, 16] width 11 height 9
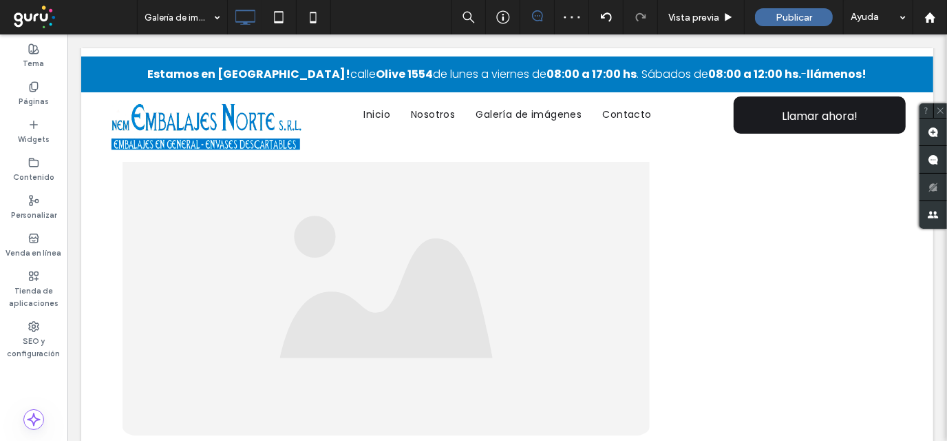
type input "*******"
type input "**"
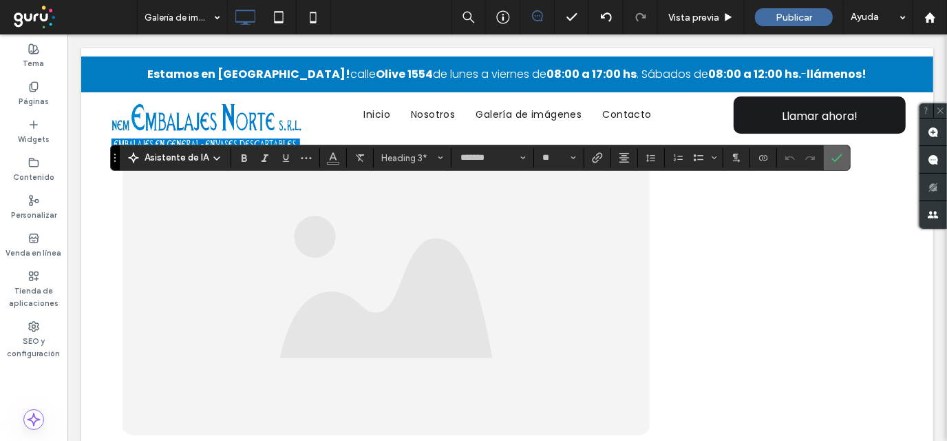
click at [841, 155] on label "Confirmar" at bounding box center [837, 157] width 21 height 25
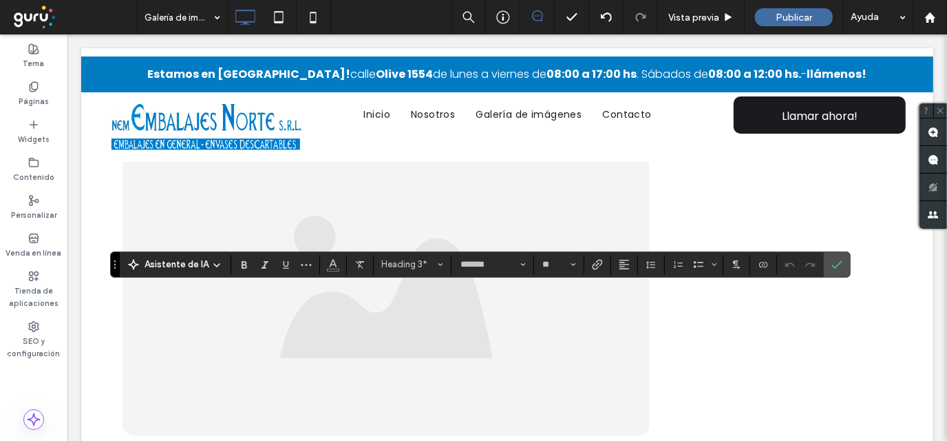
type input "**"
click at [835, 262] on icon "Confirmar" at bounding box center [837, 264] width 11 height 11
drag, startPoint x: 835, startPoint y: 262, endPoint x: 490, endPoint y: 271, distance: 345.1
drag, startPoint x: 490, startPoint y: 271, endPoint x: 387, endPoint y: 13, distance: 277.2
click at [387, 13] on div "Galería de imágenes Vista previa Publicar Ayuda" at bounding box center [542, 17] width 810 height 34
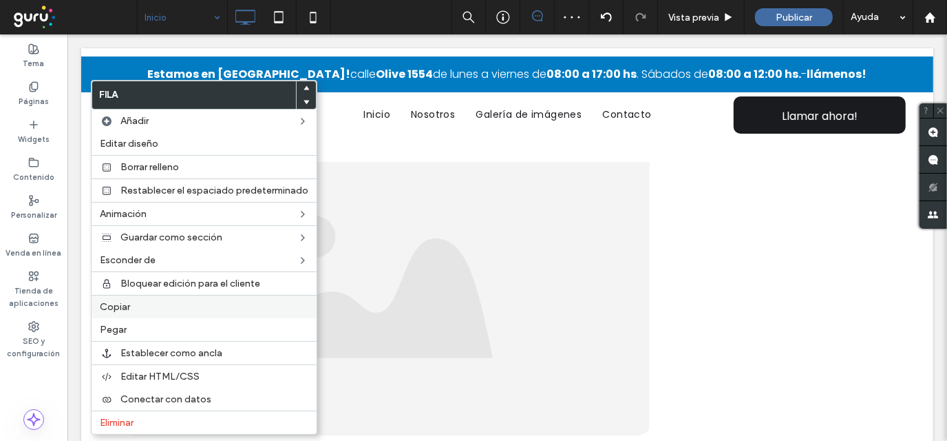
click at [146, 310] on label "Copiar" at bounding box center [204, 307] width 209 height 12
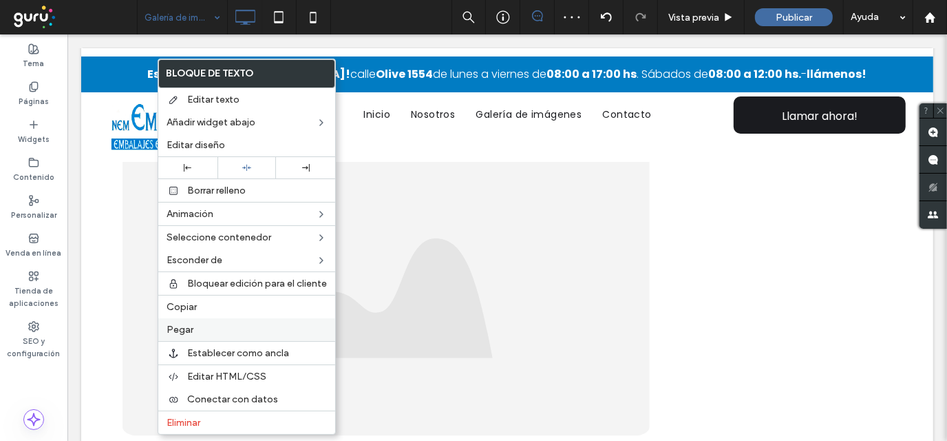
click at [196, 324] on label "Pegar" at bounding box center [247, 330] width 160 height 12
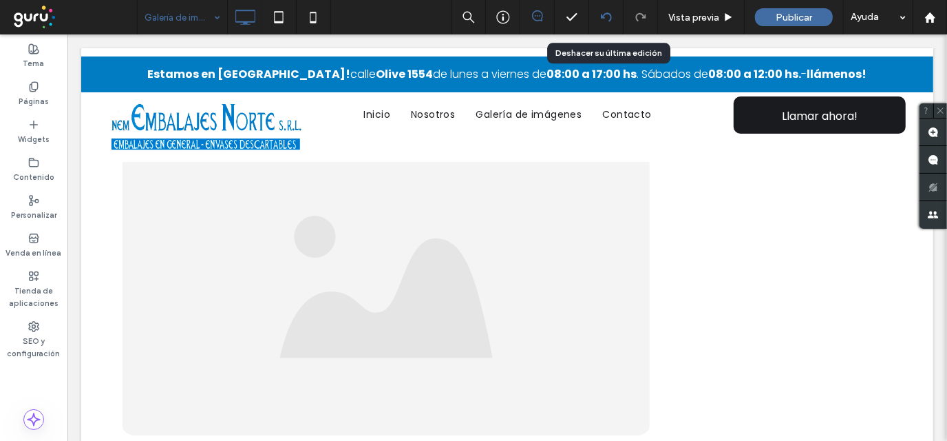
click at [600, 14] on div at bounding box center [606, 17] width 34 height 11
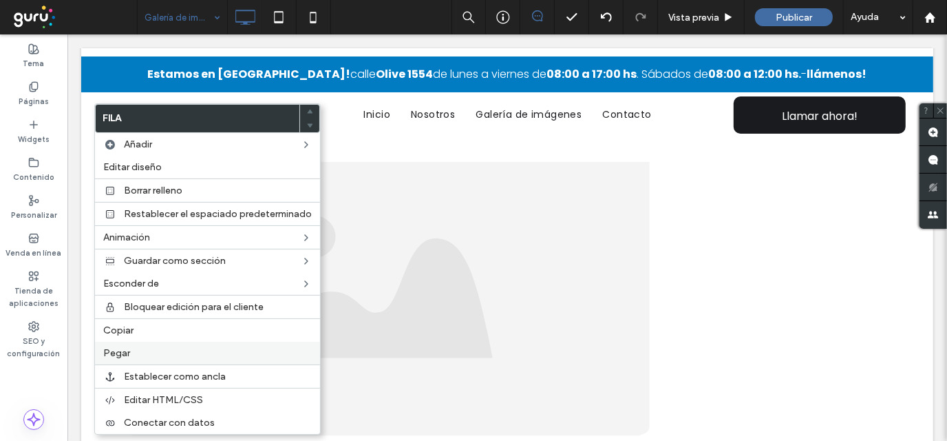
click at [121, 347] on span "Pegar" at bounding box center [116, 353] width 27 height 12
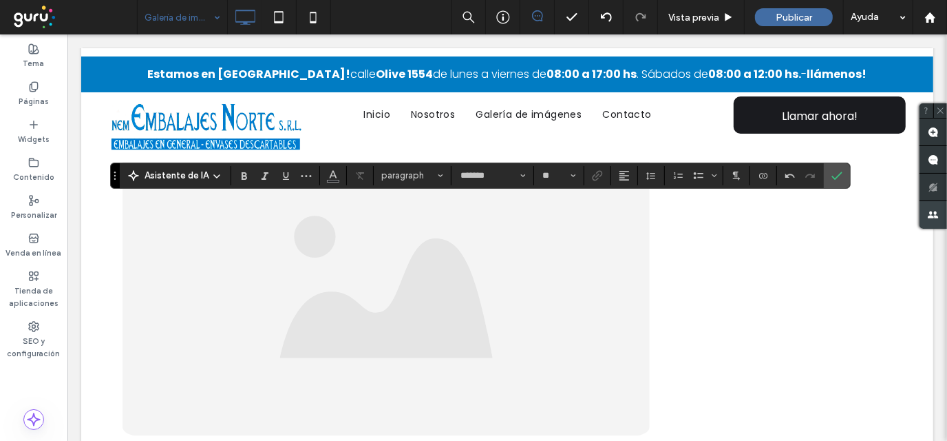
type input "**"
click at [832, 171] on icon "Confirmar" at bounding box center [837, 175] width 11 height 11
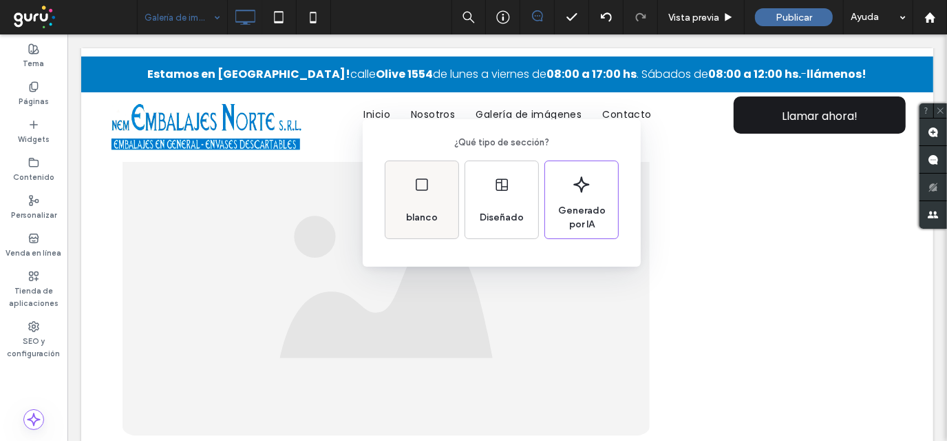
click at [388, 202] on div "blanco" at bounding box center [422, 199] width 73 height 77
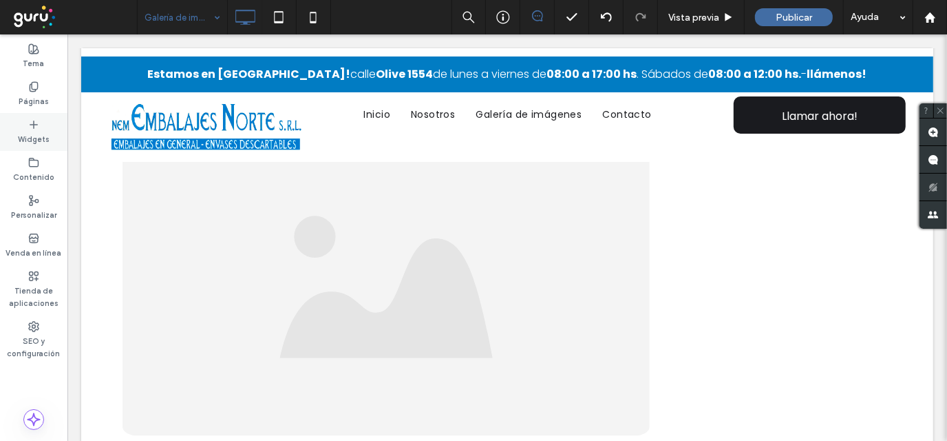
click at [21, 129] on div "Widgets" at bounding box center [33, 132] width 67 height 38
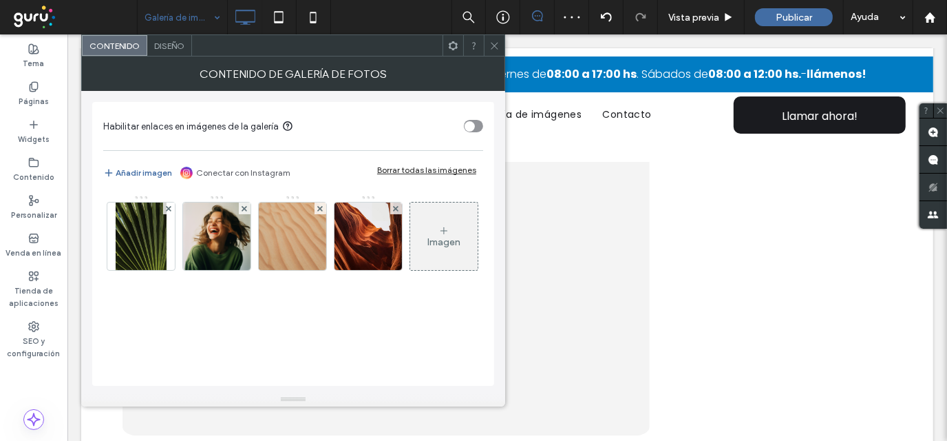
click at [400, 171] on div "Borrar todas las imágenes" at bounding box center [426, 170] width 99 height 10
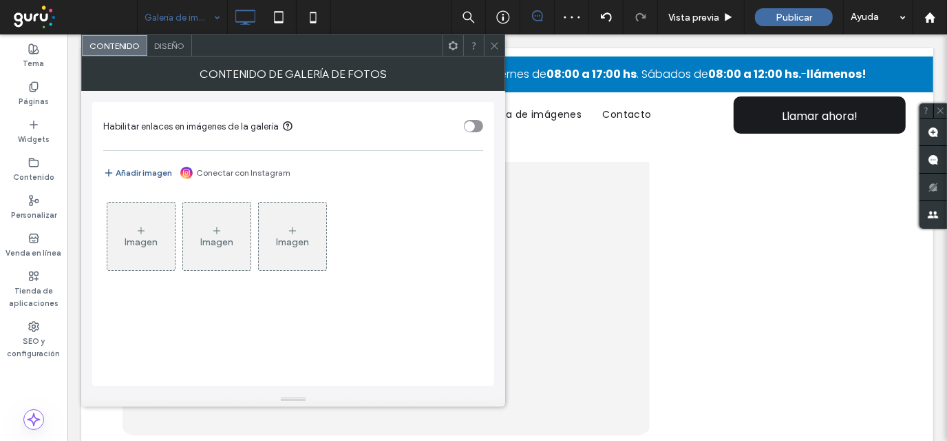
click at [103, 172] on icon "button" at bounding box center [108, 172] width 11 height 11
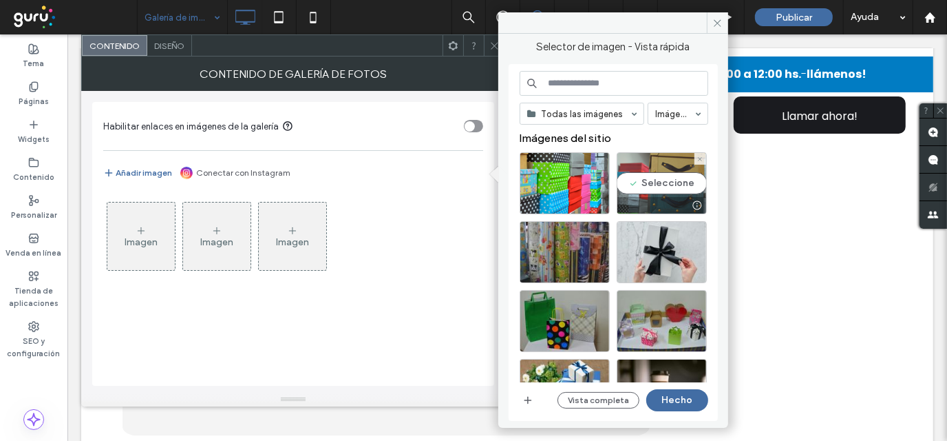
click at [656, 180] on div "Seleccione" at bounding box center [662, 183] width 90 height 62
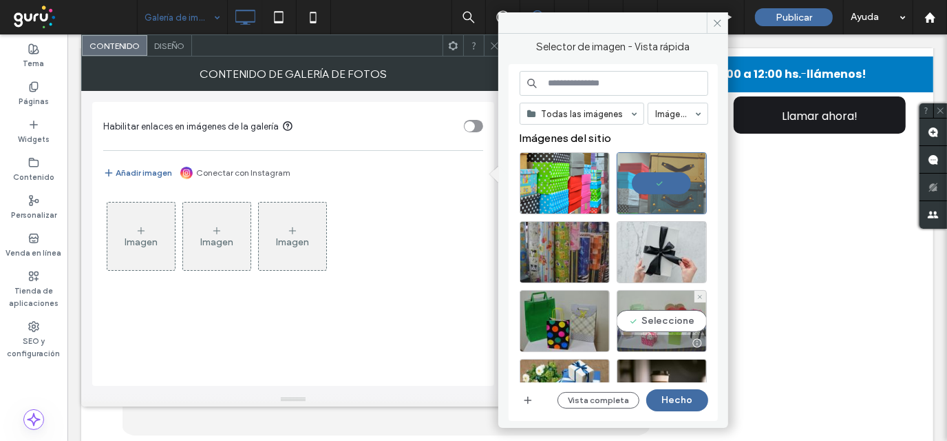
click at [650, 333] on div "Seleccione" at bounding box center [662, 321] width 90 height 62
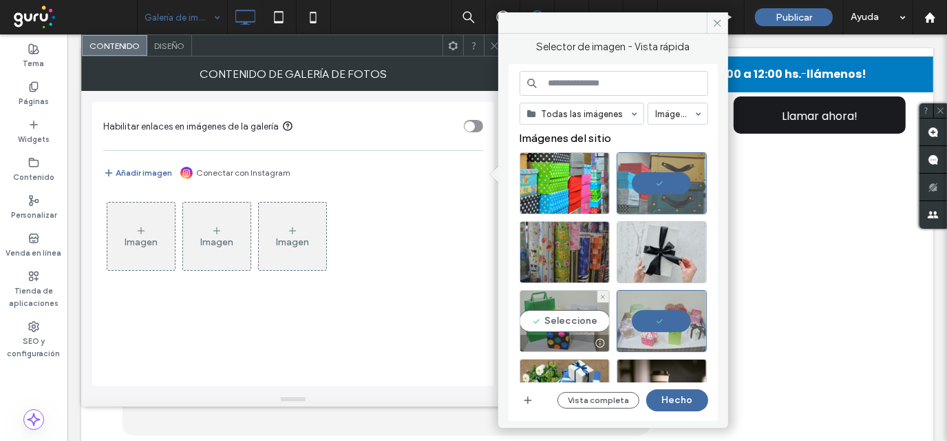
click at [567, 331] on div "Seleccione" at bounding box center [565, 321] width 90 height 62
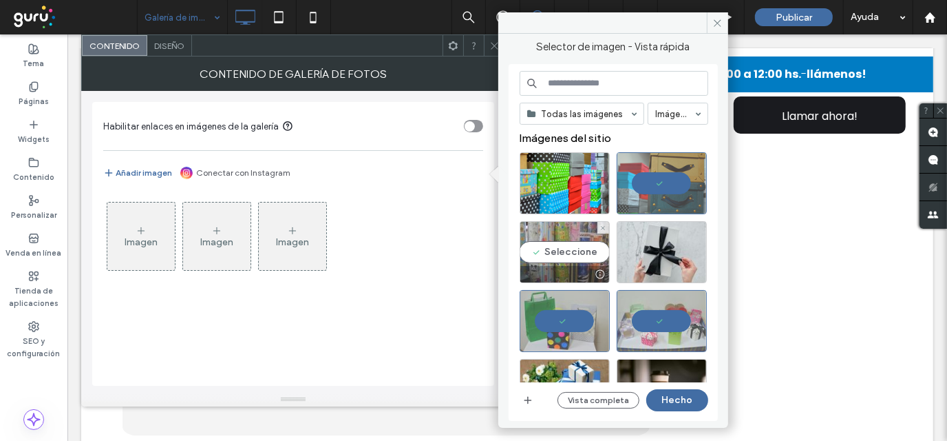
click at [566, 257] on div "Seleccione" at bounding box center [565, 252] width 90 height 62
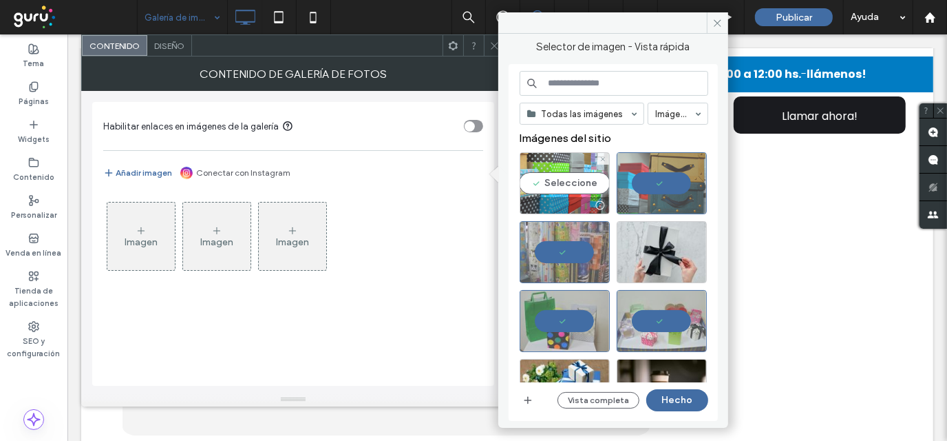
click at [551, 170] on div "Seleccione" at bounding box center [565, 183] width 90 height 62
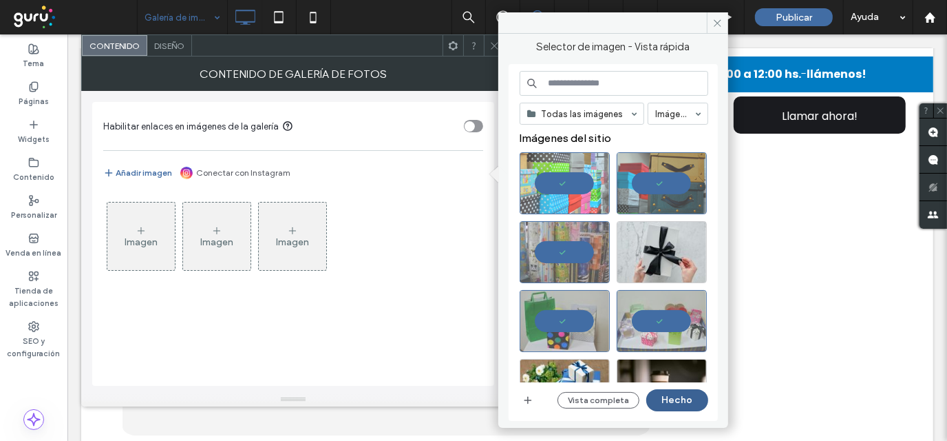
click at [671, 401] on button "Hecho" at bounding box center [678, 400] width 62 height 22
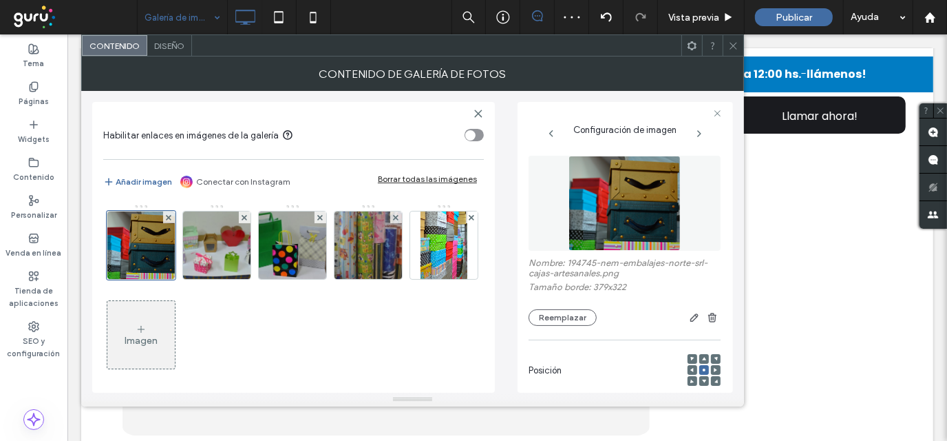
click at [736, 46] on icon at bounding box center [734, 46] width 10 height 10
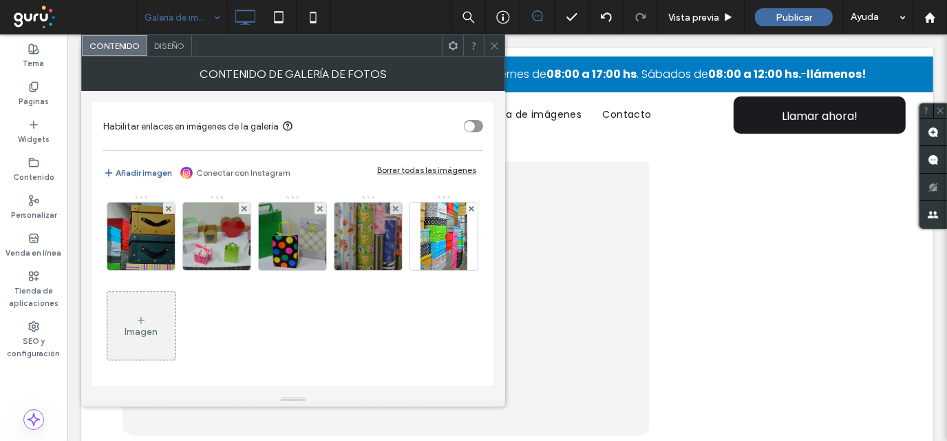
click at [136, 169] on button "Añadir imagen" at bounding box center [137, 173] width 69 height 17
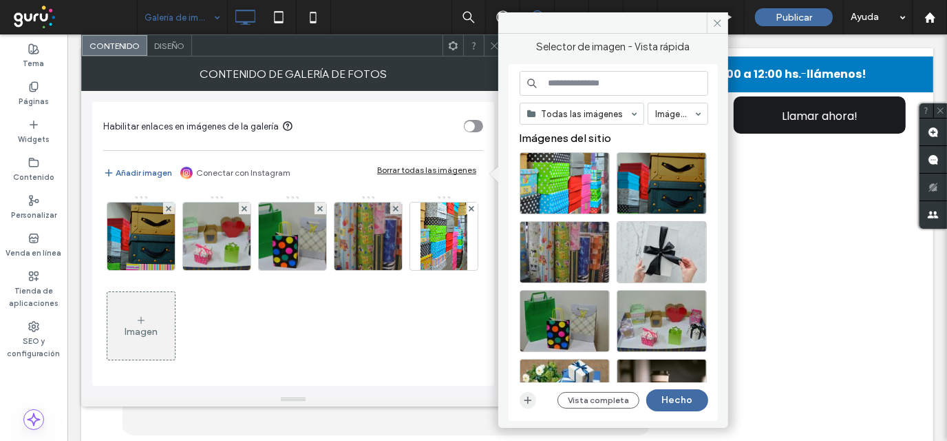
click at [529, 397] on icon "button" at bounding box center [528, 400] width 11 height 11
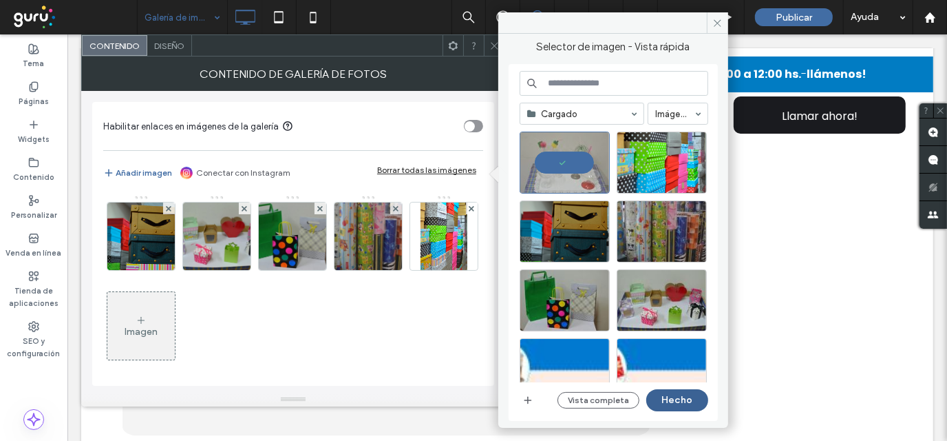
click at [667, 390] on button "Hecho" at bounding box center [678, 400] width 62 height 22
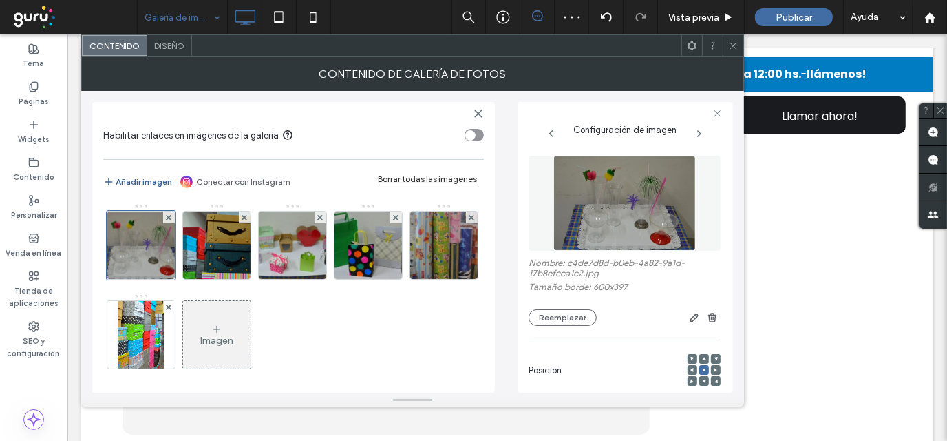
click at [139, 183] on button "Añadir imagen" at bounding box center [137, 182] width 69 height 17
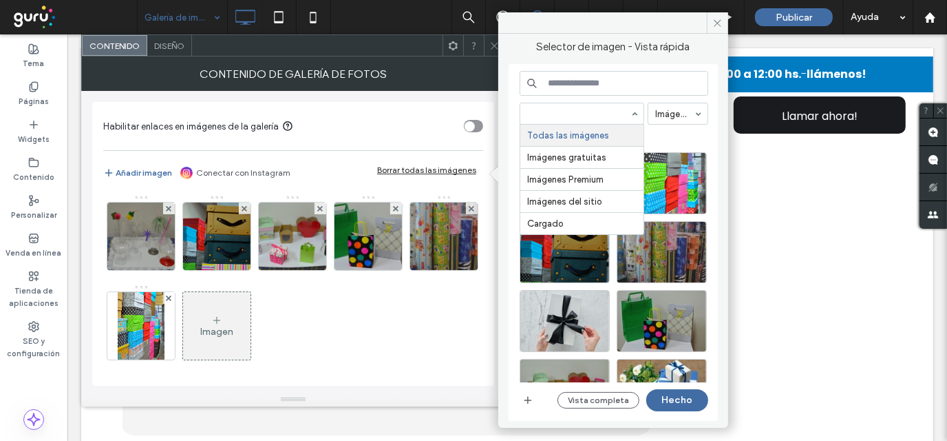
drag, startPoint x: 592, startPoint y: 117, endPoint x: 534, endPoint y: 116, distance: 58.5
drag, startPoint x: 534, startPoint y: 116, endPoint x: 499, endPoint y: 37, distance: 86.3
click at [499, 38] on div "Selector de imagen - Vista rápida Todas las imágenes Imágenes gratuitas Imágene…" at bounding box center [614, 226] width 230 height 384
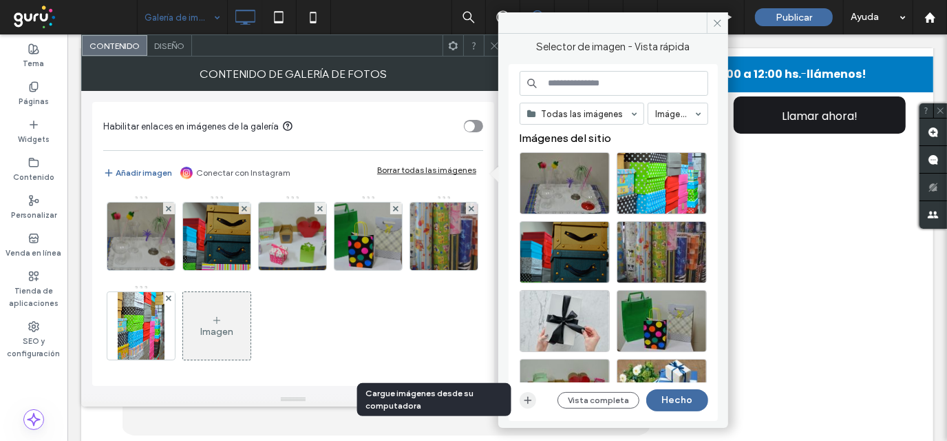
click at [529, 403] on icon "button" at bounding box center [528, 400] width 11 height 11
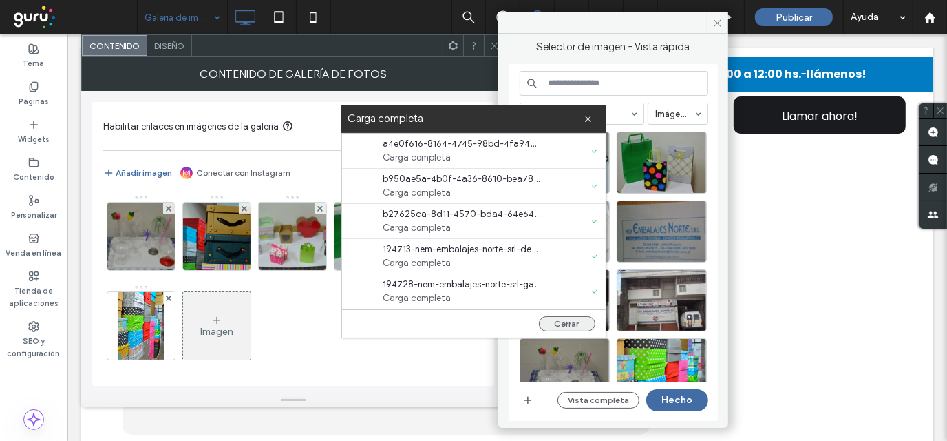
click at [550, 316] on button "Cerrar" at bounding box center [567, 323] width 56 height 15
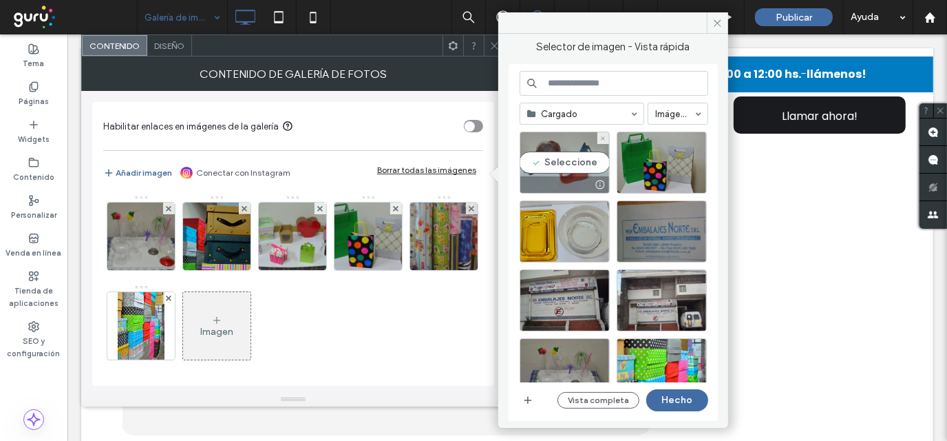
click at [573, 170] on div "Seleccione" at bounding box center [565, 163] width 90 height 62
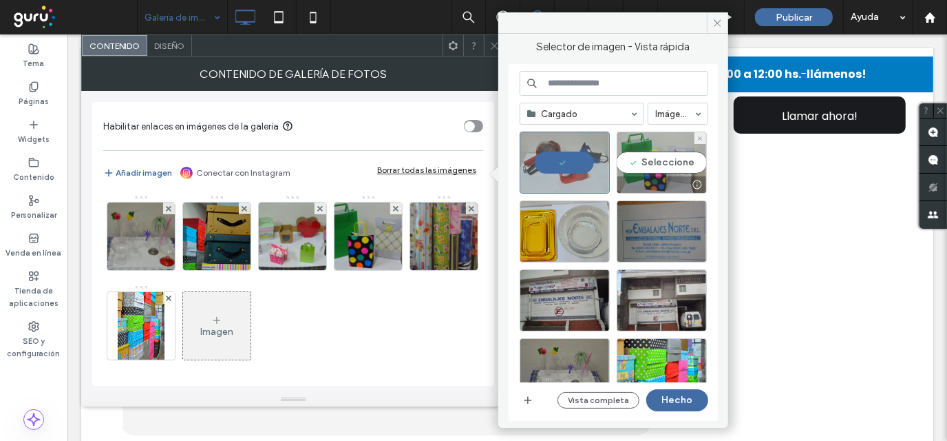
click at [633, 161] on div "Seleccione" at bounding box center [662, 163] width 90 height 62
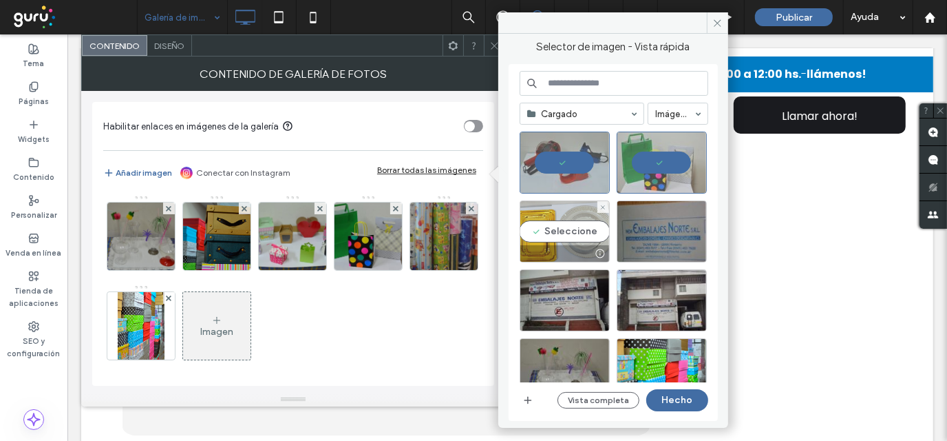
drag, startPoint x: 580, startPoint y: 227, endPoint x: 587, endPoint y: 229, distance: 7.0
click at [580, 229] on div "Seleccione" at bounding box center [565, 231] width 90 height 62
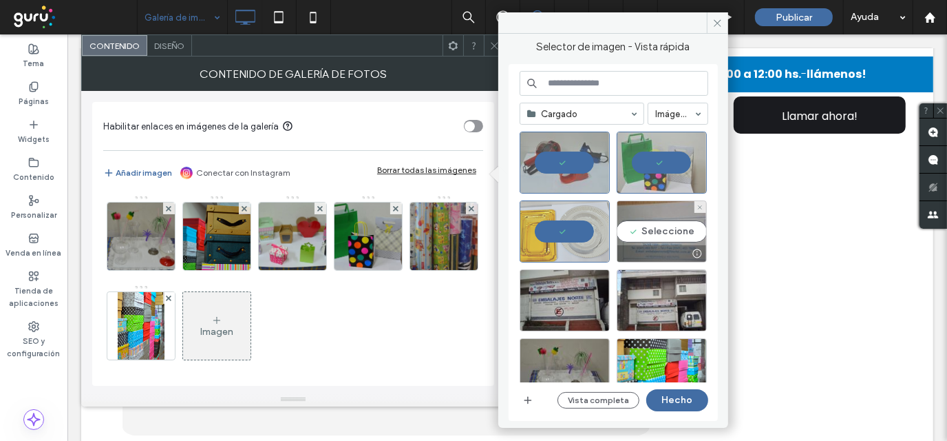
click at [662, 222] on div "Seleccione" at bounding box center [662, 231] width 90 height 62
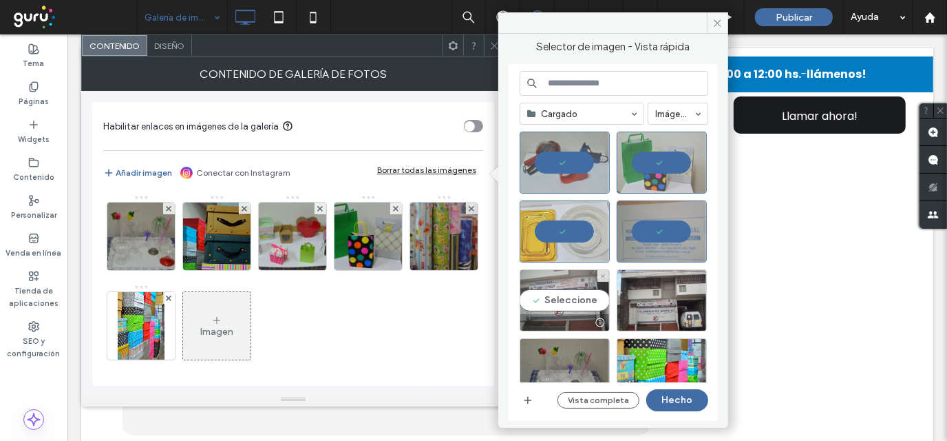
click at [600, 273] on div at bounding box center [604, 276] width 12 height 12
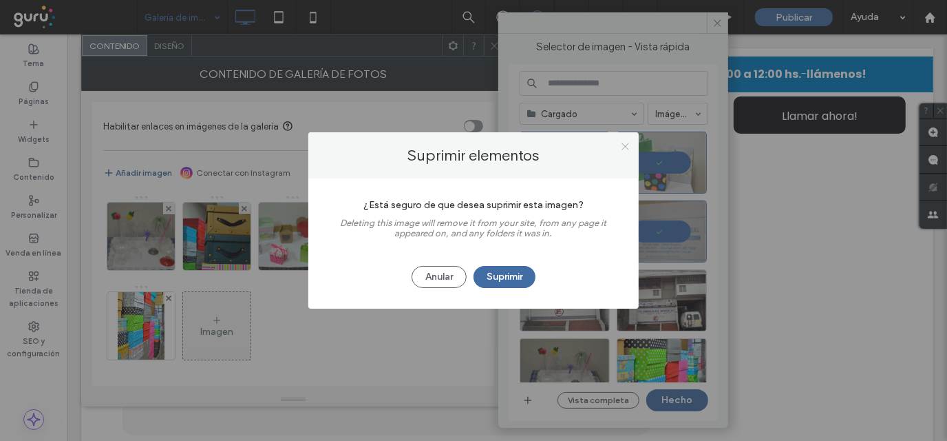
click at [625, 146] on use at bounding box center [625, 146] width 7 height 7
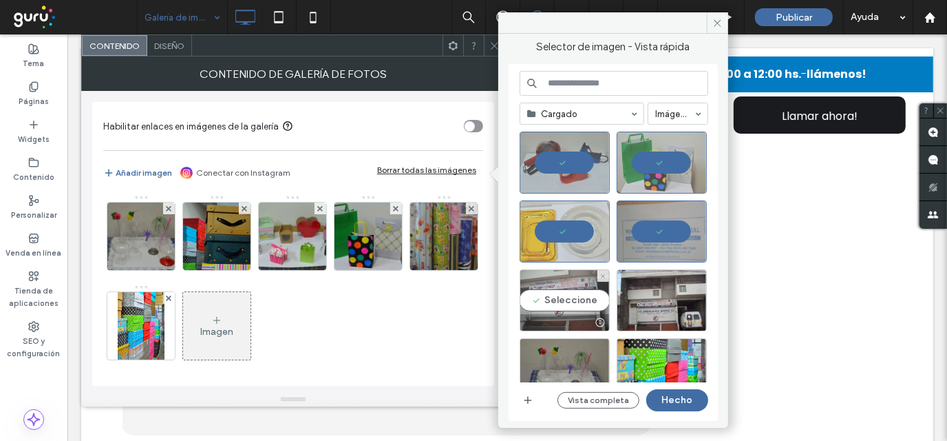
click at [556, 295] on div "Seleccione" at bounding box center [565, 300] width 90 height 62
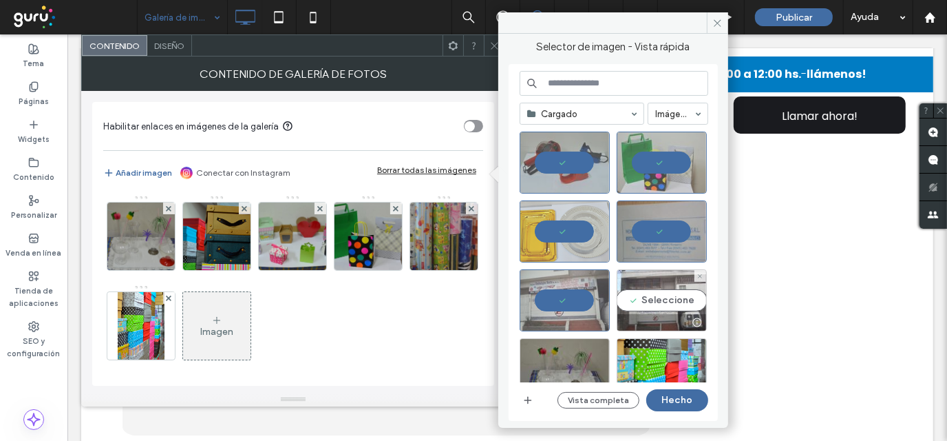
click at [654, 300] on div "Seleccione" at bounding box center [662, 300] width 90 height 62
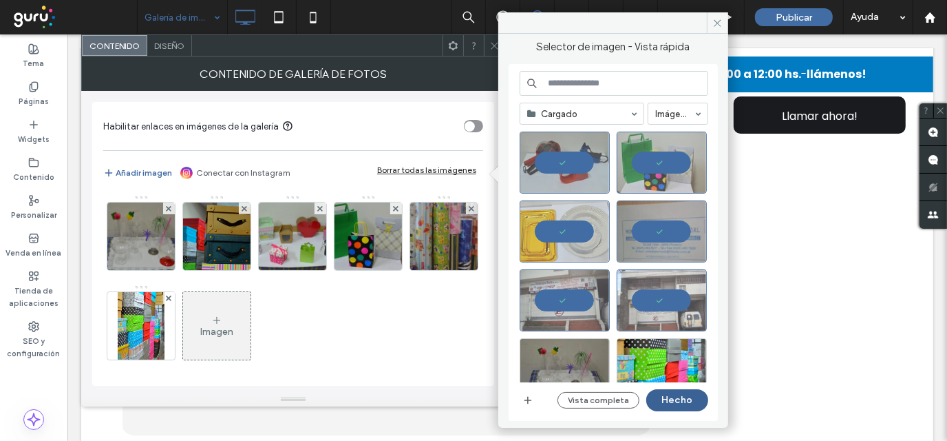
click at [675, 394] on button "Hecho" at bounding box center [678, 400] width 62 height 22
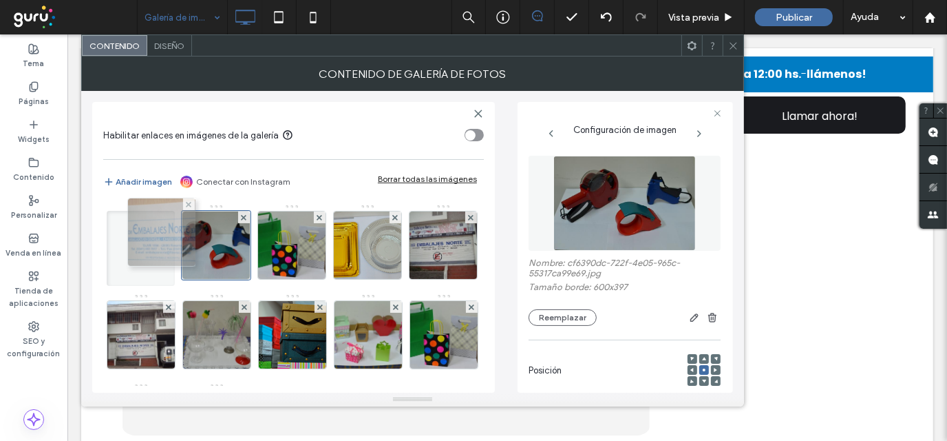
drag, startPoint x: 370, startPoint y: 249, endPoint x: 163, endPoint y: 241, distance: 207.4
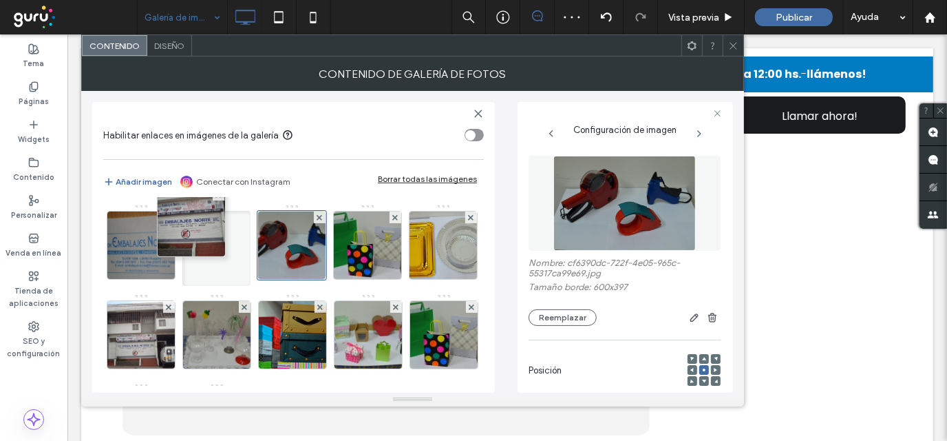
drag, startPoint x: 136, startPoint y: 347, endPoint x: 188, endPoint y: 241, distance: 117.9
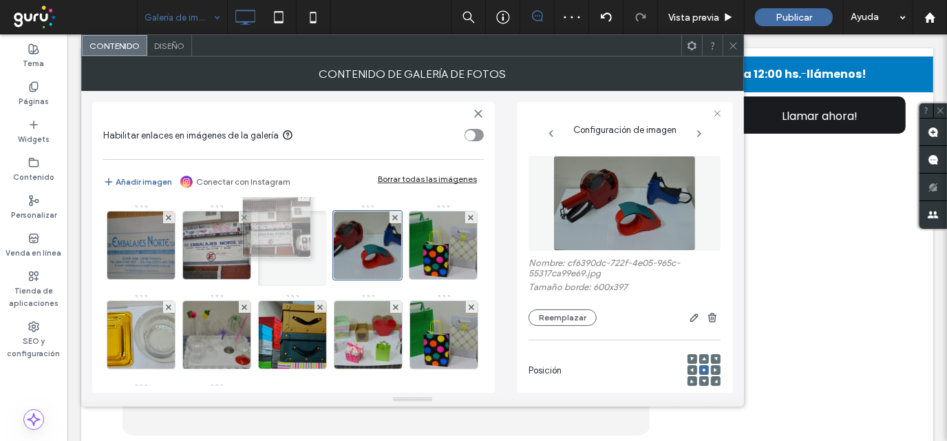
drag, startPoint x: 196, startPoint y: 338, endPoint x: 252, endPoint y: 230, distance: 121.6
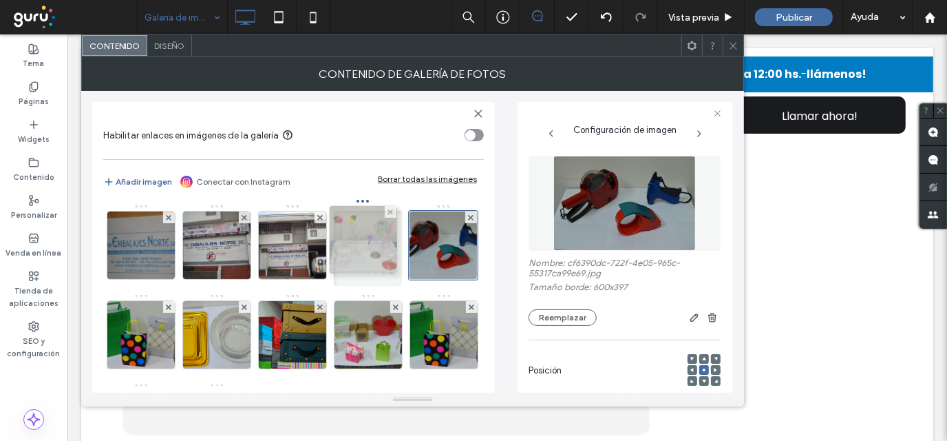
drag, startPoint x: 282, startPoint y: 322, endPoint x: 348, endPoint y: 230, distance: 113.5
click at [114, 180] on span "button" at bounding box center [109, 181] width 12 height 15
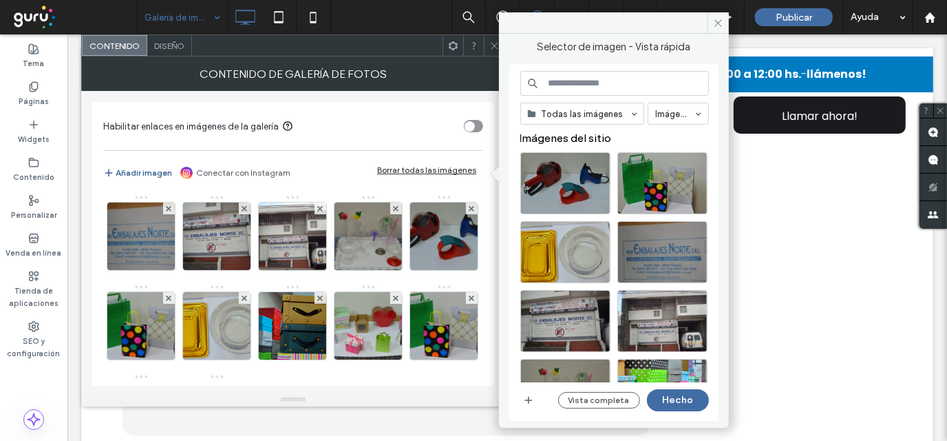
drag, startPoint x: 114, startPoint y: 180, endPoint x: 109, endPoint y: 167, distance: 13.3
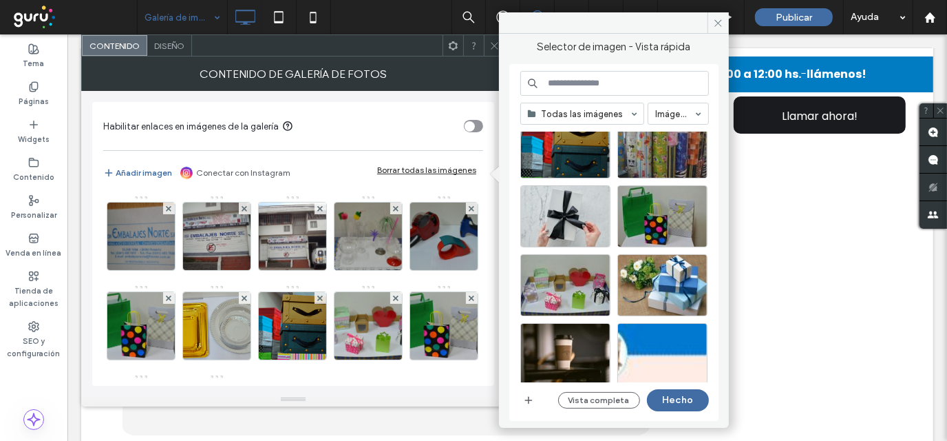
scroll to position [344, 0]
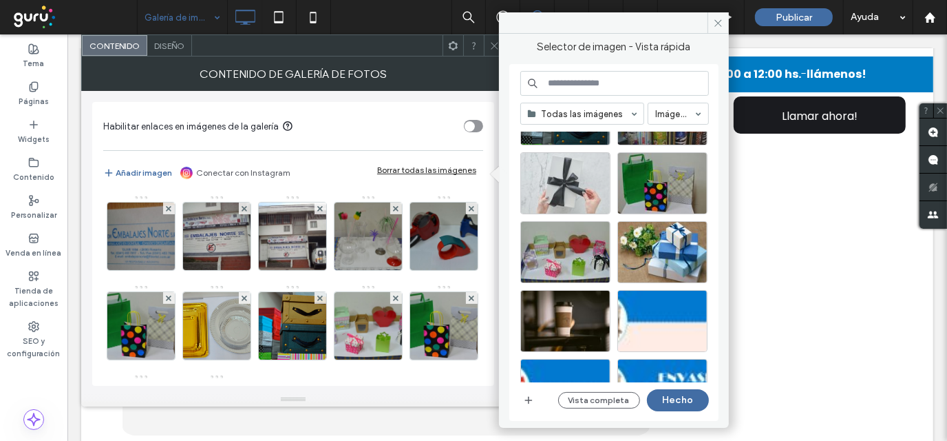
drag, startPoint x: 584, startPoint y: 239, endPoint x: 587, endPoint y: 189, distance: 49.7
click at [586, 152] on div at bounding box center [620, 255] width 199 height 207
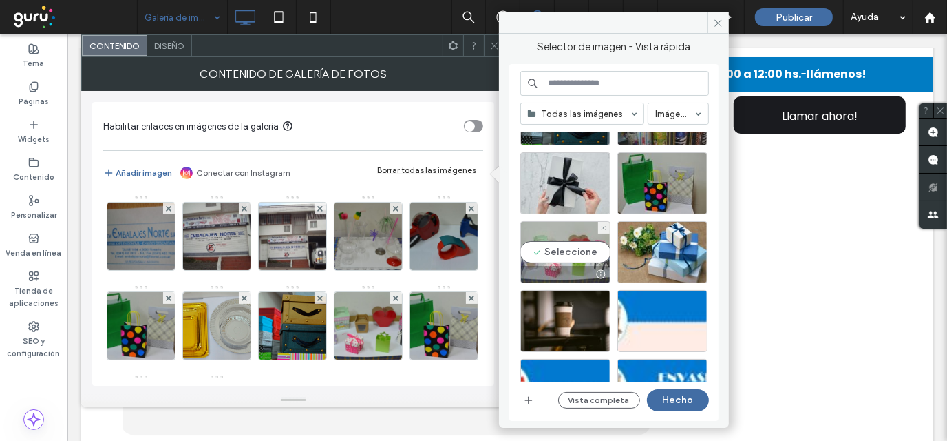
click at [556, 251] on div "Seleccione" at bounding box center [566, 252] width 90 height 62
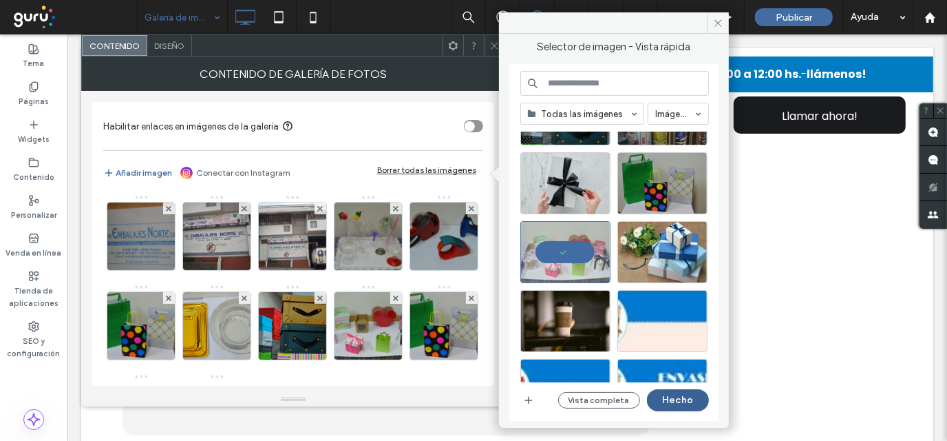
click at [689, 403] on button "Hecho" at bounding box center [678, 400] width 62 height 22
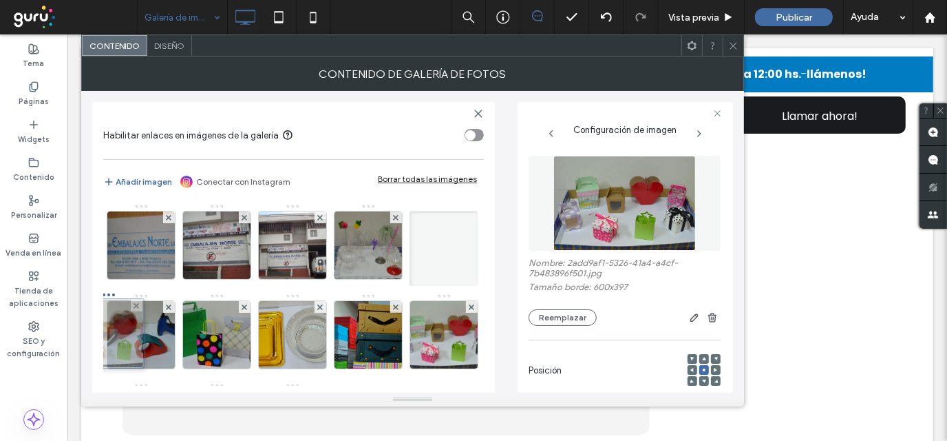
drag, startPoint x: 133, startPoint y: 250, endPoint x: 125, endPoint y: 338, distance: 88.5
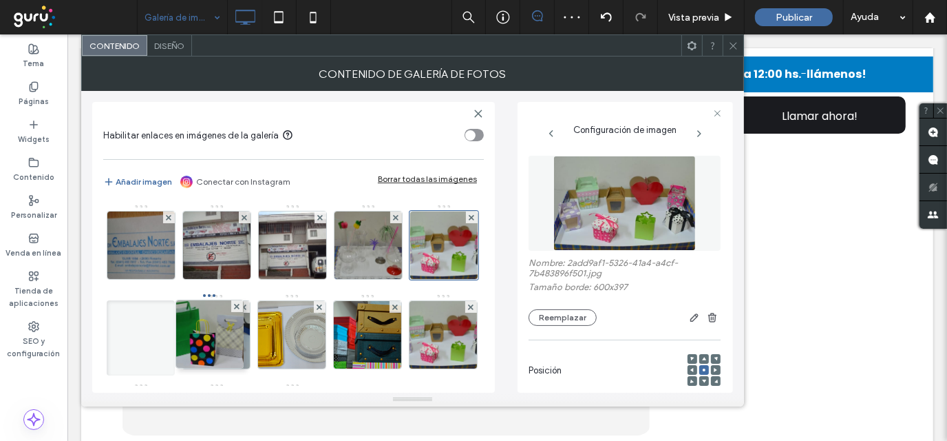
drag, startPoint x: 273, startPoint y: 331, endPoint x: 184, endPoint y: 331, distance: 88.8
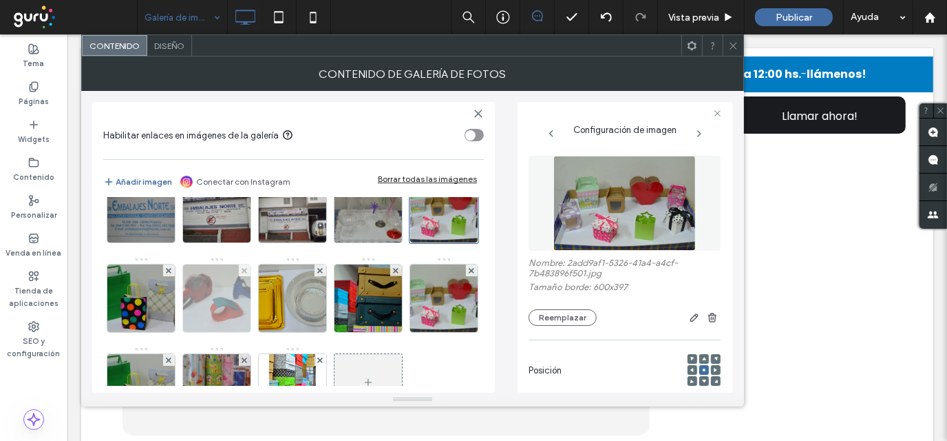
scroll to position [69, 0]
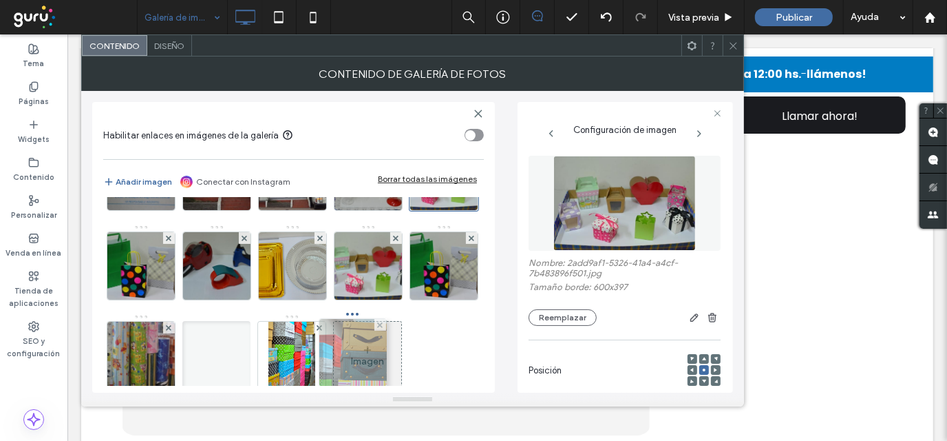
drag, startPoint x: 158, startPoint y: 354, endPoint x: 366, endPoint y: 352, distance: 208.6
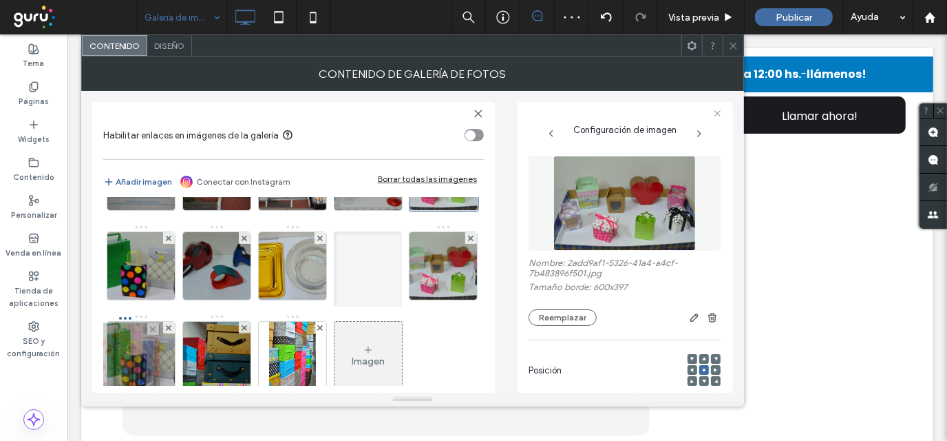
drag, startPoint x: 283, startPoint y: 355, endPoint x: 114, endPoint y: 357, distance: 169.4
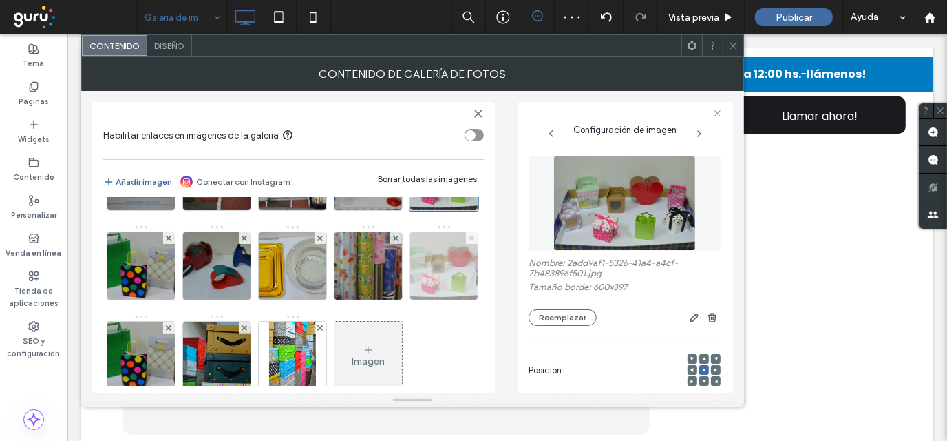
click at [469, 244] on span at bounding box center [472, 238] width 6 height 12
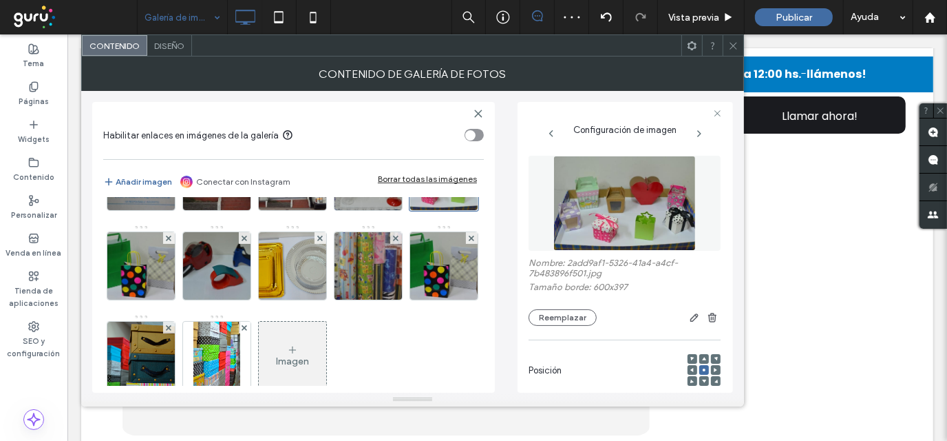
click at [469, 244] on span at bounding box center [472, 238] width 6 height 12
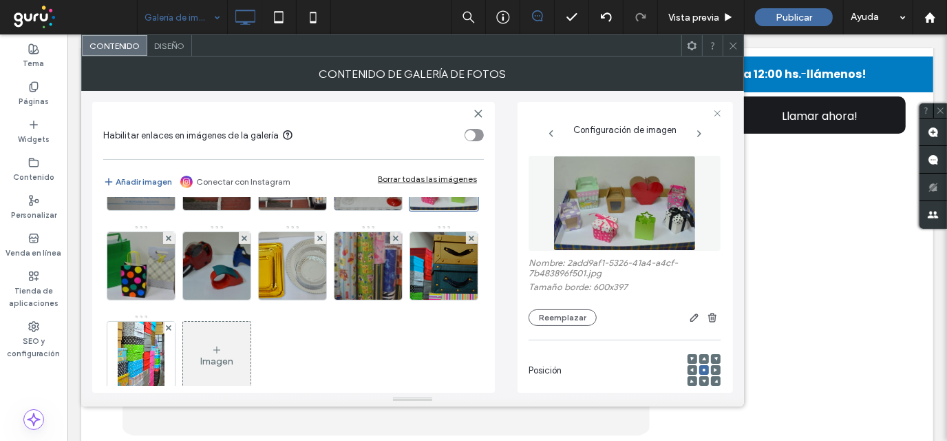
click at [251, 337] on div "Imagen" at bounding box center [216, 355] width 67 height 65
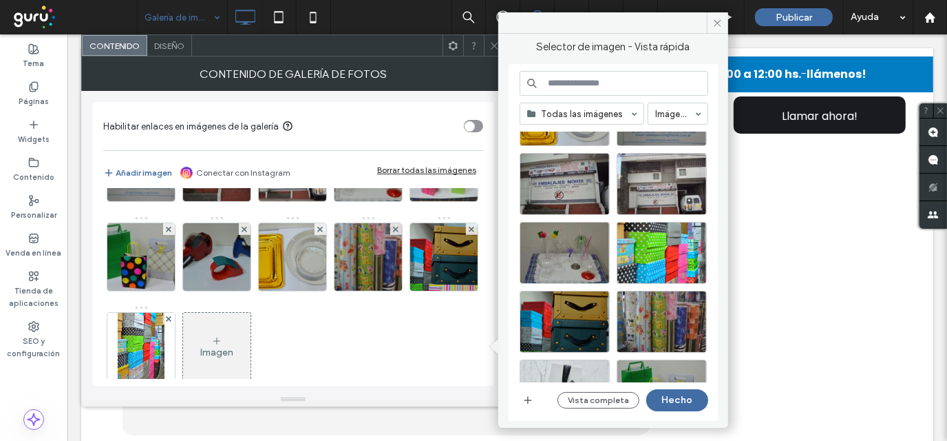
scroll to position [207, 0]
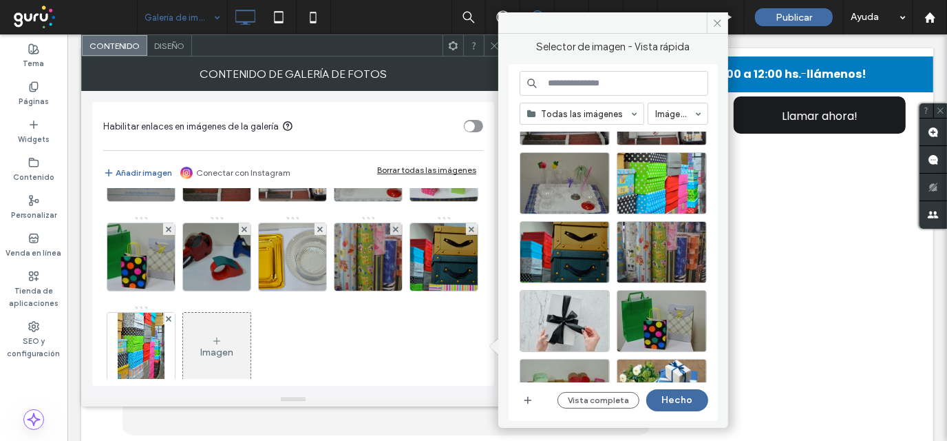
drag, startPoint x: 556, startPoint y: 281, endPoint x: 505, endPoint y: 220, distance: 79.6
click at [505, 220] on div "Selector de imagen - Vista rápida Todas las imágenes Imágenes Imágenes del siti…" at bounding box center [614, 226] width 230 height 384
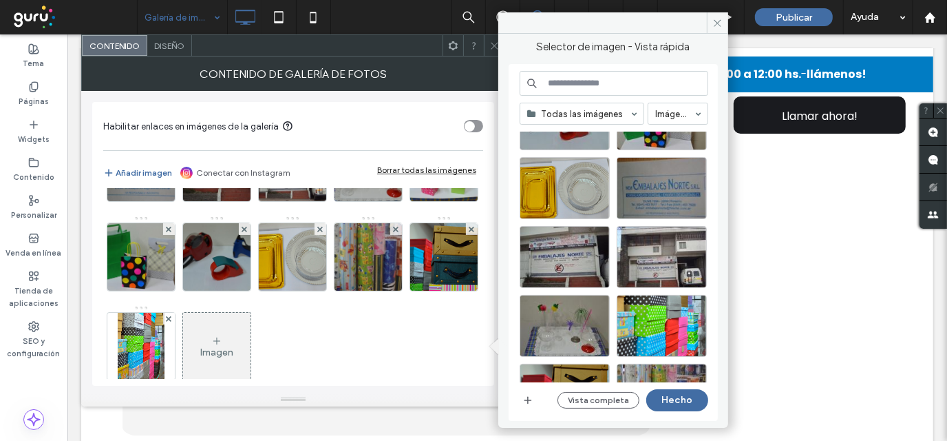
scroll to position [69, 0]
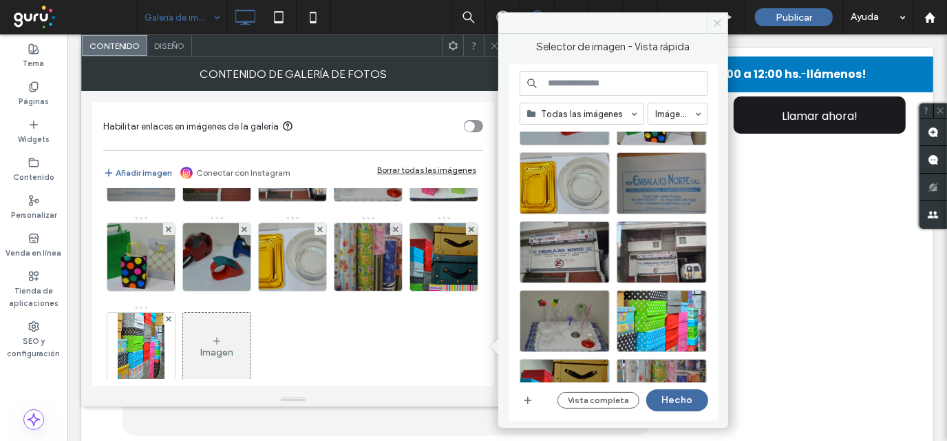
click at [720, 28] on span at bounding box center [717, 22] width 21 height 21
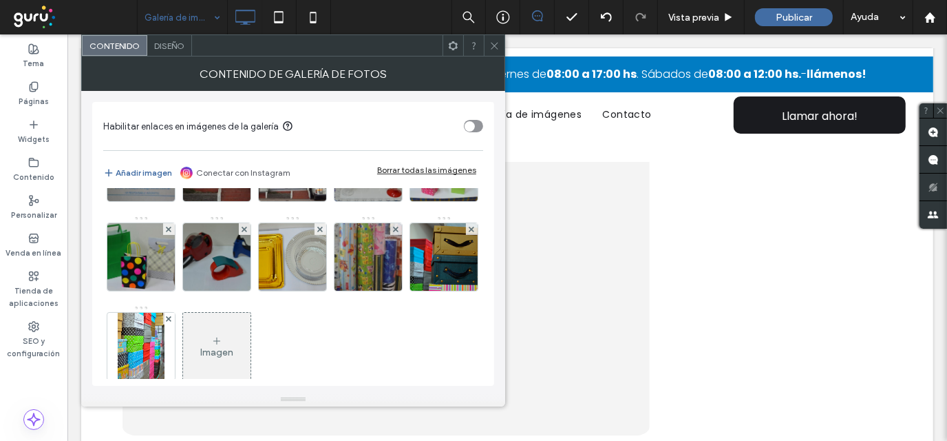
click at [499, 43] on div at bounding box center [494, 45] width 21 height 21
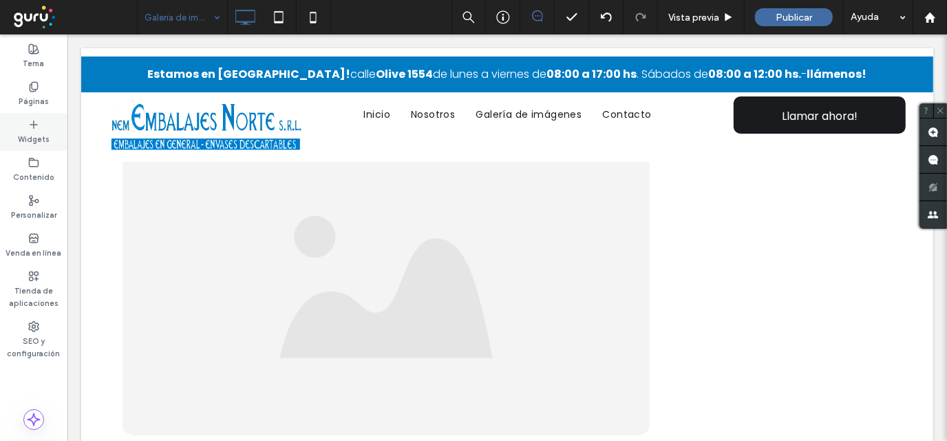
click at [27, 129] on div "Widgets" at bounding box center [33, 132] width 67 height 38
type input "*******"
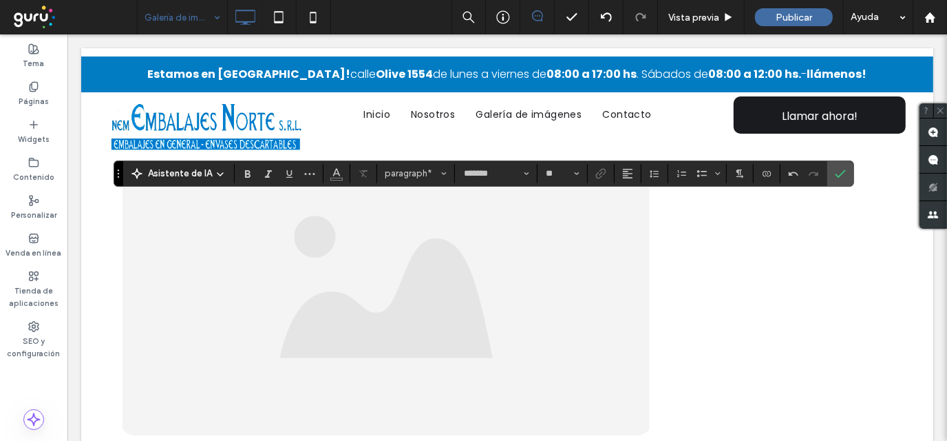
type input "**"
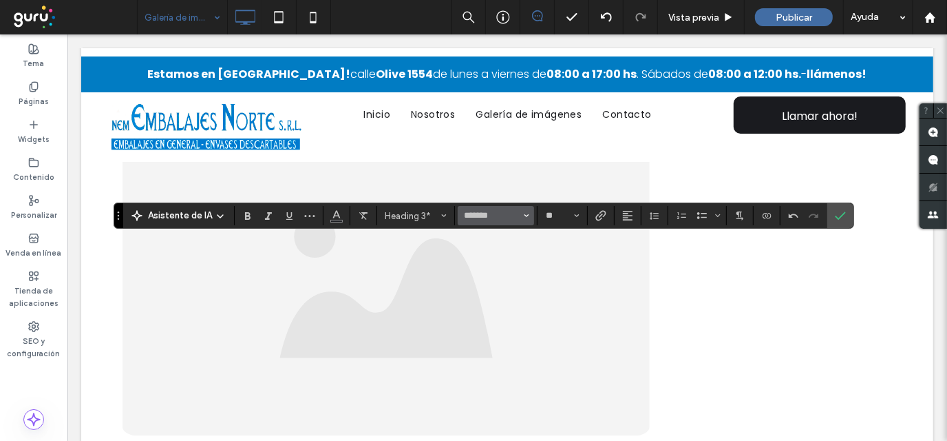
drag, startPoint x: 546, startPoint y: 209, endPoint x: 527, endPoint y: 205, distance: 19.0
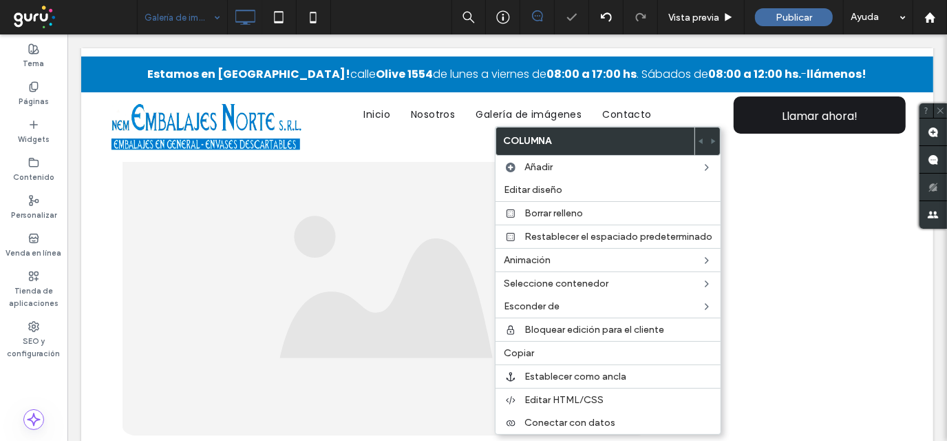
click at [373, 6] on div "Galería de imágenes Vista previa Publicar Ayuda" at bounding box center [542, 17] width 810 height 34
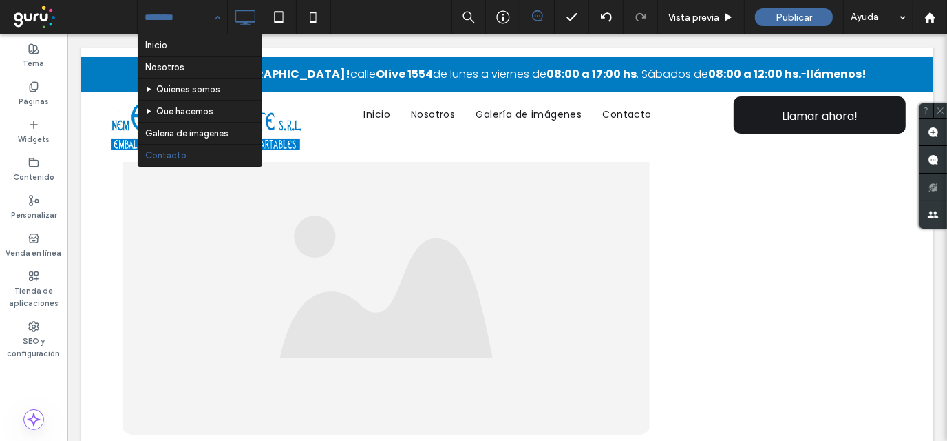
click at [176, 16] on input at bounding box center [179, 17] width 69 height 34
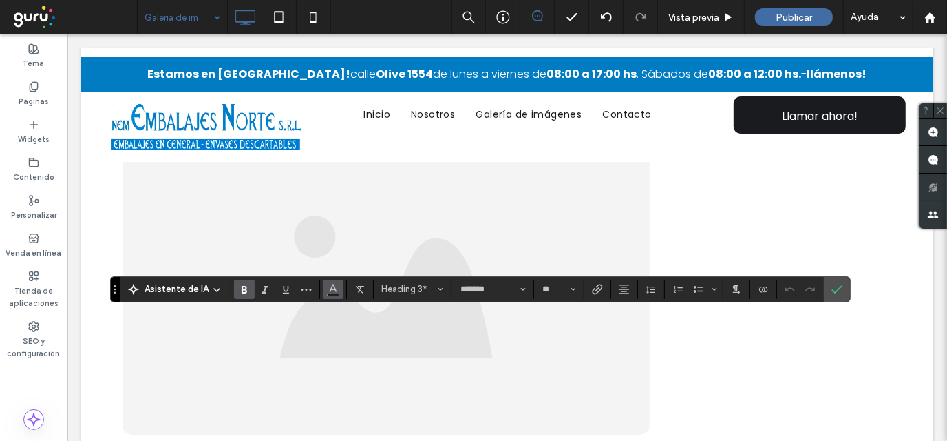
click at [328, 291] on icon "Color" at bounding box center [333, 287] width 11 height 11
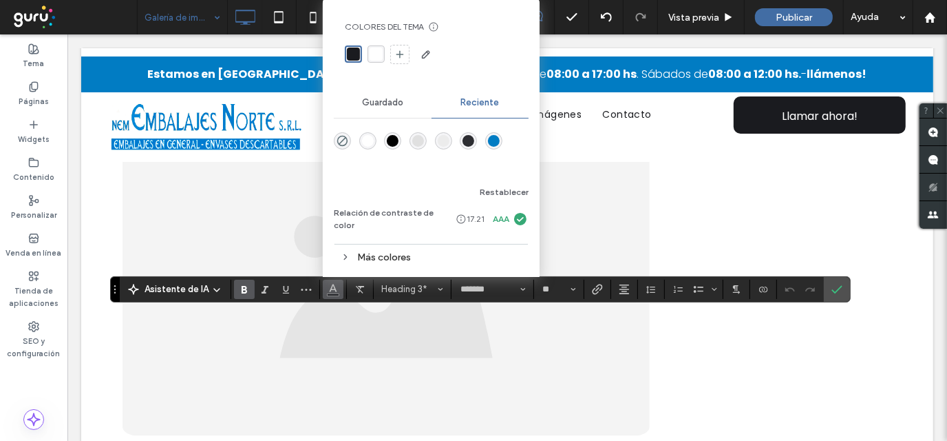
click at [491, 140] on div "rgba(1, 124, 195, 1)" at bounding box center [493, 140] width 17 height 17
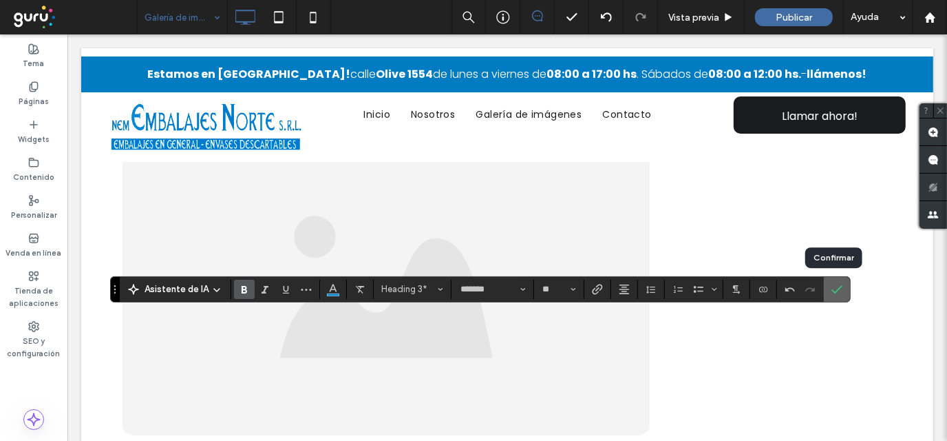
click at [832, 291] on use "Confirmar" at bounding box center [837, 289] width 11 height 8
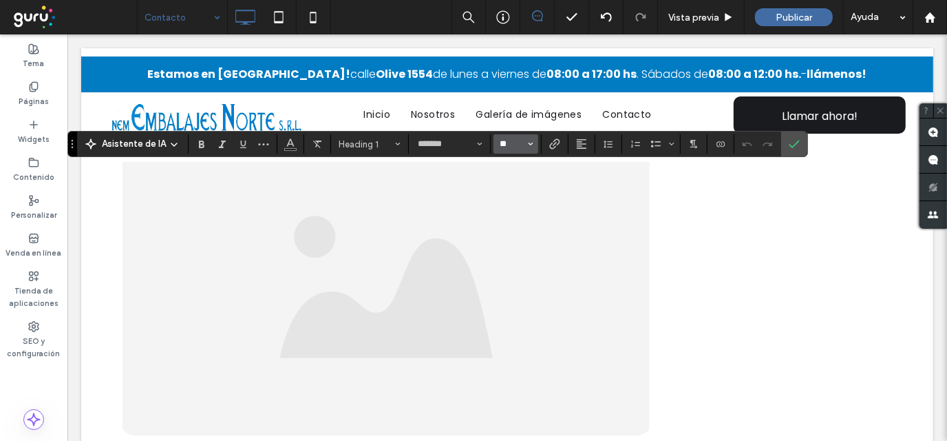
click at [505, 143] on input "**" at bounding box center [512, 143] width 27 height 11
click at [202, 136] on span "Negrilla" at bounding box center [201, 144] width 11 height 18
type input "**"
click at [789, 149] on span "Confirmar" at bounding box center [792, 144] width 6 height 25
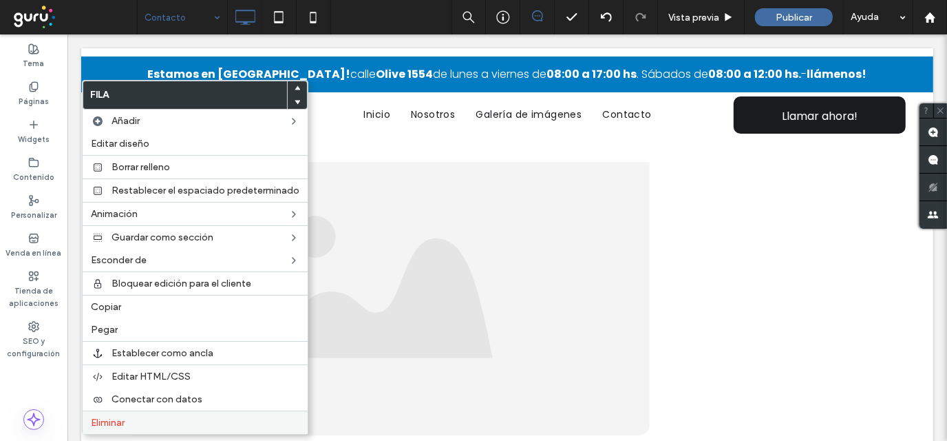
click at [120, 426] on span "Eliminar" at bounding box center [108, 423] width 34 height 12
click at [185, 417] on label "Eliminar" at bounding box center [195, 423] width 209 height 12
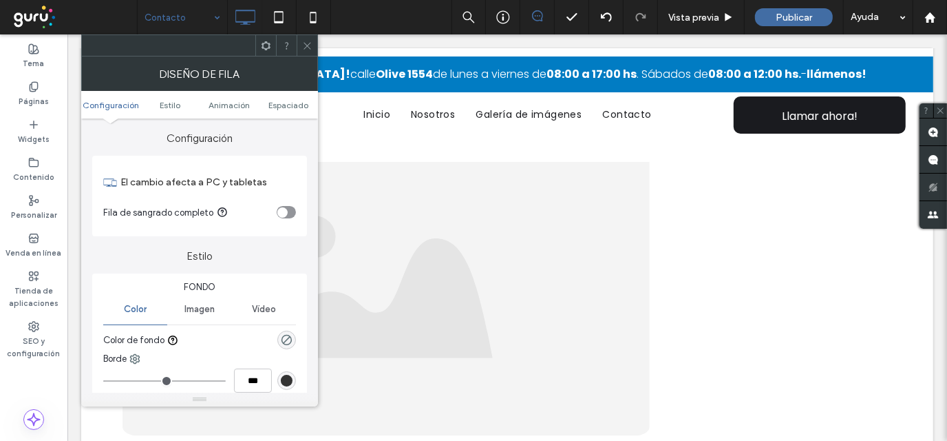
click at [283, 112] on ul "Configuración Estilo Animación Espaciado" at bounding box center [199, 105] width 237 height 28
click at [282, 109] on ul "Configuración Estilo Animación Espaciado" at bounding box center [199, 105] width 237 height 28
click at [282, 106] on span "Espaciado" at bounding box center [289, 105] width 40 height 10
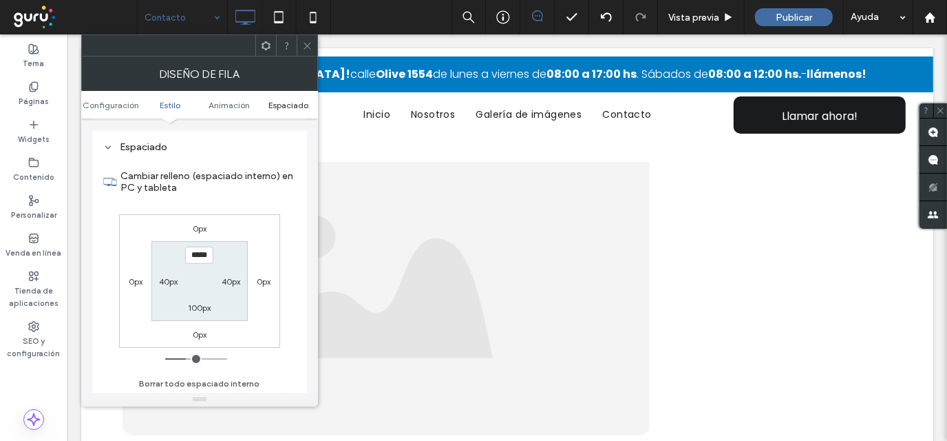
scroll to position [379, 0]
drag, startPoint x: 282, startPoint y: 106, endPoint x: 176, endPoint y: 251, distance: 180.3
click at [176, 251] on section "***** 40px 100px 40px" at bounding box center [199, 279] width 96 height 79
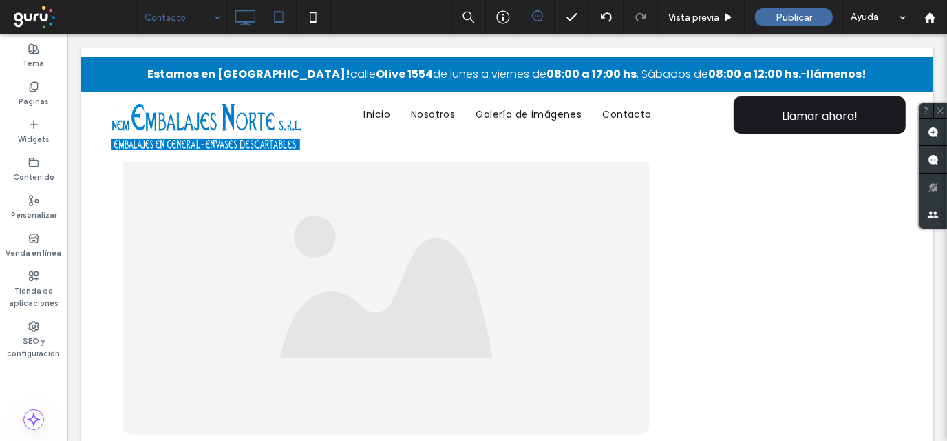
type input "**********"
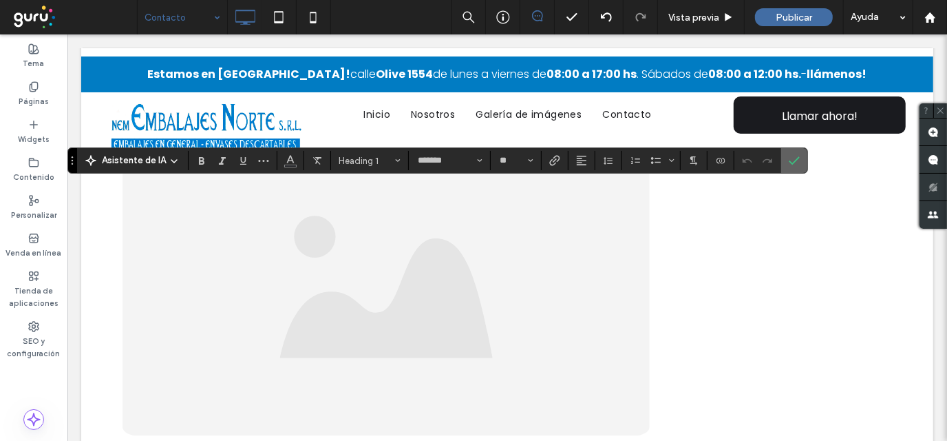
click at [794, 160] on icon "Confirmar" at bounding box center [794, 160] width 11 height 11
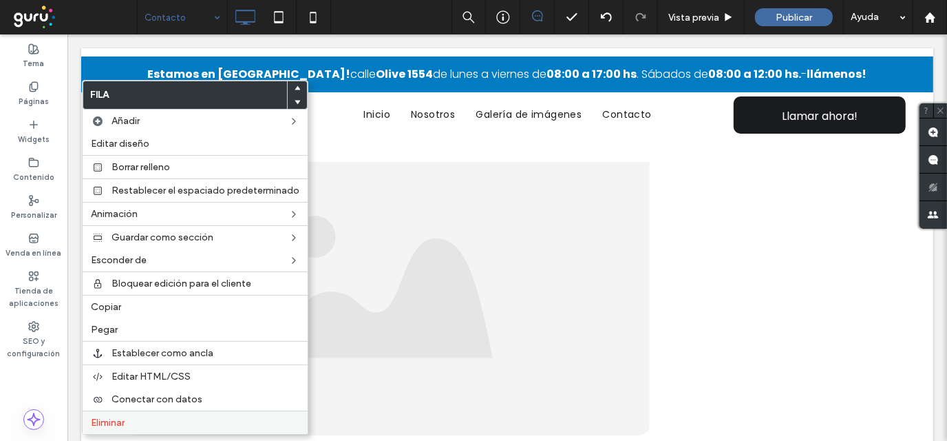
click at [162, 426] on label "Eliminar" at bounding box center [195, 423] width 209 height 12
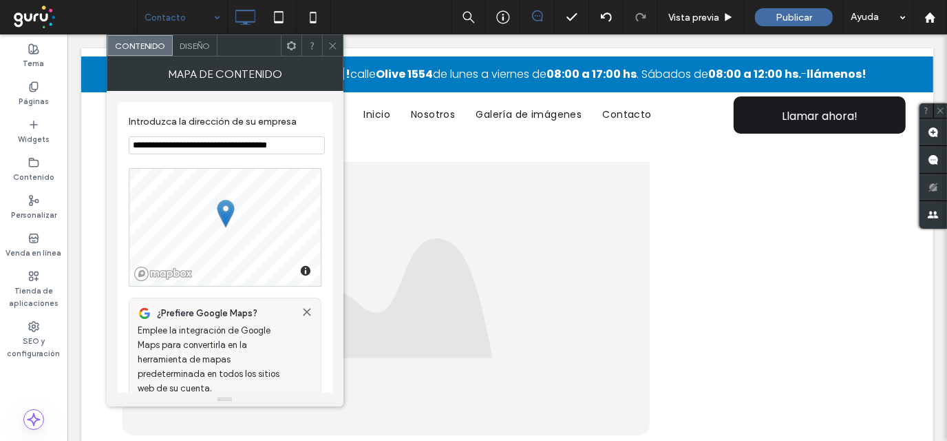
click at [227, 147] on input "**********" at bounding box center [227, 145] width 196 height 18
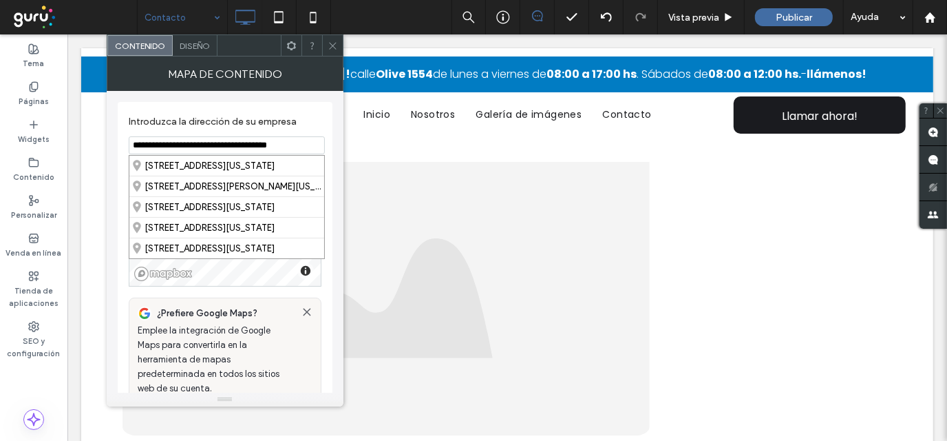
click at [227, 147] on input "**********" at bounding box center [227, 145] width 196 height 18
click at [335, 47] on icon at bounding box center [333, 46] width 10 height 10
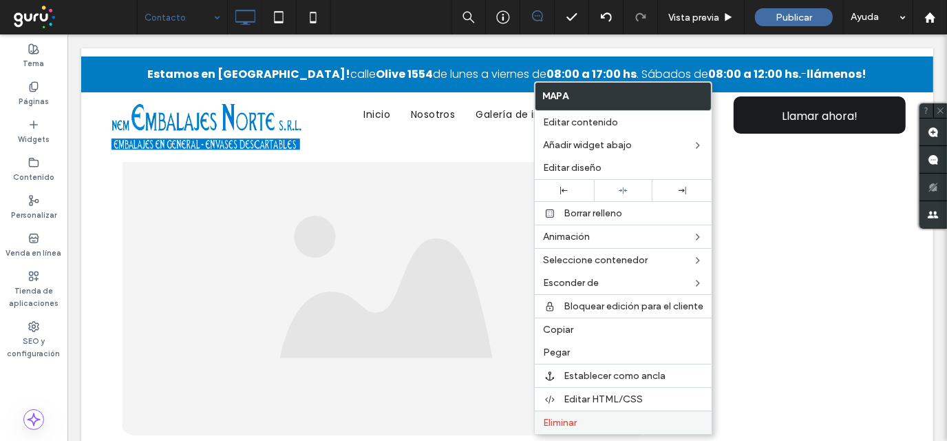
click at [566, 429] on div "Eliminar" at bounding box center [623, 421] width 177 height 23
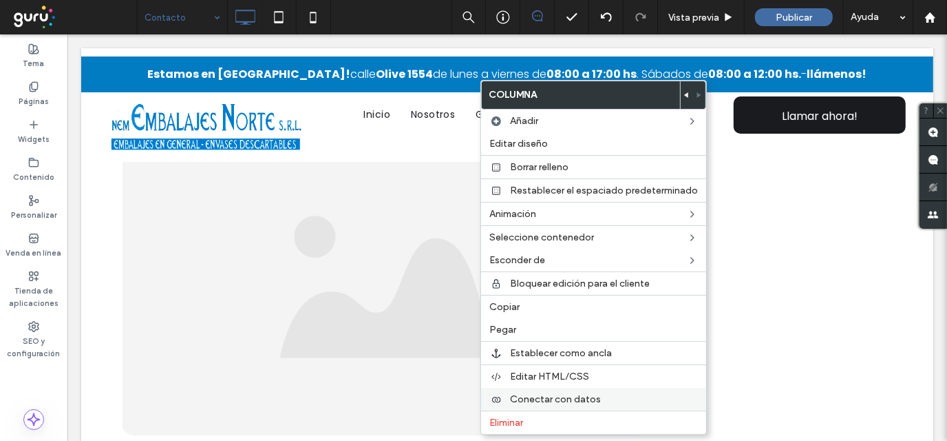
click at [529, 395] on span "Conectar con datos" at bounding box center [555, 399] width 91 height 12
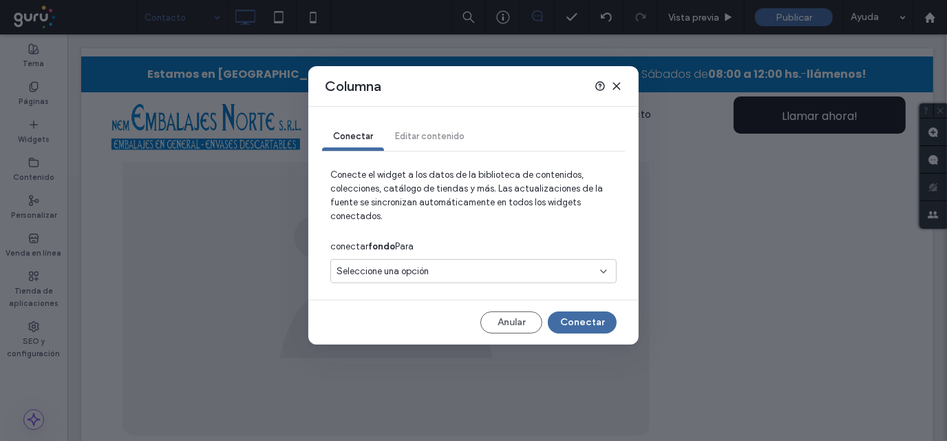
drag, startPoint x: 529, startPoint y: 395, endPoint x: 412, endPoint y: 328, distance: 134.2
click at [412, 328] on div "Anular Conectar" at bounding box center [474, 322] width 286 height 22
click at [563, 334] on div "Conectar Editar contenido Conecte el widget a los datos de la biblioteca de con…" at bounding box center [473, 226] width 331 height 238
click at [569, 329] on button "Conectar" at bounding box center [582, 322] width 69 height 22
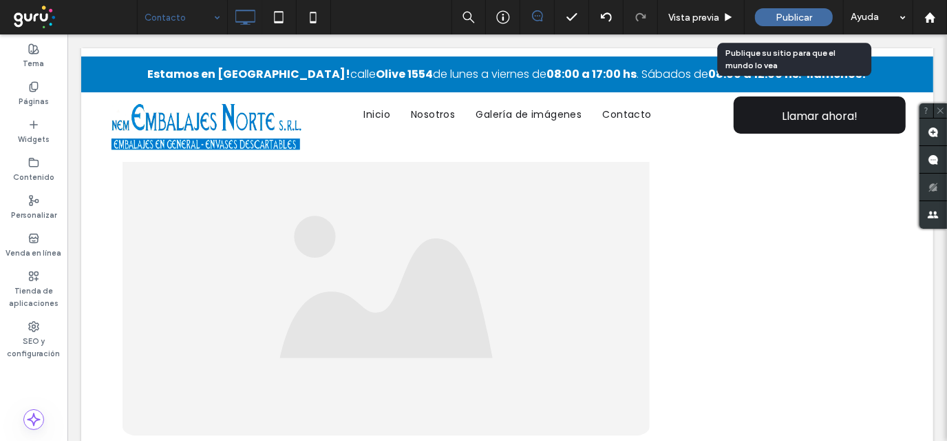
click at [785, 12] on span "Publicar" at bounding box center [794, 18] width 36 height 12
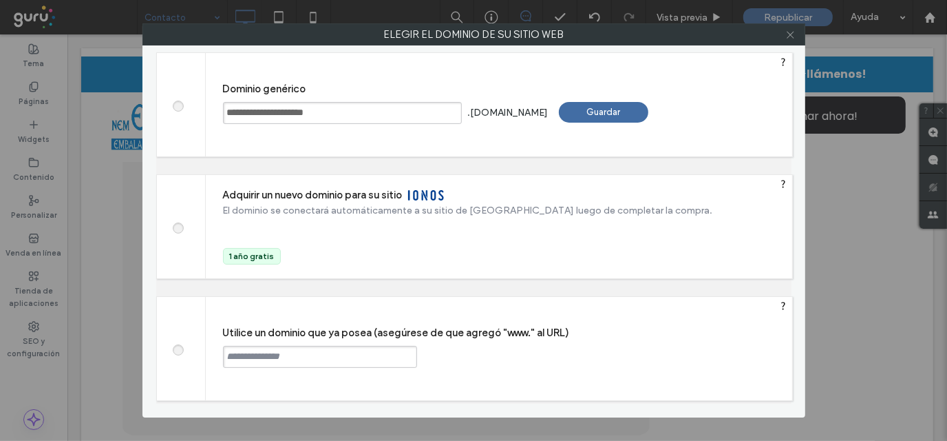
click at [793, 31] on icon at bounding box center [791, 35] width 10 height 10
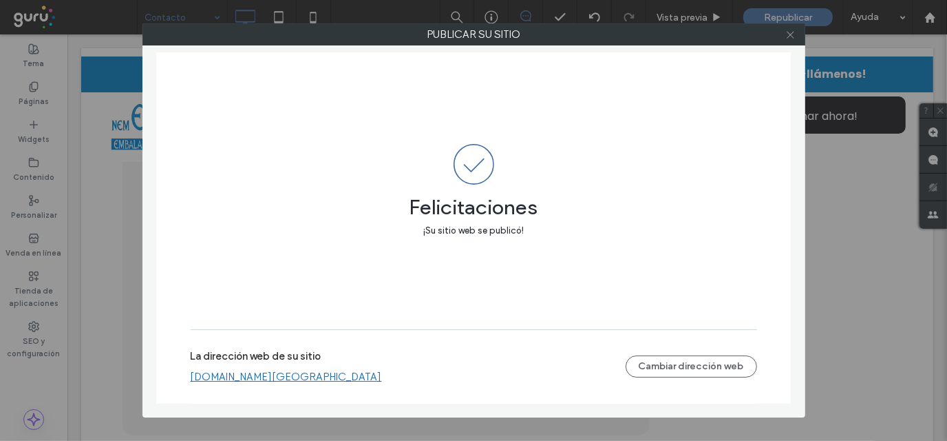
click at [784, 39] on div at bounding box center [791, 34] width 21 height 21
click at [786, 32] on icon at bounding box center [791, 35] width 10 height 10
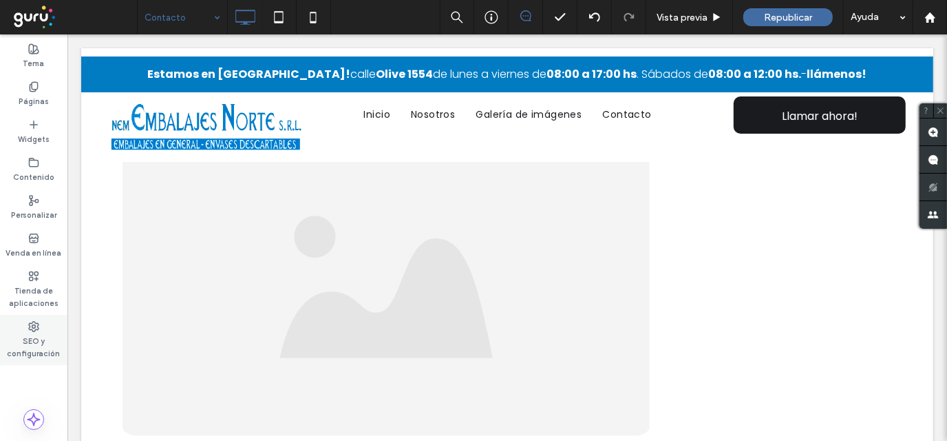
click at [30, 346] on label "SEO y configuración" at bounding box center [33, 346] width 67 height 28
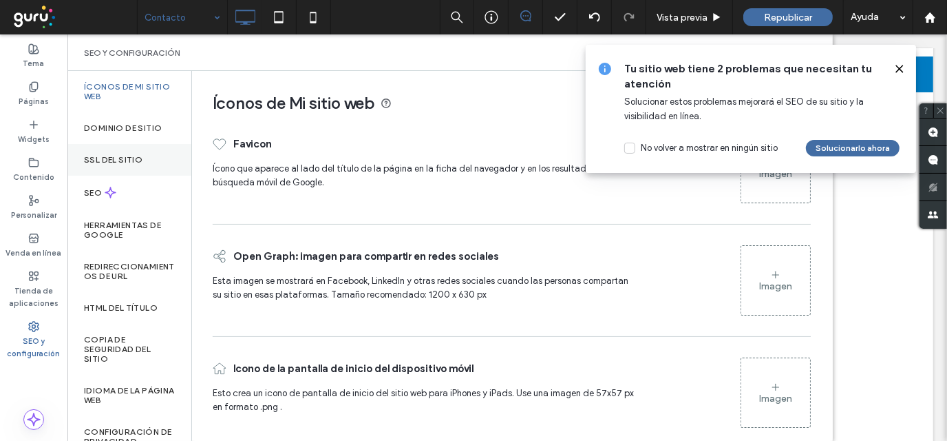
click at [127, 151] on div "SSL del sitio" at bounding box center [129, 160] width 124 height 32
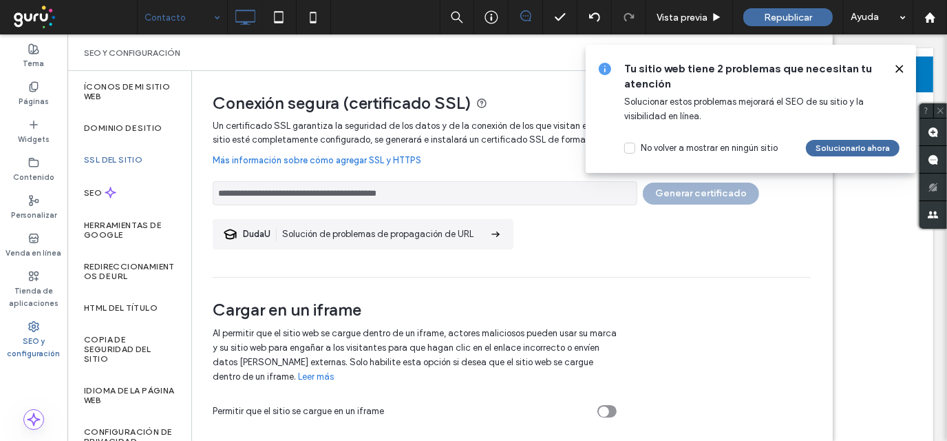
click at [901, 67] on use at bounding box center [900, 68] width 6 height 6
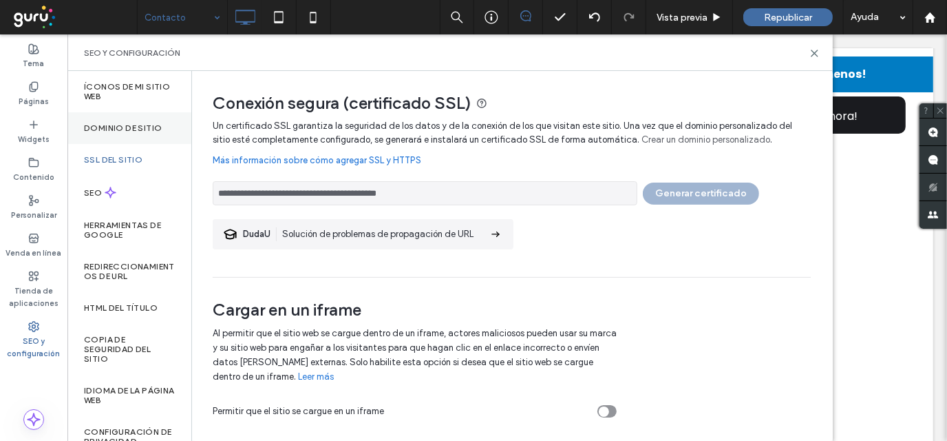
click at [123, 123] on label "Dominio de sitio" at bounding box center [123, 128] width 78 height 10
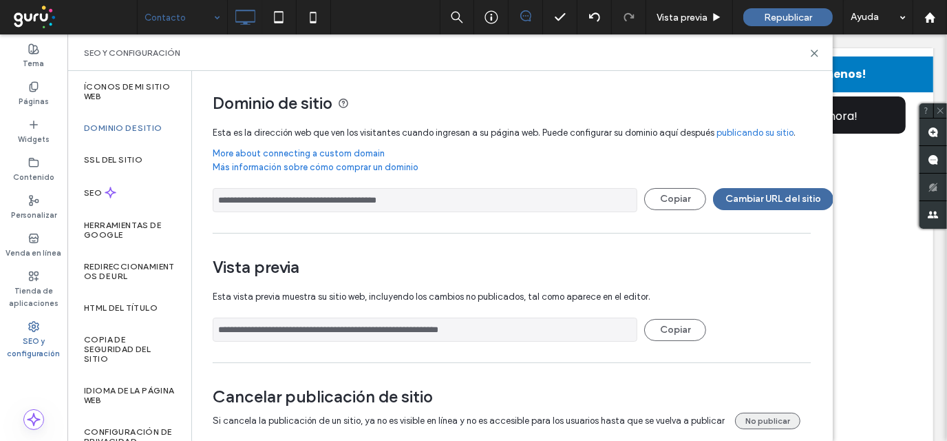
click at [759, 420] on button "No publicar" at bounding box center [767, 420] width 65 height 17
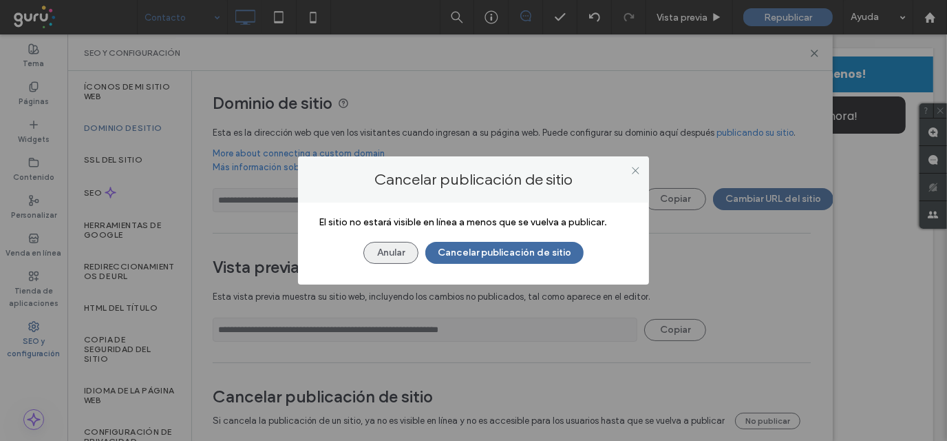
click at [387, 248] on button "Anular" at bounding box center [391, 253] width 55 height 22
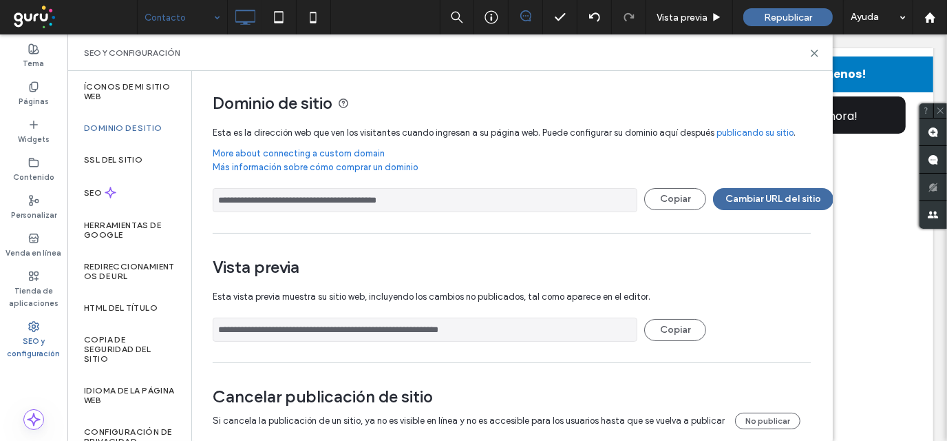
click at [820, 50] on div "SEO y configuración" at bounding box center [450, 52] width 766 height 36
click at [821, 53] on div "SEO y configuración" at bounding box center [450, 52] width 766 height 36
click at [813, 53] on icon at bounding box center [815, 53] width 10 height 10
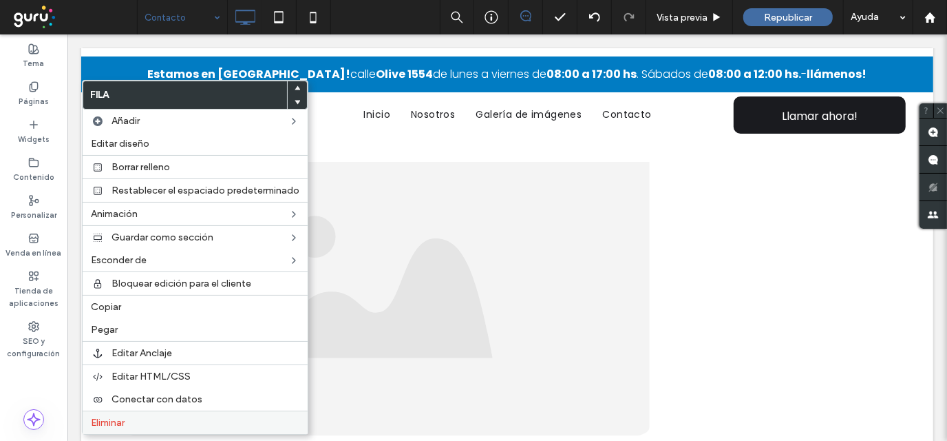
click at [136, 423] on label "Eliminar" at bounding box center [195, 423] width 209 height 12
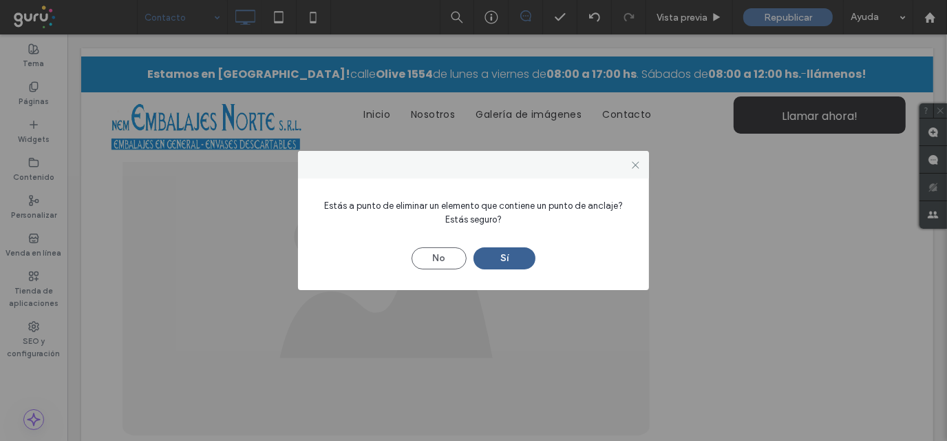
click at [505, 265] on button "Sí" at bounding box center [505, 258] width 62 height 22
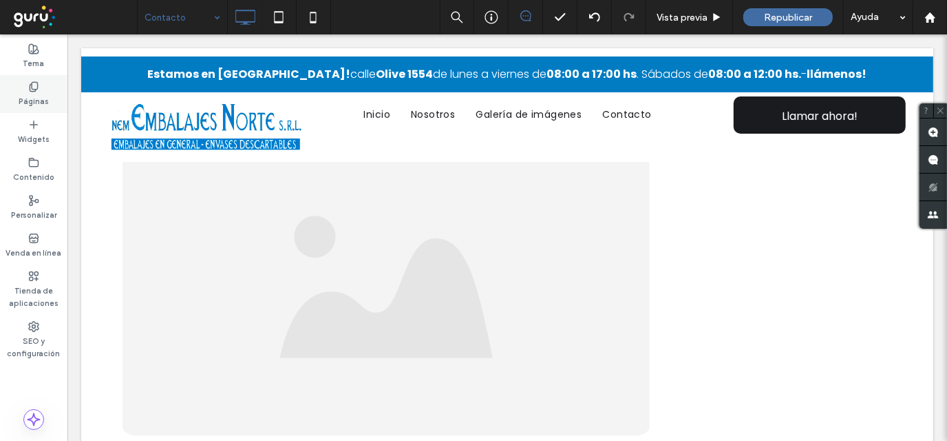
click at [30, 87] on use at bounding box center [34, 86] width 8 height 9
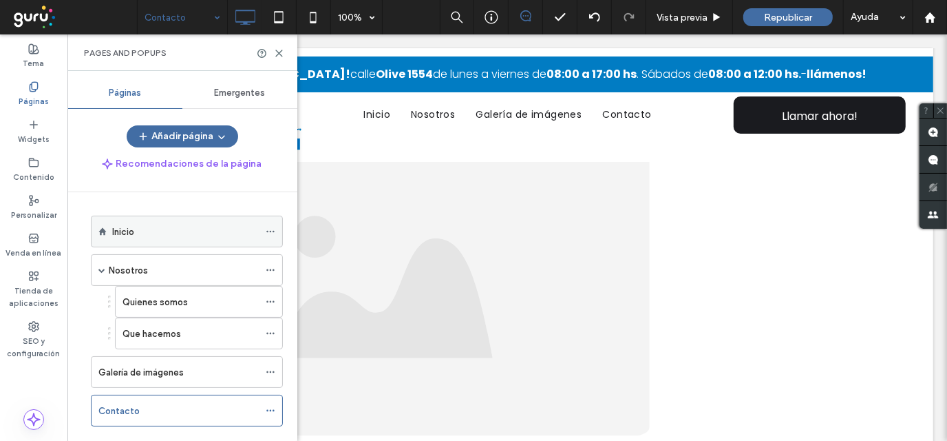
click at [168, 237] on div "Inicio" at bounding box center [185, 231] width 147 height 14
click at [278, 54] on icon at bounding box center [279, 53] width 10 height 10
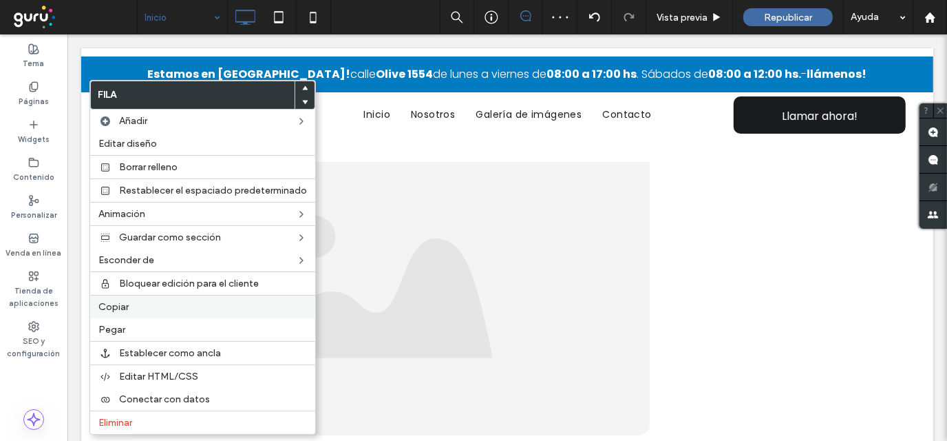
click at [150, 312] on div "Copiar" at bounding box center [202, 306] width 225 height 23
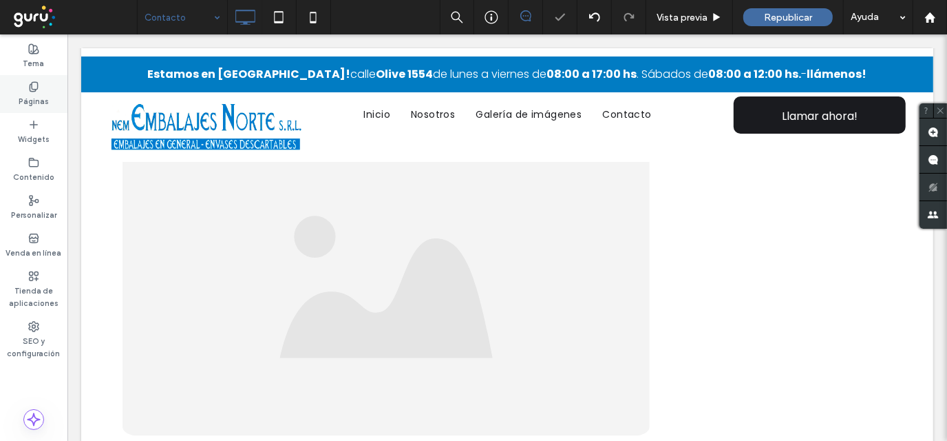
click at [33, 94] on label "Páginas" at bounding box center [34, 99] width 30 height 15
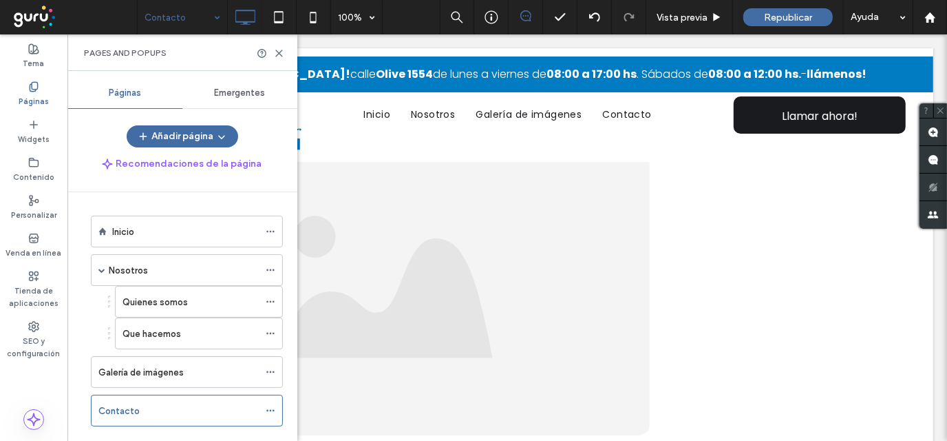
click at [285, 52] on div "Pages and Popups" at bounding box center [182, 52] width 230 height 36
click at [280, 56] on icon at bounding box center [279, 53] width 10 height 10
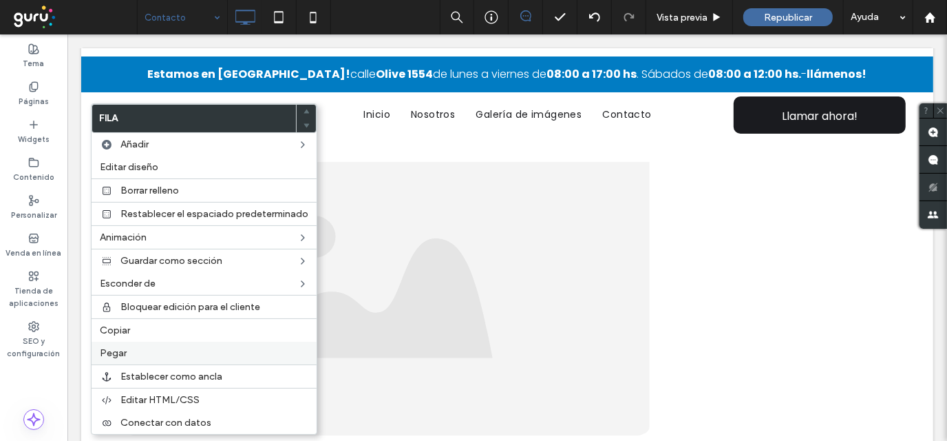
click at [99, 362] on div "Fila Añadir Editar diseño Borrar relleno Restablecer el espaciado predeterminad…" at bounding box center [204, 268] width 227 height 331
click at [104, 355] on span "Pegar" at bounding box center [113, 353] width 27 height 12
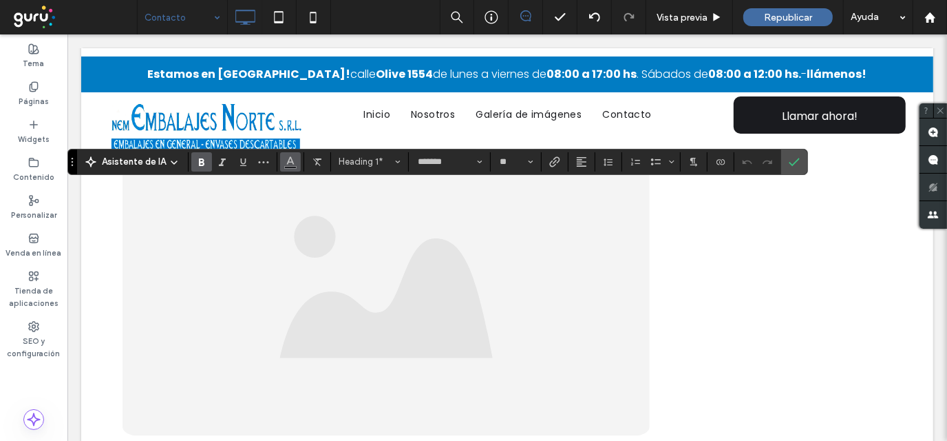
click at [286, 162] on use "Color" at bounding box center [290, 160] width 8 height 8
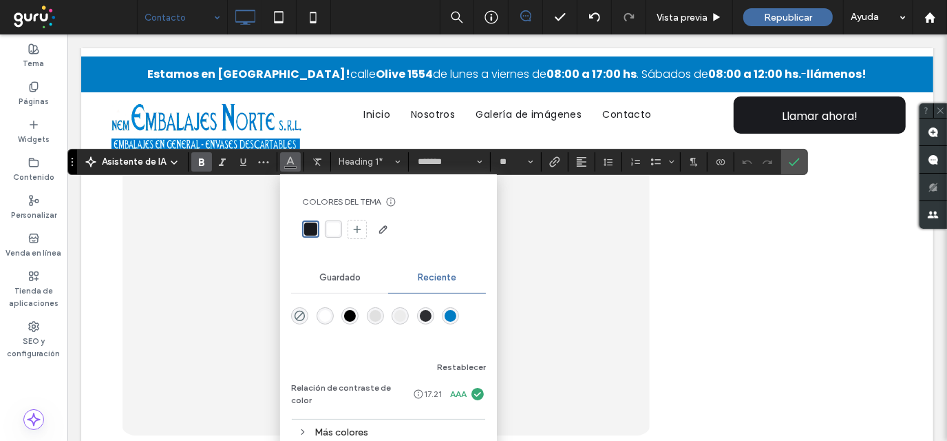
click at [450, 314] on div "rgba(1, 124, 195, 1)" at bounding box center [451, 316] width 12 height 12
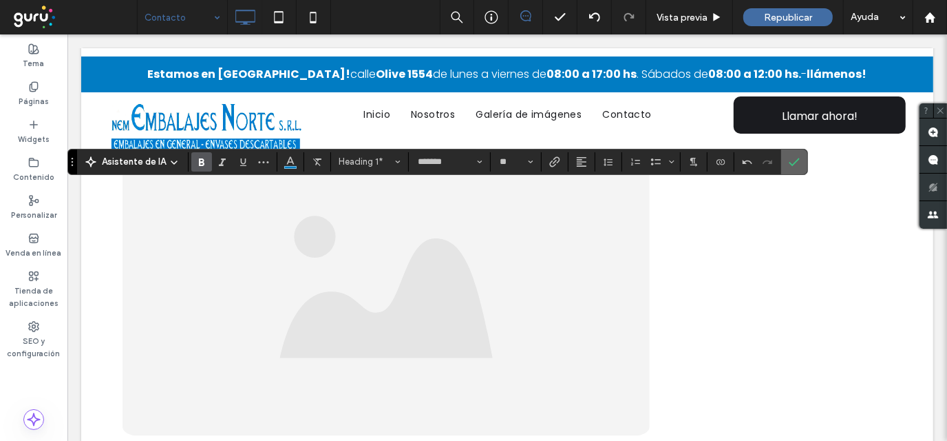
click at [789, 160] on icon "Confirmar" at bounding box center [794, 161] width 11 height 11
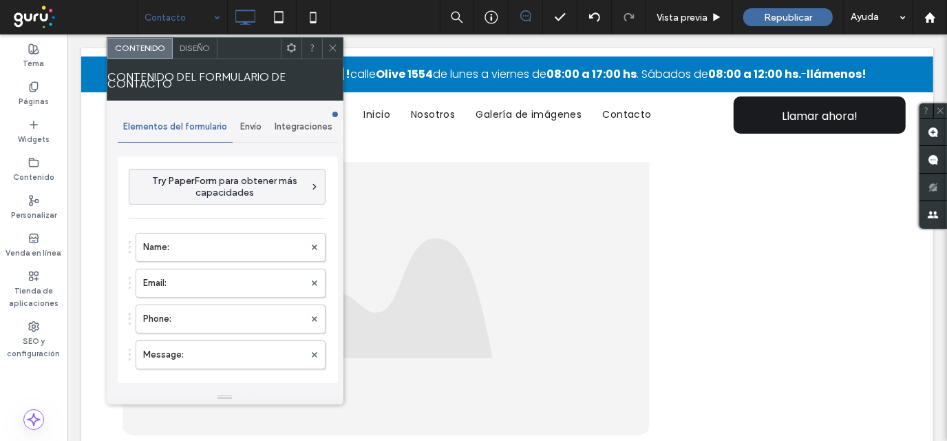
click at [243, 129] on span "Envío" at bounding box center [250, 126] width 21 height 11
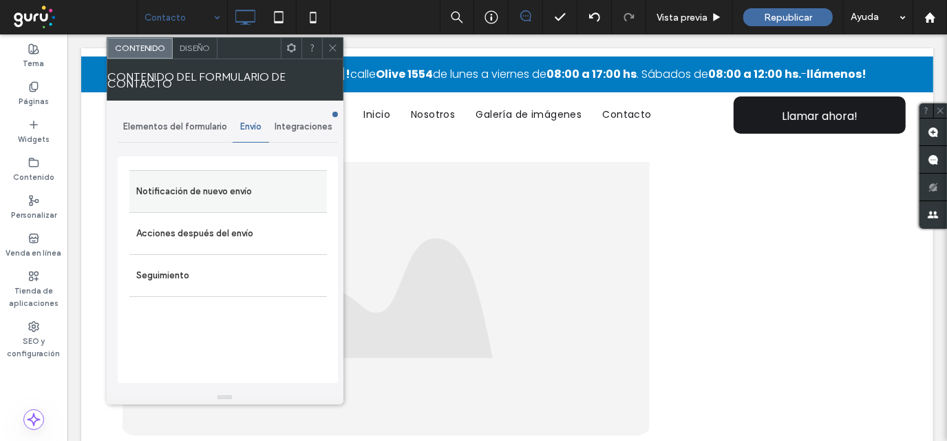
click at [216, 188] on label "Notificación de nuevo envío" at bounding box center [228, 192] width 184 height 28
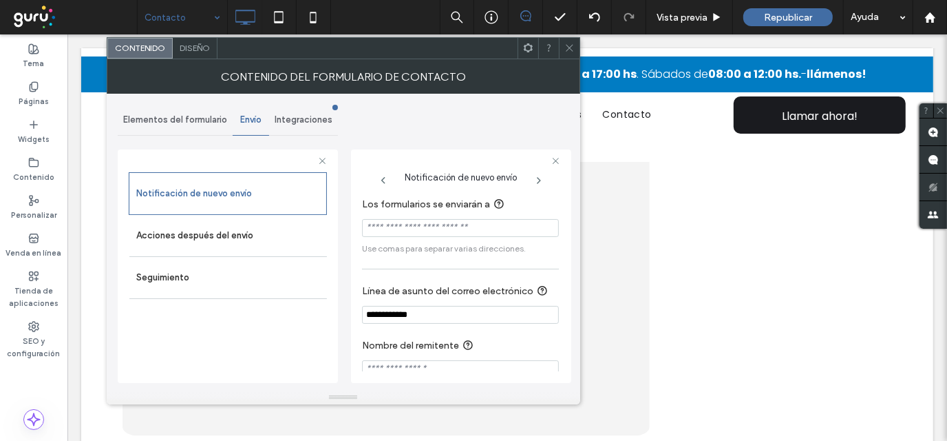
click at [414, 224] on input "Los formularios se enviarán a" at bounding box center [460, 228] width 197 height 18
paste input "**********"
type input "**********"
click at [441, 151] on div "**********" at bounding box center [461, 265] width 220 height 233
click at [457, 138] on div "**********" at bounding box center [461, 263] width 220 height 251
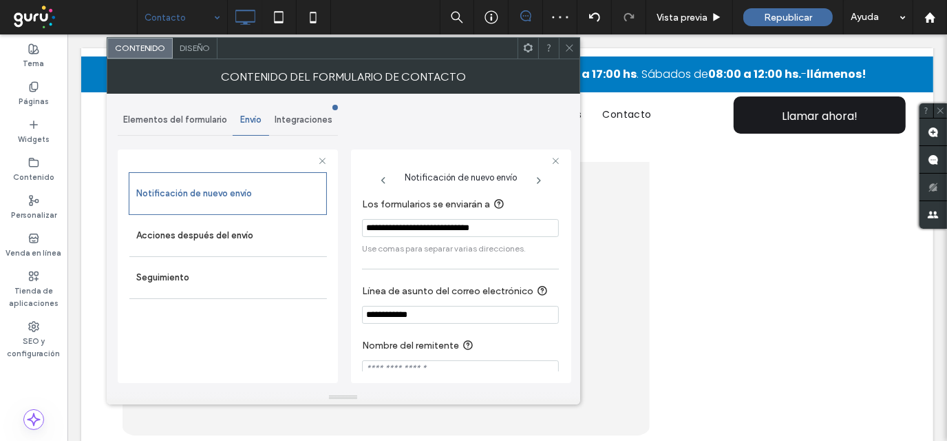
click at [572, 48] on icon at bounding box center [570, 48] width 10 height 10
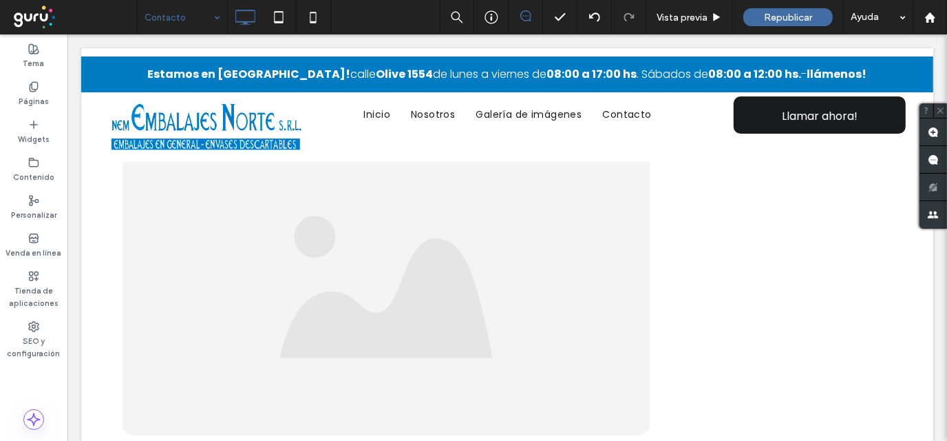
type input "*******"
type input "**"
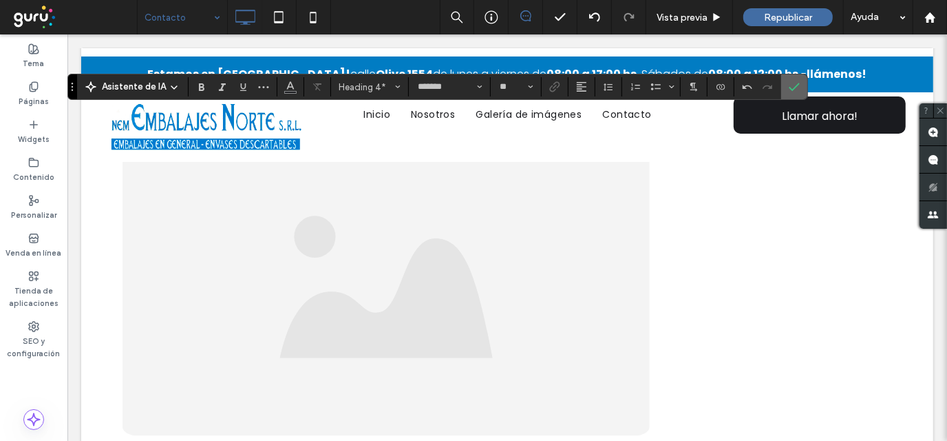
click at [790, 79] on label "Confirmar" at bounding box center [794, 86] width 21 height 25
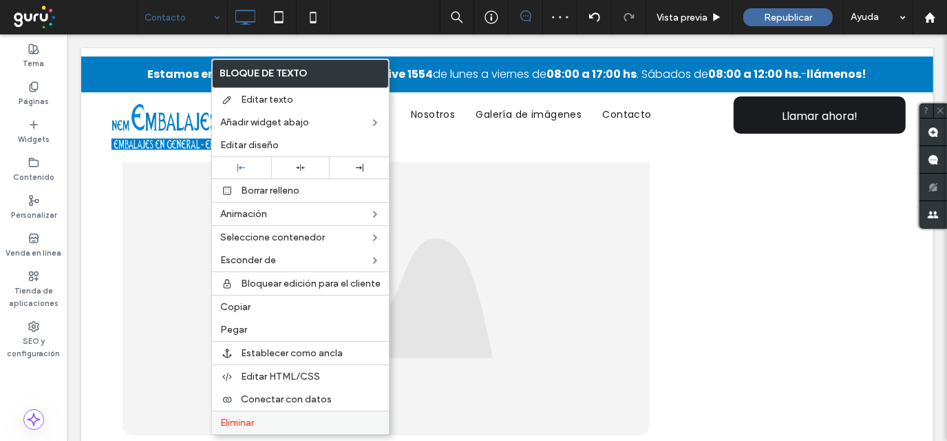
click at [244, 417] on span "Eliminar" at bounding box center [237, 423] width 34 height 12
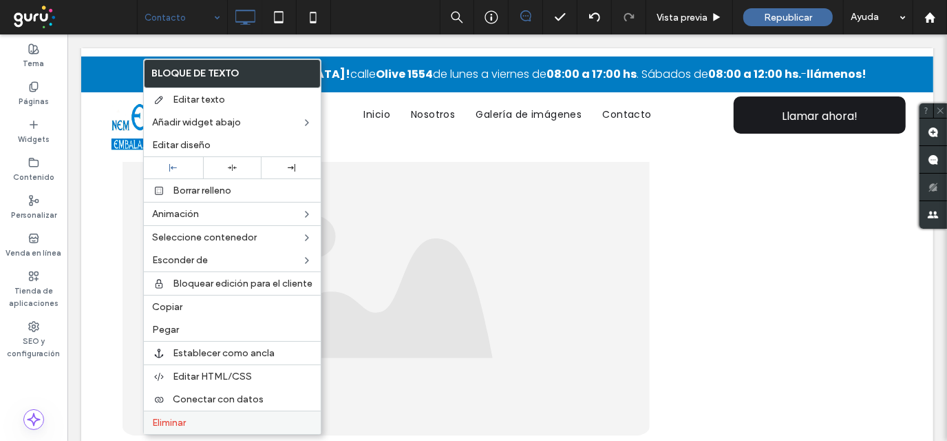
click at [165, 420] on span "Eliminar" at bounding box center [169, 423] width 34 height 12
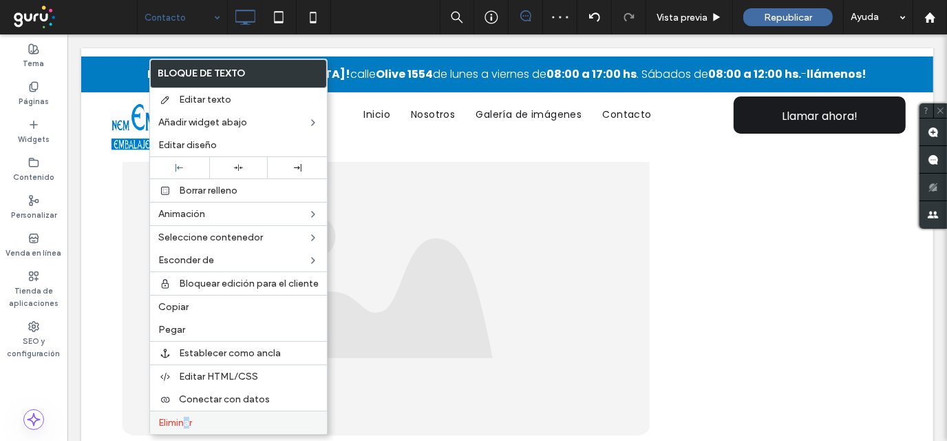
click at [187, 428] on div "Eliminar" at bounding box center [238, 421] width 177 height 23
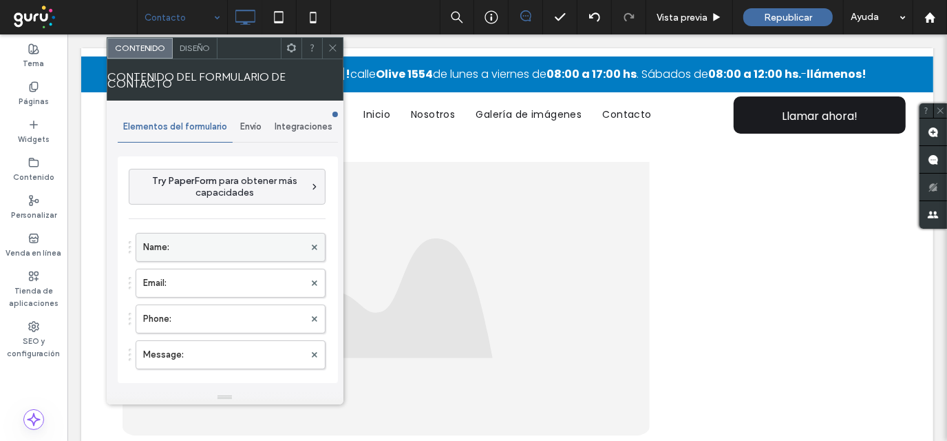
click at [161, 246] on label "Name:" at bounding box center [223, 247] width 161 height 28
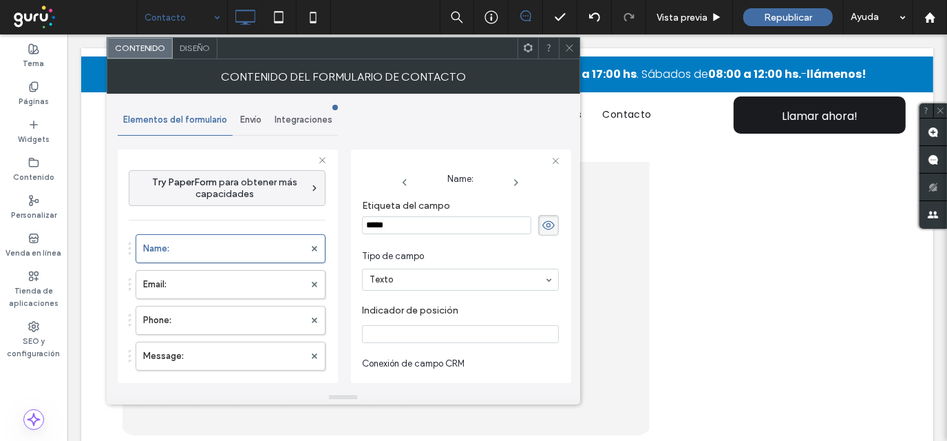
drag, startPoint x: 389, startPoint y: 225, endPoint x: 334, endPoint y: 225, distance: 55.1
click at [334, 225] on div "**********" at bounding box center [228, 263] width 220 height 251
type input "*******"
drag, startPoint x: 233, startPoint y: 277, endPoint x: 233, endPoint y: 311, distance: 33.1
click at [190, 272] on label "Phone:" at bounding box center [223, 285] width 161 height 28
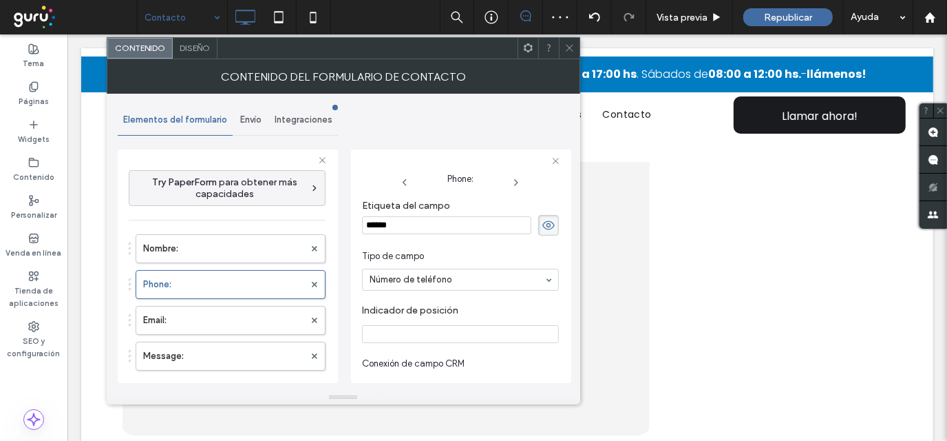
drag, startPoint x: 391, startPoint y: 226, endPoint x: 319, endPoint y: 220, distance: 71.8
click at [319, 220] on div "**********" at bounding box center [228, 263] width 220 height 251
type input "*********"
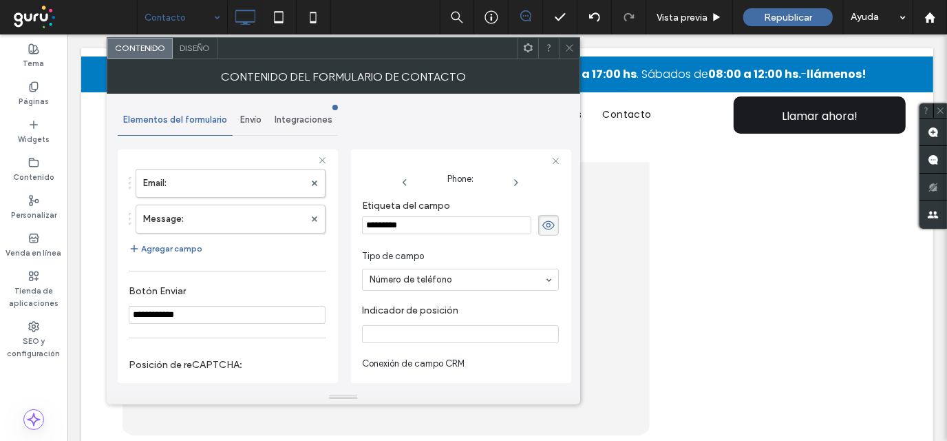
scroll to position [137, 0]
click at [202, 308] on input "**********" at bounding box center [227, 315] width 197 height 18
type input "******"
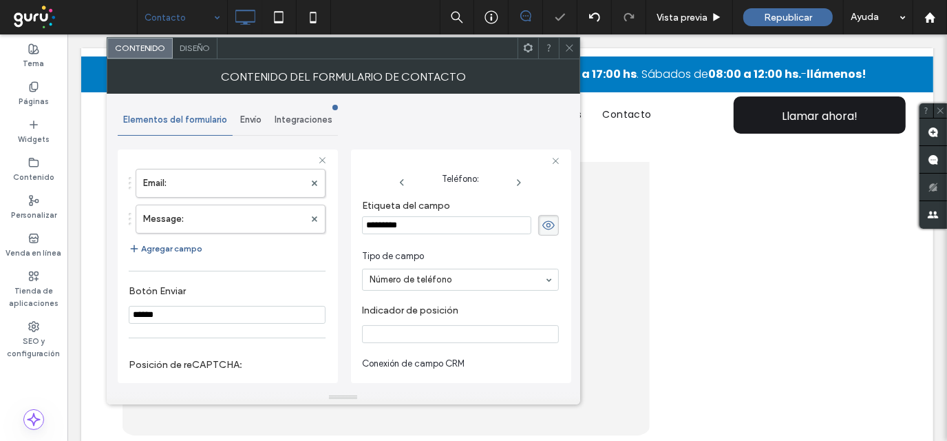
click at [144, 253] on button "Agregar campo" at bounding box center [166, 248] width 74 height 17
type input "*"
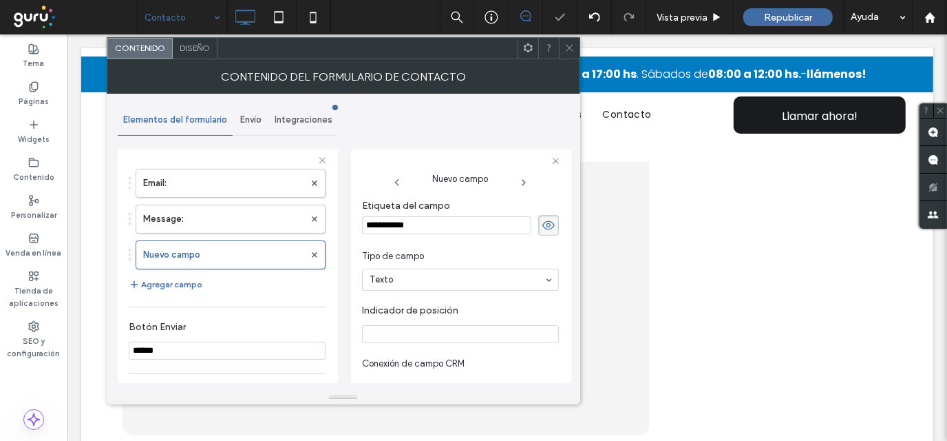
click at [377, 231] on input "**********" at bounding box center [446, 225] width 169 height 18
type input "******"
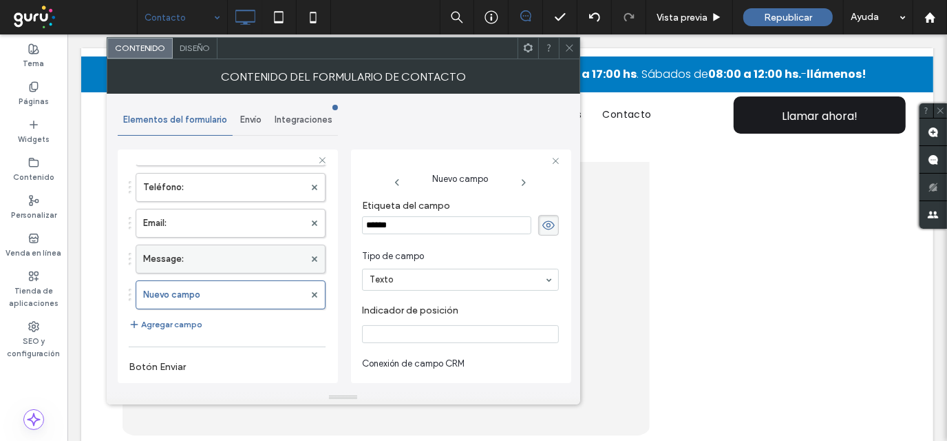
scroll to position [69, 0]
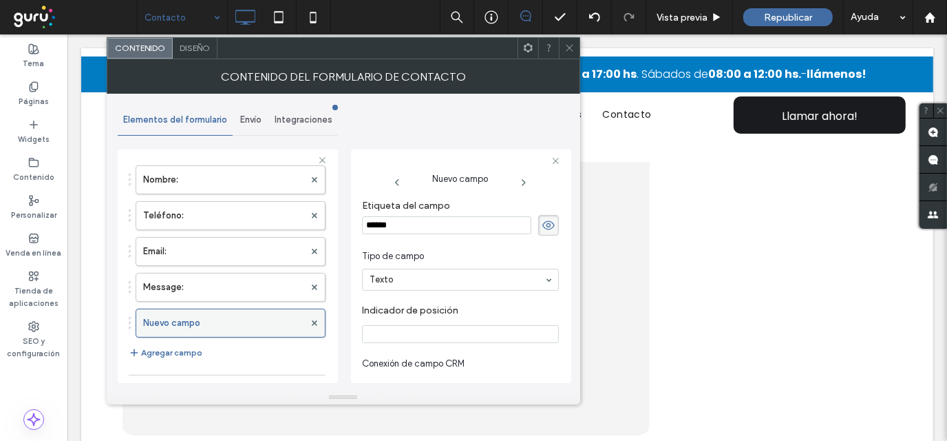
click at [178, 316] on label "Nuevo campo" at bounding box center [223, 323] width 161 height 28
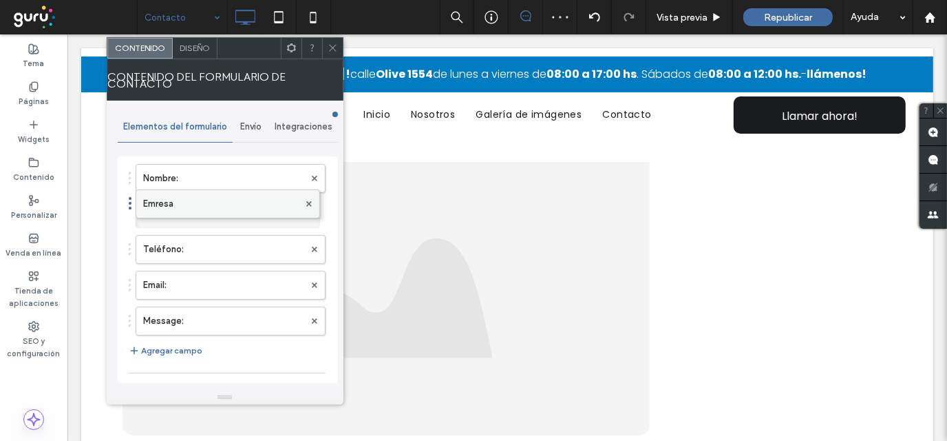
drag, startPoint x: 178, startPoint y: 316, endPoint x: 203, endPoint y: 193, distance: 125.9
click at [193, 207] on label "Emresa" at bounding box center [223, 214] width 161 height 28
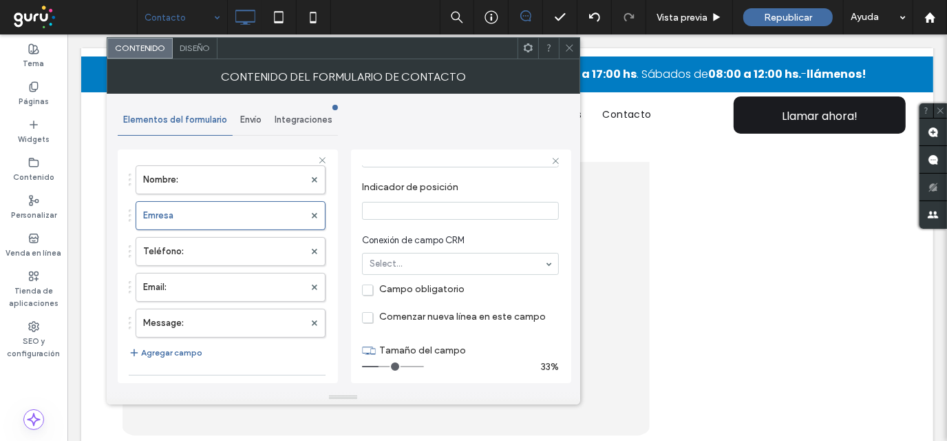
scroll to position [137, 0]
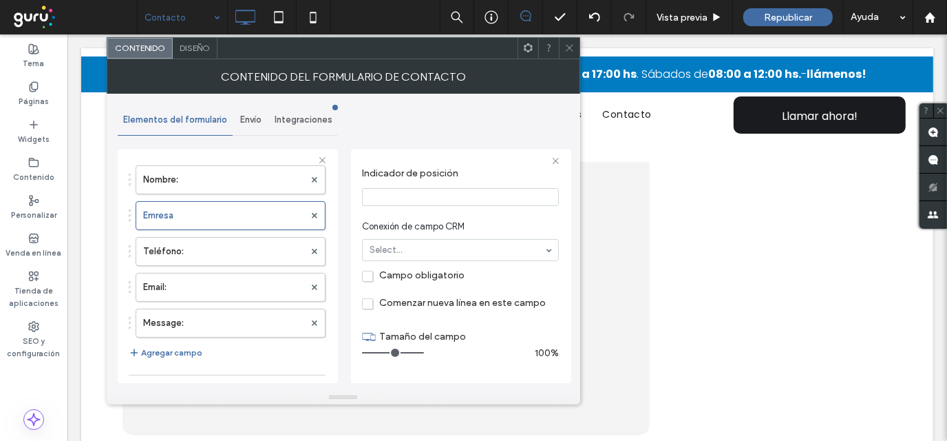
drag, startPoint x: 384, startPoint y: 353, endPoint x: 485, endPoint y: 353, distance: 100.5
type input "**"
click at [424, 353] on input "range" at bounding box center [393, 352] width 62 height 1
click at [247, 190] on label "Nombre:" at bounding box center [223, 180] width 161 height 28
click at [570, 57] on span at bounding box center [570, 48] width 10 height 21
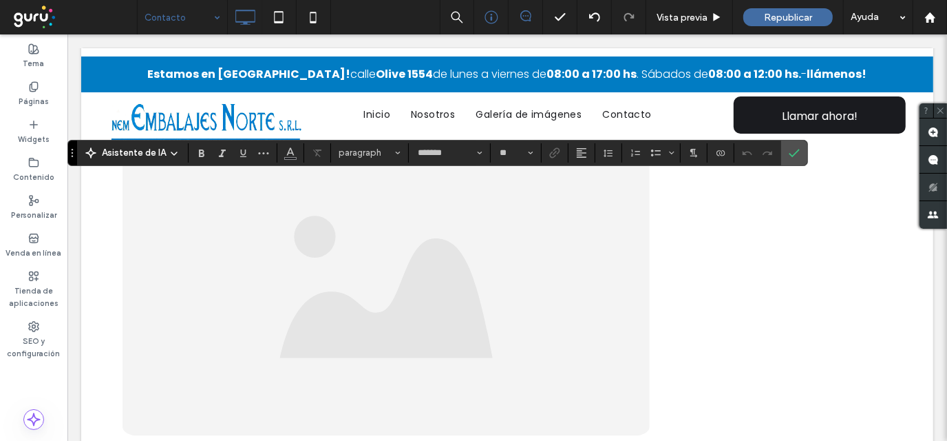
type input "**"
click at [793, 152] on icon "Confirmar" at bounding box center [794, 152] width 11 height 11
click at [798, 151] on label "Confirmar" at bounding box center [794, 152] width 21 height 25
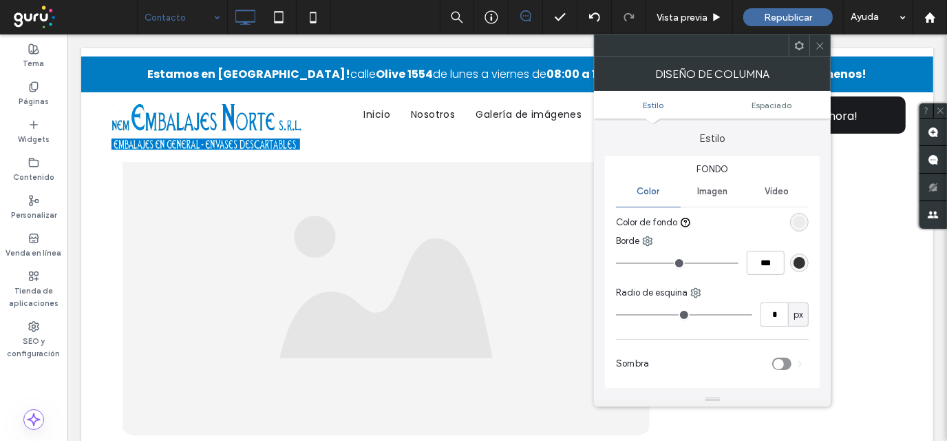
click at [822, 47] on use at bounding box center [820, 45] width 7 height 7
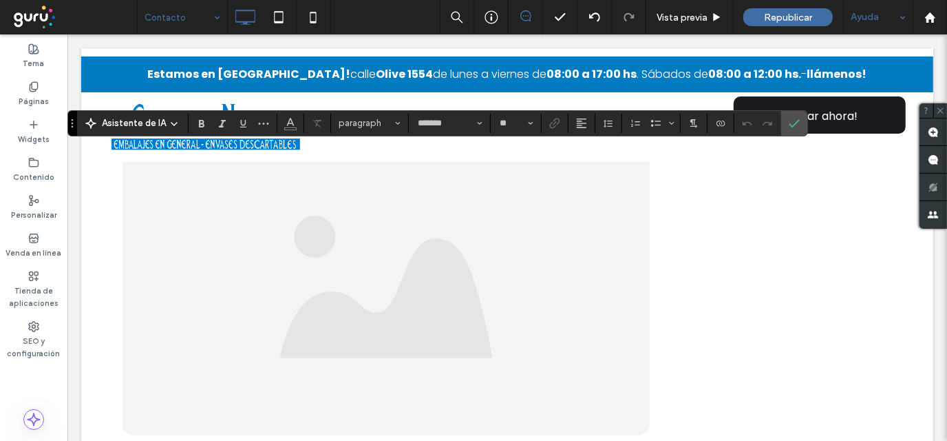
type input "**"
click at [286, 124] on use "Color" at bounding box center [290, 122] width 8 height 8
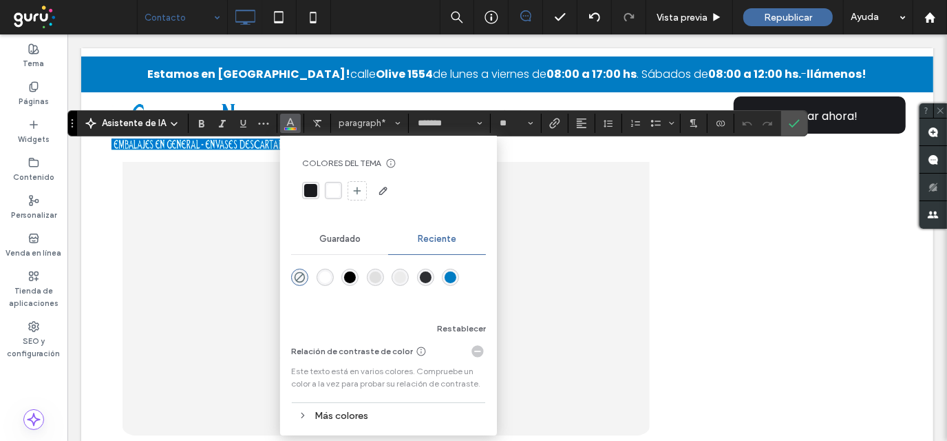
click at [319, 276] on div "rgba(255, 255, 255, 1)" at bounding box center [325, 277] width 12 height 12
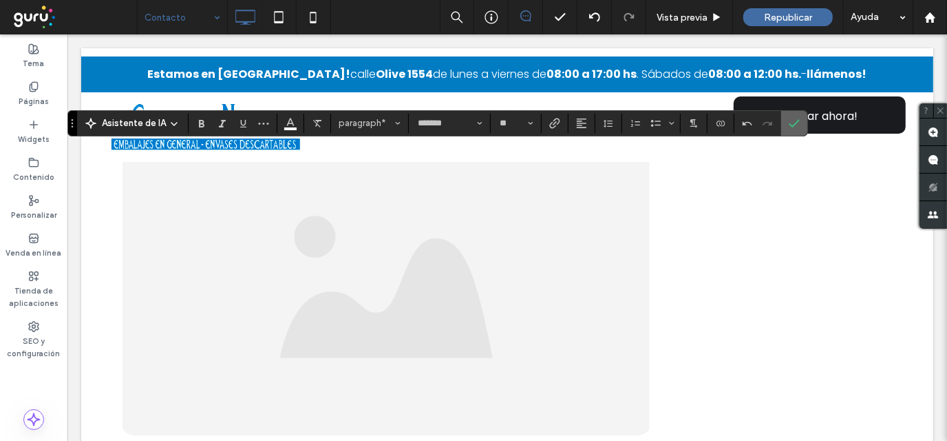
click at [789, 124] on icon "Confirmar" at bounding box center [794, 123] width 11 height 11
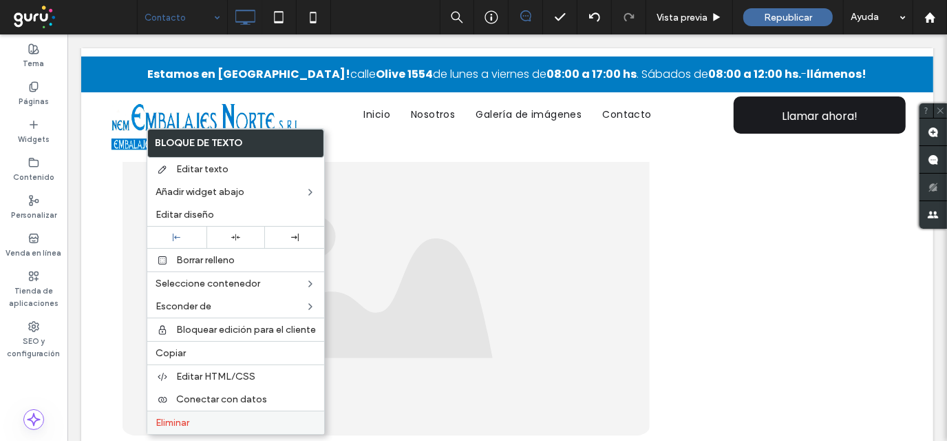
click at [183, 419] on span "Eliminar" at bounding box center [173, 423] width 34 height 12
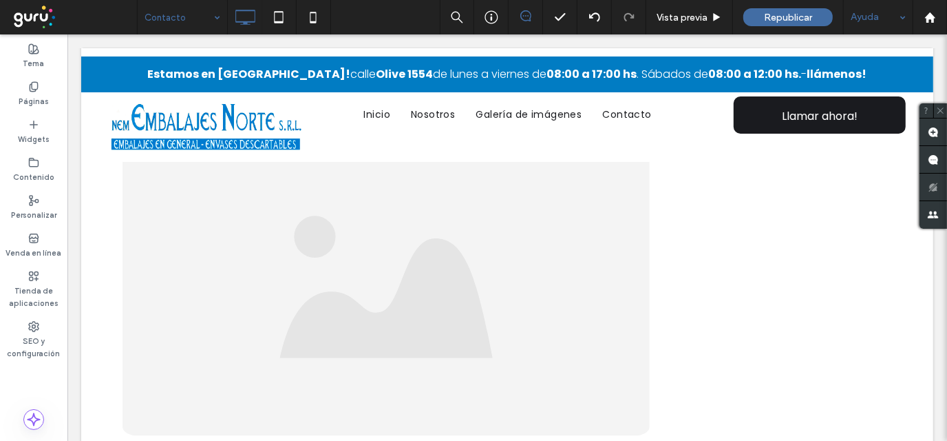
type input "*******"
type input "**"
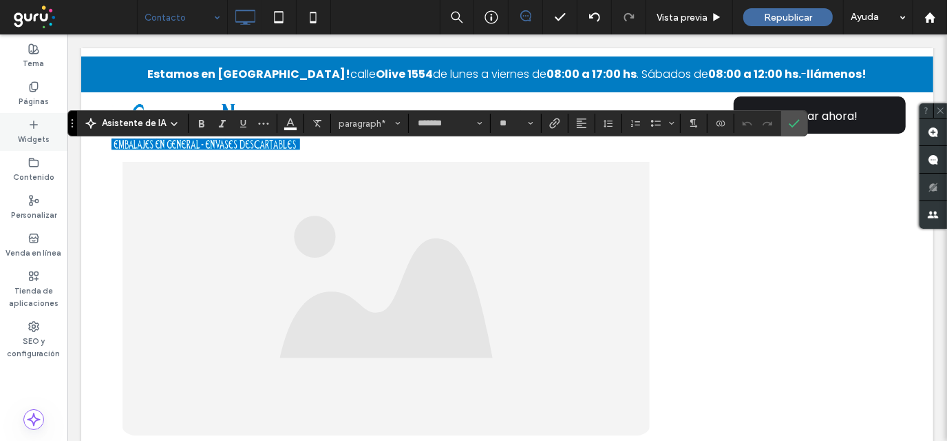
click at [36, 131] on label "Widgets" at bounding box center [34, 137] width 32 height 15
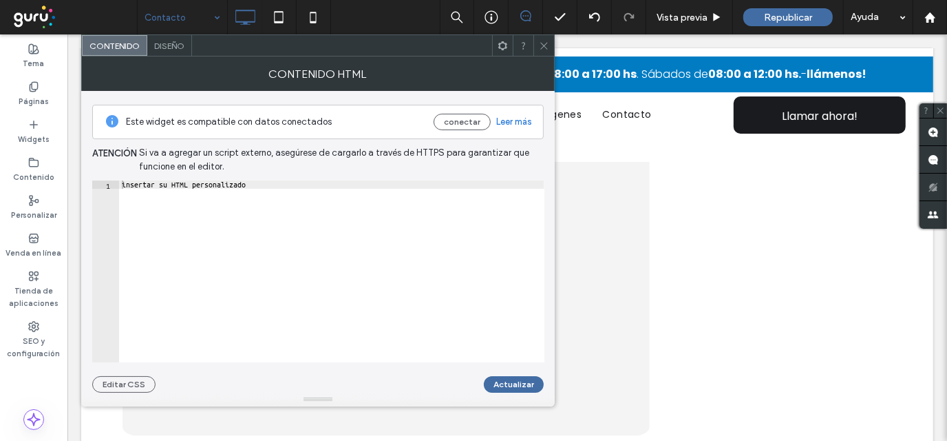
type textarea "**********"
click at [318, 194] on div "insertar su HTML personalizado" at bounding box center [332, 279] width 426 height 199
click at [318, 189] on div "insertar su HTML personalizado" at bounding box center [332, 279] width 426 height 199
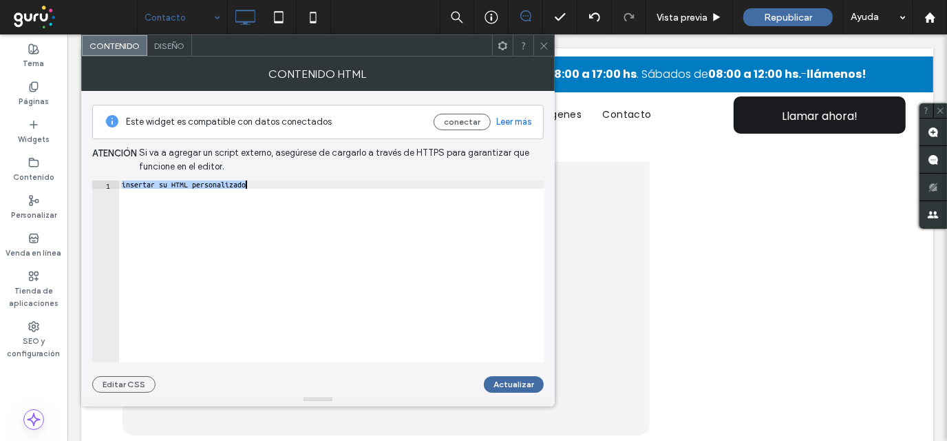
paste textarea "Cursor at row 1"
click at [530, 384] on button "Actualizar" at bounding box center [514, 384] width 60 height 17
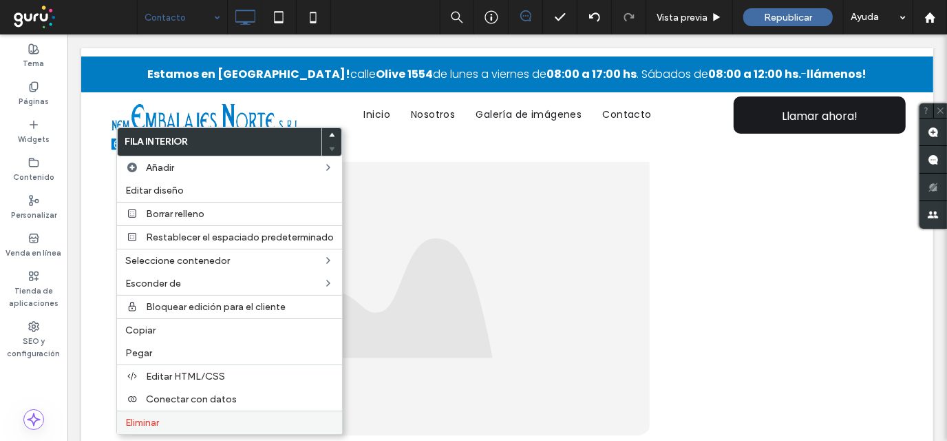
click at [159, 419] on span "Eliminar" at bounding box center [142, 423] width 34 height 12
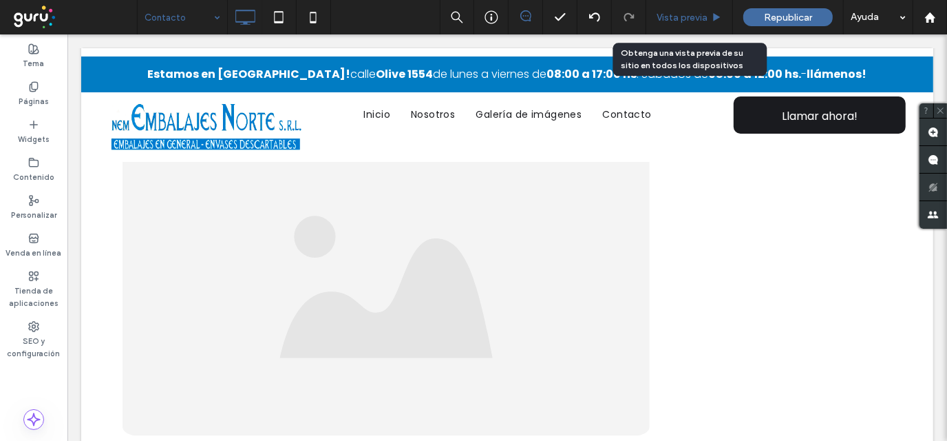
click at [692, 8] on div "Vista previa" at bounding box center [690, 17] width 87 height 34
click at [687, 19] on span "Vista previa" at bounding box center [682, 18] width 51 height 12
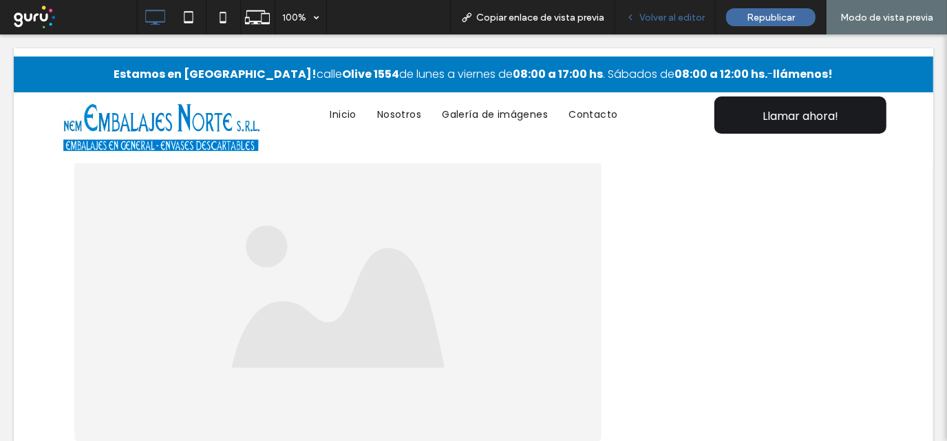
click at [658, 12] on span "Volver al editor" at bounding box center [672, 18] width 65 height 12
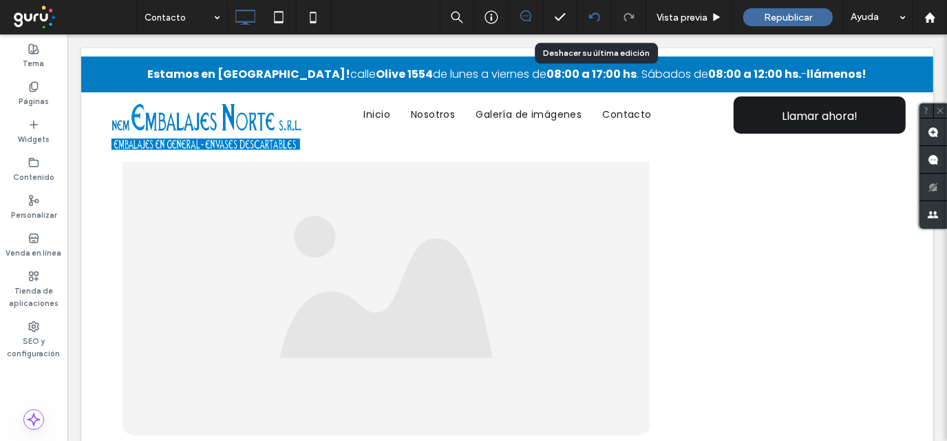
click at [598, 17] on icon at bounding box center [594, 17] width 11 height 11
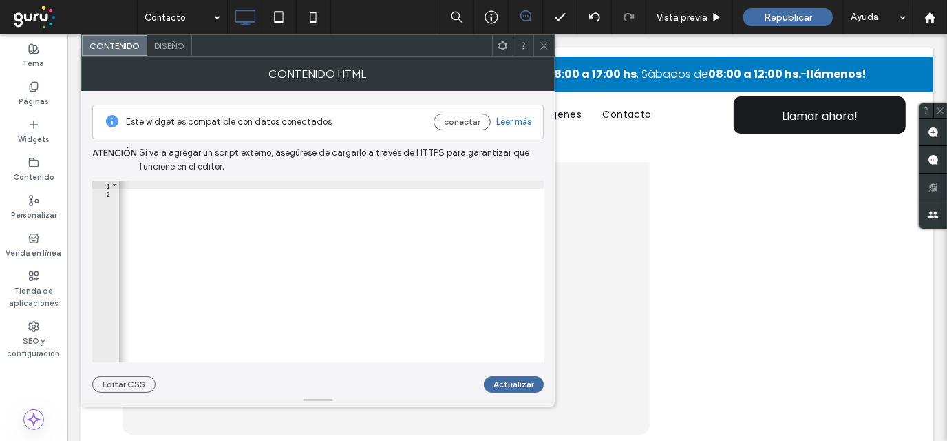
scroll to position [0, 1080]
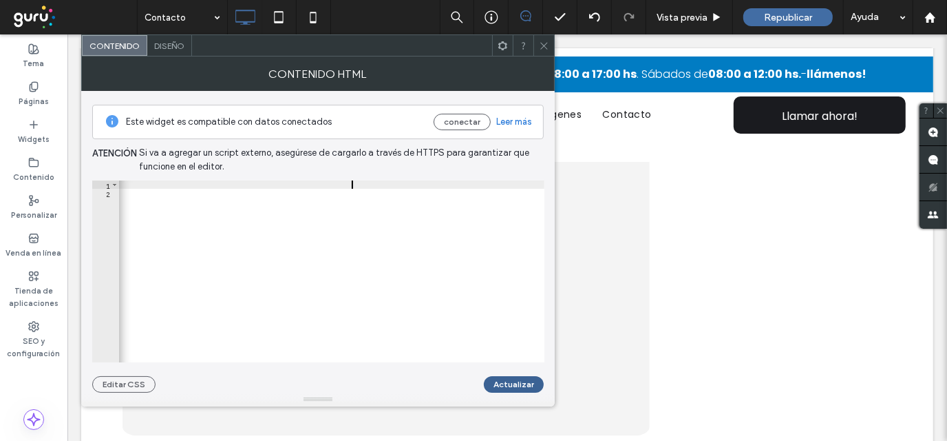
type textarea "**********"
click at [519, 390] on button "Actualizar" at bounding box center [514, 384] width 60 height 17
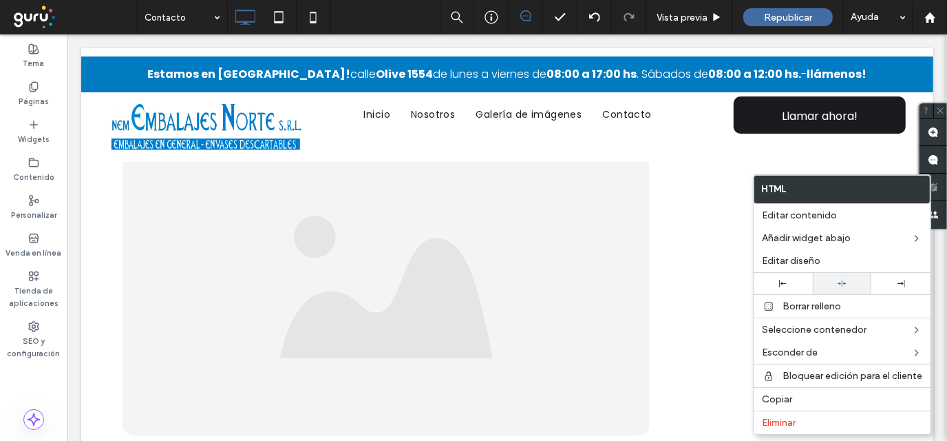
click at [846, 282] on div at bounding box center [842, 283] width 45 height 9
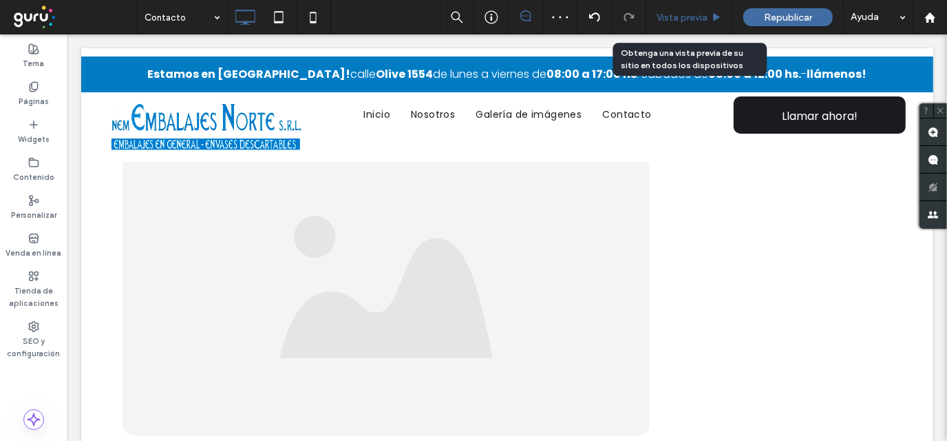
click at [687, 13] on span "Vista previa" at bounding box center [682, 18] width 51 height 12
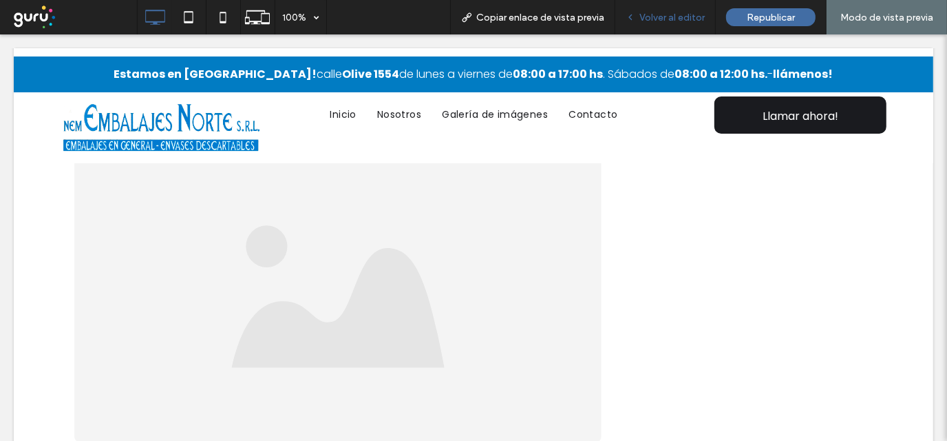
click at [679, 23] on div "Volver al editor" at bounding box center [666, 17] width 101 height 34
click at [661, 16] on span "Volver al editor" at bounding box center [672, 18] width 65 height 12
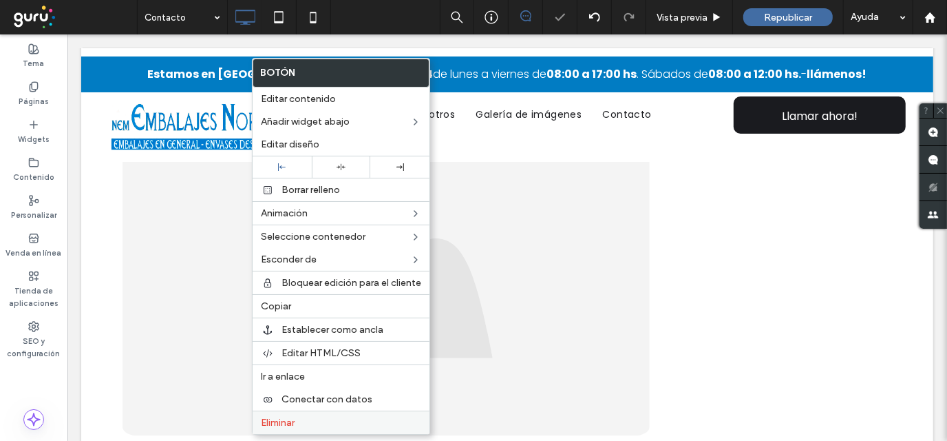
click at [285, 421] on span "Eliminar" at bounding box center [278, 423] width 34 height 12
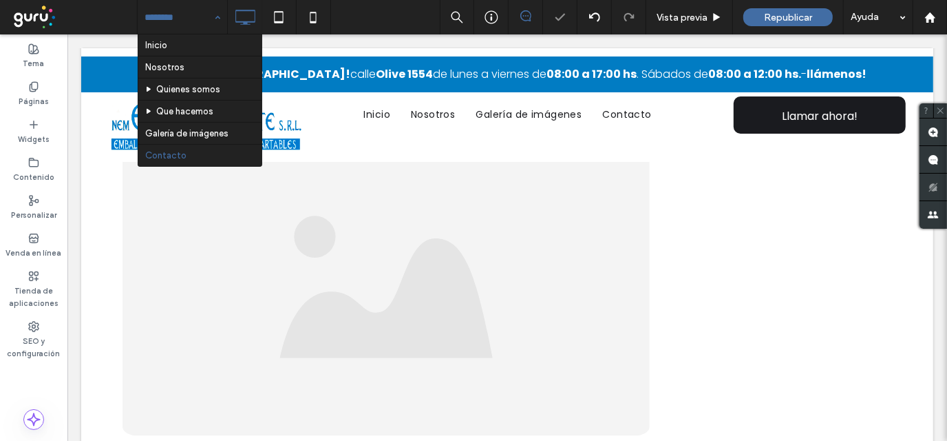
drag, startPoint x: 182, startPoint y: 14, endPoint x: 181, endPoint y: 27, distance: 12.5
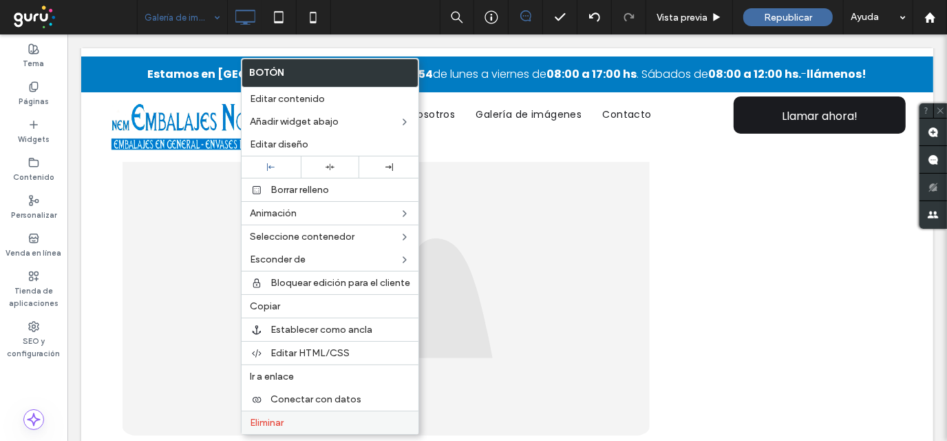
click at [278, 425] on span "Eliminar" at bounding box center [267, 423] width 34 height 12
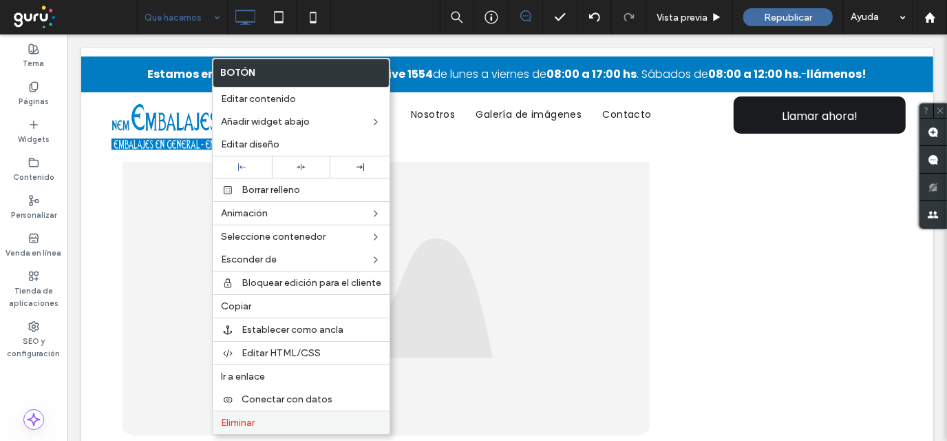
click at [257, 419] on label "Eliminar" at bounding box center [301, 423] width 160 height 12
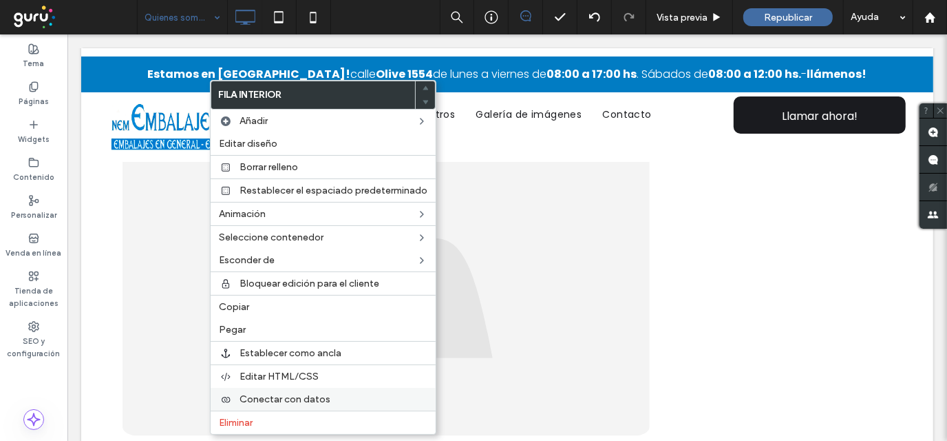
drag, startPoint x: 257, startPoint y: 419, endPoint x: 253, endPoint y: 388, distance: 30.5
click at [258, 418] on label "Eliminar" at bounding box center [323, 423] width 209 height 12
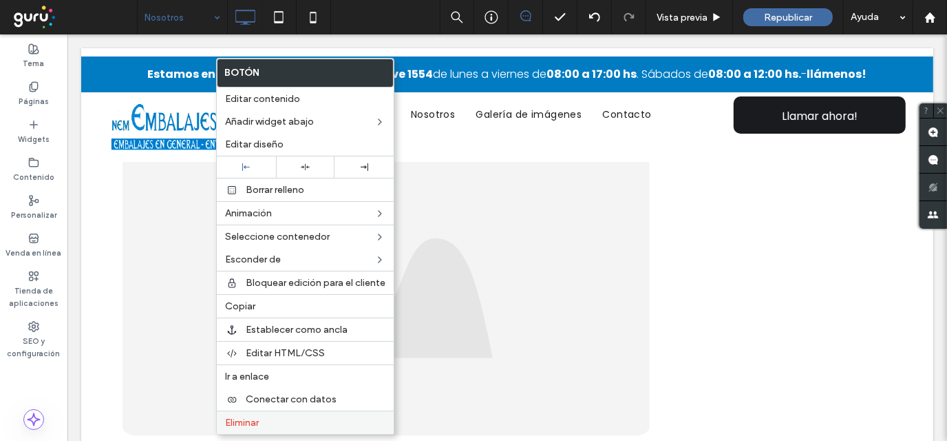
click at [259, 417] on span "Eliminar" at bounding box center [242, 423] width 34 height 12
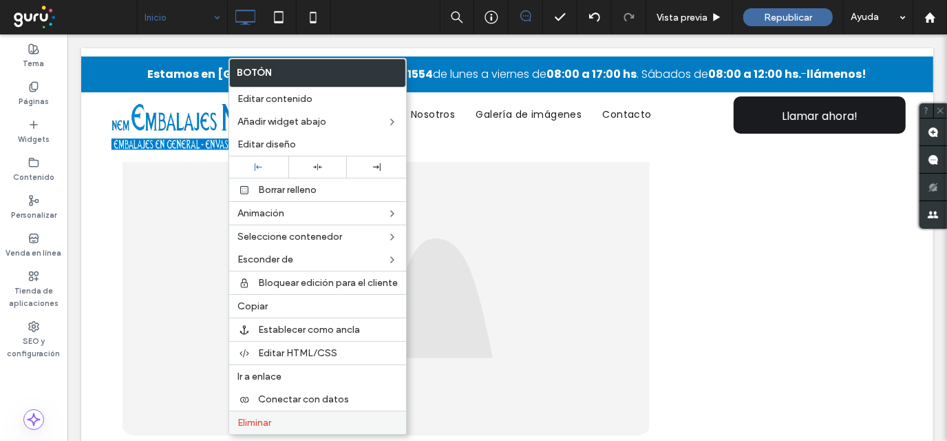
click at [280, 421] on label "Eliminar" at bounding box center [318, 423] width 160 height 12
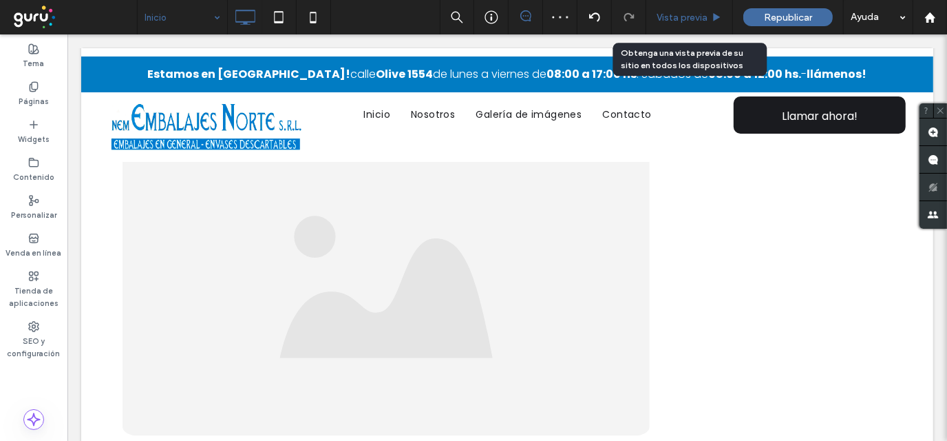
click at [679, 15] on span "Vista previa" at bounding box center [682, 18] width 51 height 12
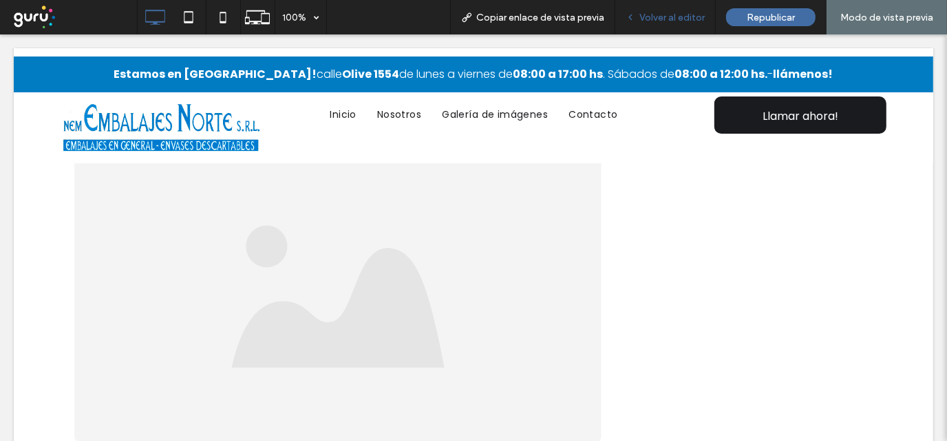
click at [672, 19] on span "Volver al editor" at bounding box center [672, 18] width 65 height 12
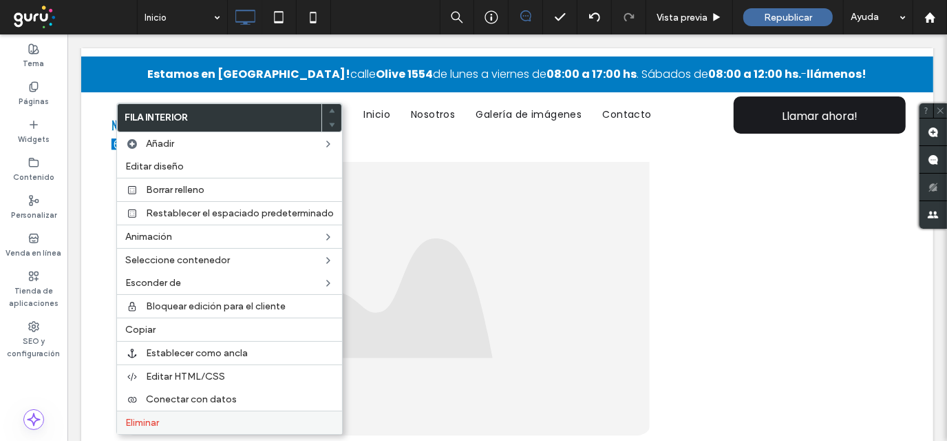
click at [167, 420] on label "Eliminar" at bounding box center [229, 423] width 209 height 12
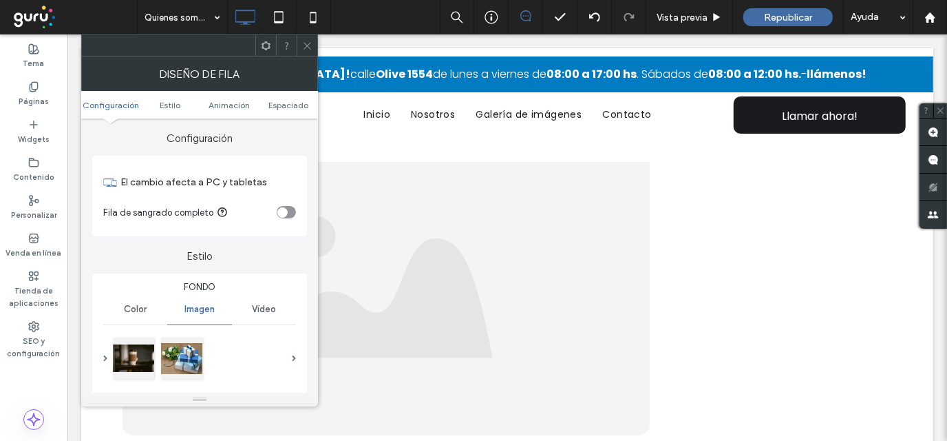
click at [308, 35] on span at bounding box center [307, 45] width 10 height 21
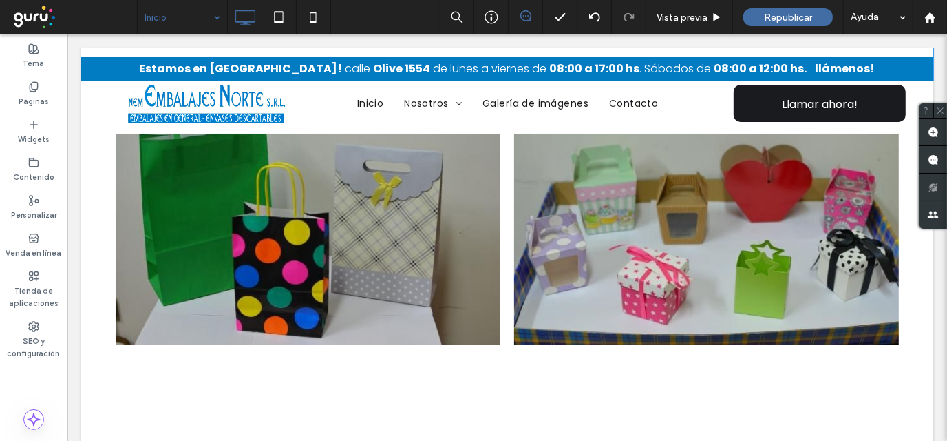
scroll to position [895, 0]
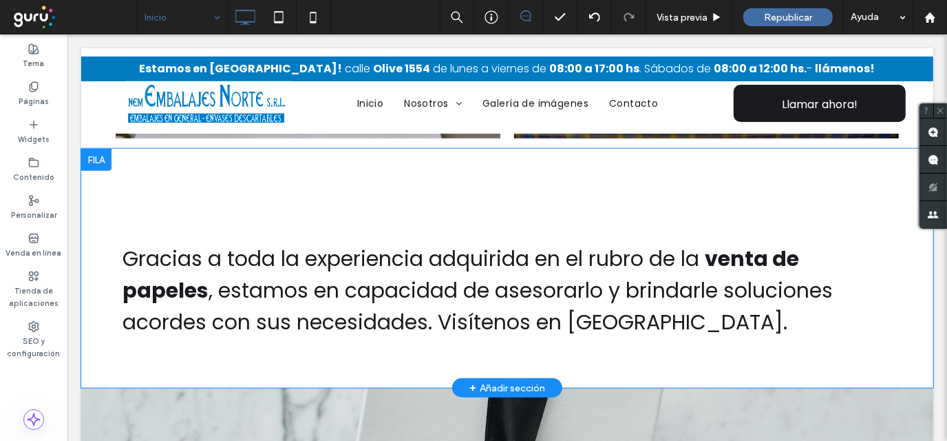
click at [426, 165] on div "Gracias a toda la experiencia adquirida en el rubro de la venta de papeles , es…" at bounding box center [507, 267] width 852 height 239
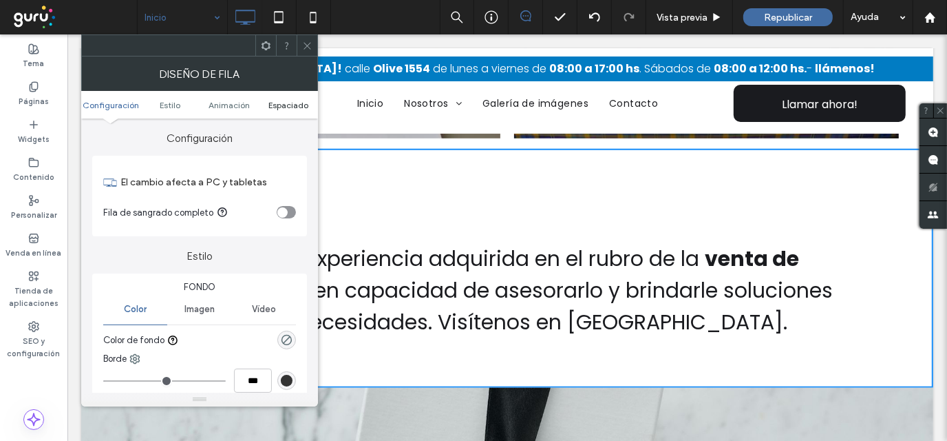
click at [283, 108] on span "Espaciado" at bounding box center [289, 105] width 40 height 10
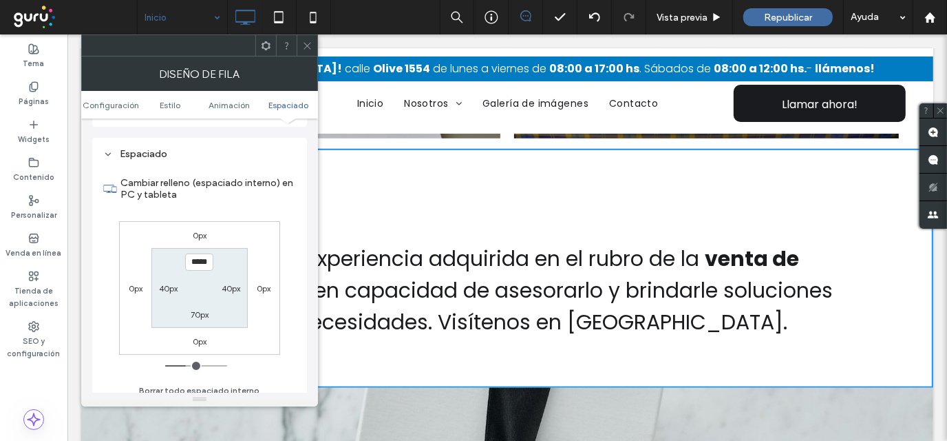
scroll to position [379, 0]
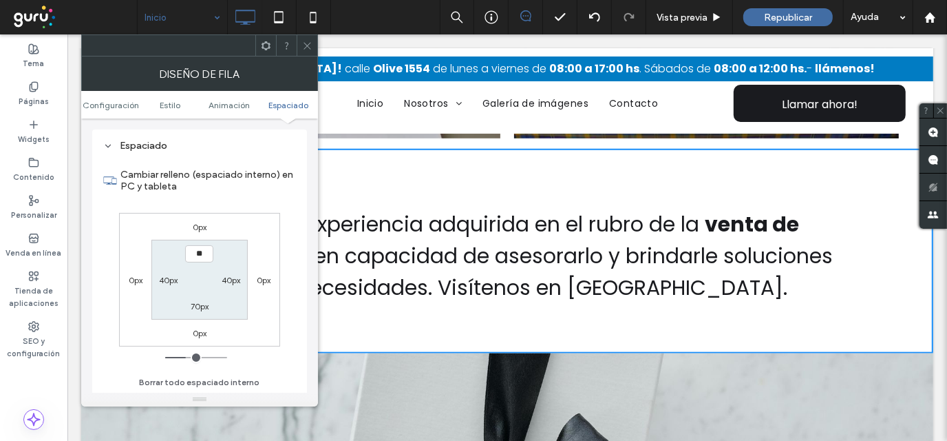
type input "****"
type input "**"
drag, startPoint x: 304, startPoint y: 48, endPoint x: 313, endPoint y: 64, distance: 17.9
click at [304, 49] on icon at bounding box center [307, 46] width 10 height 10
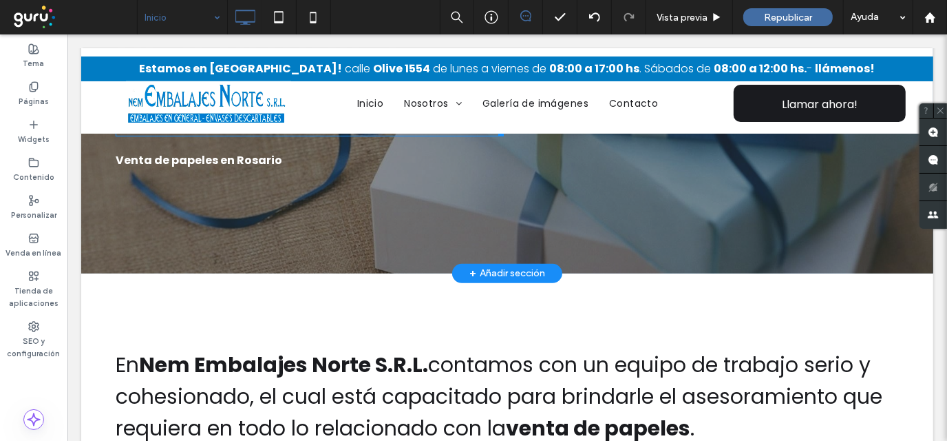
scroll to position [413, 0]
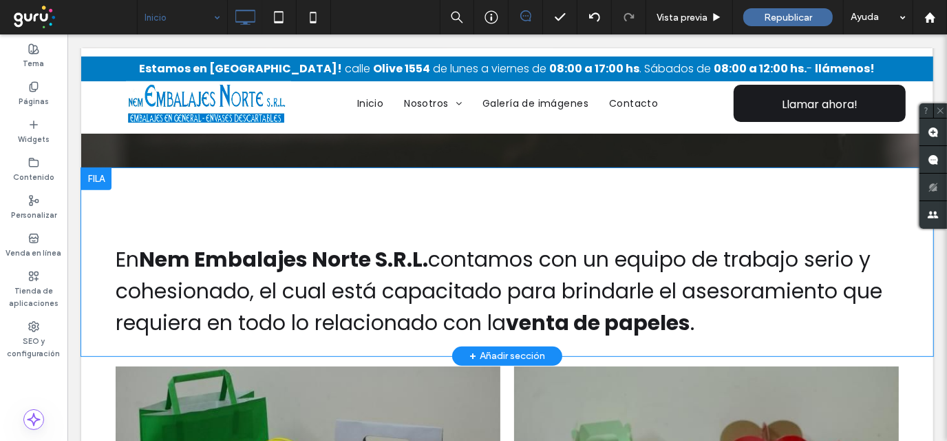
click at [304, 191] on div "En Nem Embalajes Norte S.R.L. contamos con un equipo de trabajo serio y cohesio…" at bounding box center [507, 261] width 852 height 188
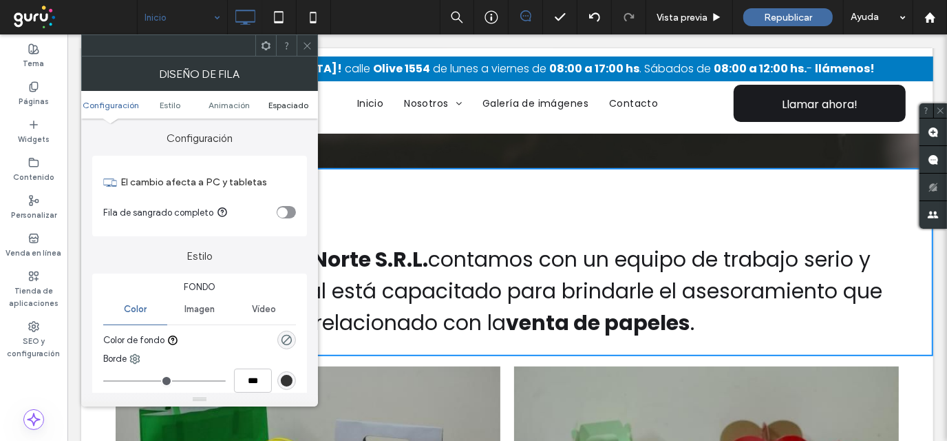
click at [283, 100] on span "Espaciado" at bounding box center [289, 105] width 40 height 10
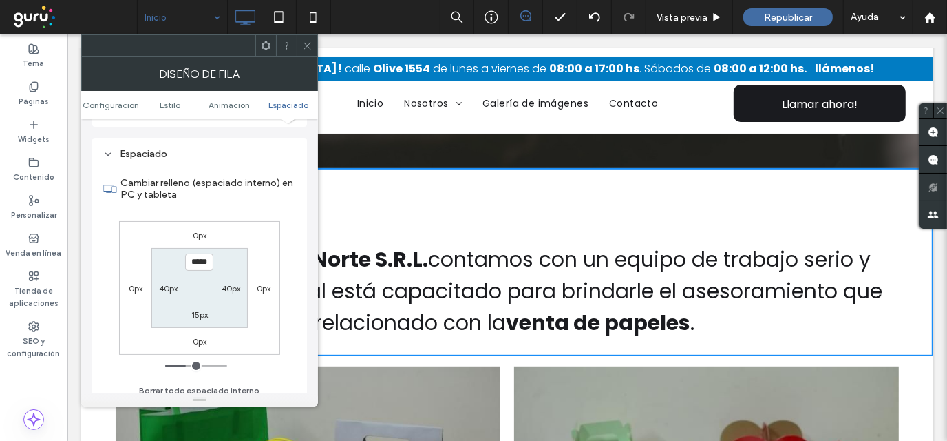
scroll to position [379, 0]
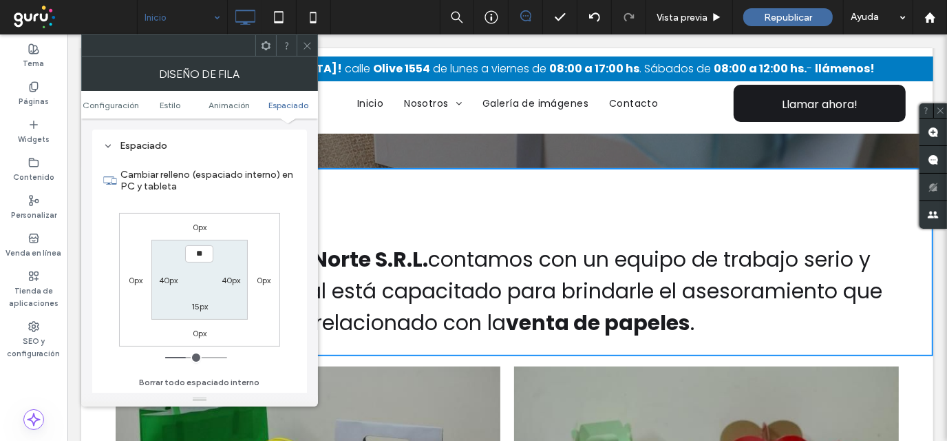
type input "****"
type input "**"
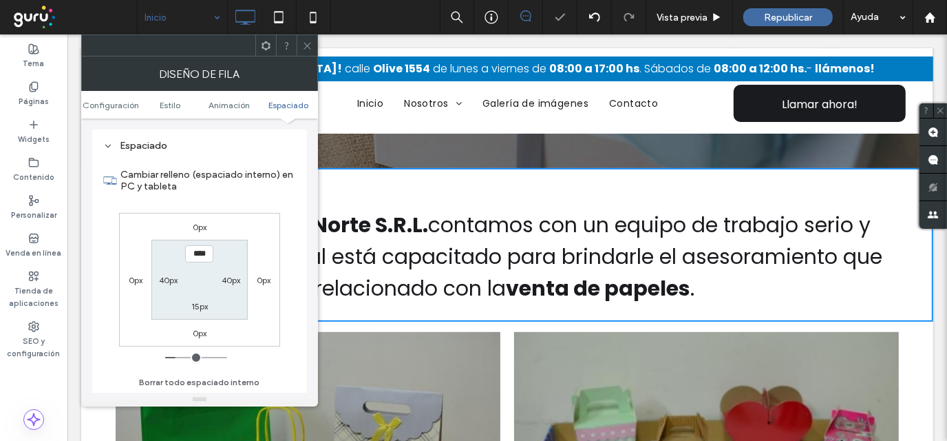
drag, startPoint x: 306, startPoint y: 41, endPoint x: 305, endPoint y: 51, distance: 9.7
click at [306, 43] on icon at bounding box center [307, 46] width 10 height 10
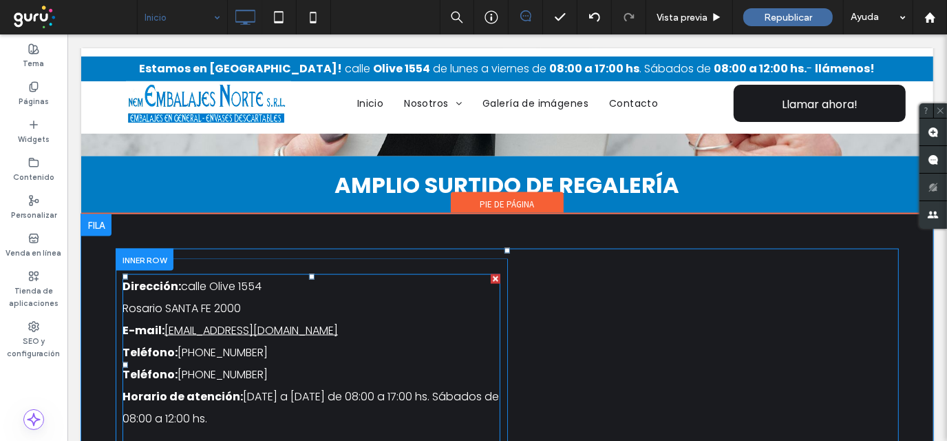
scroll to position [1557, 0]
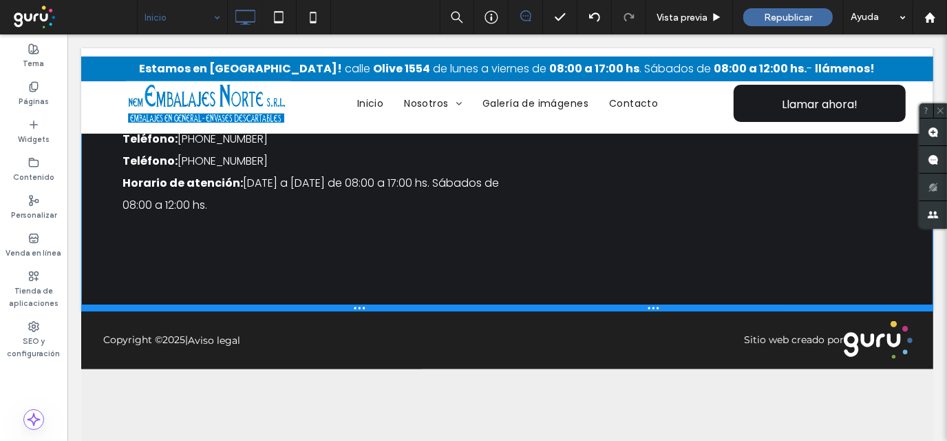
drag, startPoint x: 592, startPoint y: 369, endPoint x: 659, endPoint y: 341, distance: 72.5
click at [598, 304] on div at bounding box center [507, 307] width 852 height 7
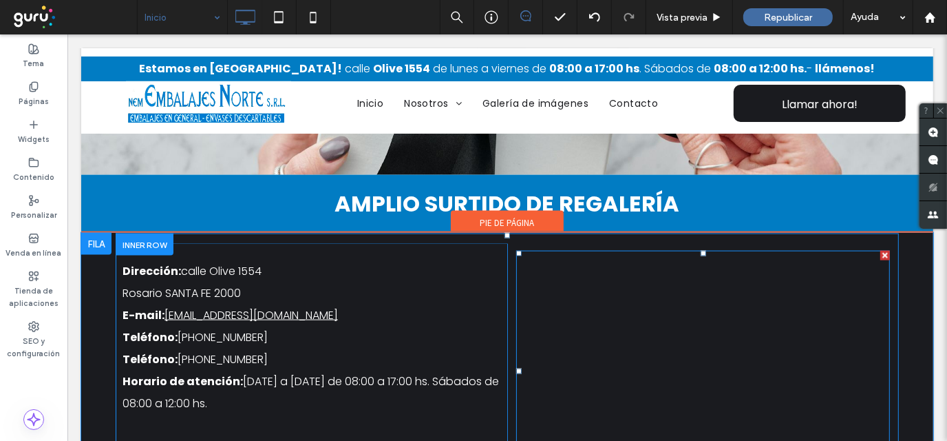
scroll to position [1351, 0]
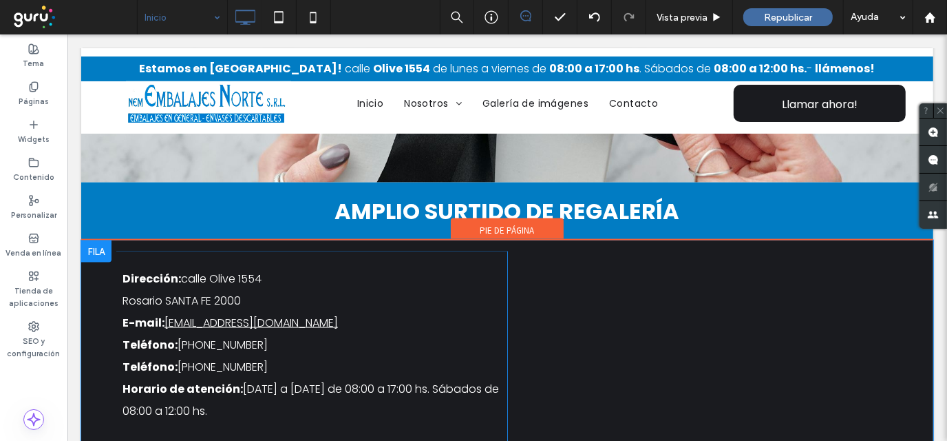
click at [92, 247] on div at bounding box center [96, 251] width 30 height 22
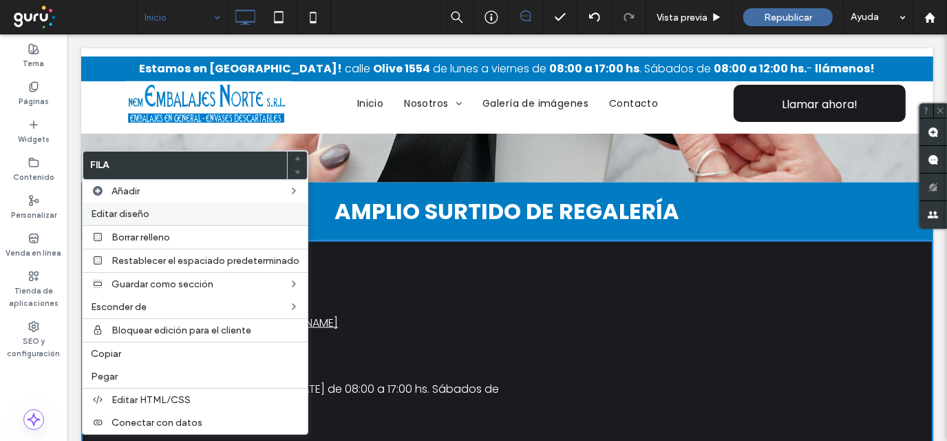
click at [127, 218] on span "Editar diseño" at bounding box center [120, 214] width 59 height 12
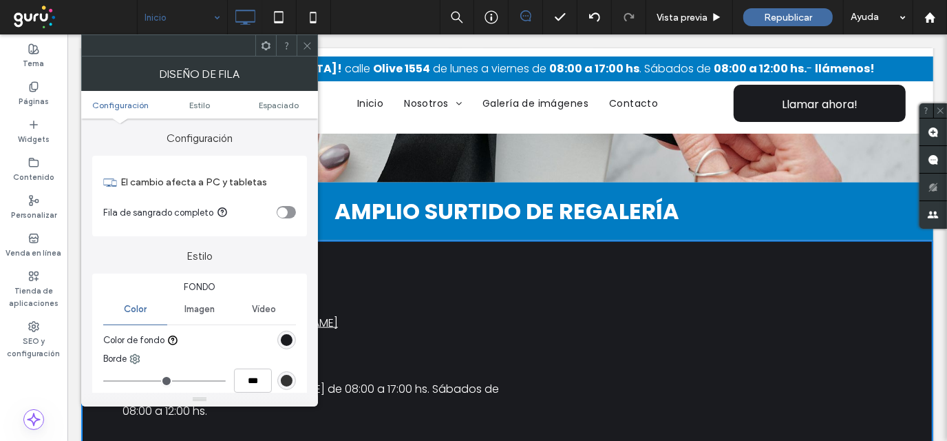
click at [286, 338] on div "rgb(26, 27, 31)" at bounding box center [287, 340] width 12 height 12
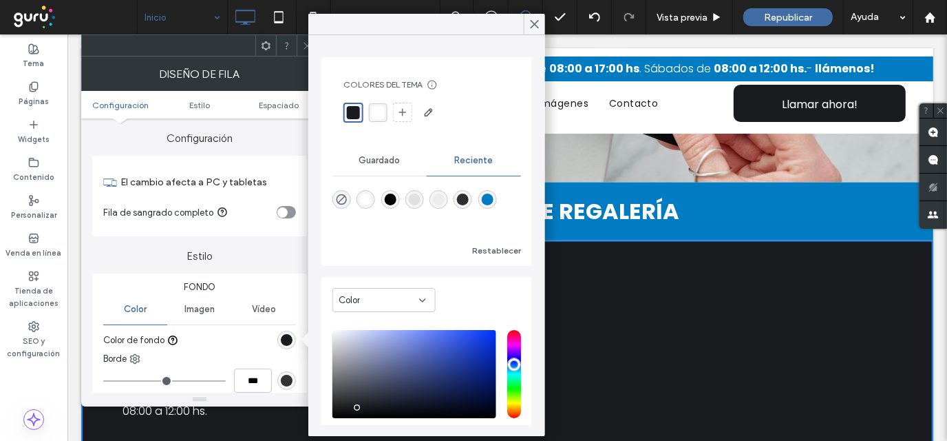
click at [493, 202] on div "rgba(1, 124, 195, 1)" at bounding box center [487, 199] width 12 height 12
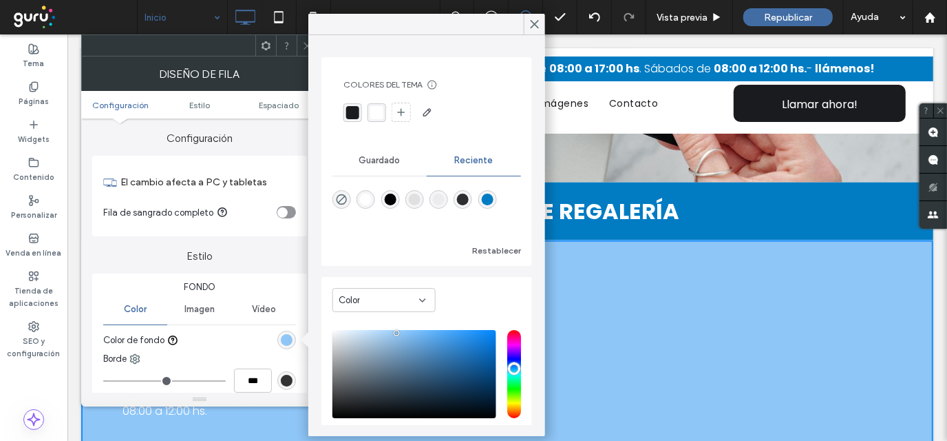
type input "*******"
drag, startPoint x: 475, startPoint y: 337, endPoint x: 399, endPoint y: 331, distance: 76.7
click at [399, 331] on div "saturation and value" at bounding box center [415, 374] width 164 height 88
drag, startPoint x: 537, startPoint y: 21, endPoint x: 420, endPoint y: 27, distance: 117.2
click at [536, 21] on use at bounding box center [535, 25] width 7 height 8
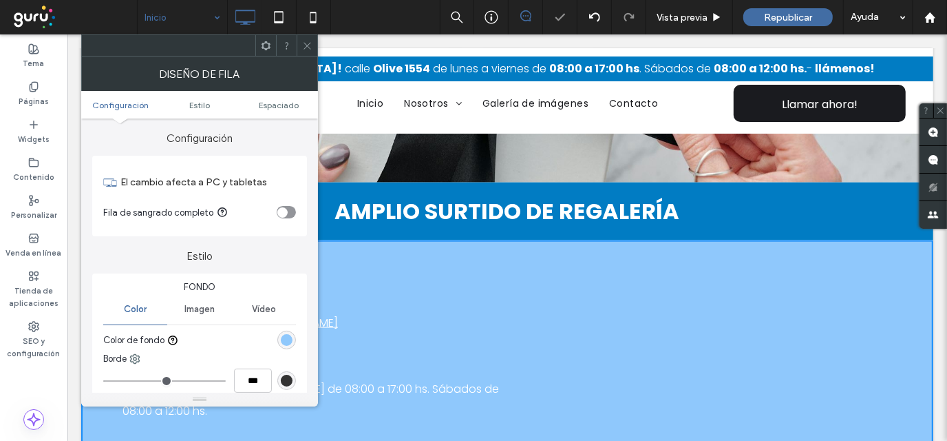
drag, startPoint x: 304, startPoint y: 45, endPoint x: 313, endPoint y: 49, distance: 9.9
click at [305, 46] on icon at bounding box center [307, 46] width 10 height 10
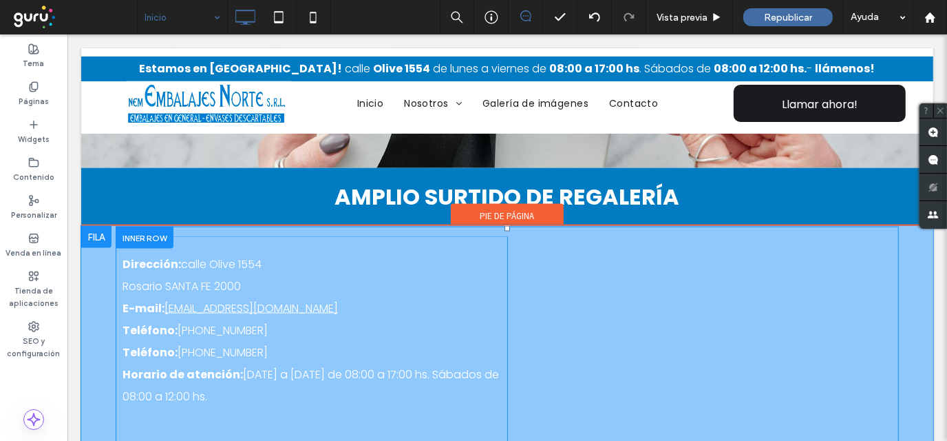
scroll to position [1420, 0]
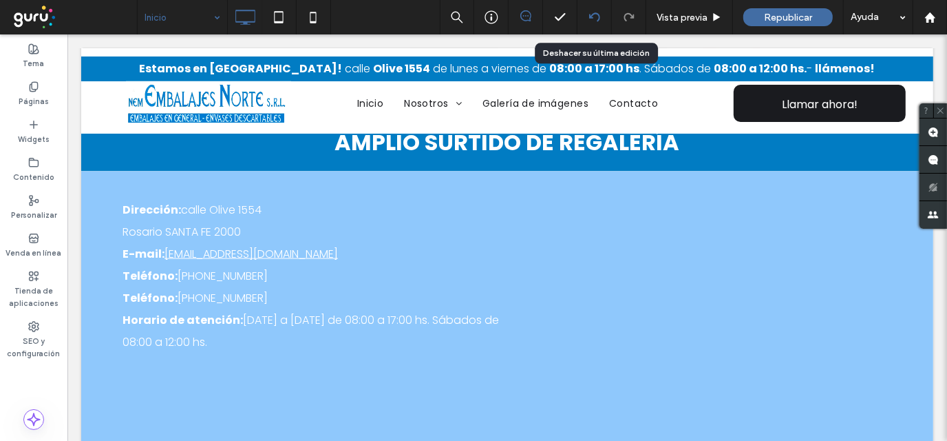
click at [591, 15] on icon at bounding box center [594, 17] width 11 height 11
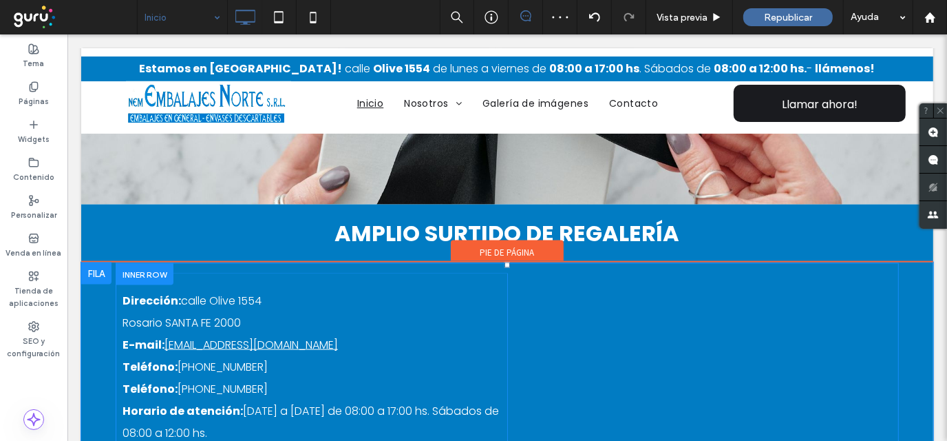
scroll to position [1351, 0]
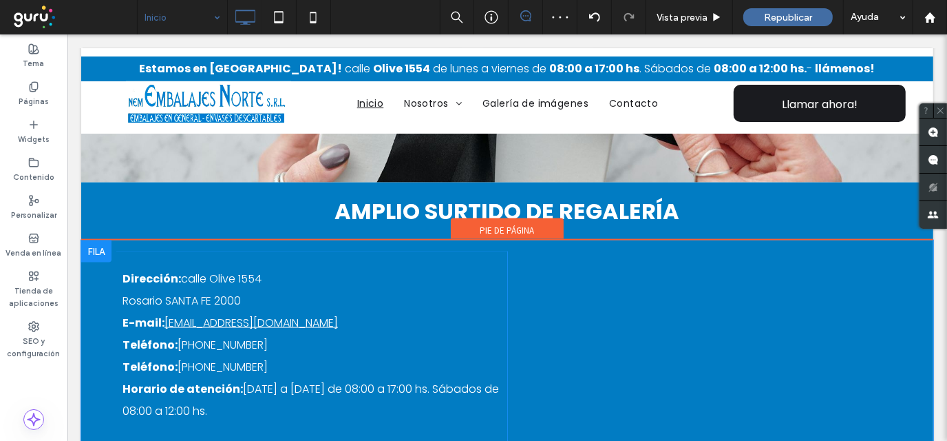
click at [92, 244] on div at bounding box center [96, 251] width 30 height 22
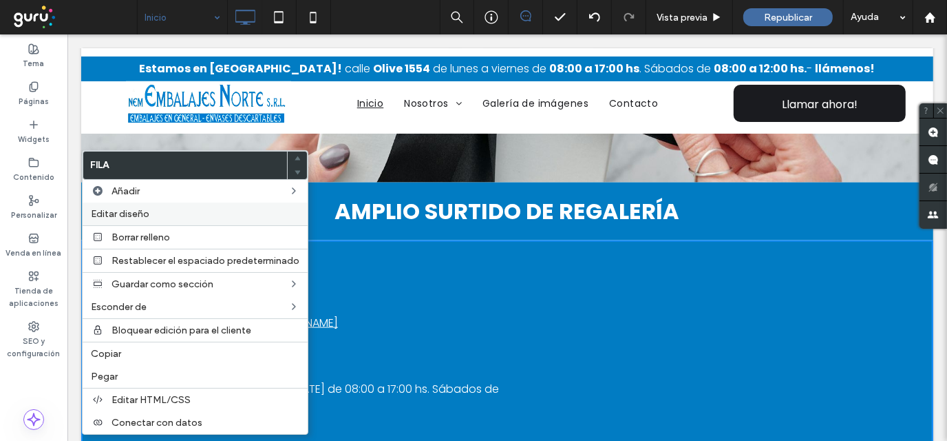
click at [127, 211] on span "Editar diseño" at bounding box center [120, 214] width 59 height 12
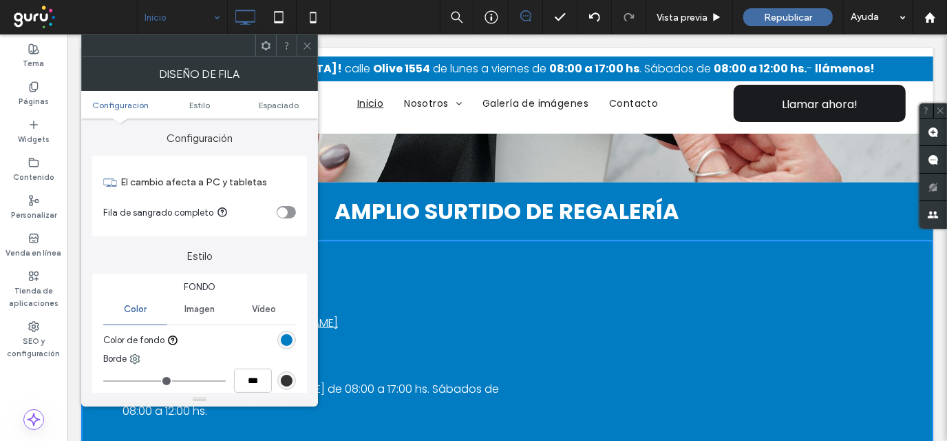
click at [286, 339] on div "rgb(1, 124, 195)" at bounding box center [287, 340] width 12 height 12
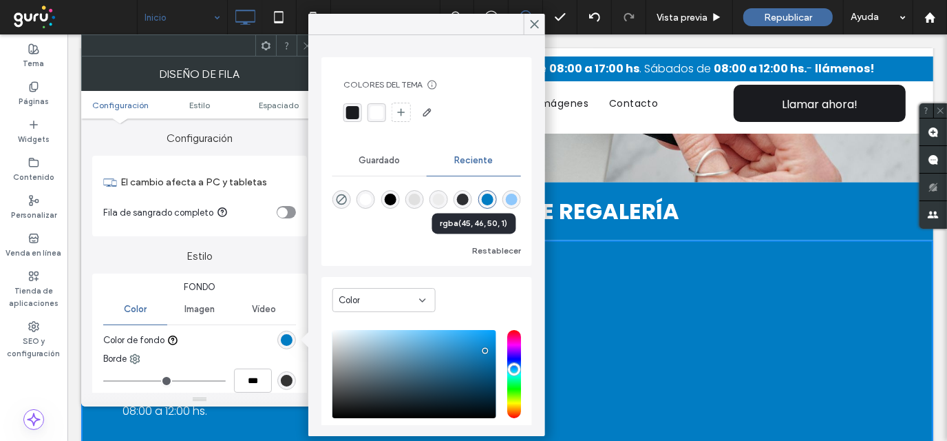
click at [469, 200] on div "rgba(45, 46, 50, 1)" at bounding box center [463, 199] width 12 height 12
type input "*******"
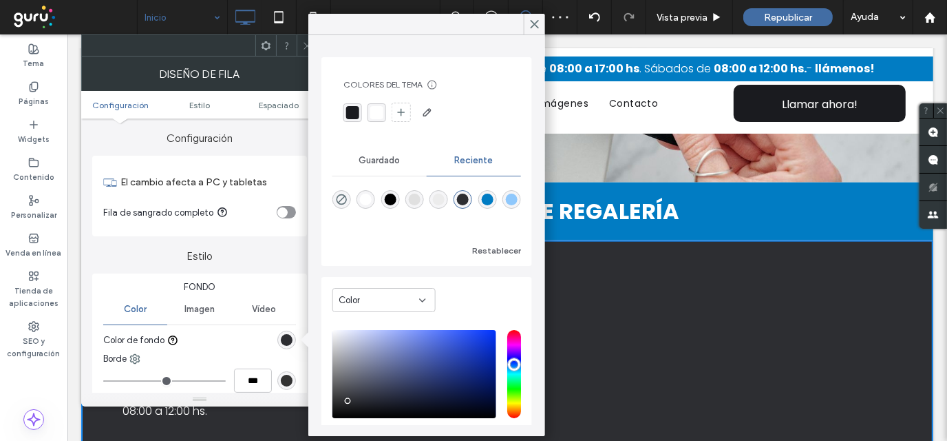
scroll to position [80, 0]
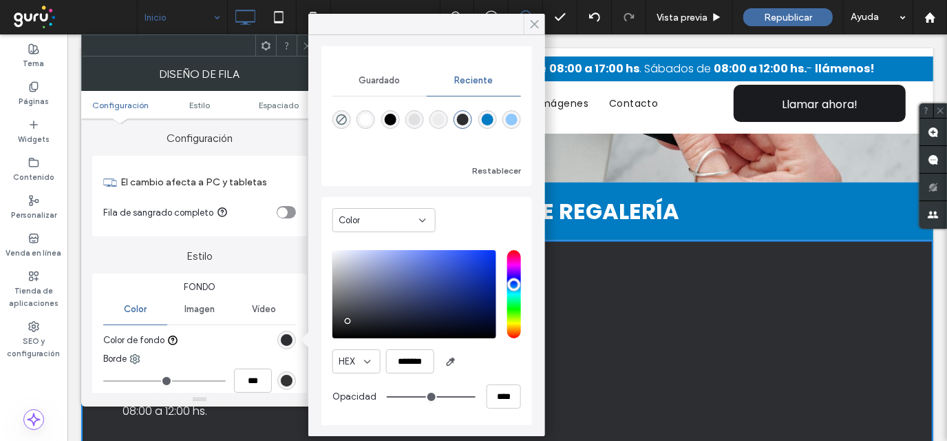
drag, startPoint x: 534, startPoint y: 25, endPoint x: 457, endPoint y: 0, distance: 81.7
click at [534, 25] on use at bounding box center [535, 25] width 7 height 8
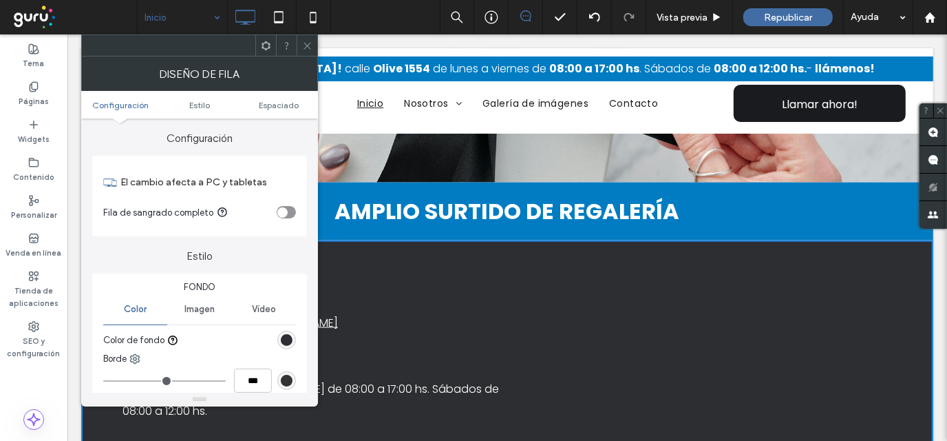
drag, startPoint x: 304, startPoint y: 40, endPoint x: 291, endPoint y: 185, distance: 145.3
click at [304, 43] on icon at bounding box center [307, 46] width 10 height 10
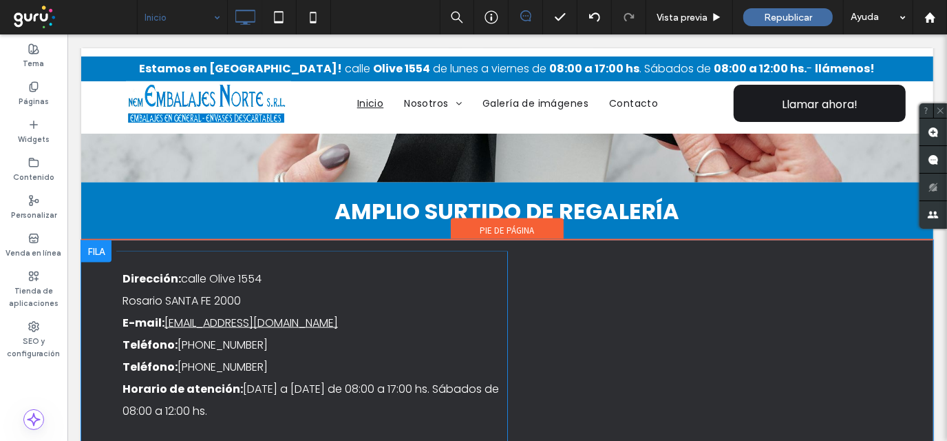
click at [90, 246] on div at bounding box center [96, 251] width 30 height 22
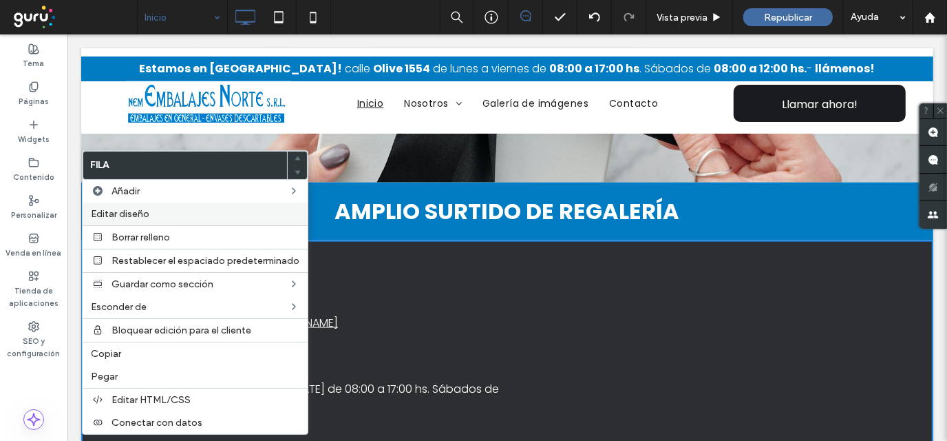
click at [114, 216] on span "Editar diseño" at bounding box center [120, 214] width 59 height 12
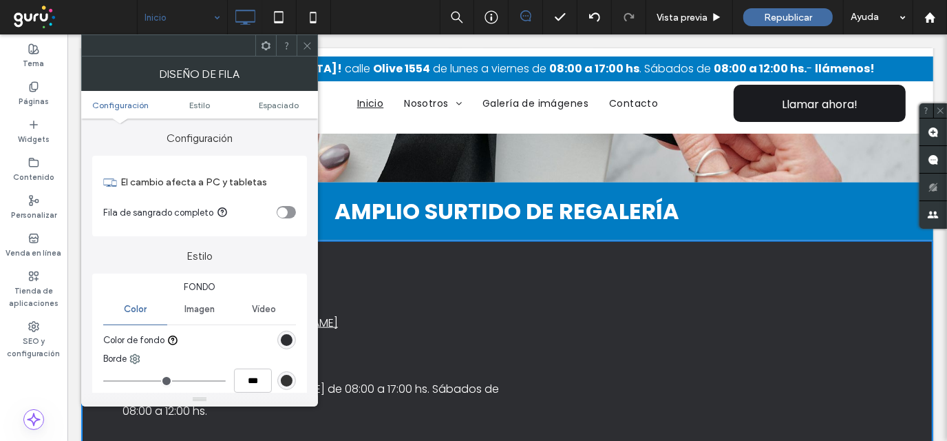
click at [305, 43] on icon at bounding box center [307, 46] width 10 height 10
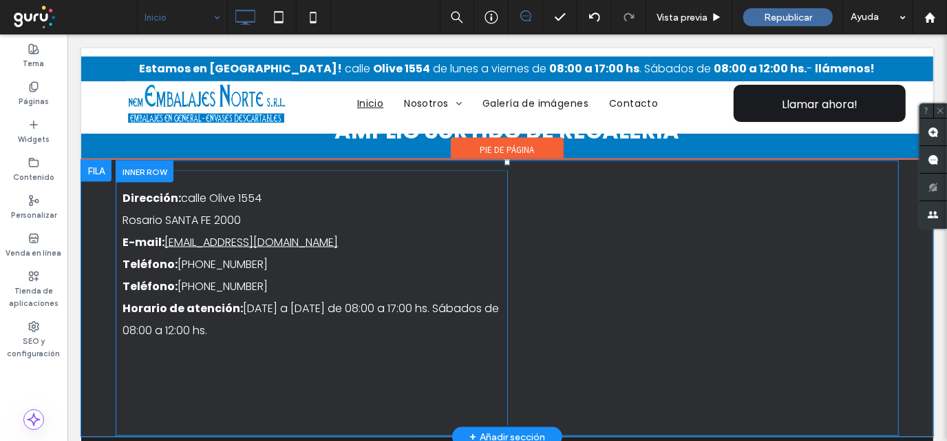
scroll to position [1351, 0]
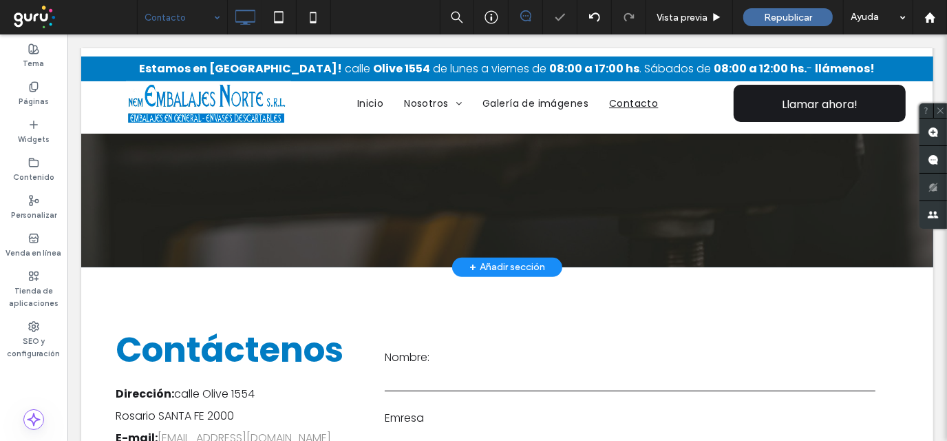
scroll to position [675, 0]
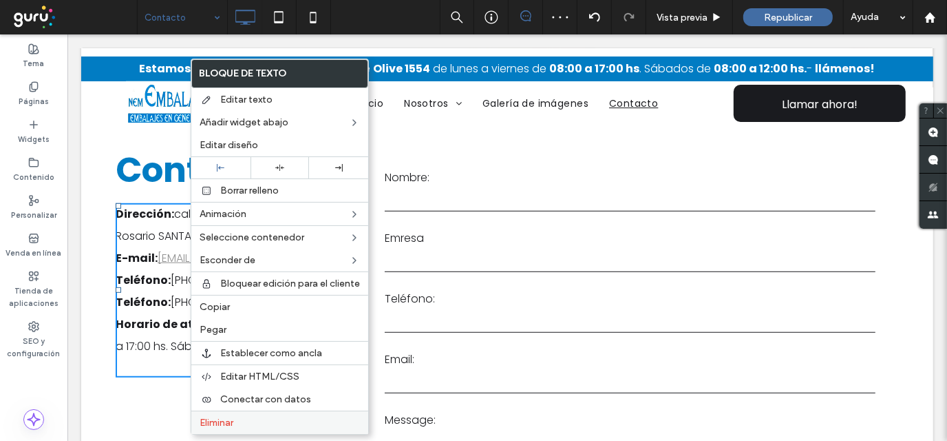
click at [218, 422] on span "Eliminar" at bounding box center [217, 423] width 34 height 12
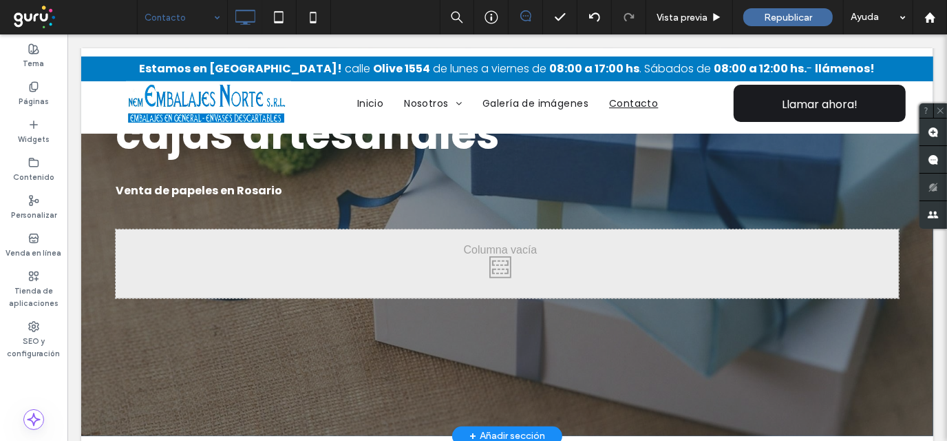
scroll to position [0, 0]
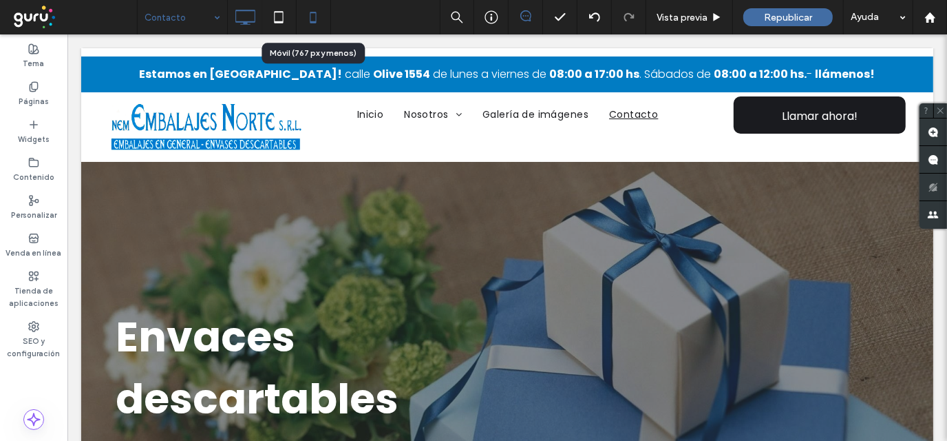
drag, startPoint x: 315, startPoint y: 17, endPoint x: 306, endPoint y: 18, distance: 9.0
click at [315, 17] on icon at bounding box center [314, 17] width 28 height 28
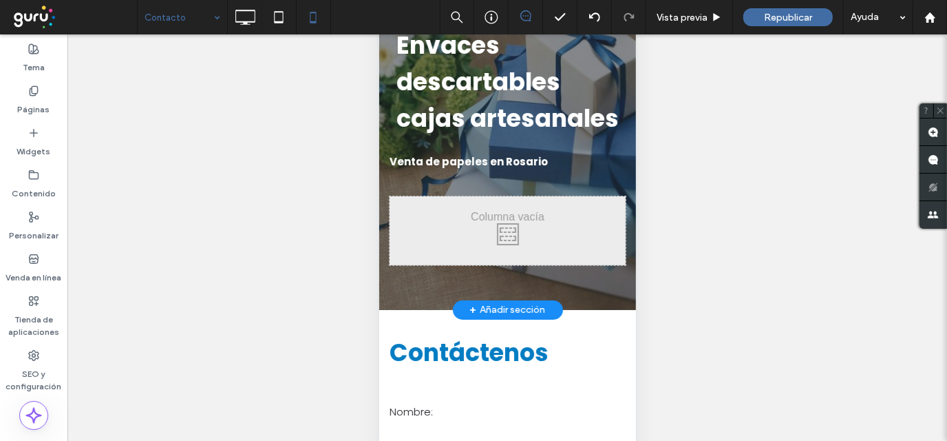
scroll to position [59, 0]
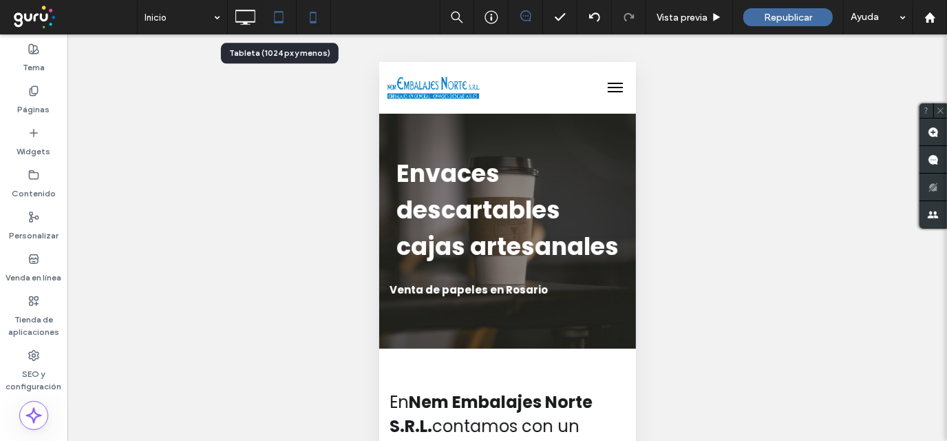
click at [275, 14] on icon at bounding box center [279, 17] width 28 height 28
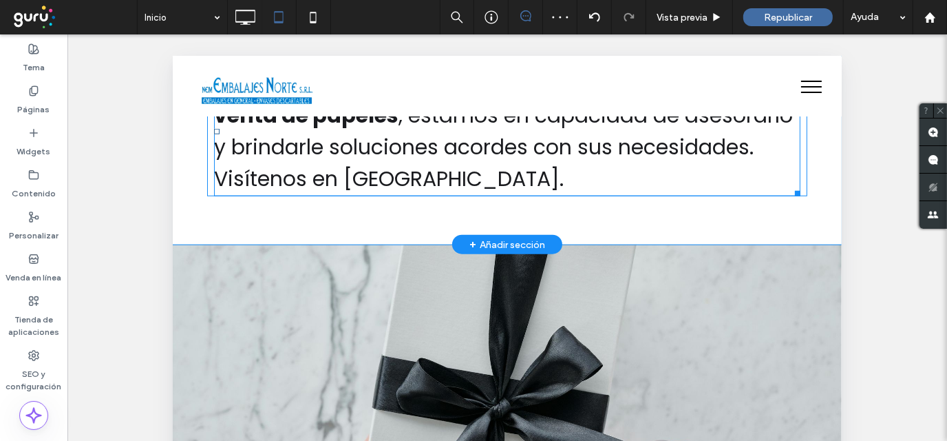
scroll to position [946, 0]
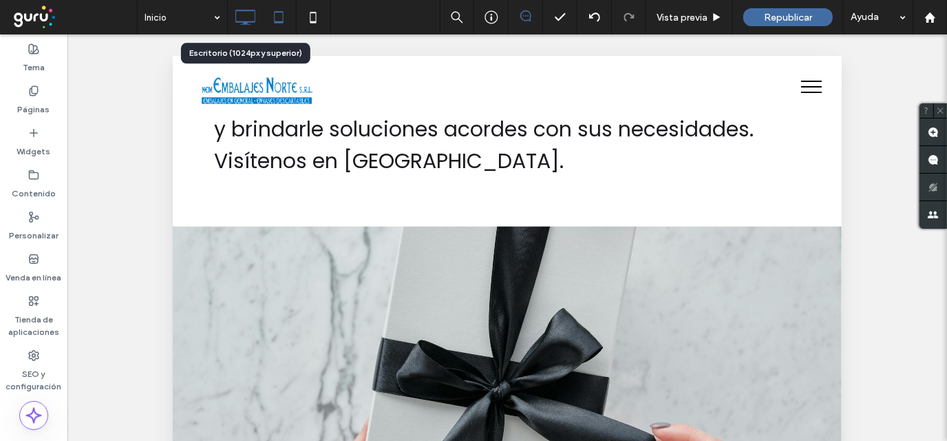
click at [240, 17] on icon at bounding box center [245, 17] width 28 height 28
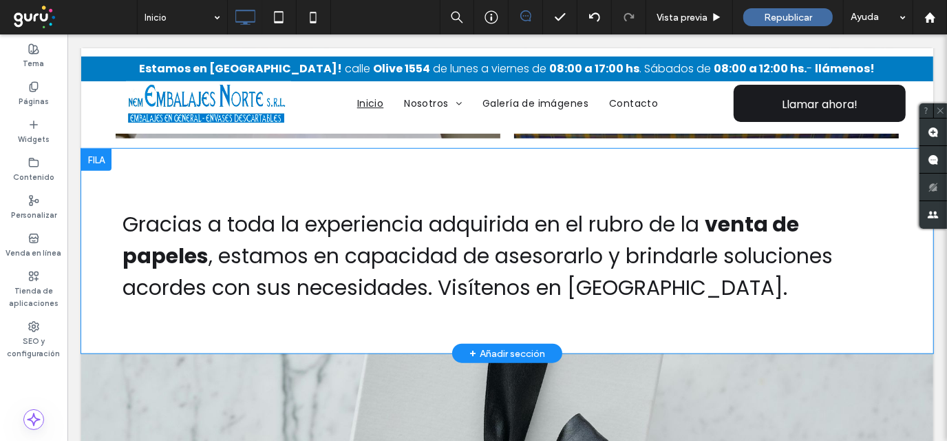
scroll to position [740, 0]
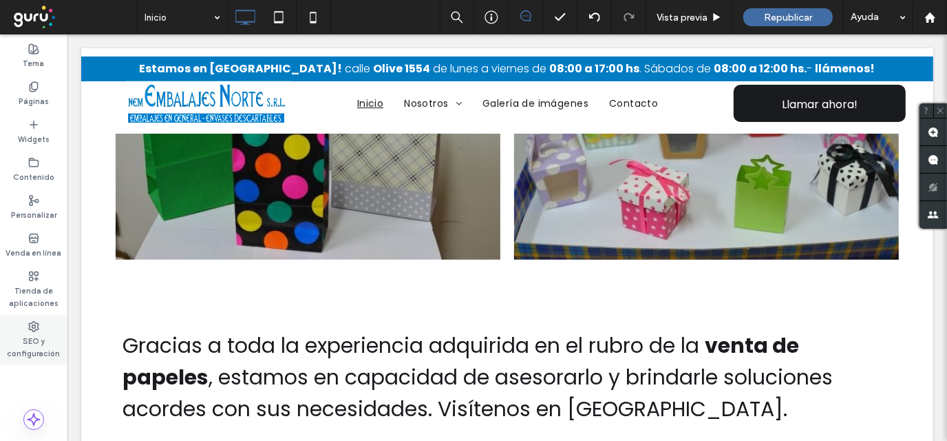
click at [26, 344] on label "SEO y configuración" at bounding box center [33, 346] width 67 height 28
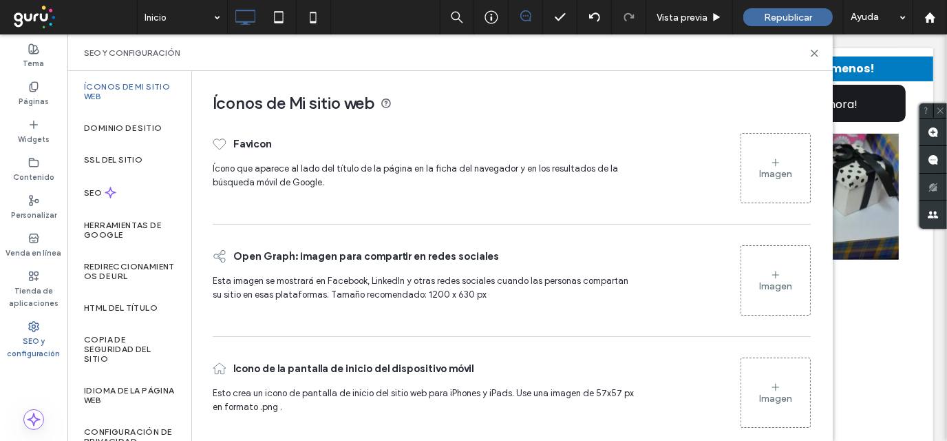
click at [759, 168] on div "Imagen" at bounding box center [775, 174] width 33 height 12
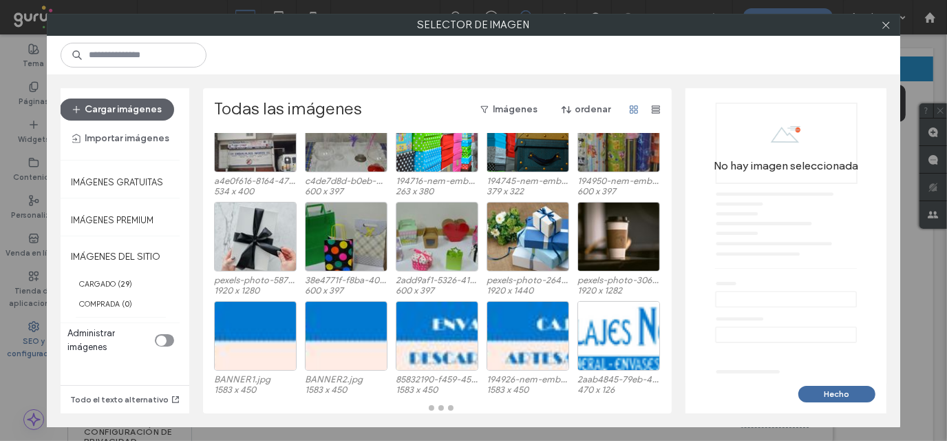
scroll to position [157, 0]
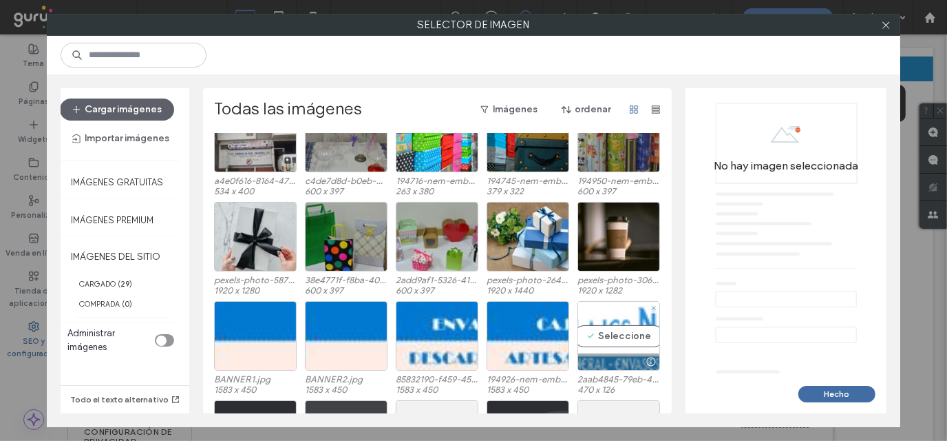
click at [608, 337] on div "Seleccione" at bounding box center [619, 336] width 83 height 70
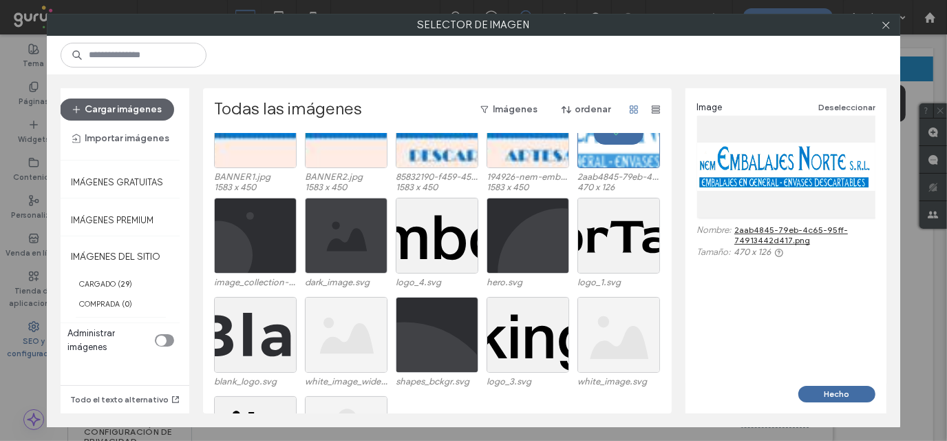
scroll to position [364, 0]
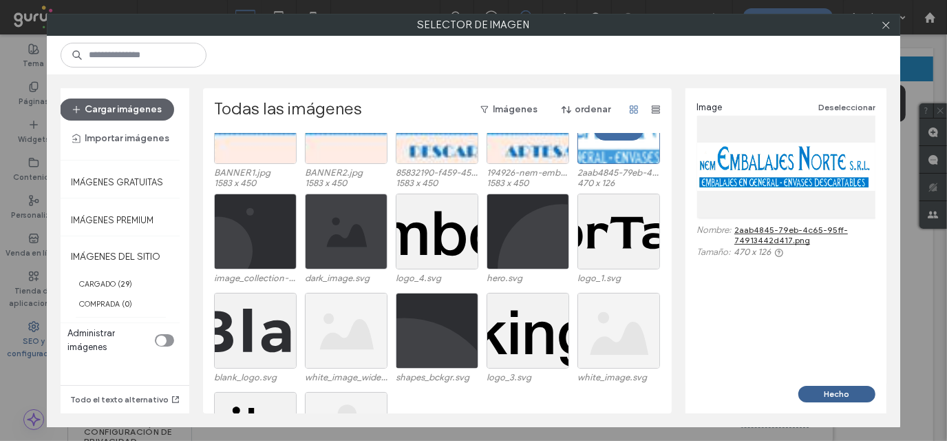
click at [841, 389] on button "Hecho" at bounding box center [837, 394] width 77 height 17
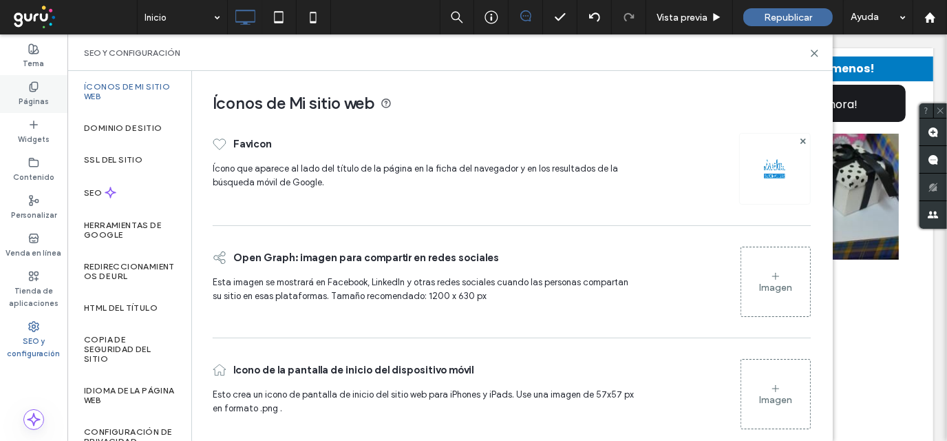
click at [41, 87] on div "Páginas" at bounding box center [33, 94] width 67 height 38
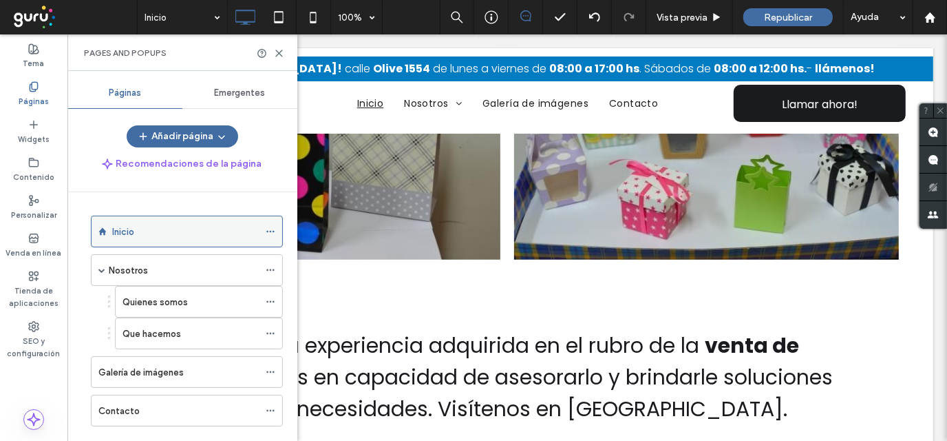
click at [275, 229] on icon at bounding box center [271, 232] width 10 height 10
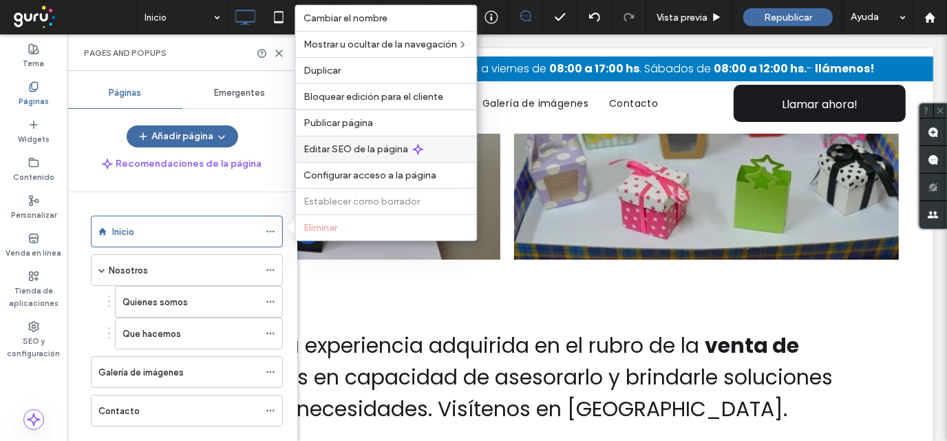
click at [365, 149] on span "Editar SEO de la página" at bounding box center [356, 149] width 105 height 12
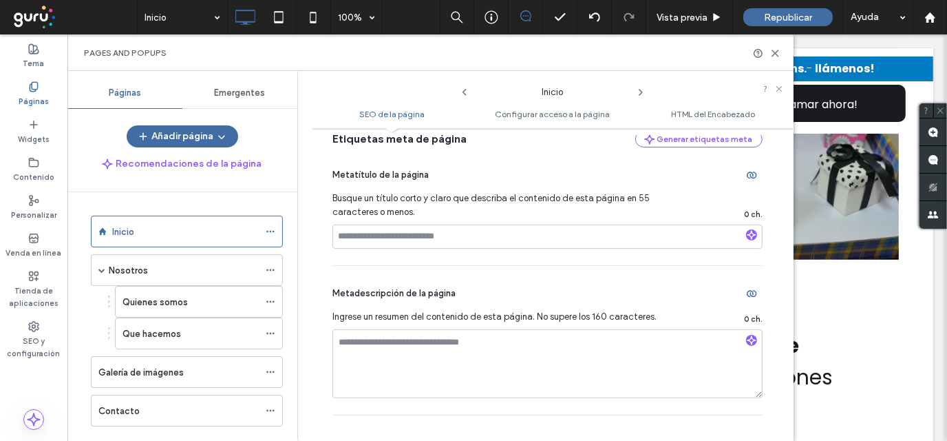
scroll to position [207, 0]
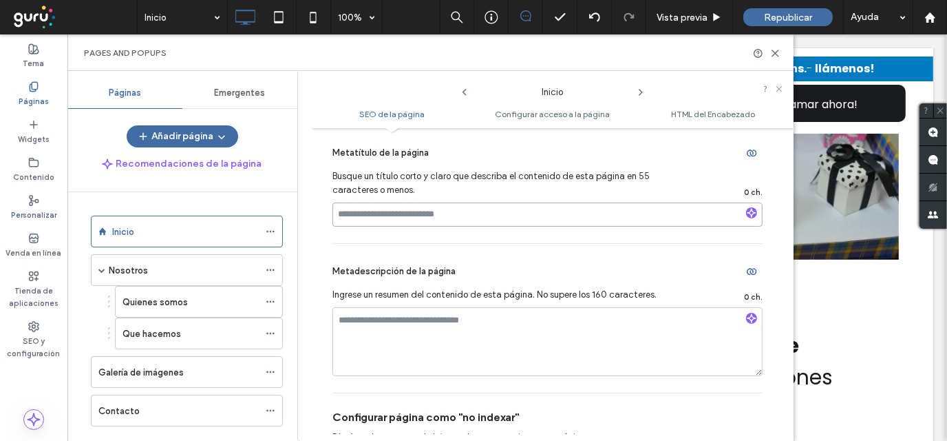
click at [379, 216] on input at bounding box center [548, 214] width 430 height 24
paste input "**********"
type input "**********"
click at [580, 183] on span "Busque un título corto y claro que describa el contenido de esta página en 55 c…" at bounding box center [510, 183] width 354 height 28
click at [483, 329] on textarea at bounding box center [548, 341] width 430 height 69
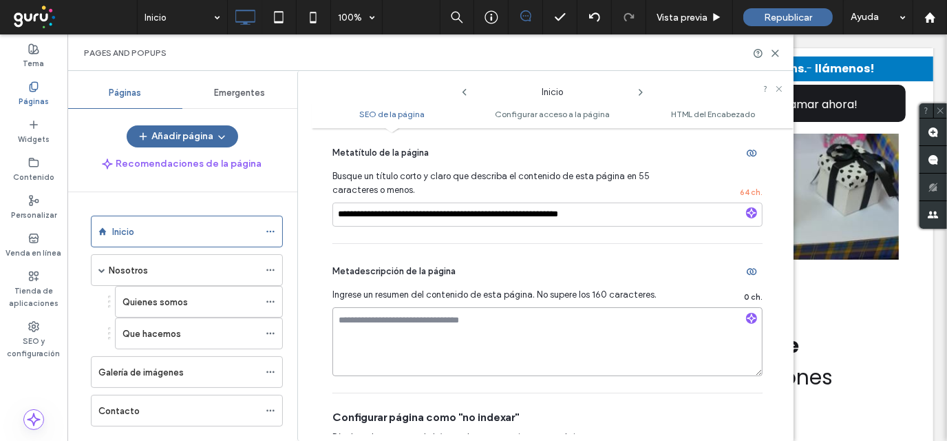
click at [473, 335] on textarea at bounding box center [548, 341] width 430 height 69
paste textarea "**********"
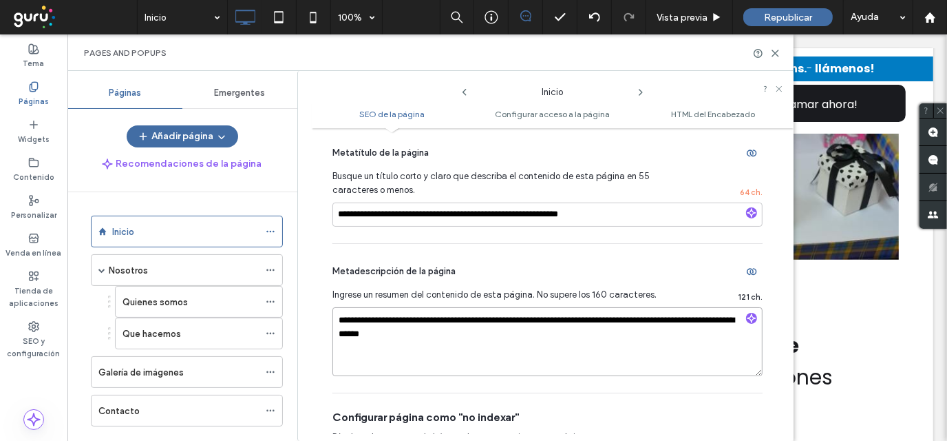
type textarea "**********"
click at [525, 342] on textarea "**********" at bounding box center [548, 341] width 430 height 69
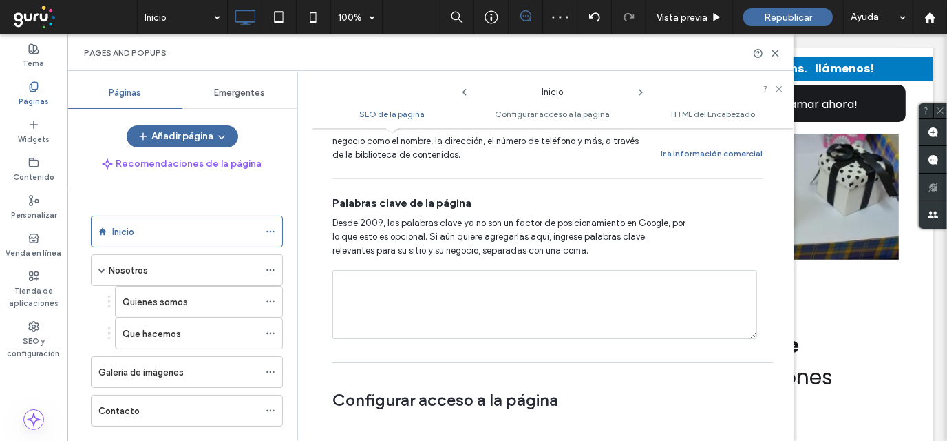
scroll to position [826, 0]
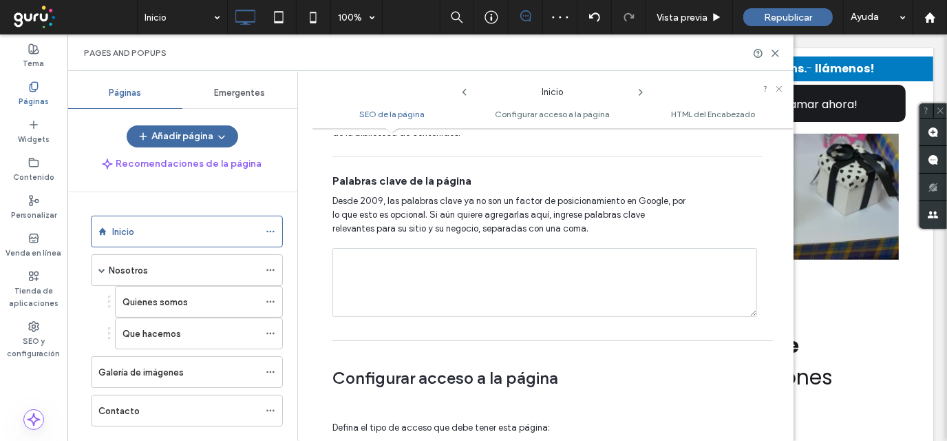
click at [458, 271] on textarea at bounding box center [545, 282] width 425 height 69
paste textarea "**********"
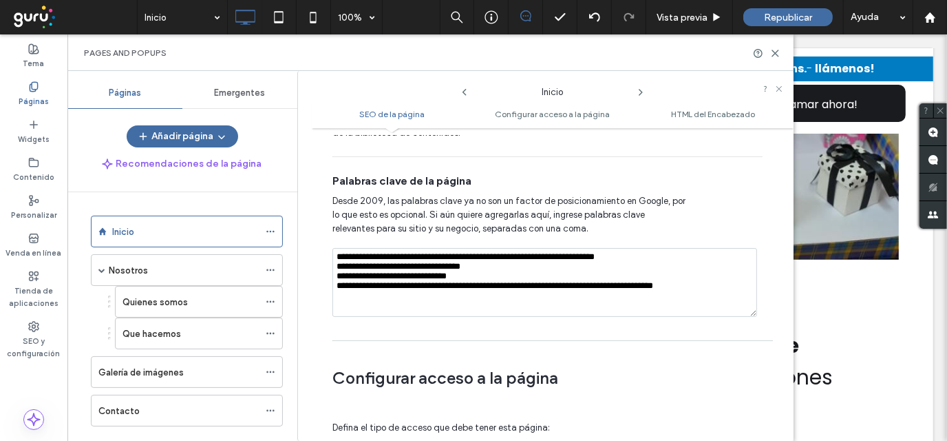
drag, startPoint x: 392, startPoint y: 241, endPoint x: 414, endPoint y: 238, distance: 21.5
click at [414, 248] on textarea "**********" at bounding box center [545, 282] width 425 height 69
click at [426, 248] on textarea "**********" at bounding box center [545, 282] width 425 height 69
click at [337, 254] on textarea "**********" at bounding box center [545, 282] width 425 height 69
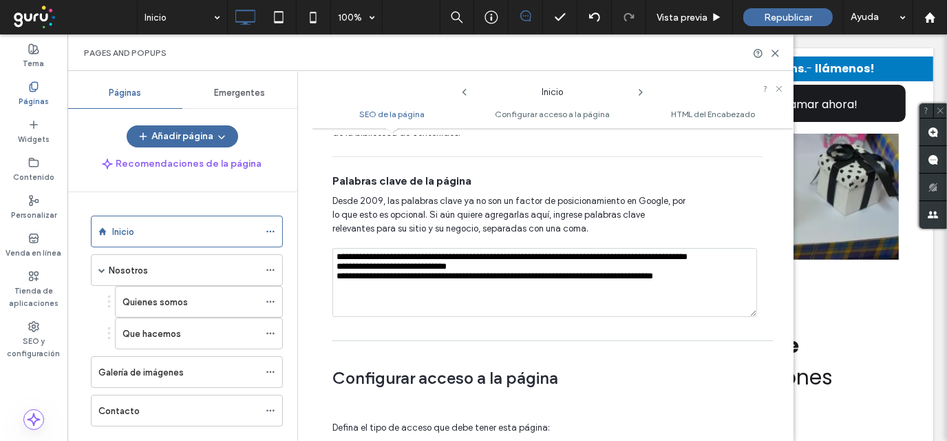
click at [644, 248] on textarea "**********" at bounding box center [545, 282] width 425 height 69
type textarea "**********"
click at [335, 262] on textarea "**********" at bounding box center [545, 282] width 425 height 69
type textarea "**********"
drag, startPoint x: 335, startPoint y: 263, endPoint x: 351, endPoint y: 253, distance: 18.9
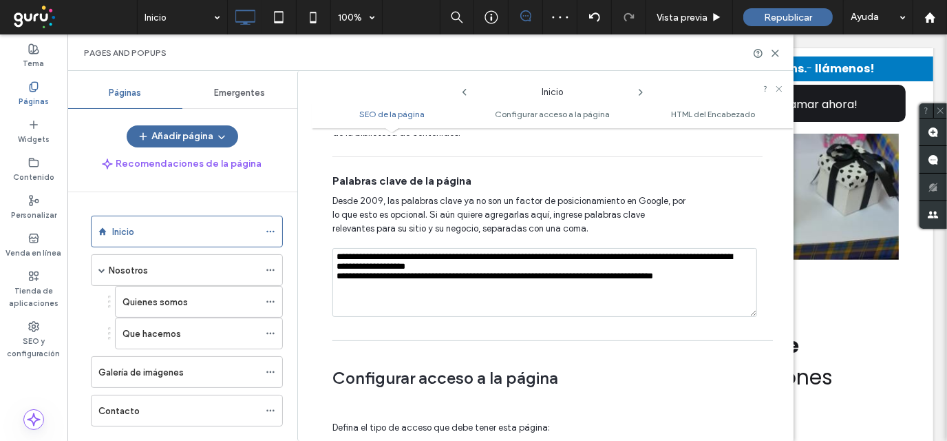
click at [349, 253] on textarea "**********" at bounding box center [545, 282] width 425 height 69
click at [356, 250] on textarea "**********" at bounding box center [545, 282] width 425 height 69
click at [337, 253] on textarea "**********" at bounding box center [545, 282] width 425 height 69
click at [382, 255] on textarea "**********" at bounding box center [545, 282] width 425 height 69
type textarea "**********"
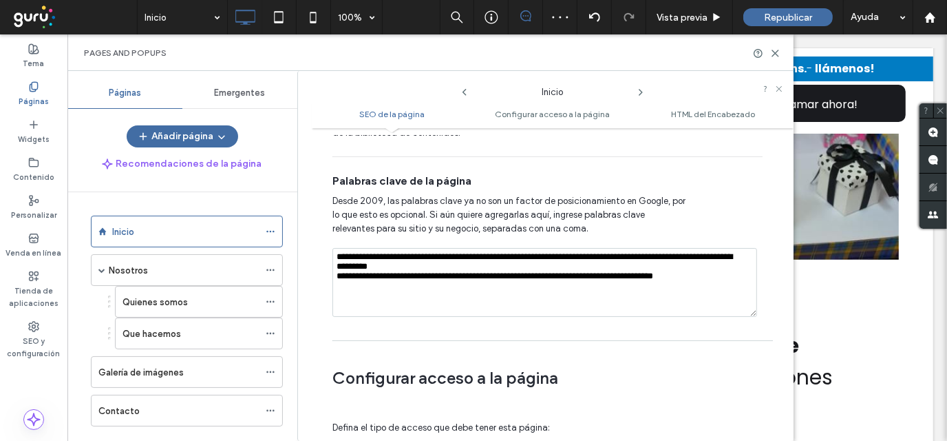
click at [337, 258] on textarea "**********" at bounding box center [545, 282] width 425 height 69
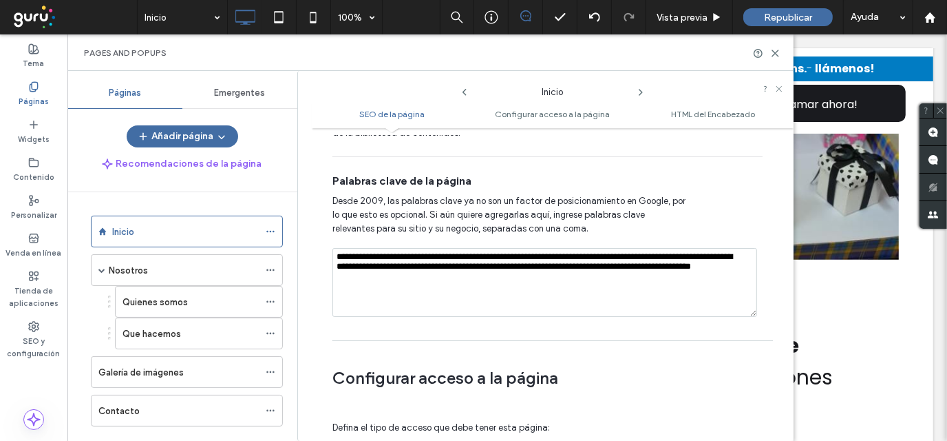
click at [574, 251] on textarea "**********" at bounding box center [545, 282] width 425 height 69
click at [428, 265] on textarea "**********" at bounding box center [545, 282] width 425 height 69
type textarea "**********"
click at [624, 174] on div "Palabras clave de la página" at bounding box center [548, 181] width 430 height 15
drag, startPoint x: 779, startPoint y: 52, endPoint x: 706, endPoint y: 14, distance: 81.3
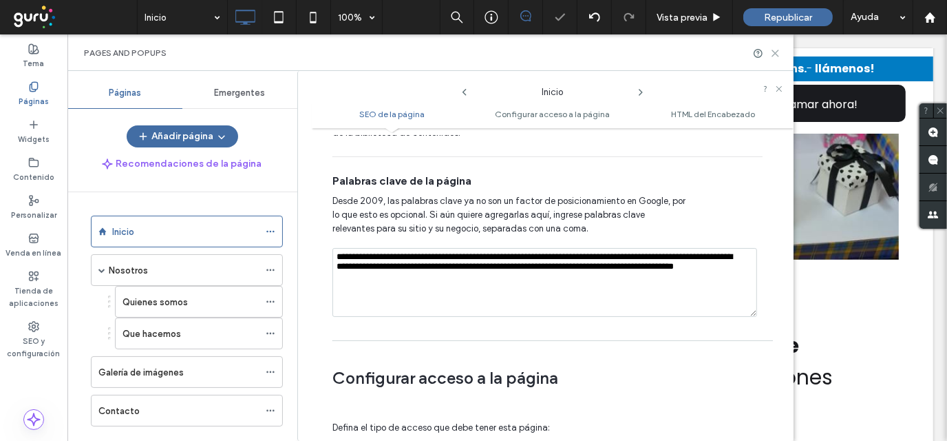
click at [779, 52] on icon at bounding box center [776, 53] width 10 height 10
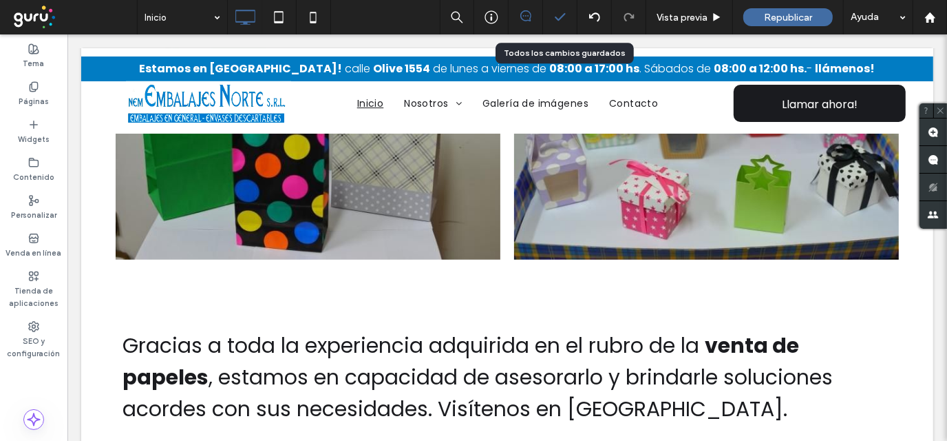
click at [558, 14] on icon at bounding box center [561, 17] width 14 height 14
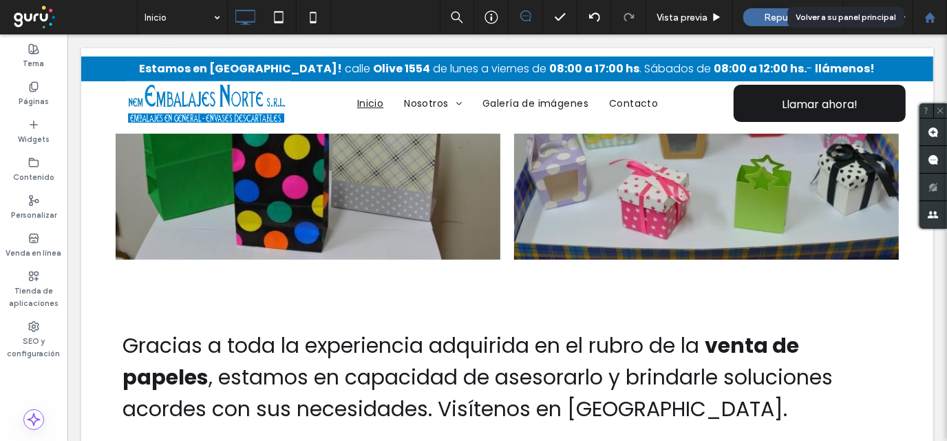
click at [928, 19] on use at bounding box center [930, 17] width 10 height 10
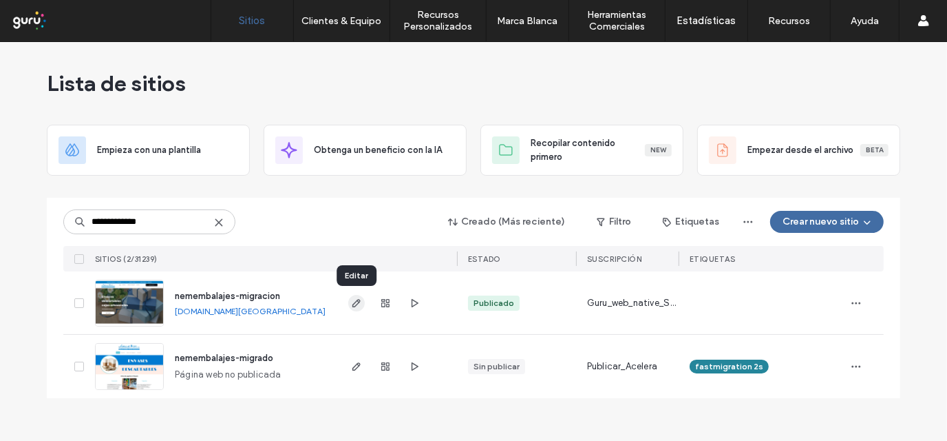
type input "**********"
click at [359, 304] on icon "button" at bounding box center [356, 302] width 11 height 11
